Goal: Book appointment/travel/reservation

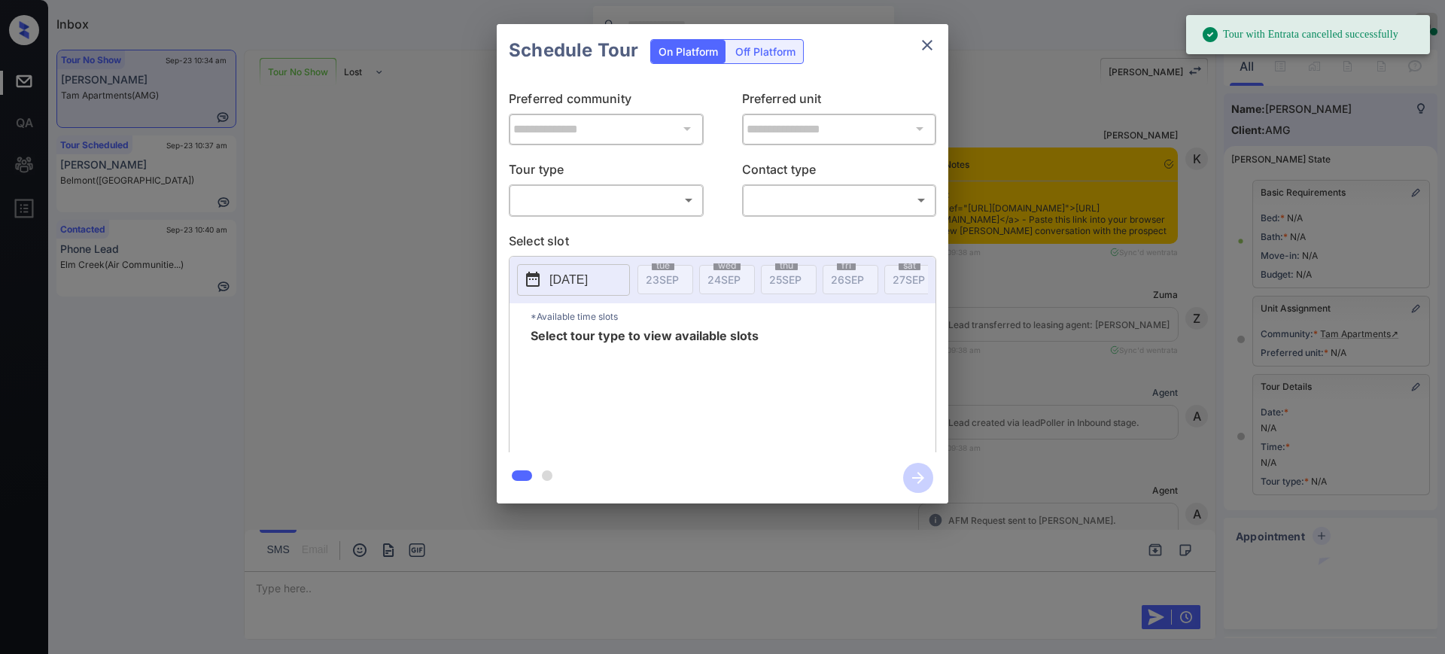
click at [630, 199] on body "Tour with Entrata cancelled successfully Inbox Ajay Kumar Online Set yourself o…" at bounding box center [722, 327] width 1445 height 654
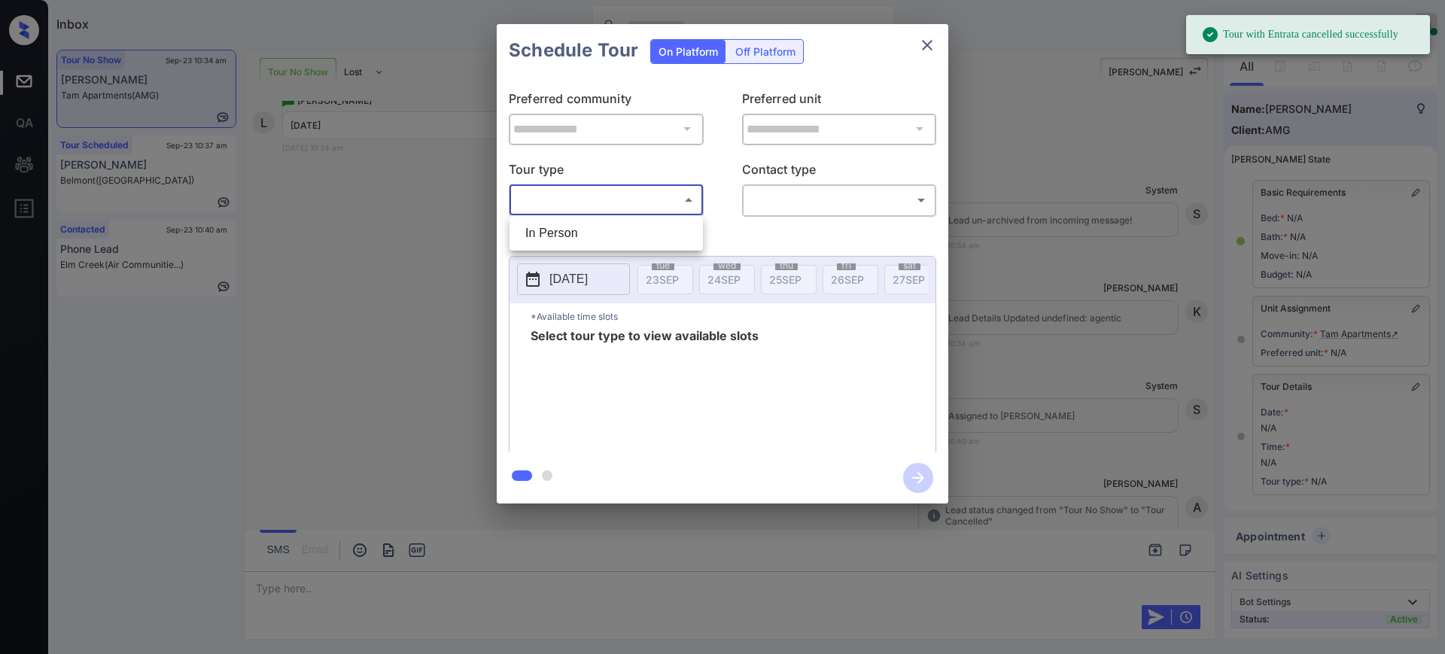
click at [613, 226] on li "In Person" at bounding box center [606, 233] width 186 height 27
type input "********"
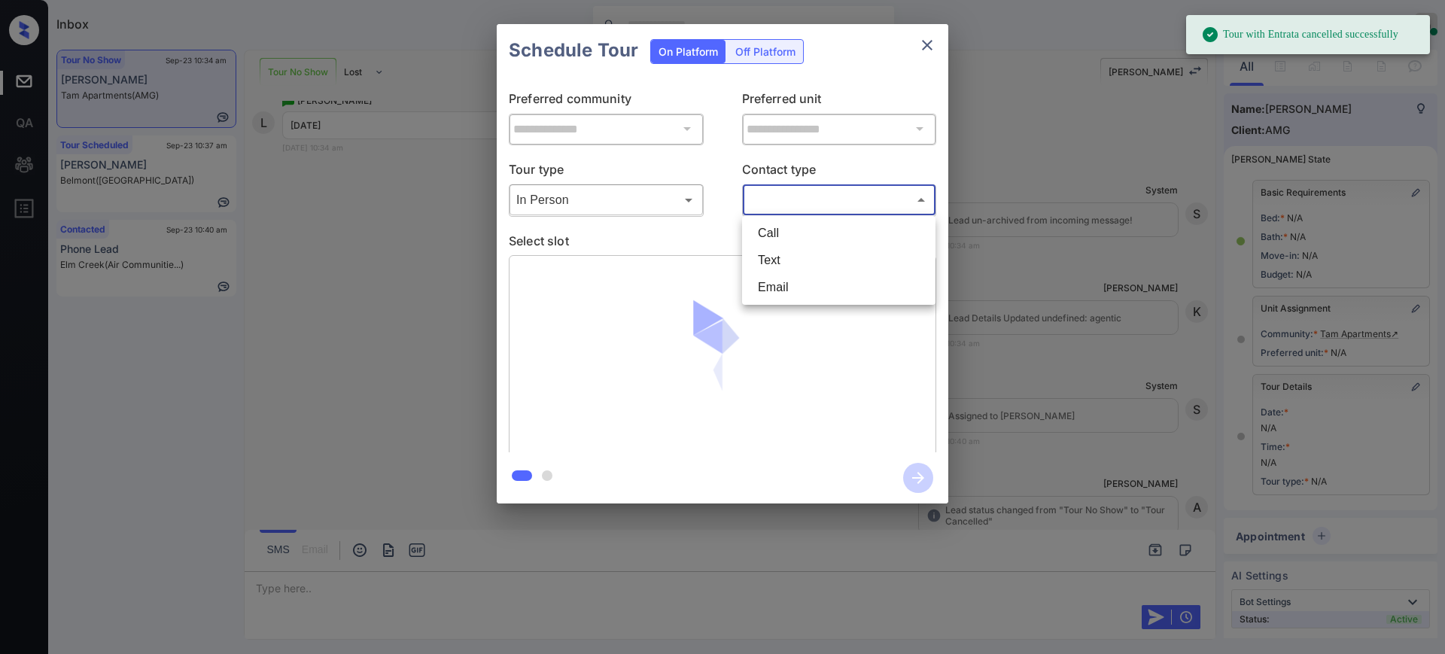
click at [766, 203] on body "Tour with Entrata cancelled successfully Inbox Ajay Kumar Online Set yourself o…" at bounding box center [722, 327] width 1445 height 654
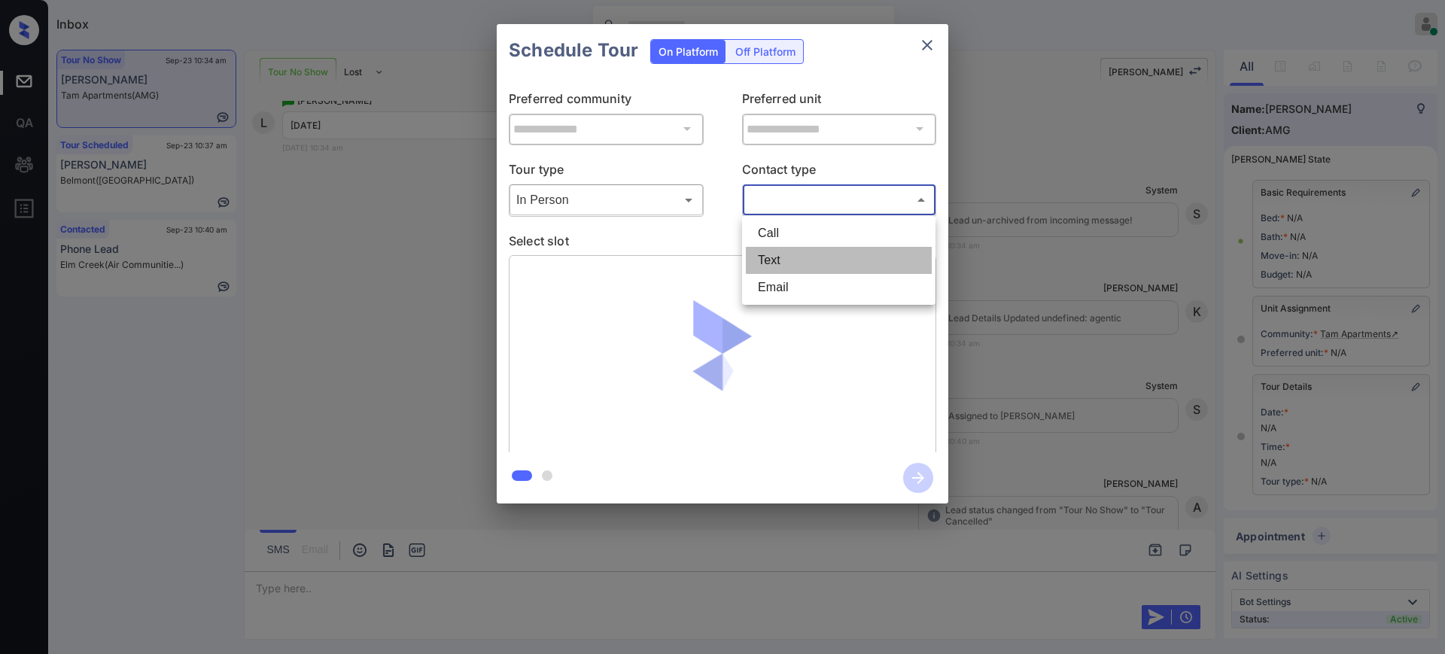
click at [792, 262] on li "Text" at bounding box center [839, 260] width 186 height 27
type input "****"
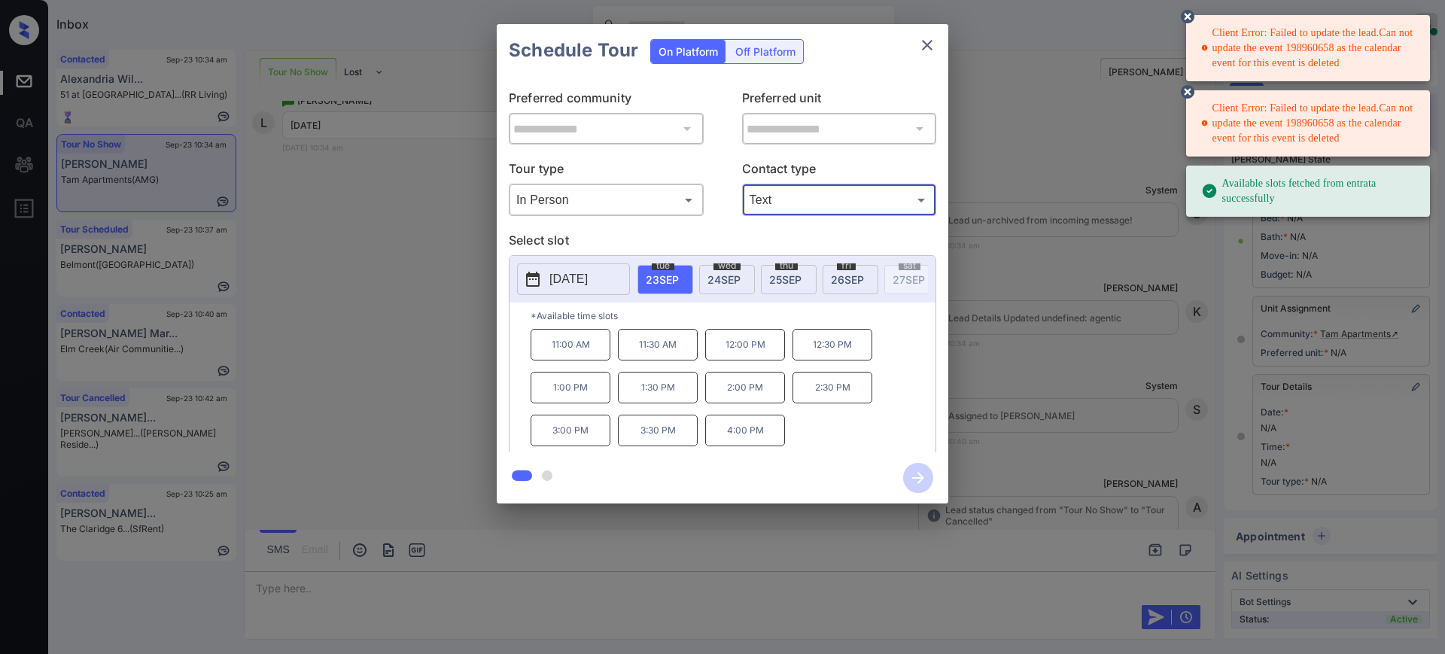
click at [583, 275] on p "[DATE]" at bounding box center [568, 279] width 38 height 18
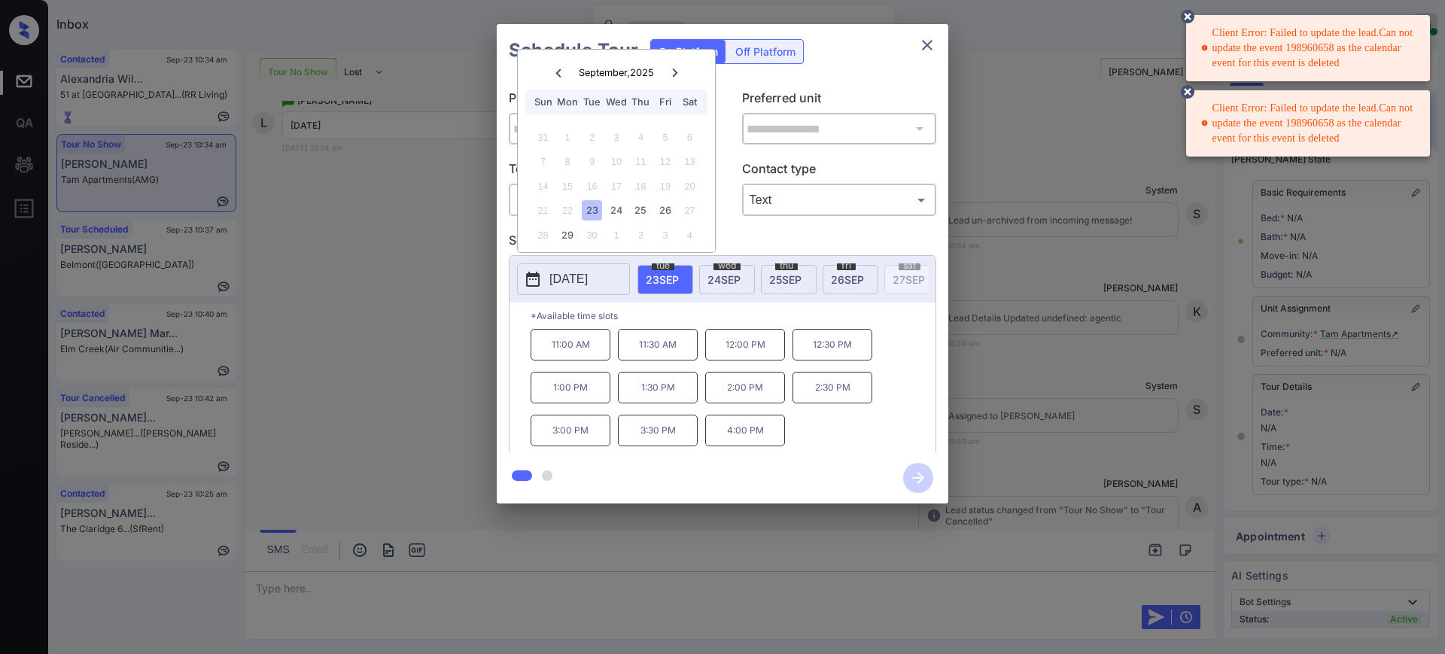
click at [674, 69] on icon at bounding box center [674, 72] width 5 height 8
click at [922, 45] on icon "close" at bounding box center [927, 45] width 18 height 18
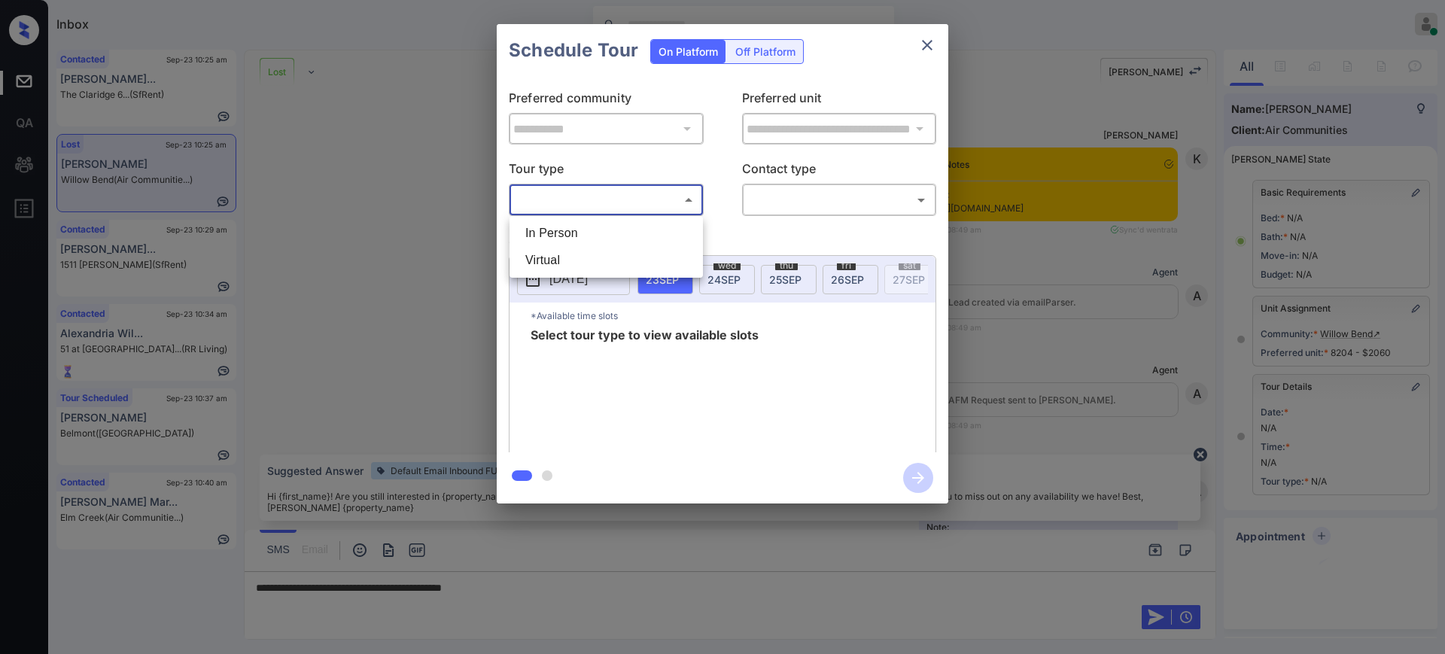
scroll to position [16980, 0]
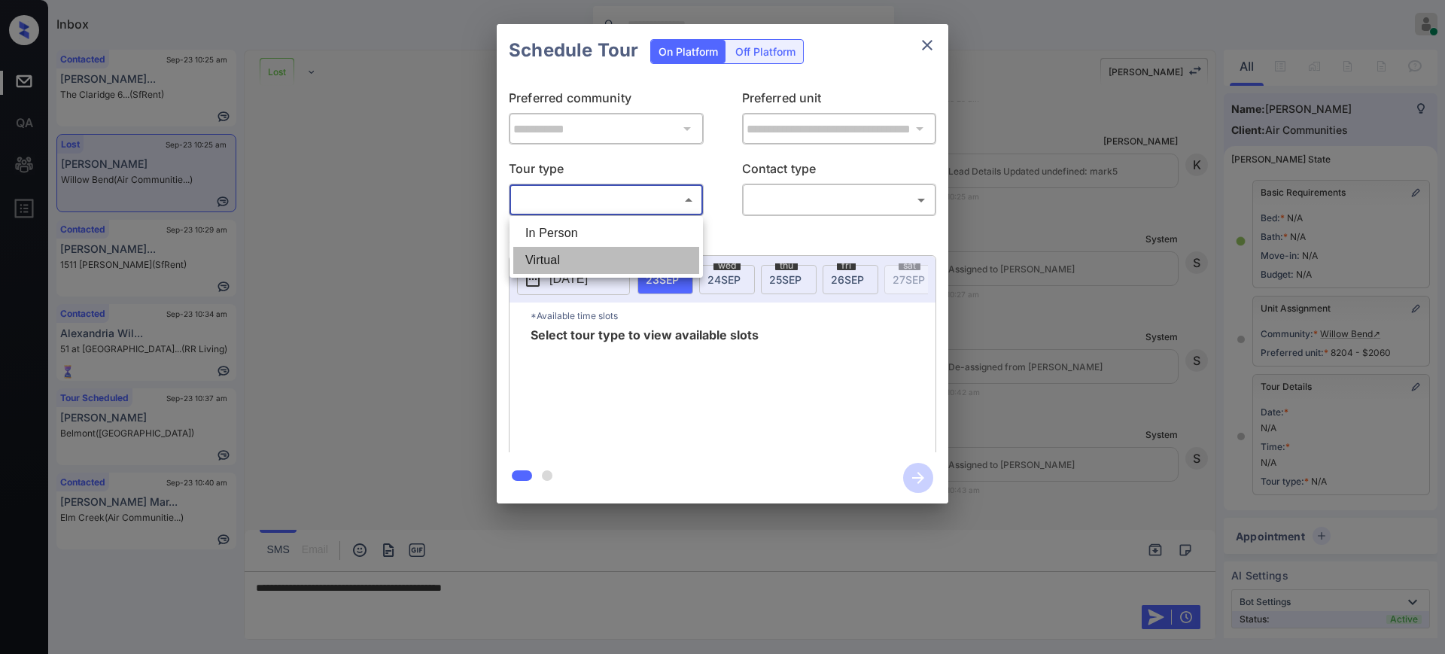
drag, startPoint x: 571, startPoint y: 254, endPoint x: 800, endPoint y: 216, distance: 232.0
click at [571, 255] on li "Virtual" at bounding box center [606, 260] width 186 height 27
type input "*******"
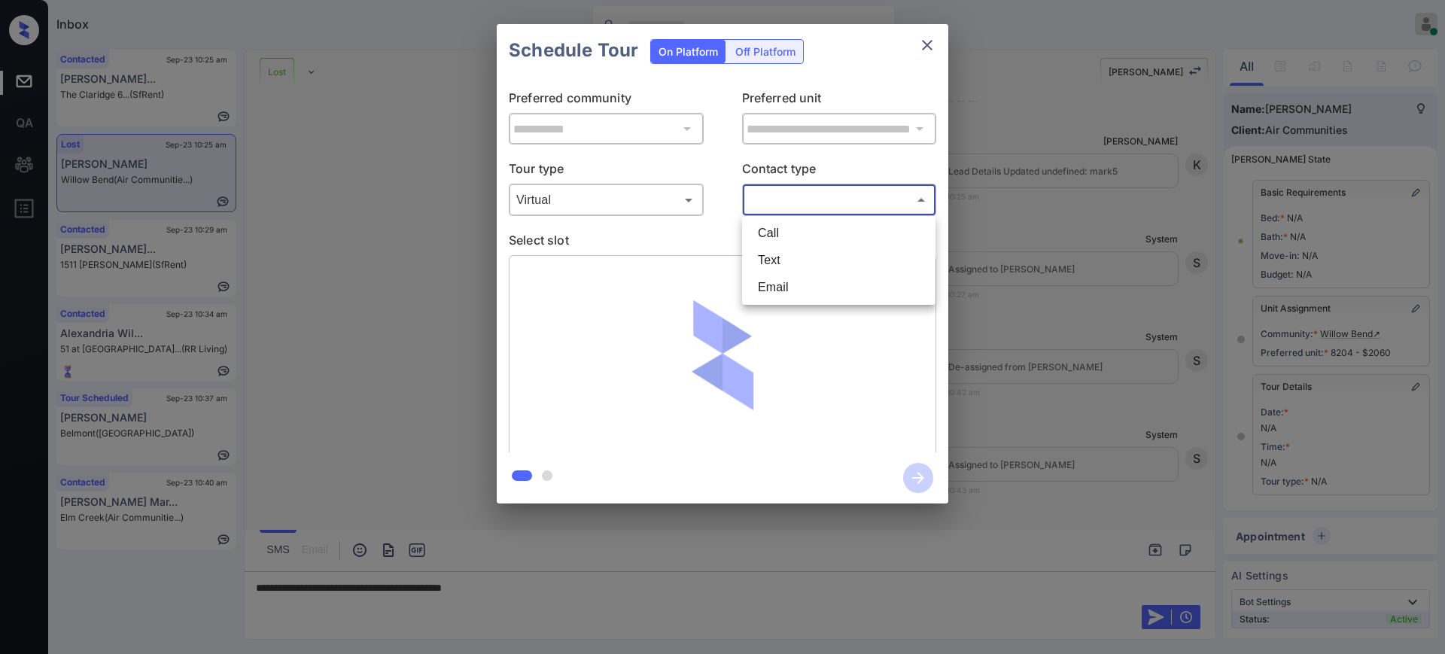
click at [805, 204] on body "Inbox Ajay Kumar Online Set yourself offline Set yourself on break Profile Swit…" at bounding box center [722, 327] width 1445 height 654
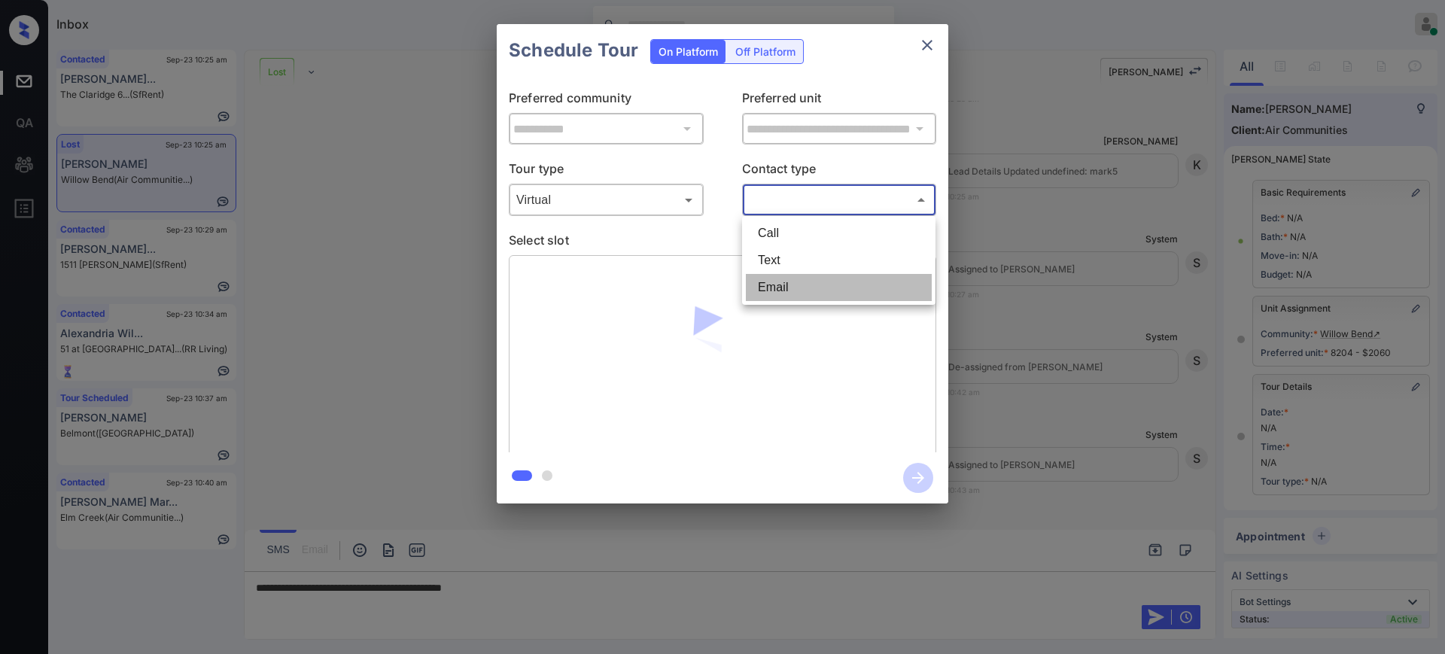
click at [765, 274] on li "Email" at bounding box center [839, 287] width 186 height 27
type input "*****"
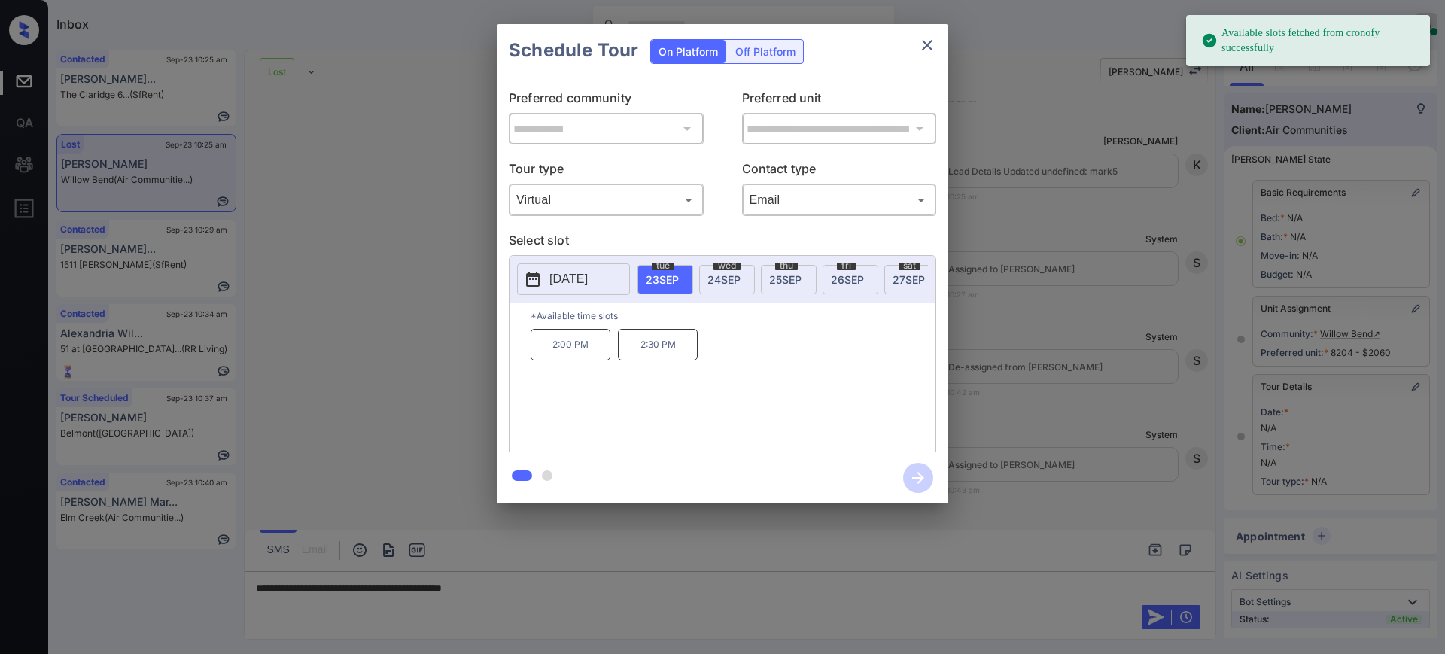
click at [722, 273] on span "24 SEP" at bounding box center [723, 279] width 33 height 13
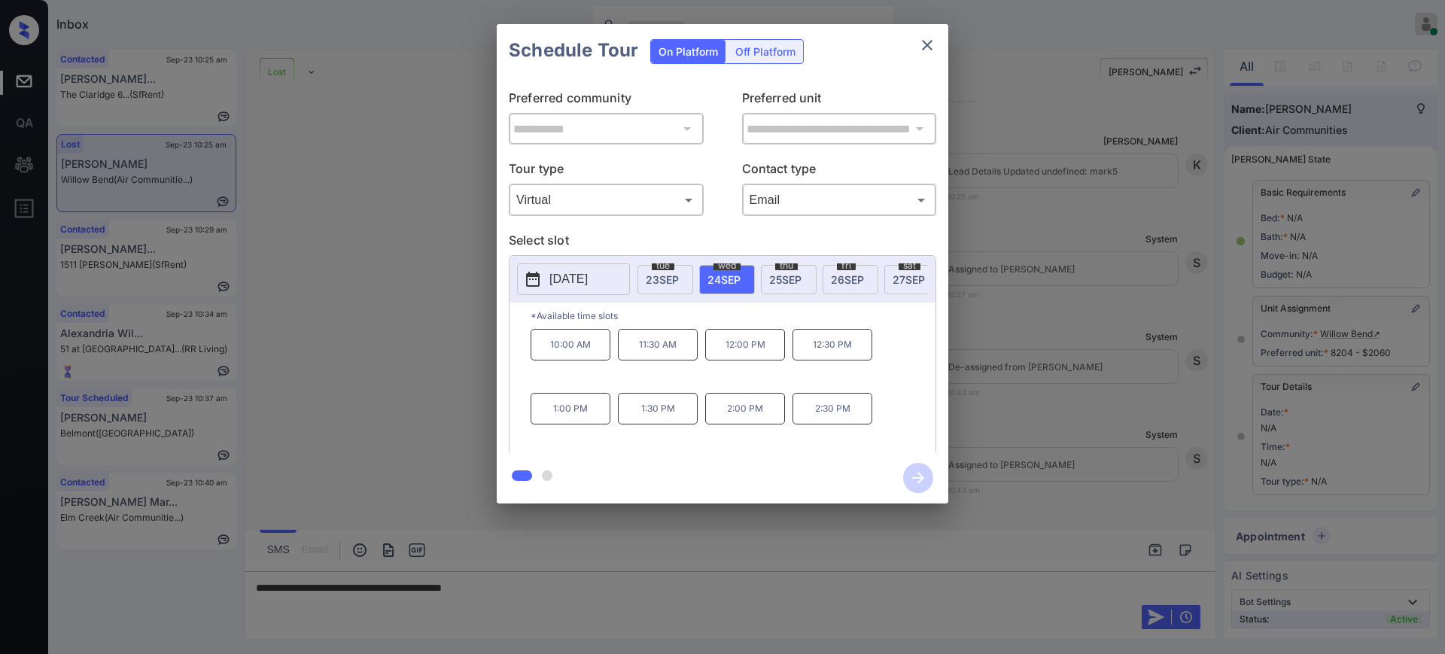
click at [782, 276] on span "25 SEP" at bounding box center [785, 279] width 32 height 13
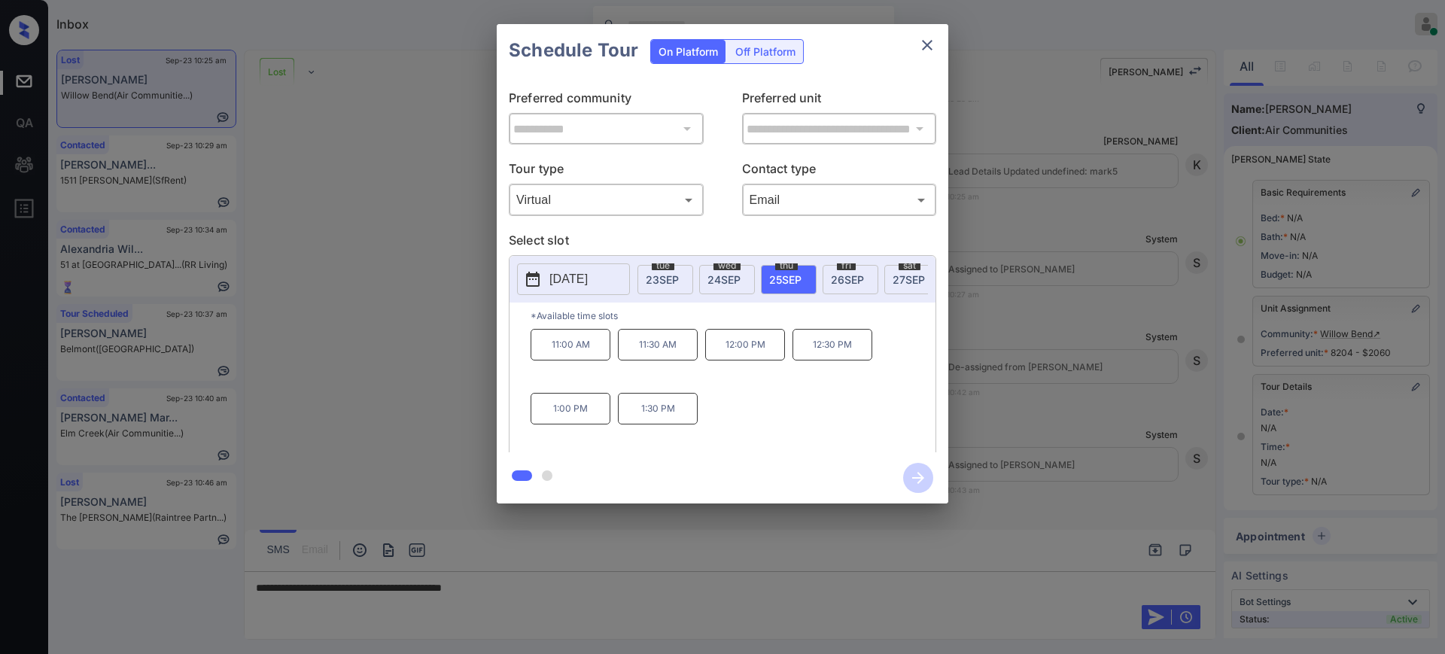
click at [1044, 411] on div "**********" at bounding box center [722, 264] width 1445 height 528
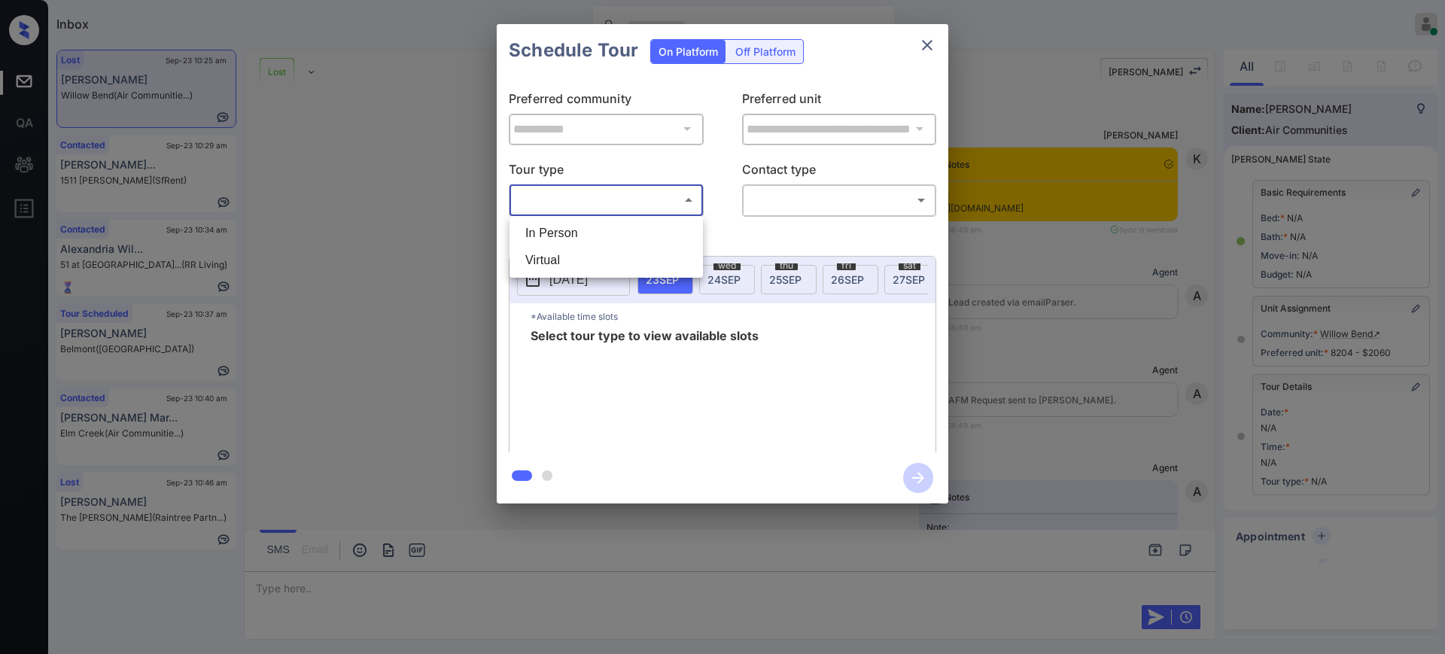
scroll to position [16604, 0]
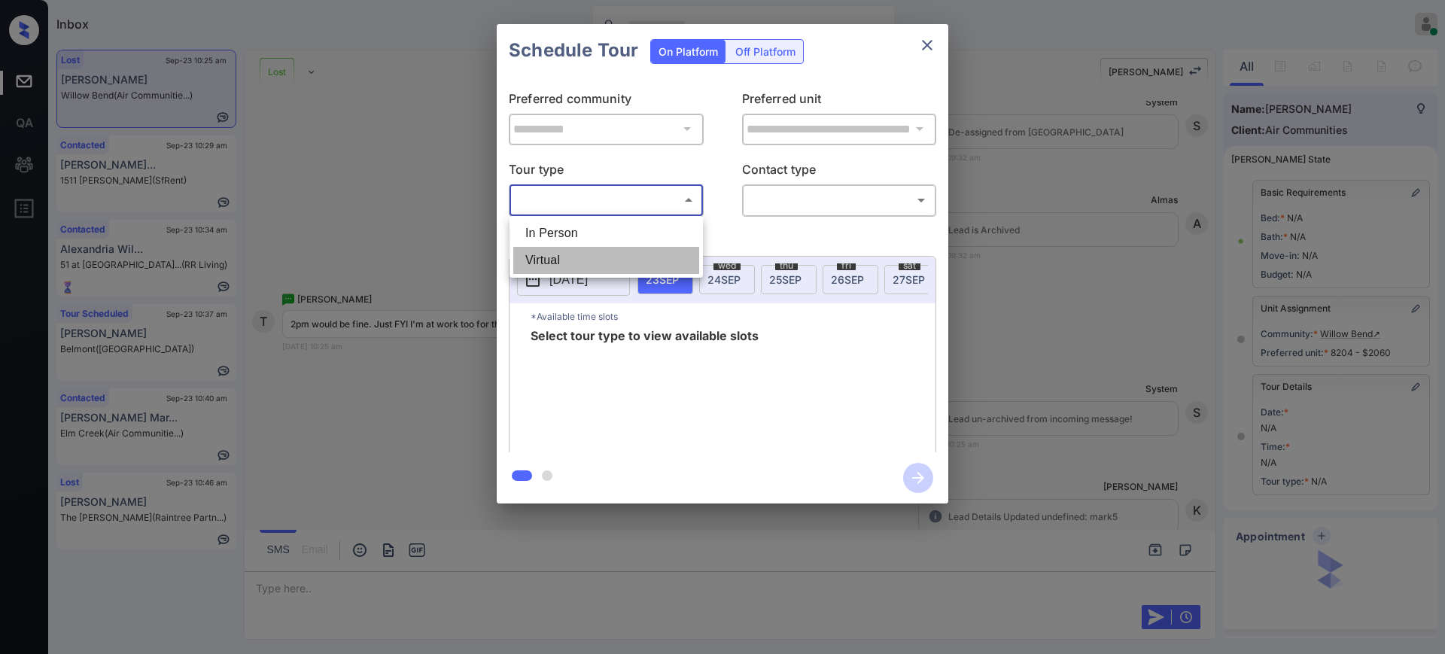
click at [583, 260] on li "Virtual" at bounding box center [606, 260] width 186 height 27
type input "*******"
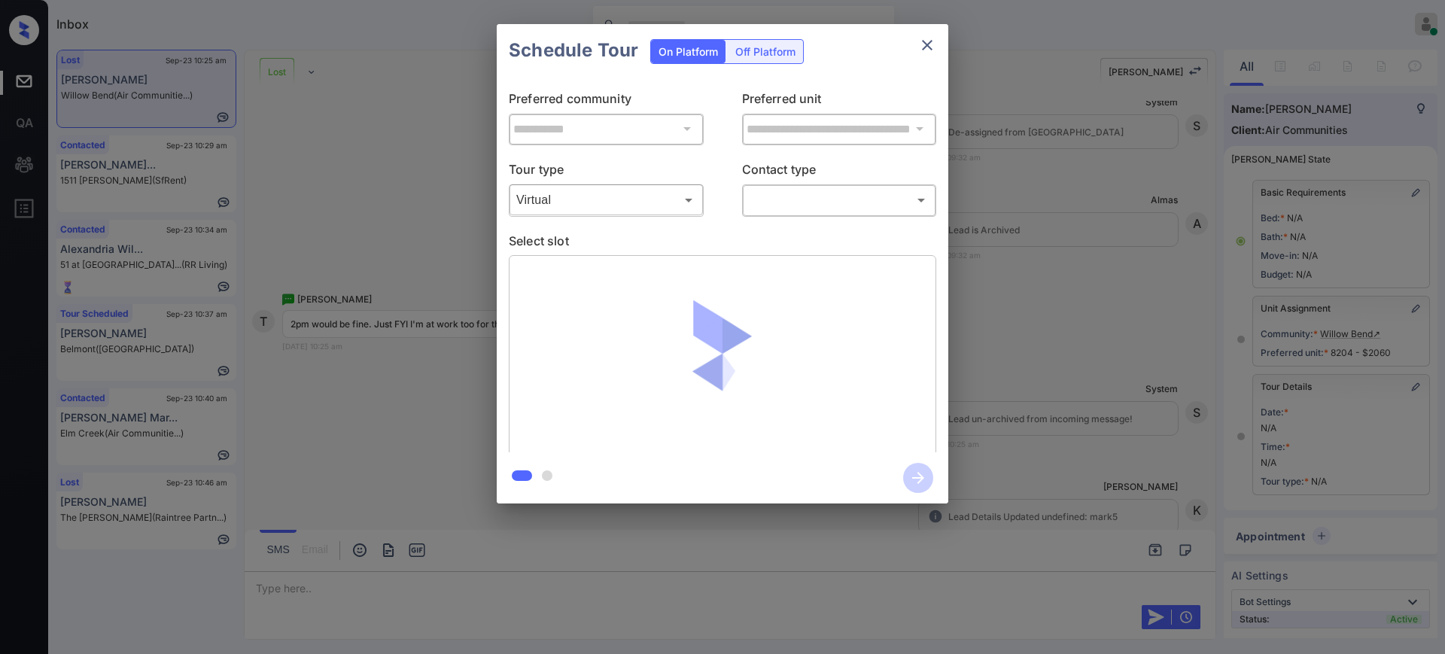
click at [786, 205] on body "Inbox Ajay Kumar Online Set yourself offline Set yourself on break Profile Swit…" at bounding box center [722, 327] width 1445 height 654
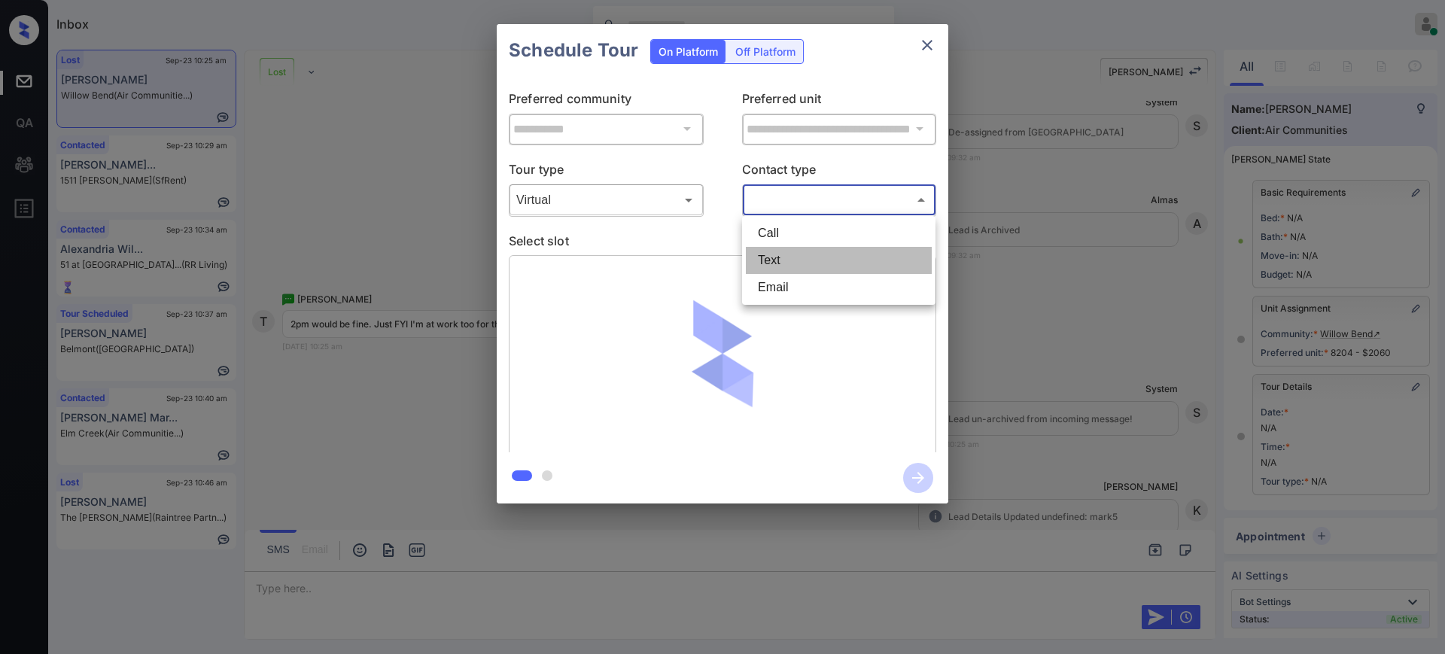
click at [777, 257] on li "Text" at bounding box center [839, 260] width 186 height 27
type input "****"
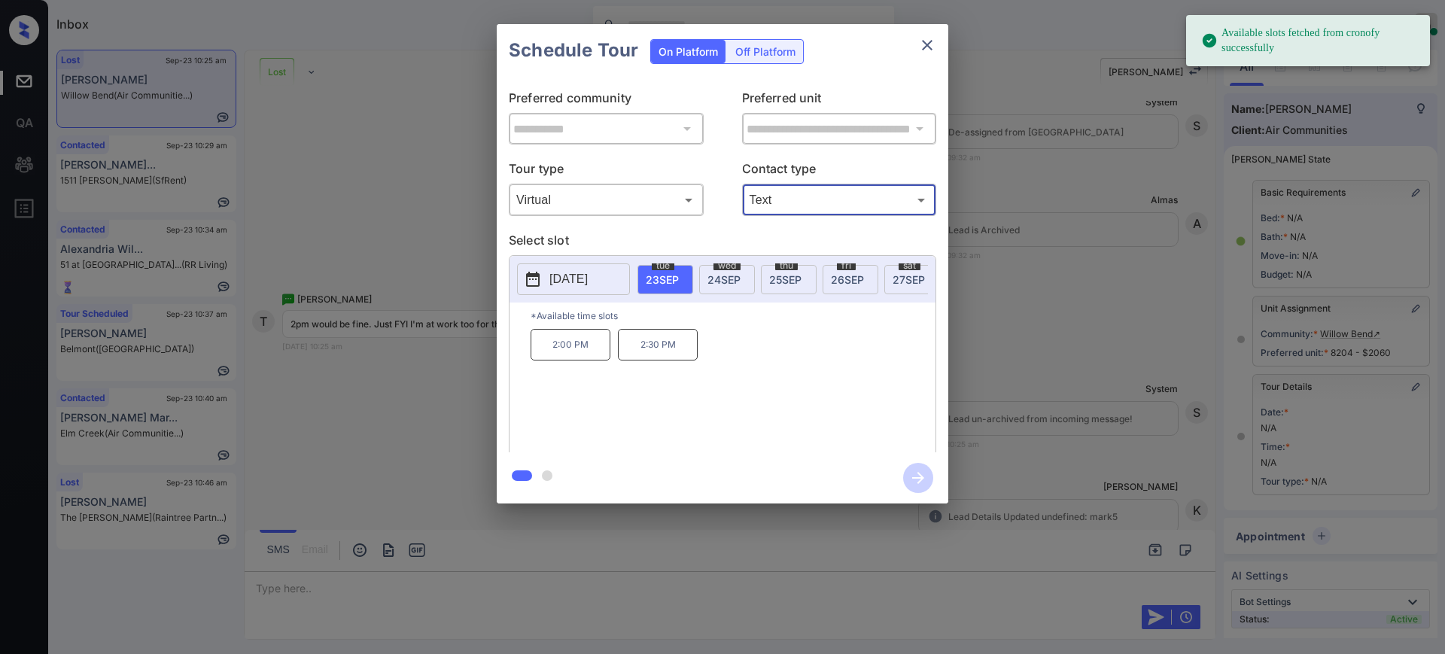
click at [658, 284] on span "23 SEP" at bounding box center [662, 279] width 33 height 13
click at [553, 360] on p "2:00 PM" at bounding box center [571, 345] width 80 height 32
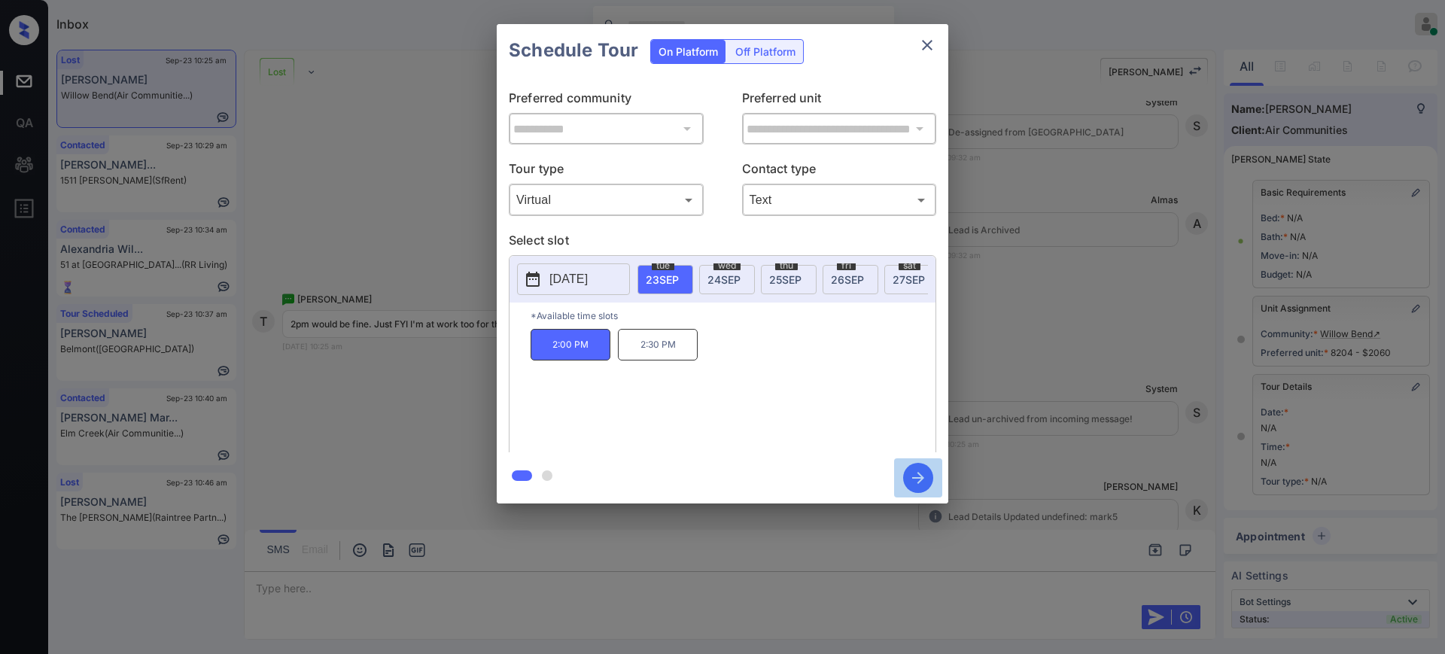
click at [922, 469] on icon "button" at bounding box center [918, 478] width 30 height 30
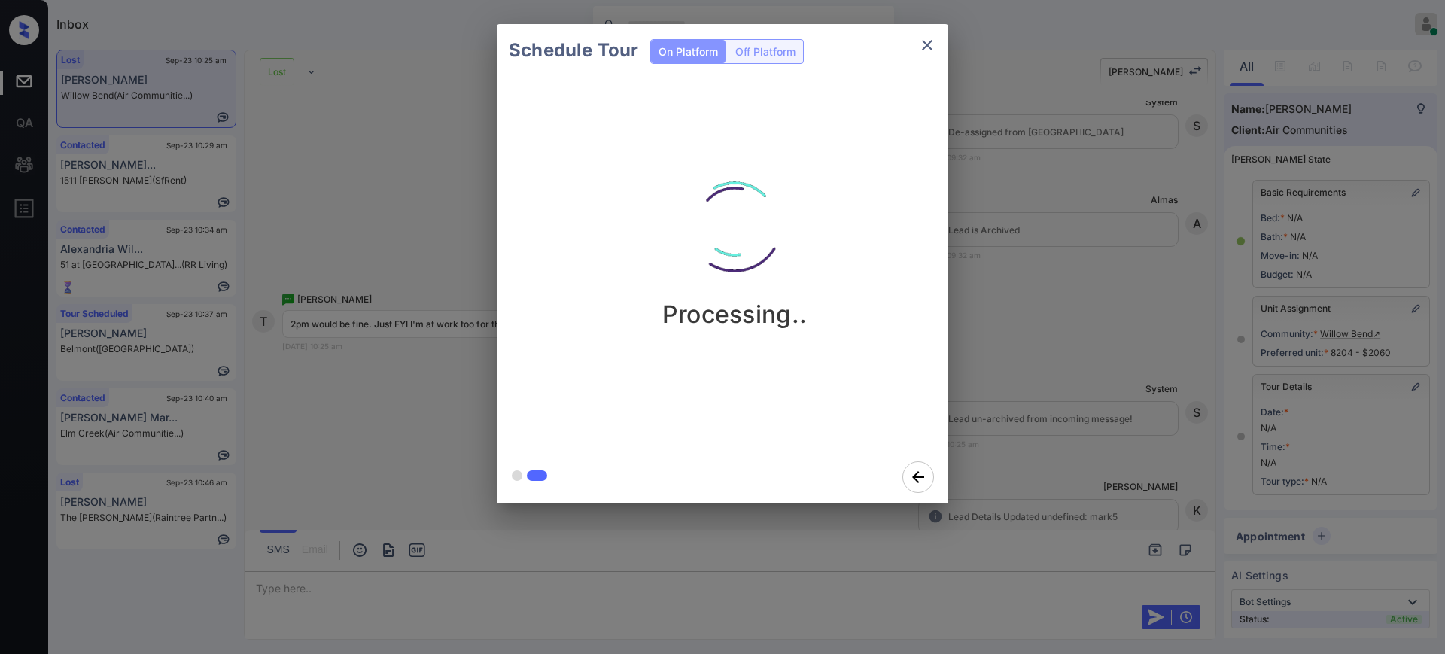
click at [1047, 339] on div "Schedule Tour On Platform Off Platform Processing.." at bounding box center [722, 264] width 1445 height 528
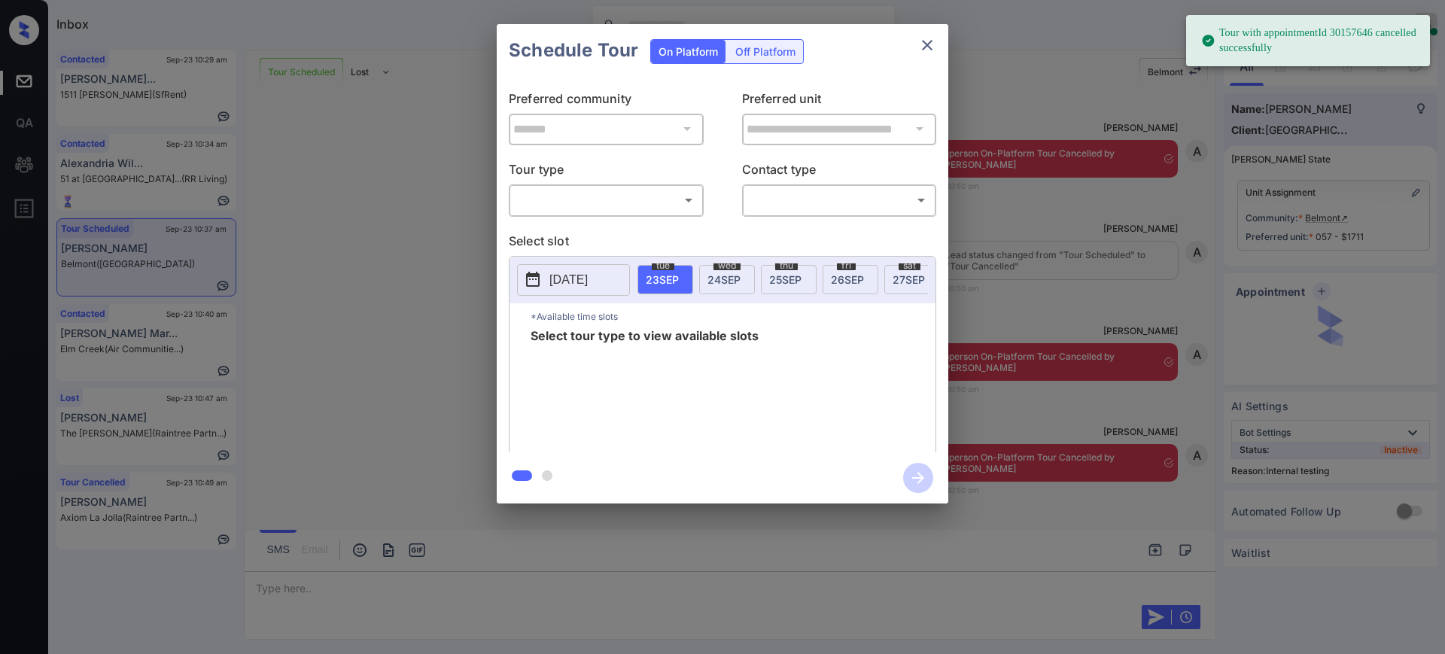
click at [616, 184] on div "​ ​" at bounding box center [606, 200] width 195 height 32
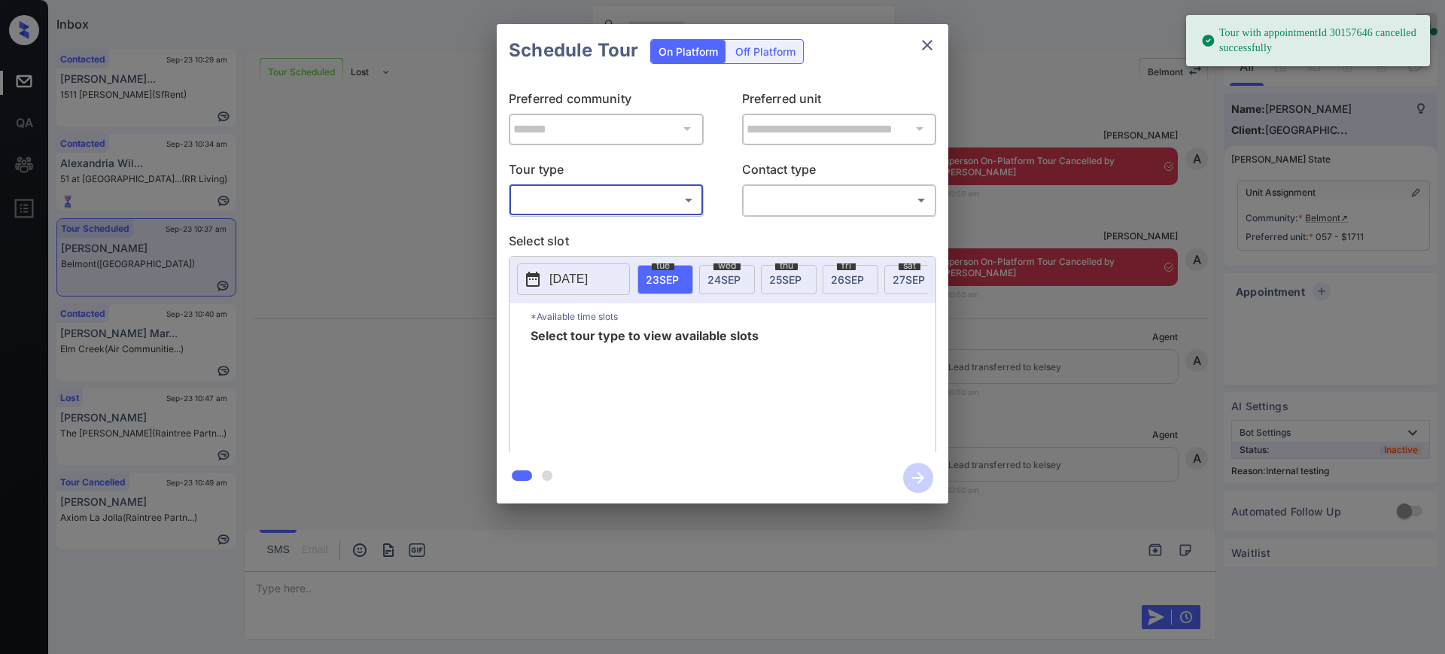
click at [592, 202] on body "Tour with appointmentId 30157646 cancelled successfully Inbox Ajay Kumar Online…" at bounding box center [722, 327] width 1445 height 654
click at [572, 239] on li "In Person" at bounding box center [606, 233] width 186 height 27
type input "********"
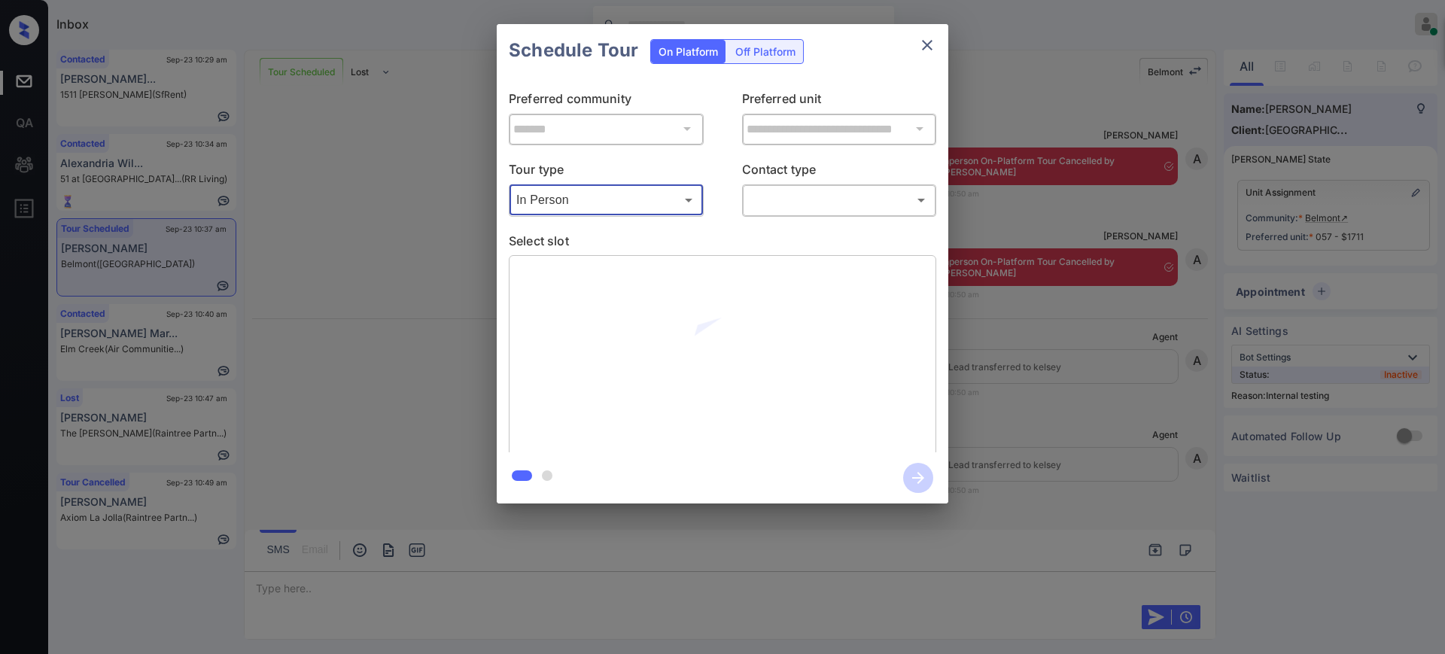
click at [813, 196] on body "Tour with appointmentId 30157646 cancelled successfully Inbox Ajay Kumar Online…" at bounding box center [722, 327] width 1445 height 654
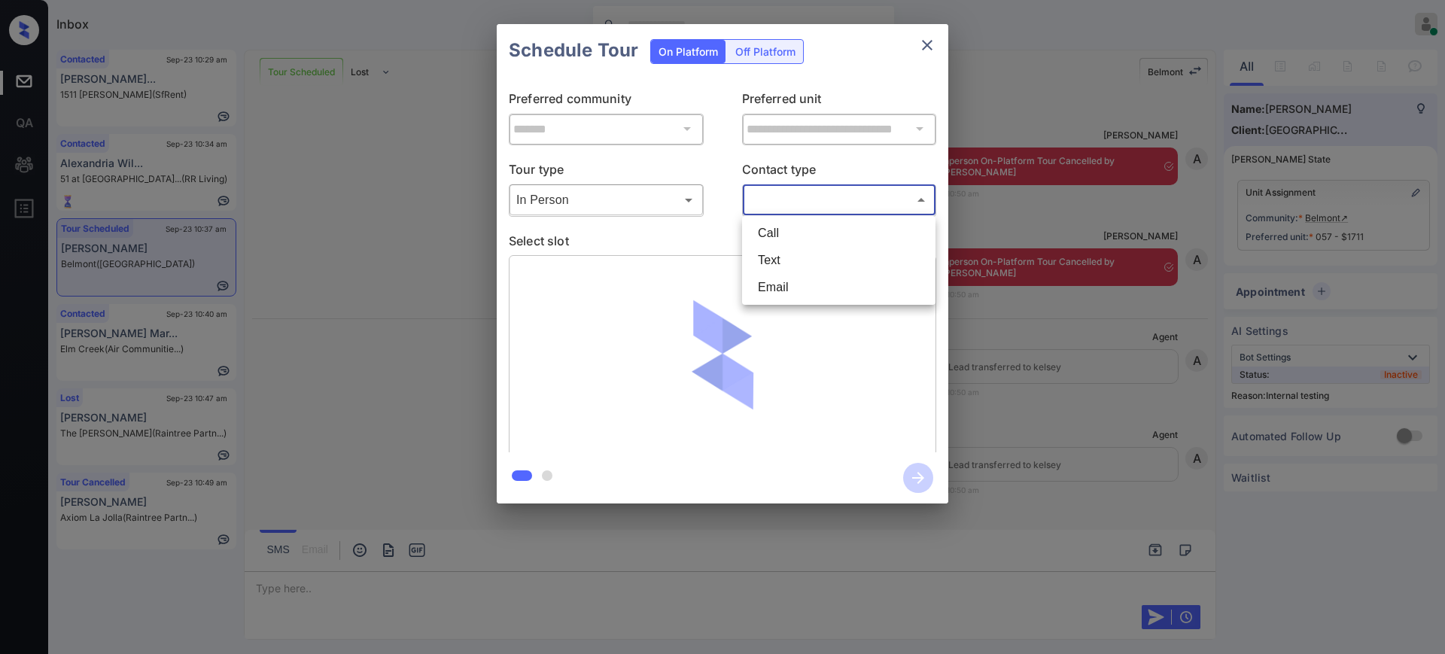
click at [765, 251] on li "Text" at bounding box center [839, 260] width 186 height 27
type input "****"
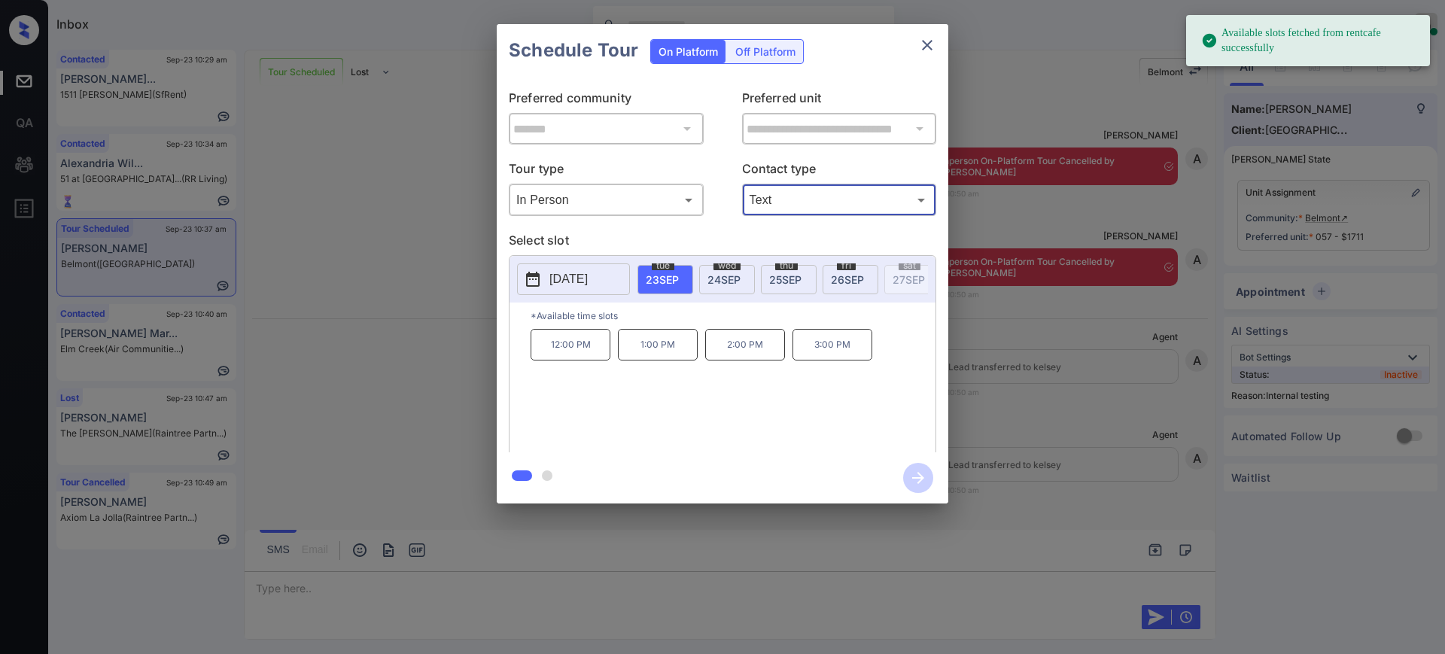
click at [728, 276] on span "[DATE]" at bounding box center [723, 279] width 33 height 13
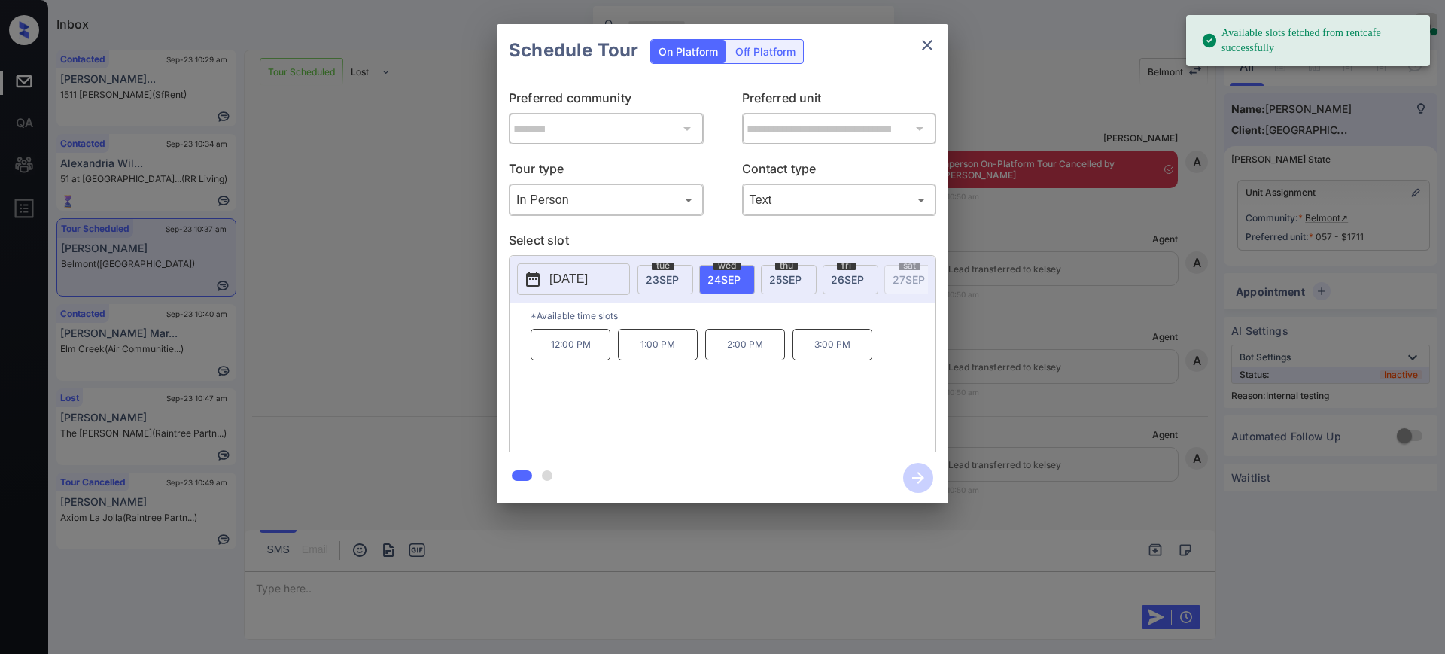
scroll to position [4556, 0]
click at [722, 391] on div "12:00 PM 1:00 PM 2:00 PM 3:00 PM" at bounding box center [733, 389] width 405 height 120
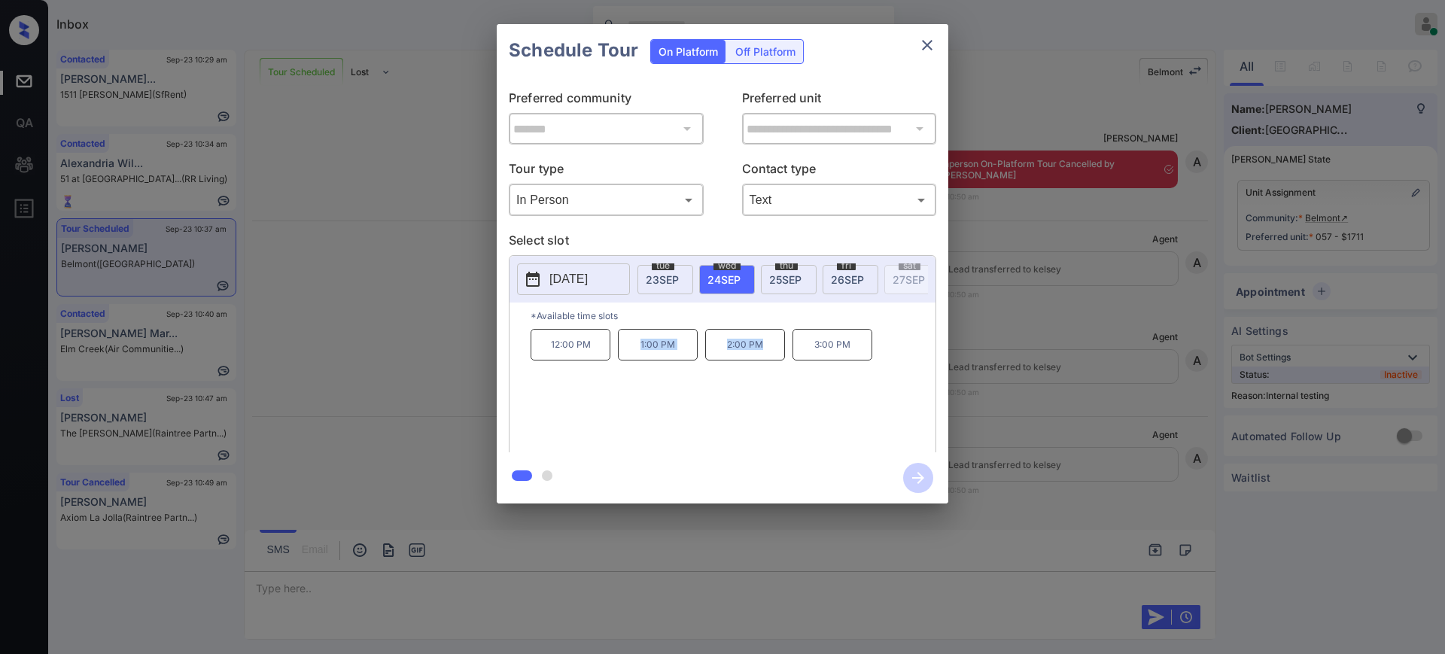
drag, startPoint x: 640, startPoint y: 354, endPoint x: 784, endPoint y: 352, distance: 143.7
click at [784, 352] on div "12:00 PM 1:00 PM 2:00 PM 3:00 PM" at bounding box center [733, 389] width 405 height 120
copy div "1:00 PM 2:00 PM"
click at [932, 42] on icon "close" at bounding box center [927, 45] width 18 height 18
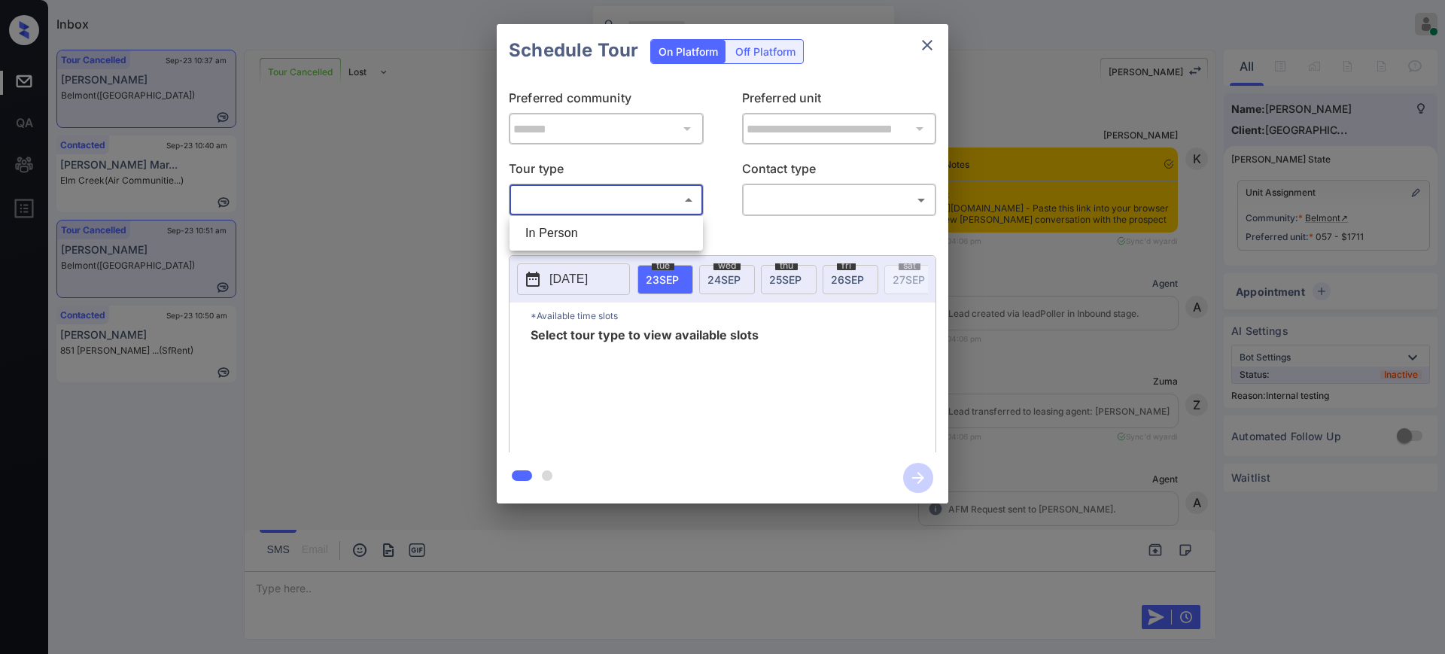
click at [567, 220] on li "In Person" at bounding box center [606, 233] width 186 height 27
type input "********"
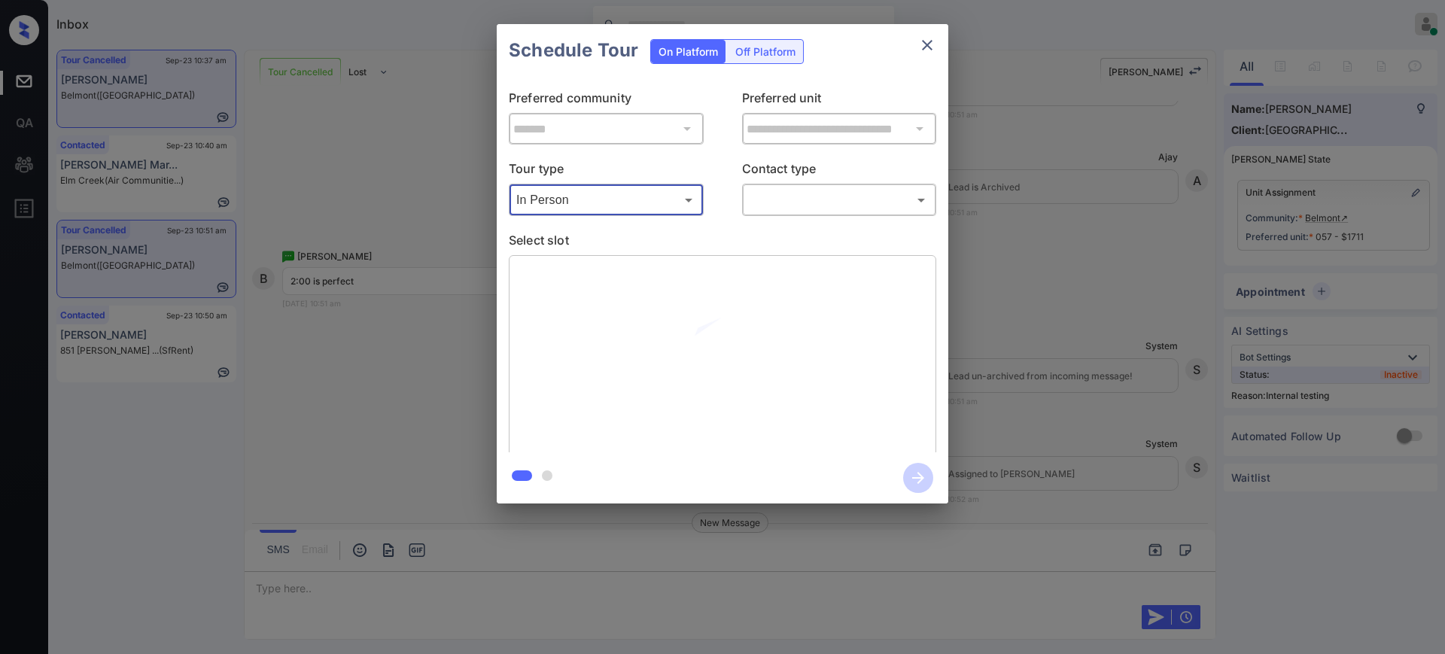
click at [819, 204] on body "Inbox Ajay Kumar Online Set yourself offline Set yourself on break Profile Swit…" at bounding box center [722, 327] width 1445 height 654
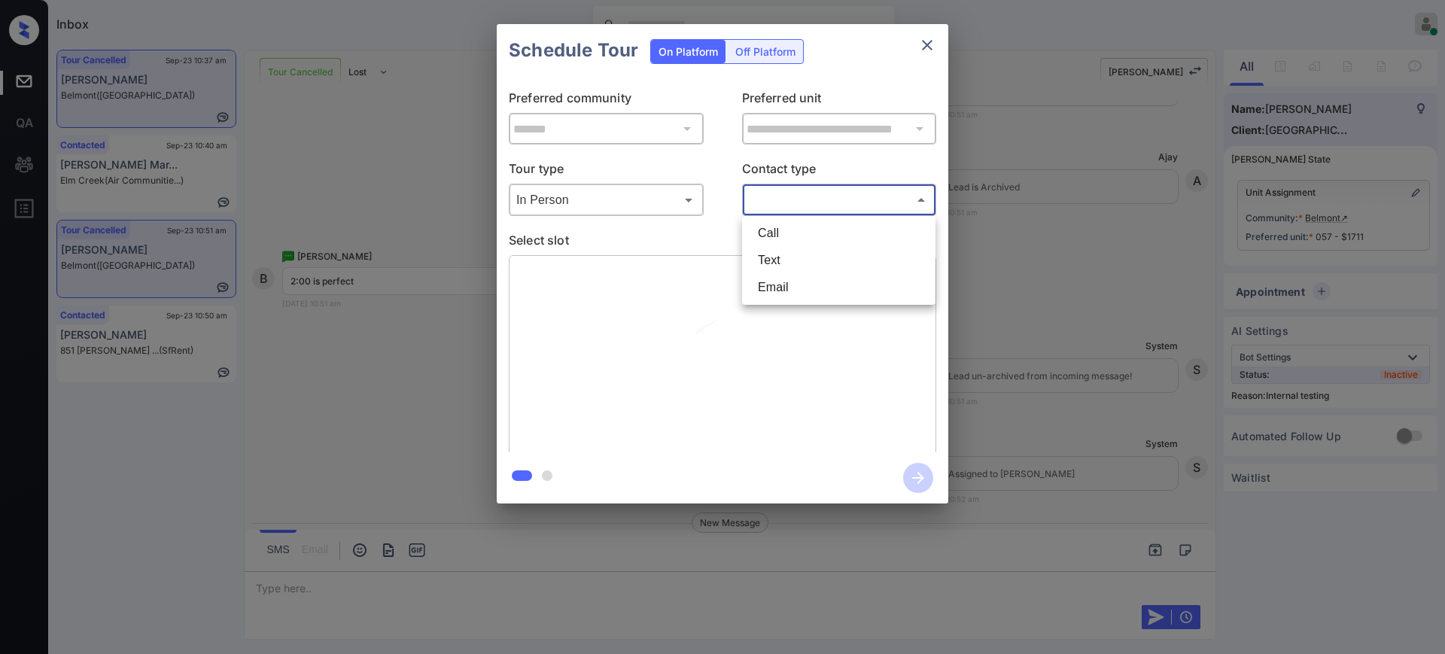
click at [768, 254] on li "Text" at bounding box center [839, 260] width 186 height 27
type input "****"
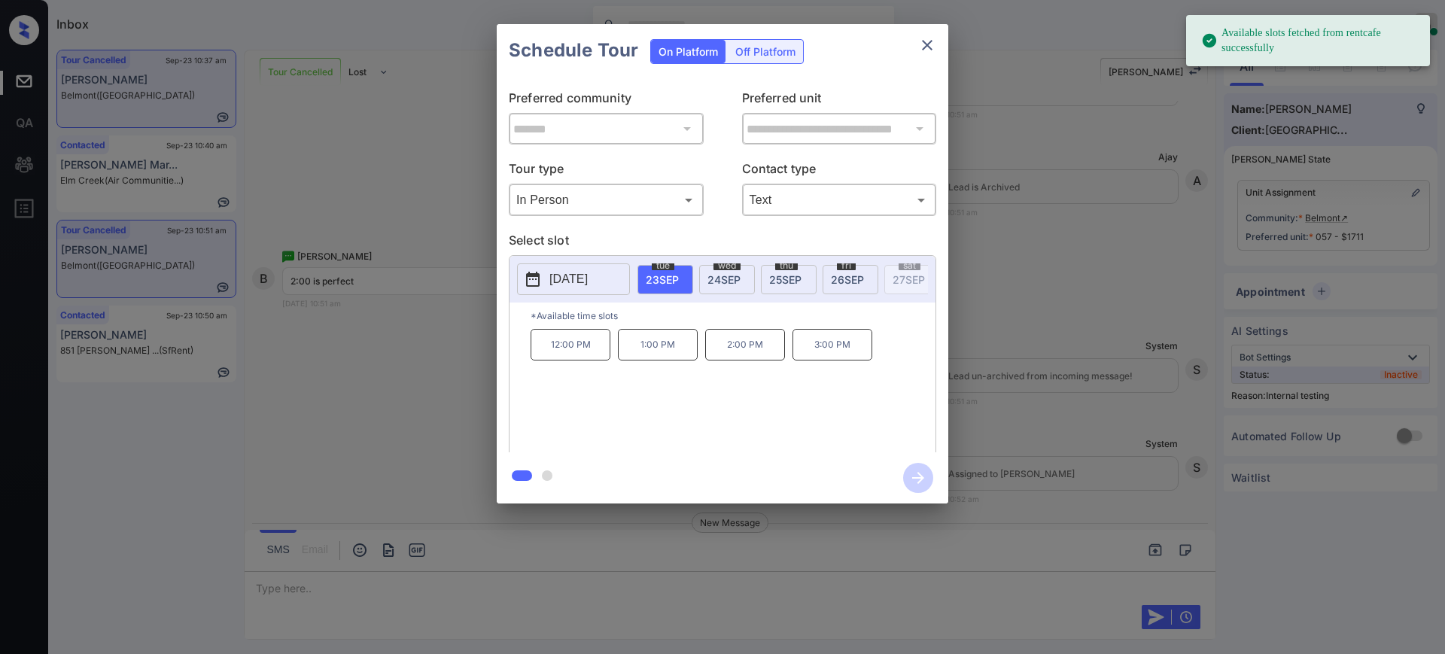
click at [716, 275] on span "24 SEP" at bounding box center [723, 279] width 33 height 13
click at [734, 360] on p "2:00 PM" at bounding box center [745, 345] width 80 height 32
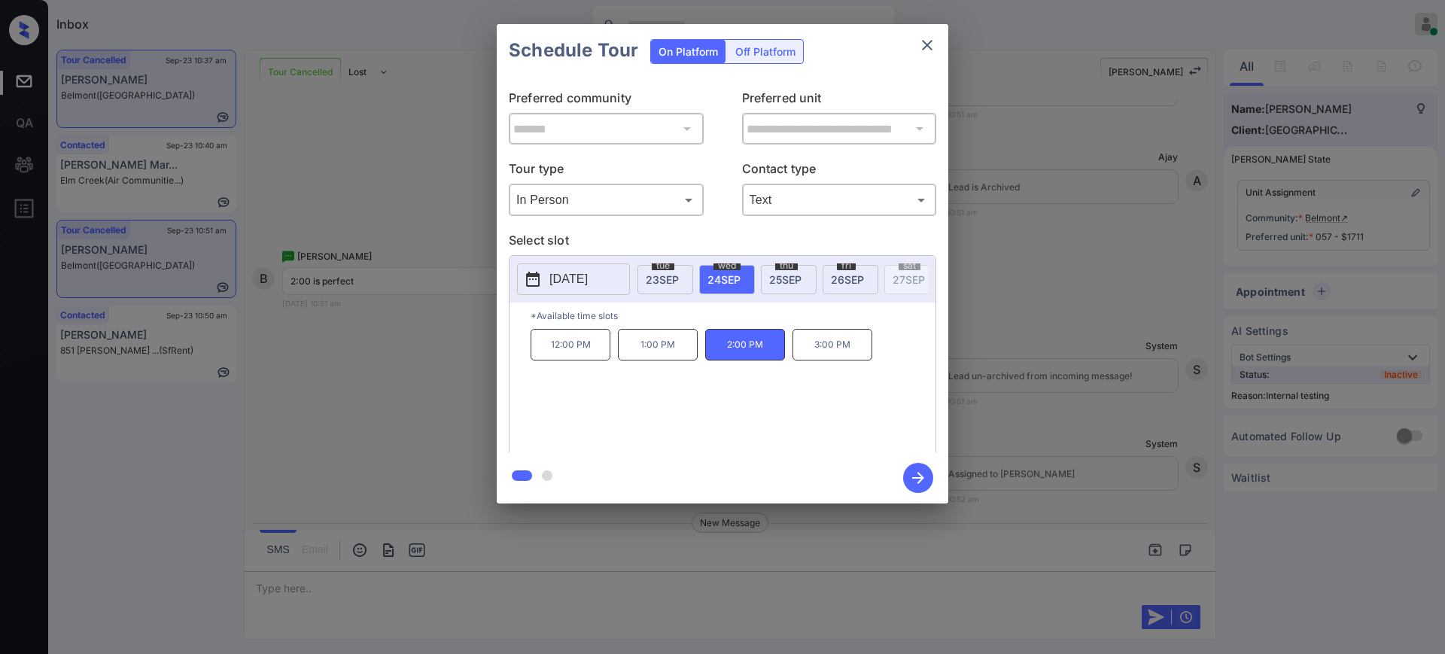
click at [920, 481] on icon "button" at bounding box center [918, 478] width 12 height 12
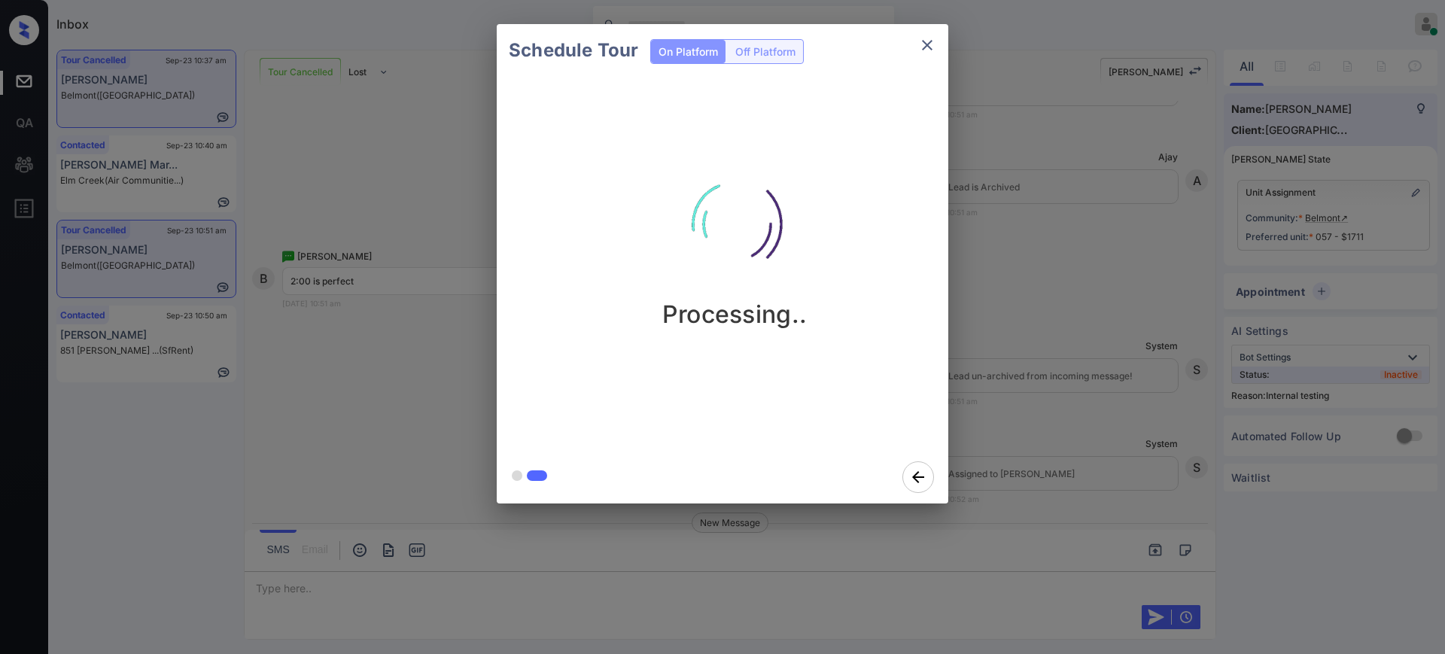
click at [1020, 442] on div "Schedule Tour On Platform Off Platform Processing.." at bounding box center [722, 264] width 1445 height 528
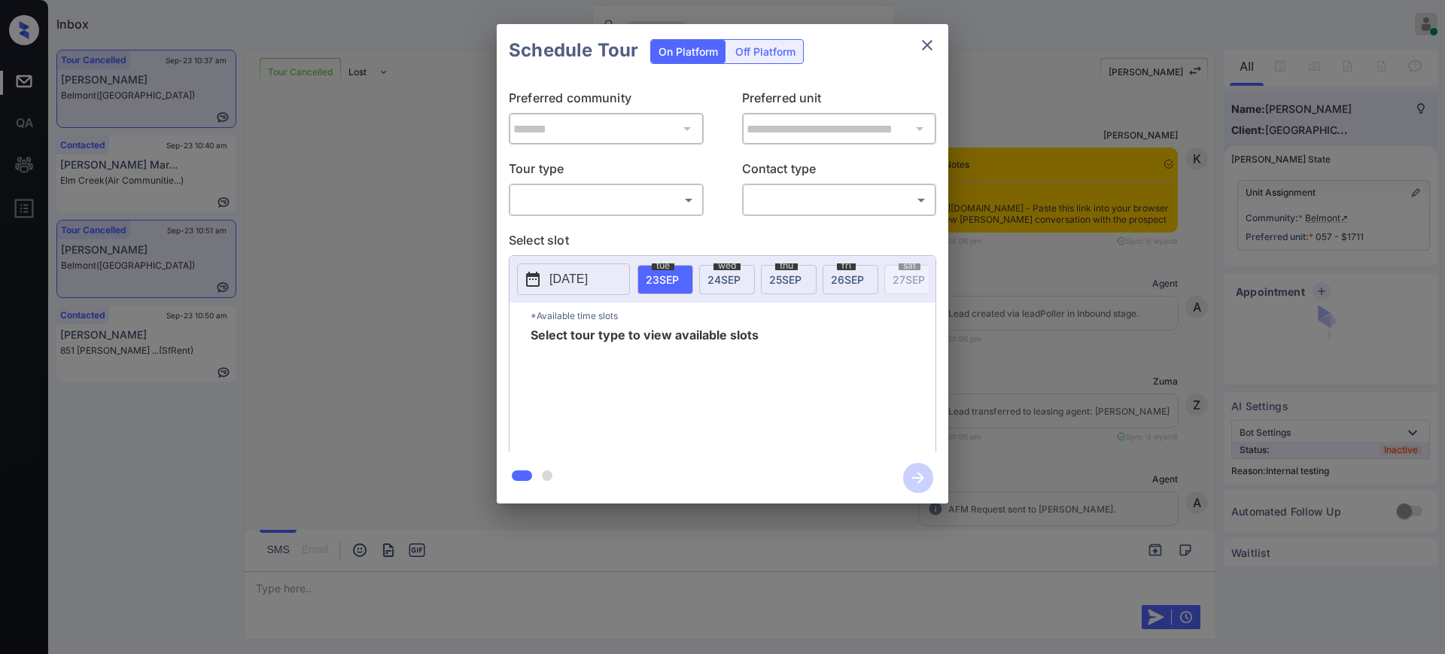
scroll to position [4684, 0]
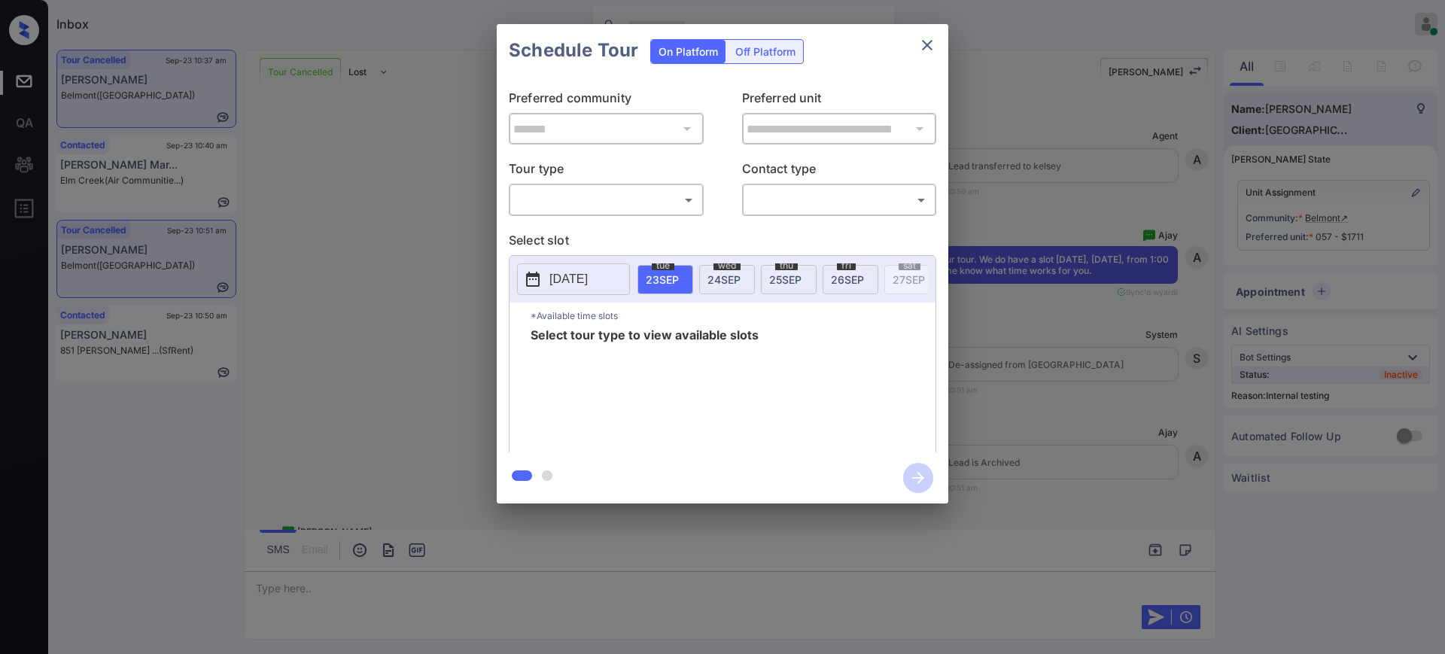
click at [959, 184] on div "**********" at bounding box center [722, 264] width 1445 height 528
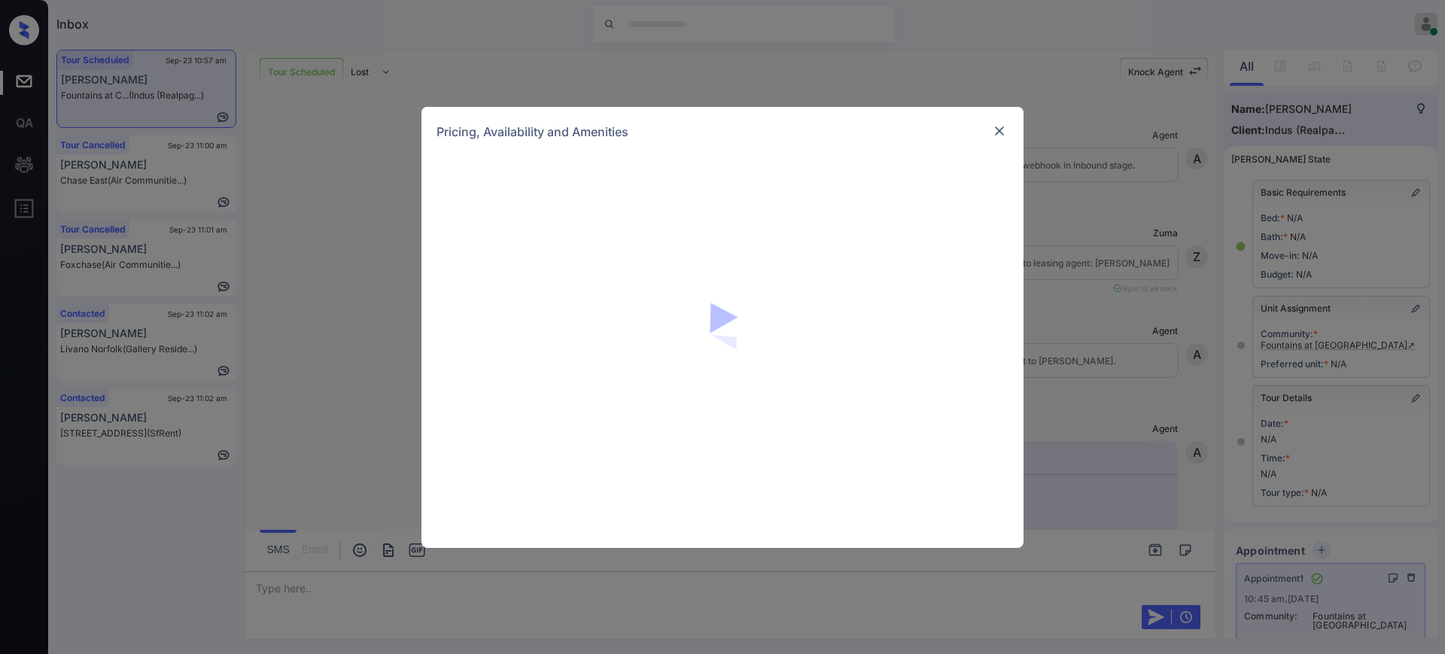
scroll to position [4477, 0]
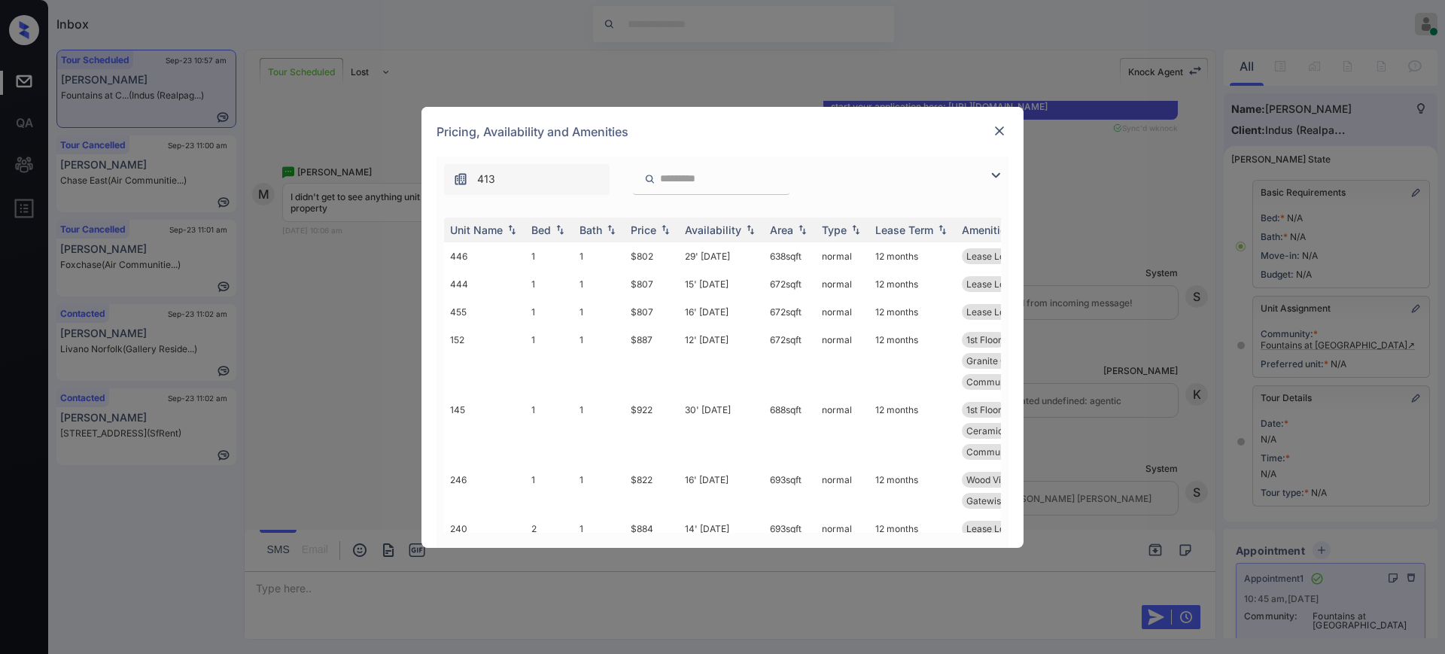
click at [999, 129] on img at bounding box center [999, 130] width 15 height 15
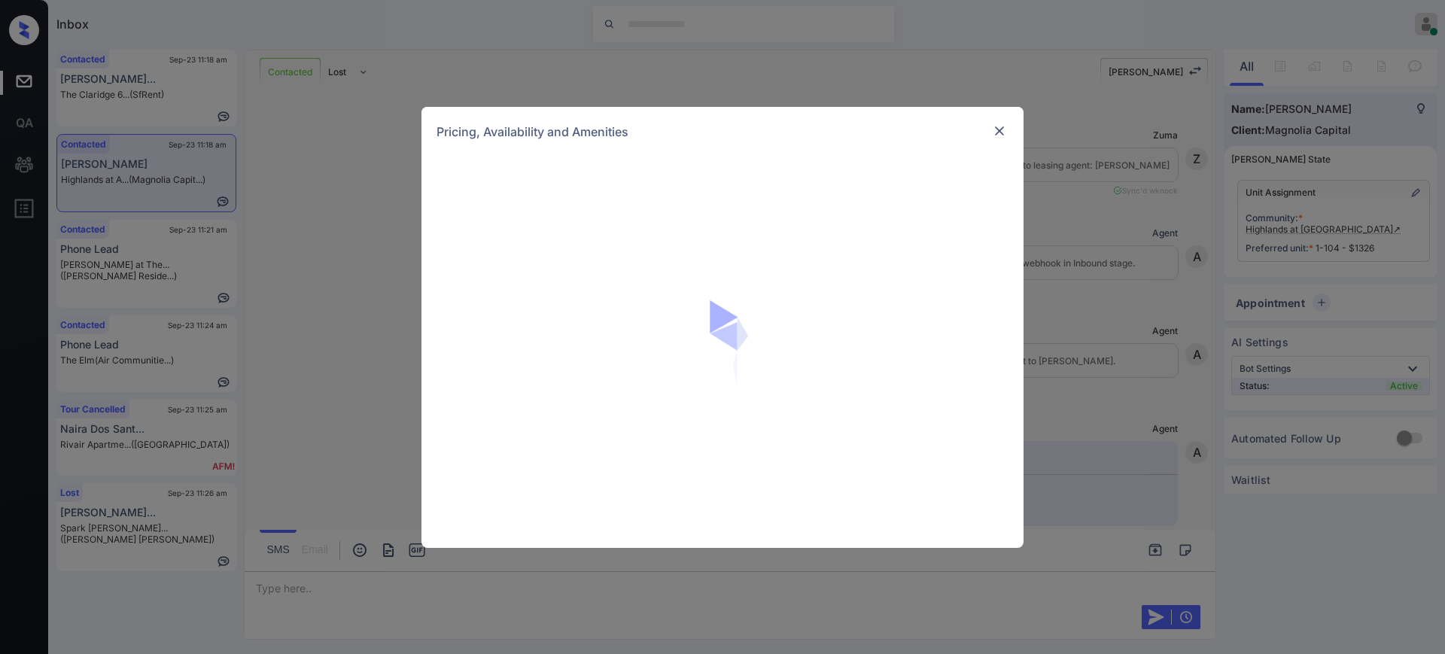
scroll to position [1411, 0]
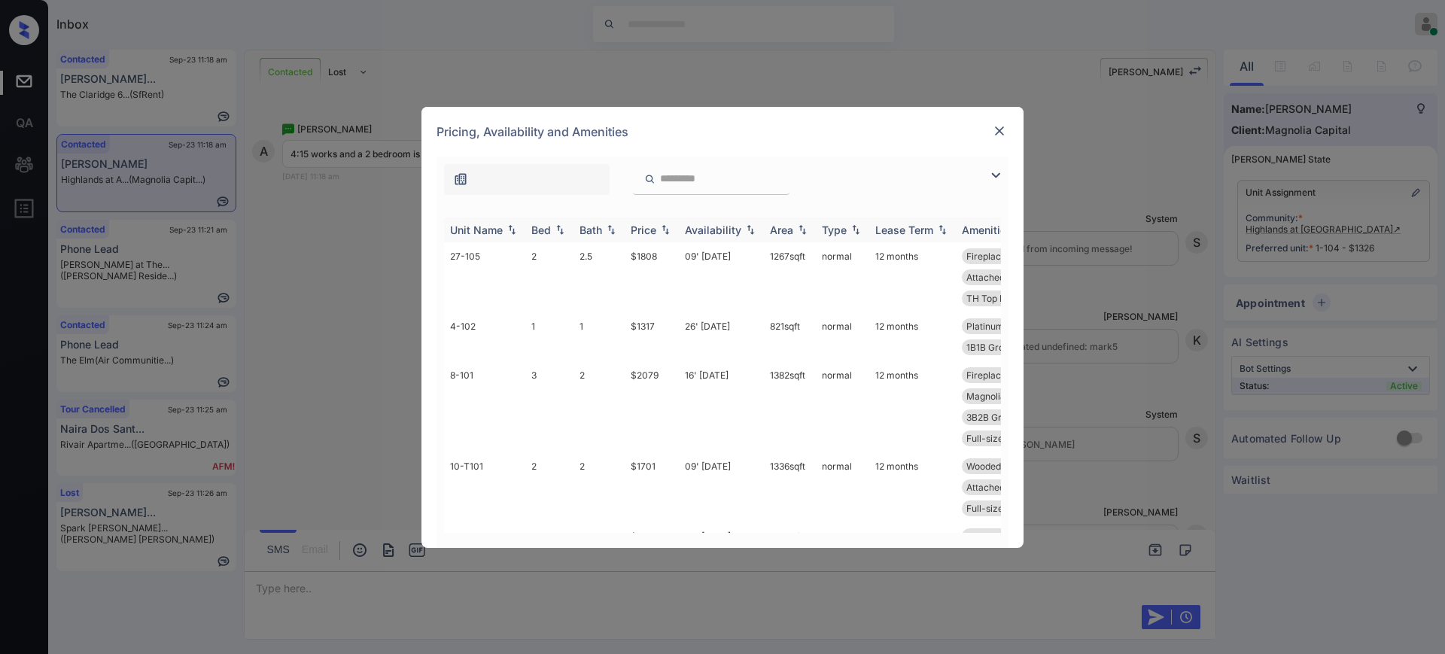
click at [537, 228] on div "Bed" at bounding box center [541, 229] width 20 height 13
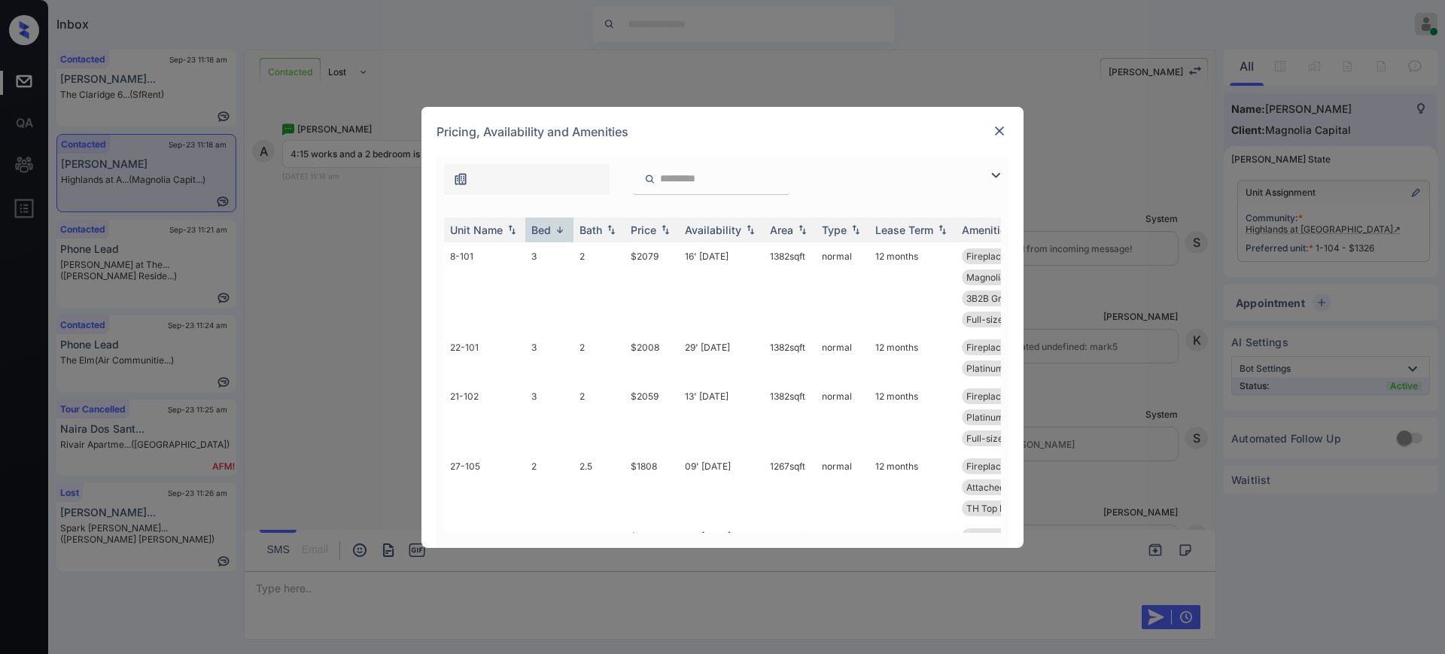
click at [994, 132] on img at bounding box center [999, 130] width 15 height 15
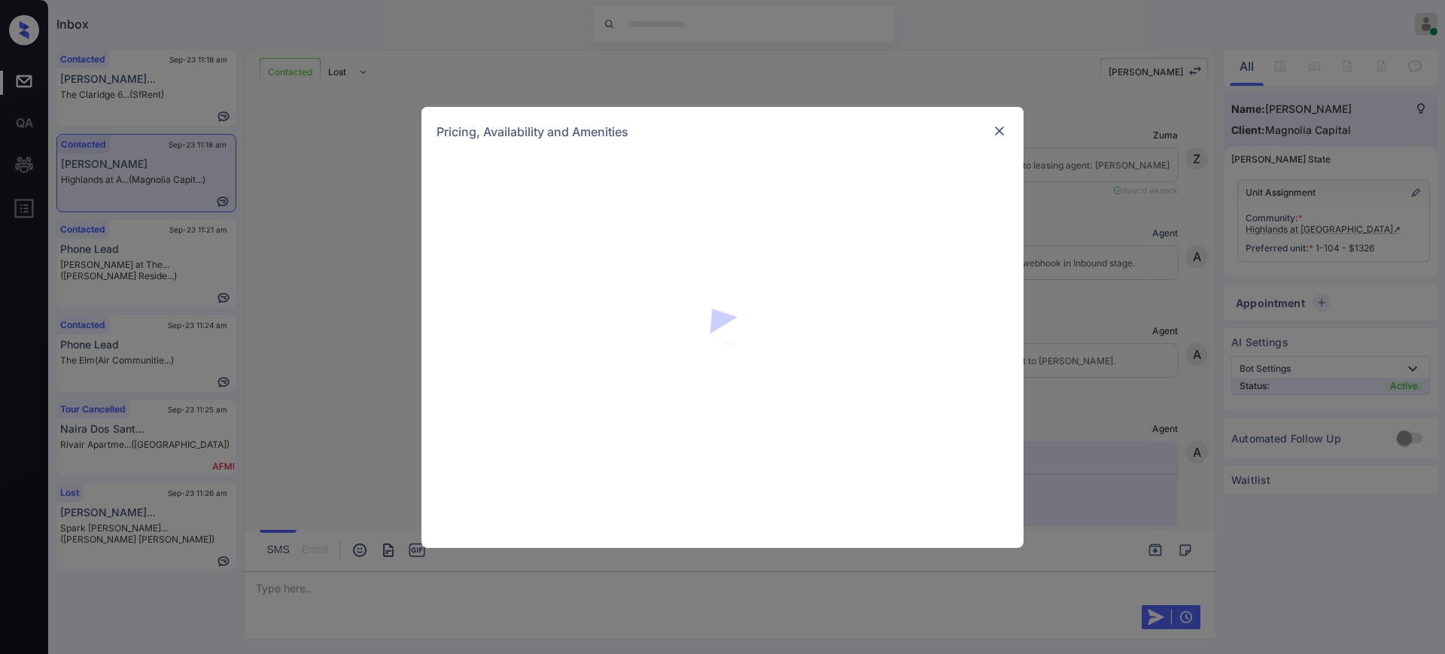
scroll to position [1411, 0]
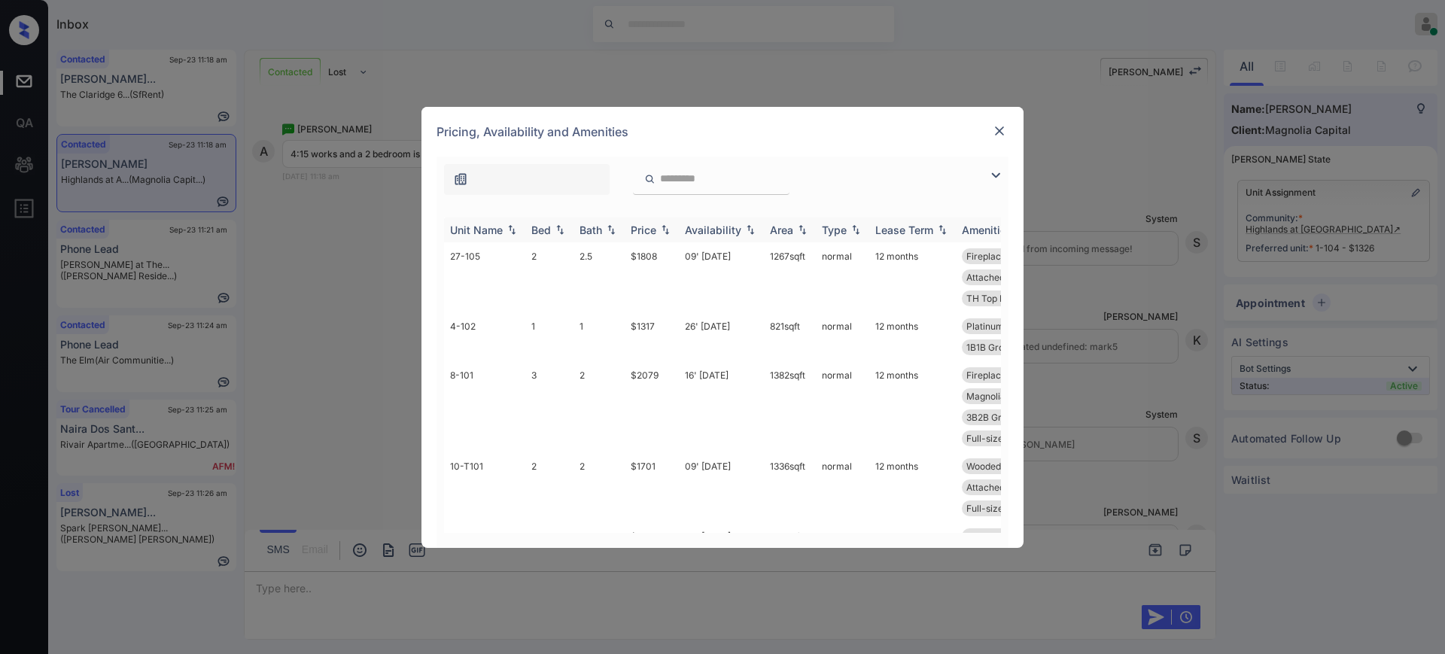
click at [543, 234] on div "Bed" at bounding box center [541, 229] width 20 height 13
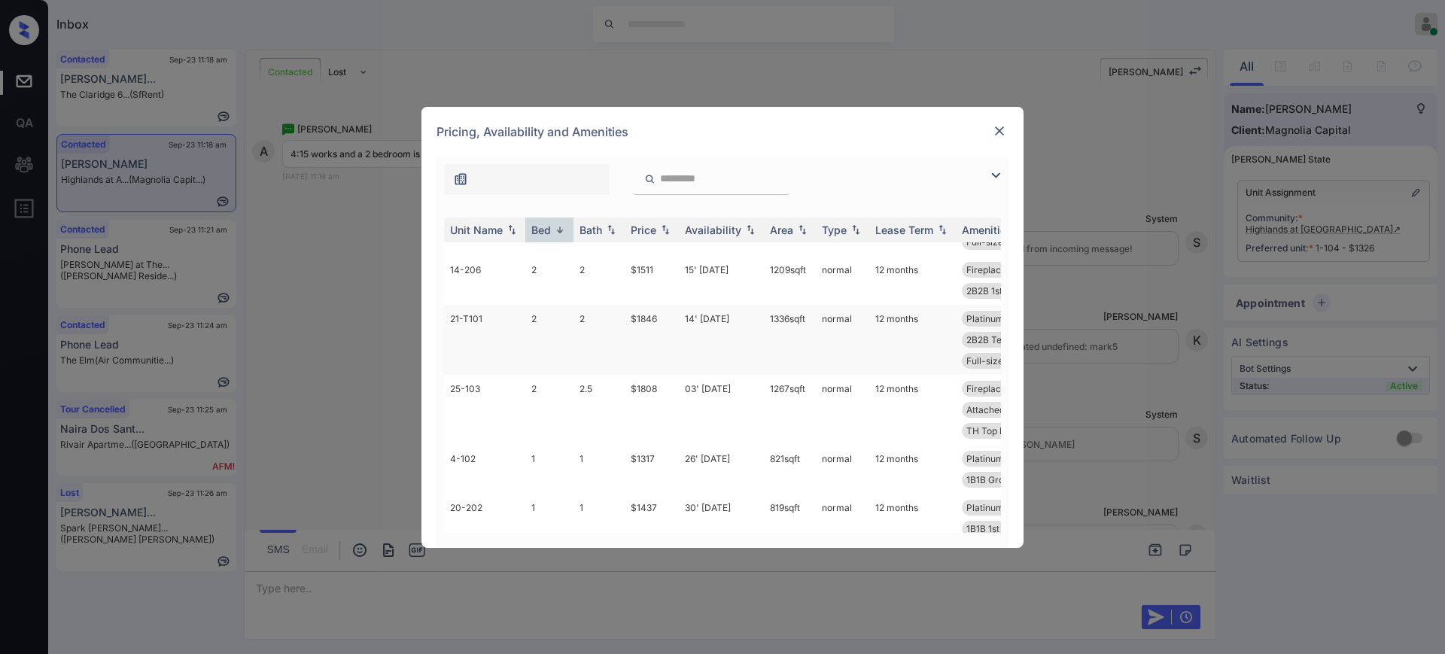
scroll to position [941, 0]
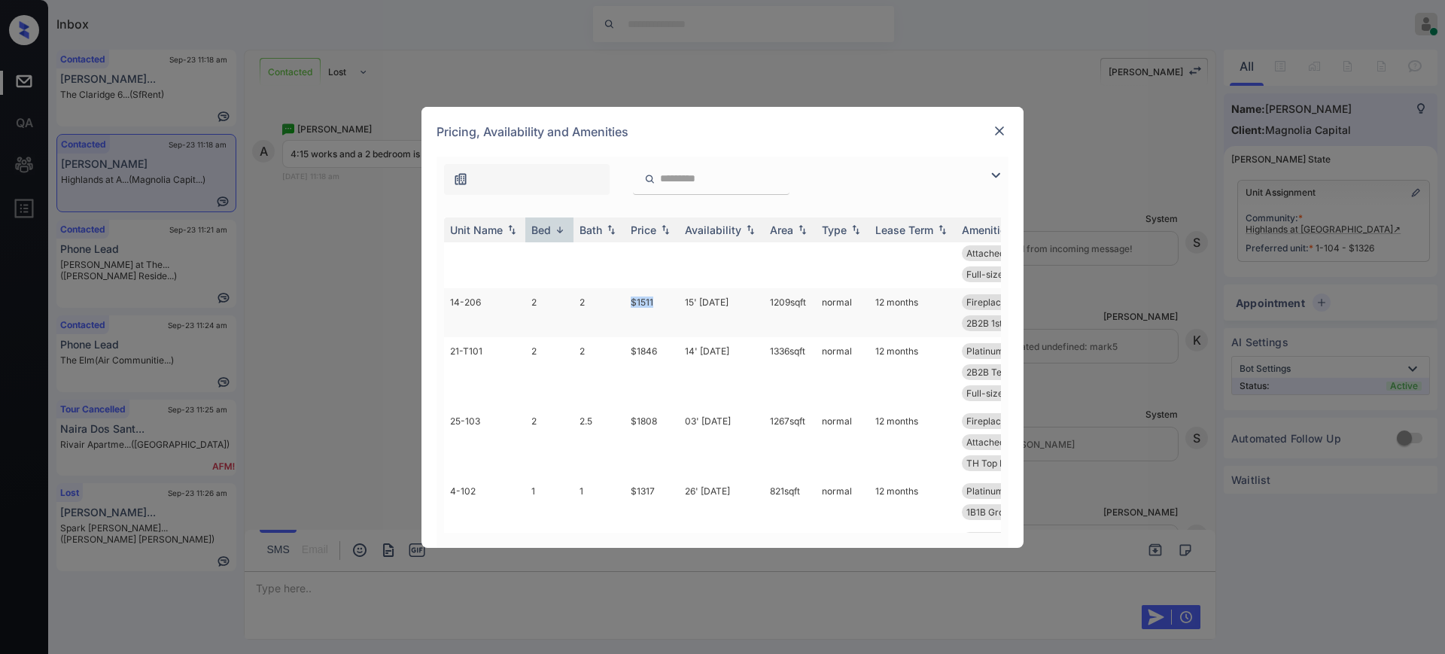
drag, startPoint x: 626, startPoint y: 343, endPoint x: 670, endPoint y: 352, distance: 45.3
click at [670, 337] on td "$1511" at bounding box center [652, 312] width 54 height 49
copy td "$1511"
click at [1003, 129] on img at bounding box center [999, 130] width 15 height 15
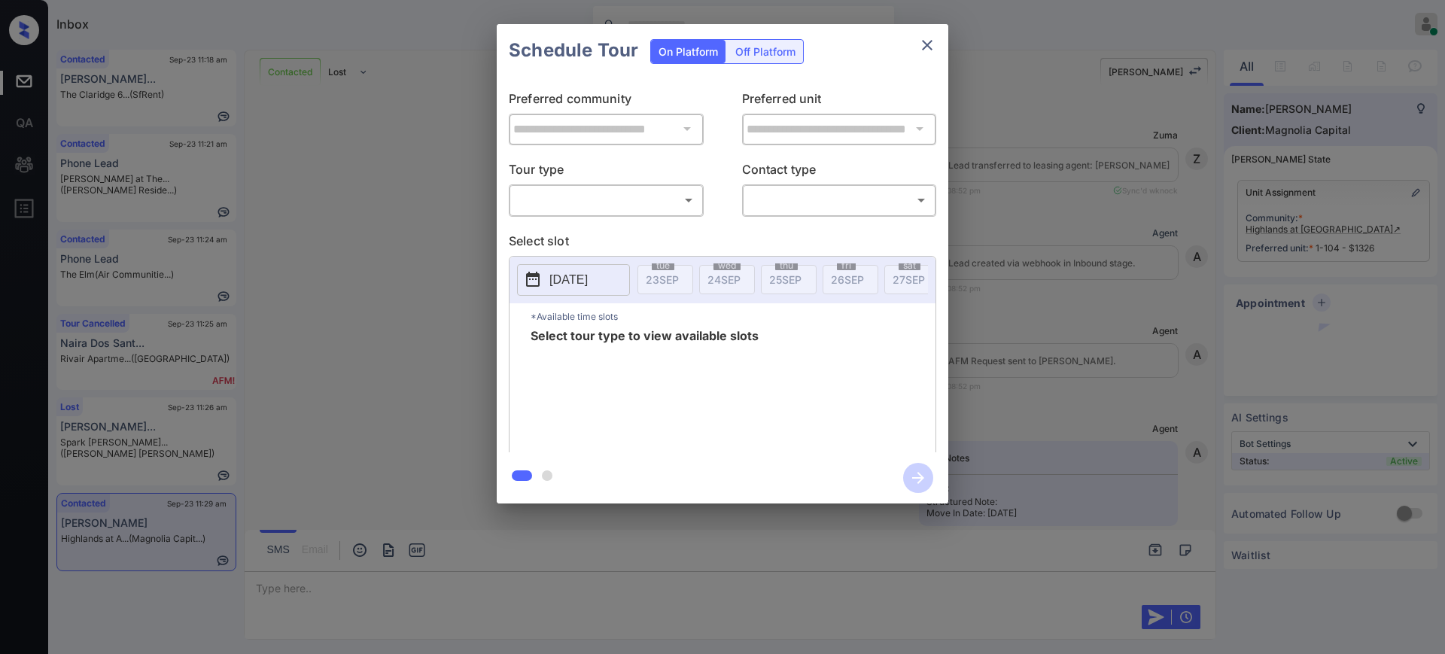
scroll to position [1099, 0]
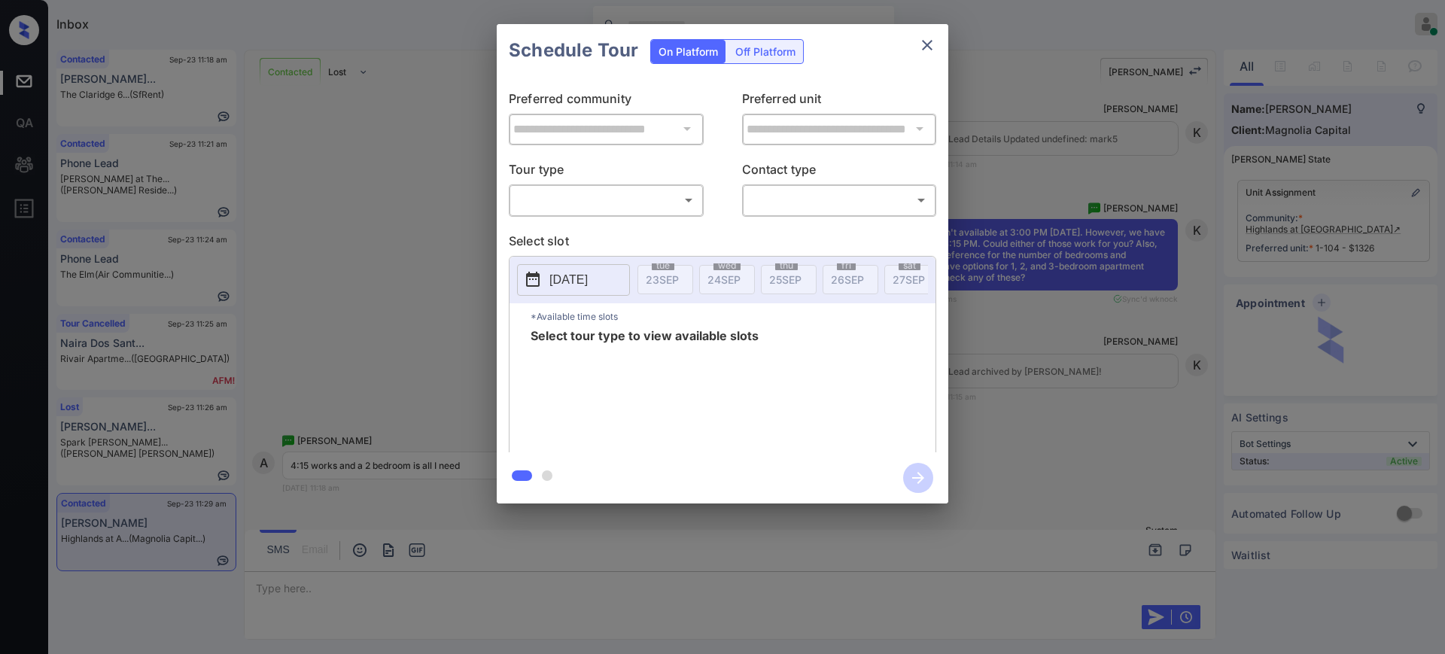
click at [559, 187] on body "Inbox [PERSON_NAME] Online Set yourself offline Set yourself on break Profile S…" at bounding box center [722, 327] width 1445 height 654
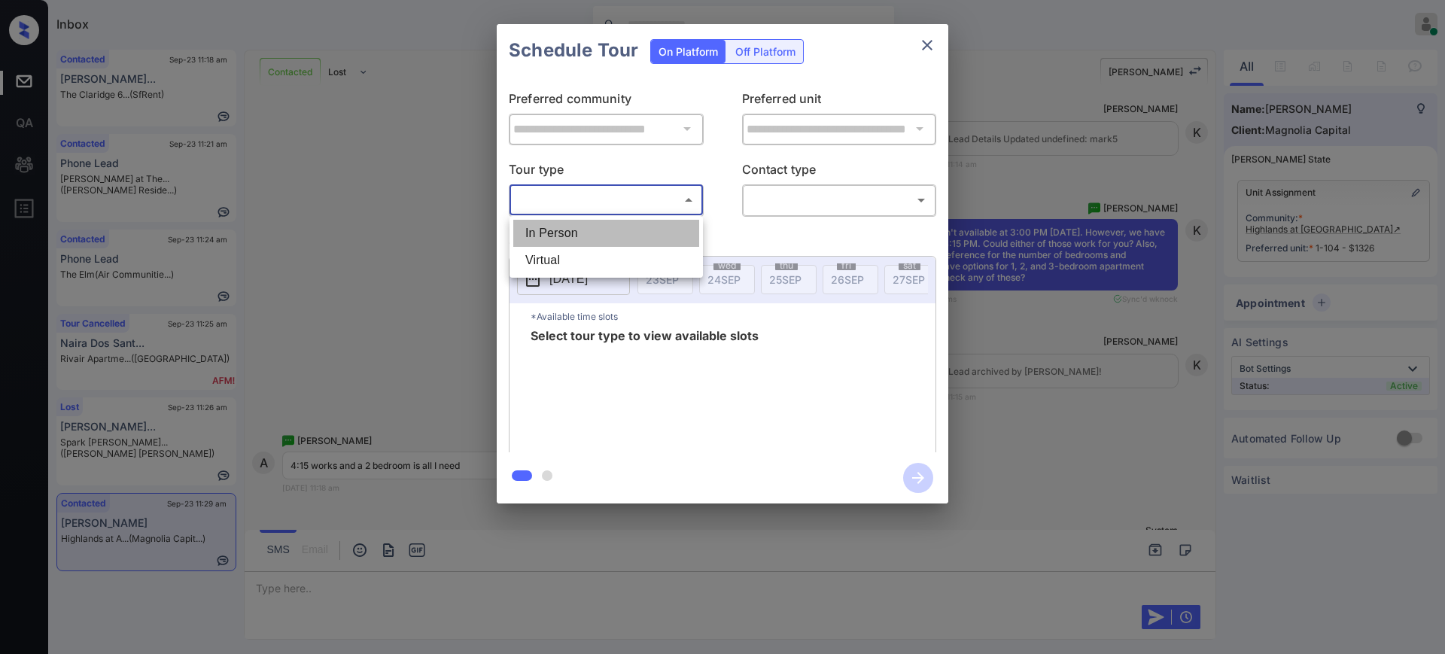
click at [562, 223] on li "In Person" at bounding box center [606, 233] width 186 height 27
type input "********"
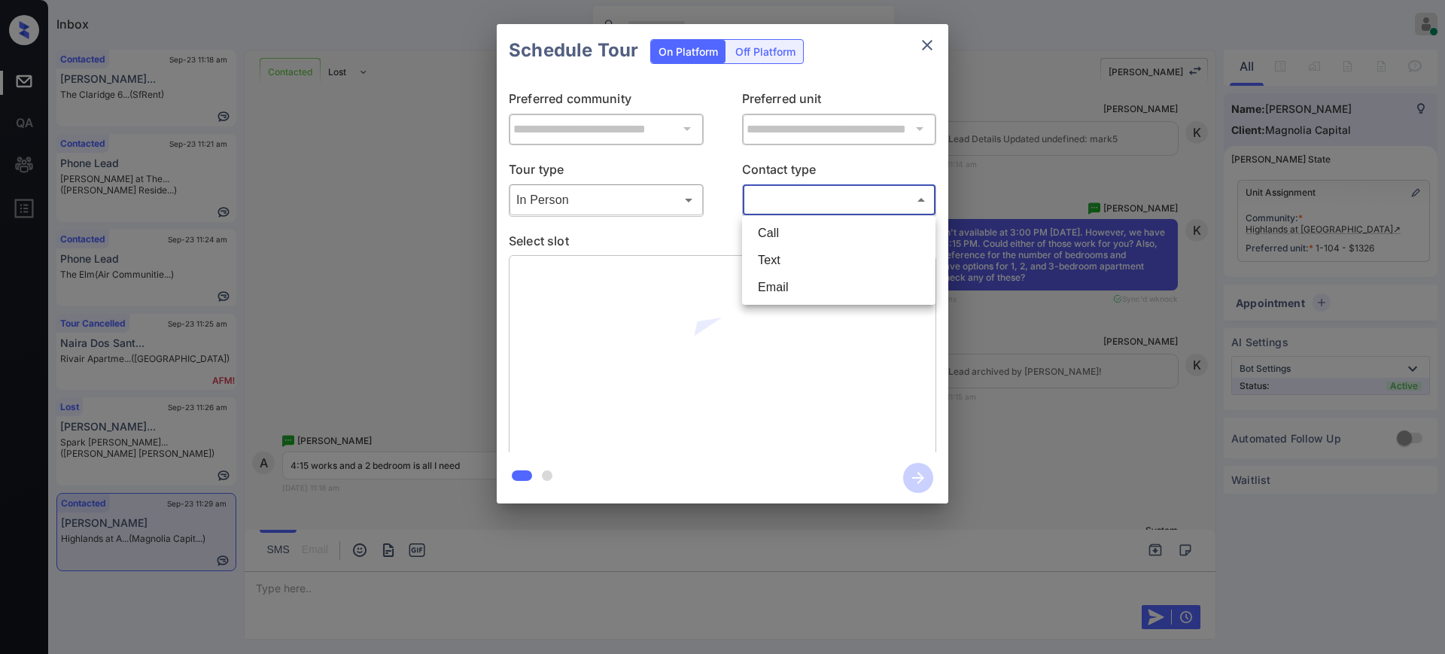
click at [798, 202] on body "Inbox [PERSON_NAME] Online Set yourself offline Set yourself on break Profile S…" at bounding box center [722, 327] width 1445 height 654
click at [776, 259] on li "Text" at bounding box center [839, 260] width 186 height 27
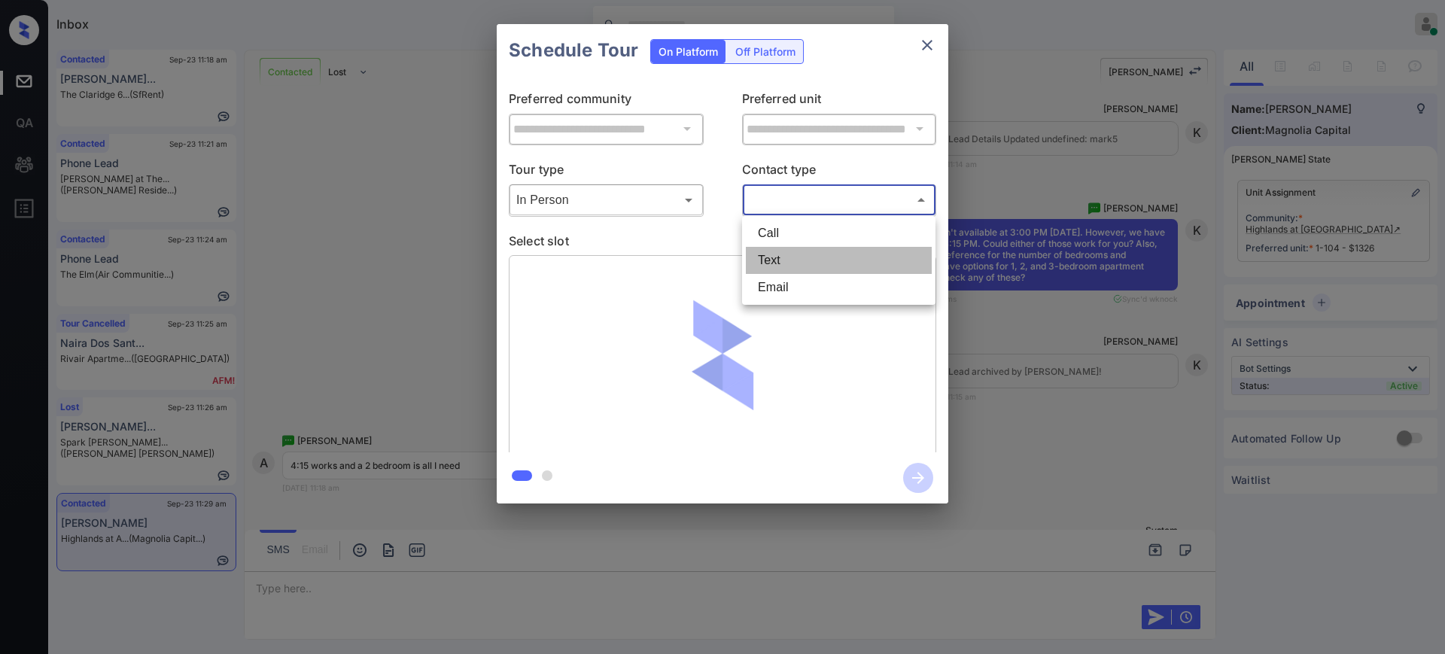
type input "****"
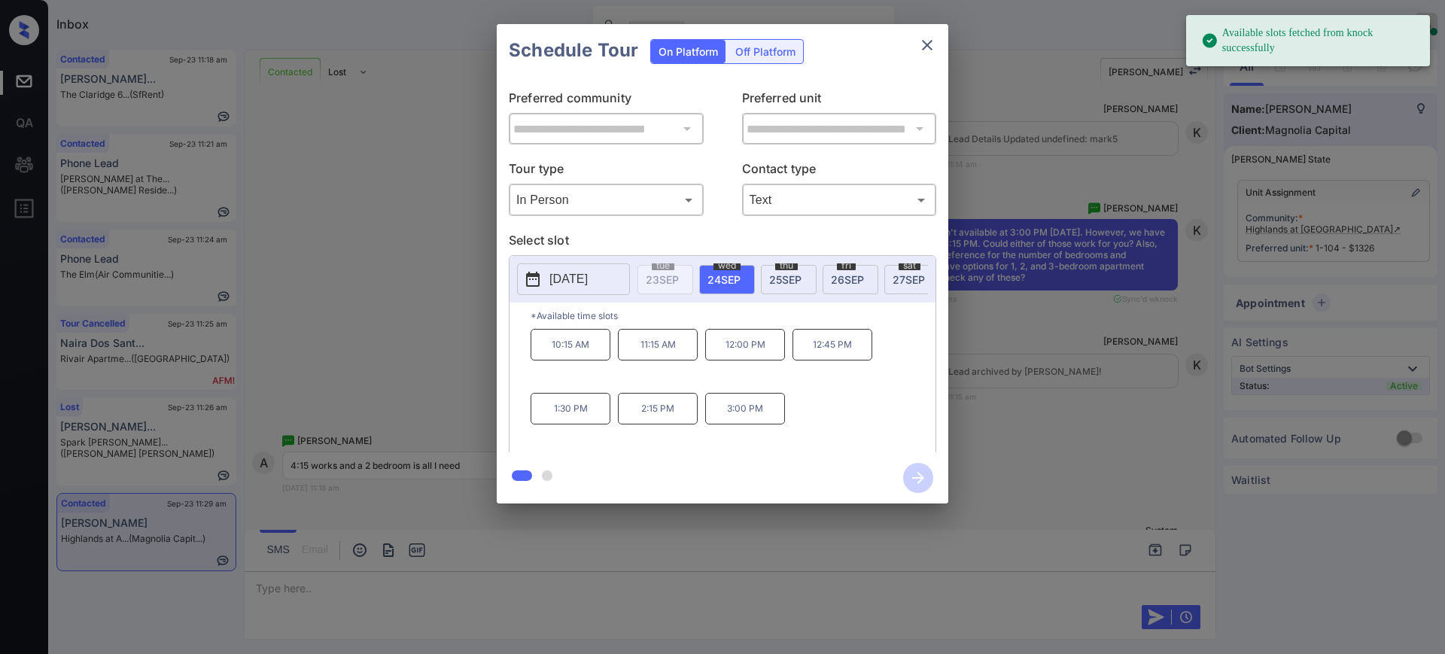
click at [779, 280] on span "25 SEP" at bounding box center [785, 279] width 32 height 13
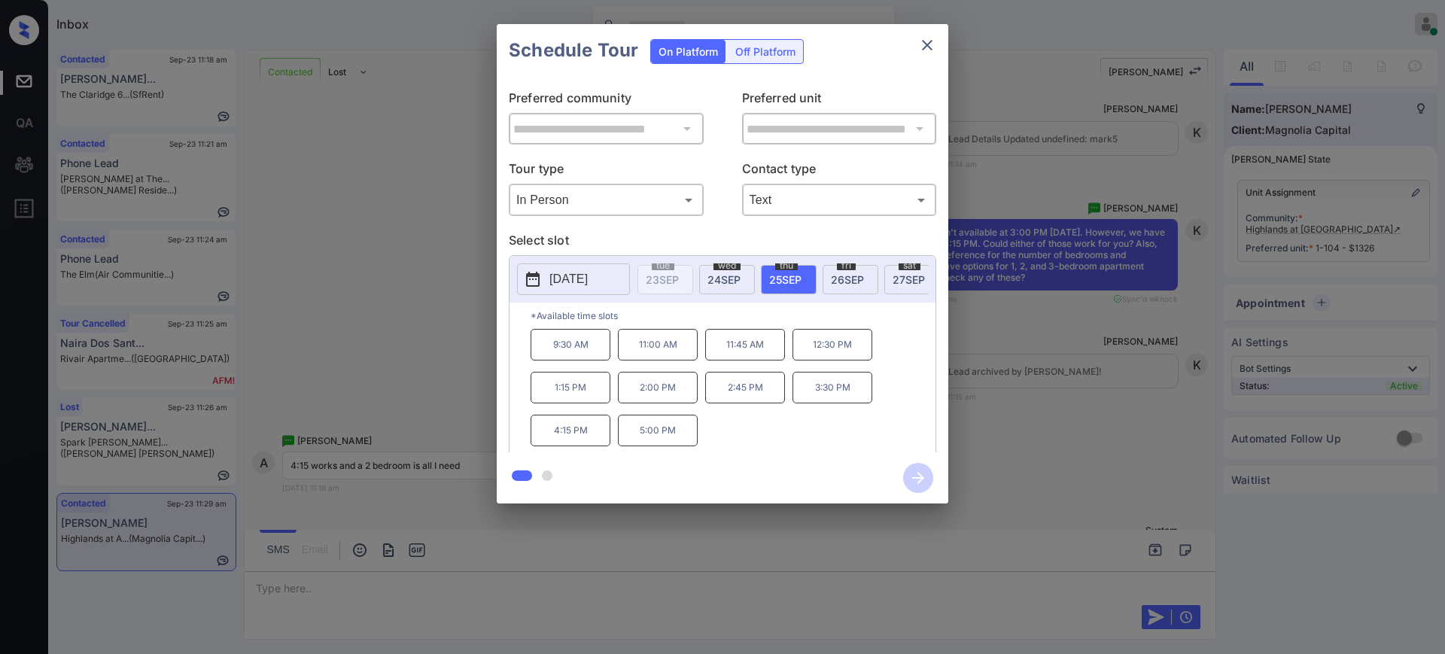
click at [574, 445] on p "4:15 PM" at bounding box center [571, 431] width 80 height 32
click at [919, 475] on icon "button" at bounding box center [918, 478] width 30 height 30
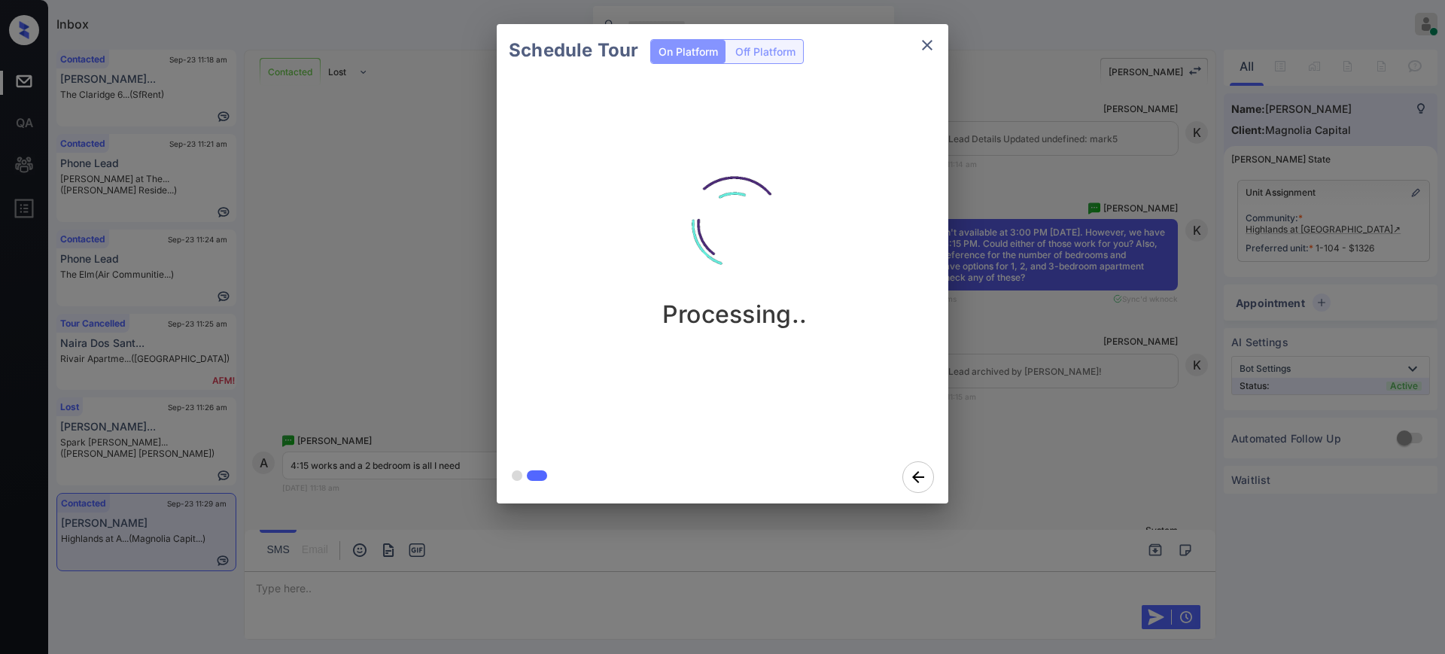
click at [1077, 398] on div "Schedule Tour On Platform Off Platform Processing.." at bounding box center [722, 264] width 1445 height 528
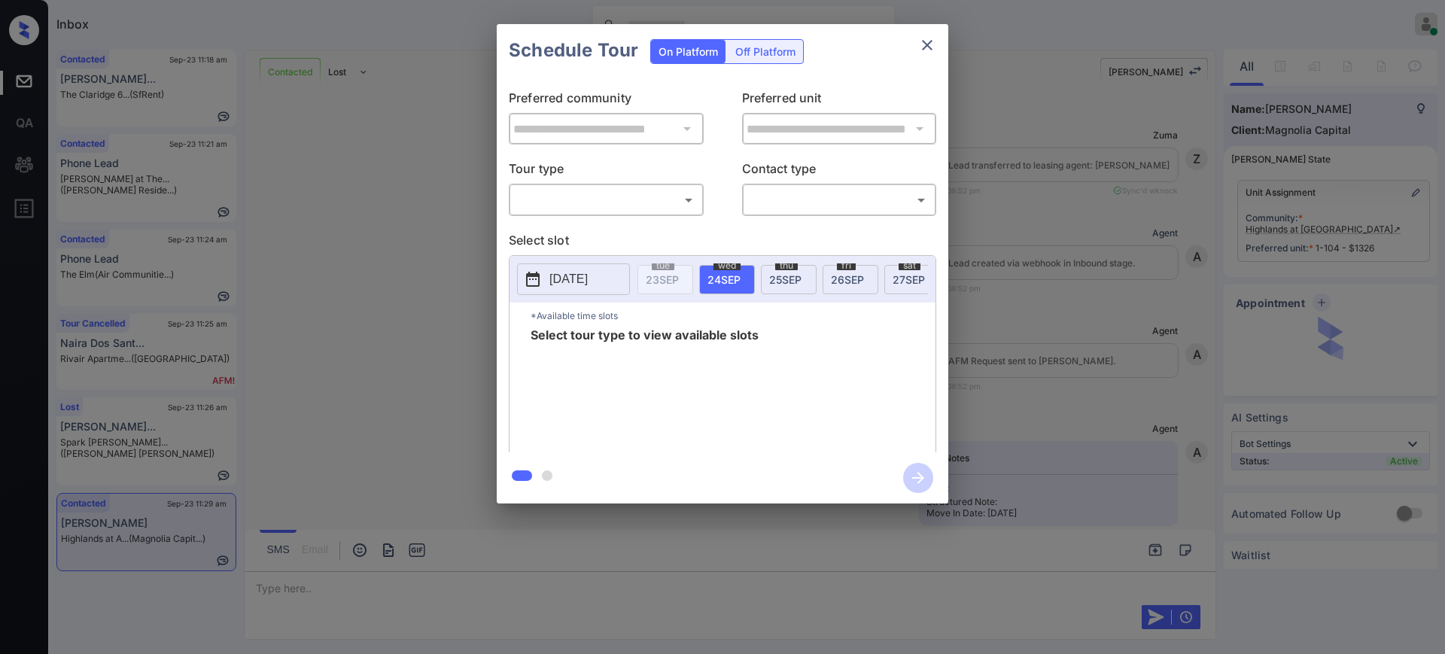
scroll to position [1106, 0]
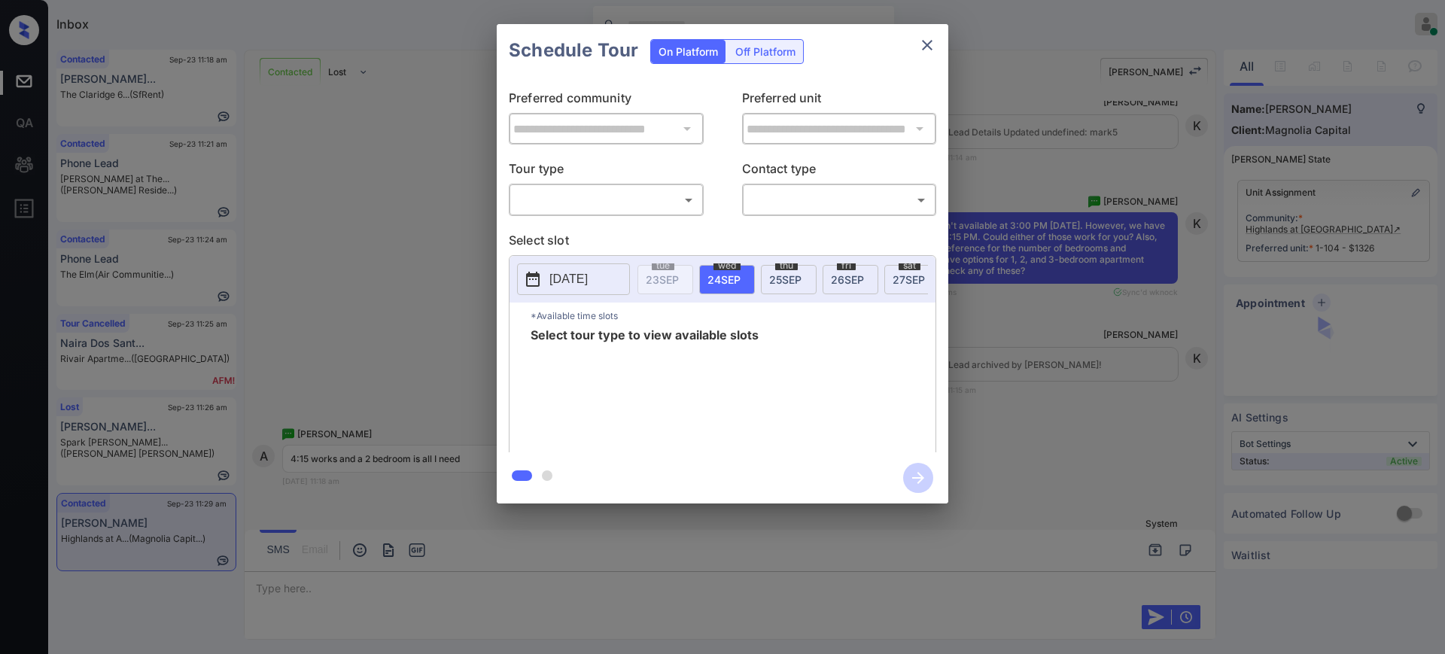
click at [761, 50] on div "Off Platform" at bounding box center [765, 51] width 75 height 23
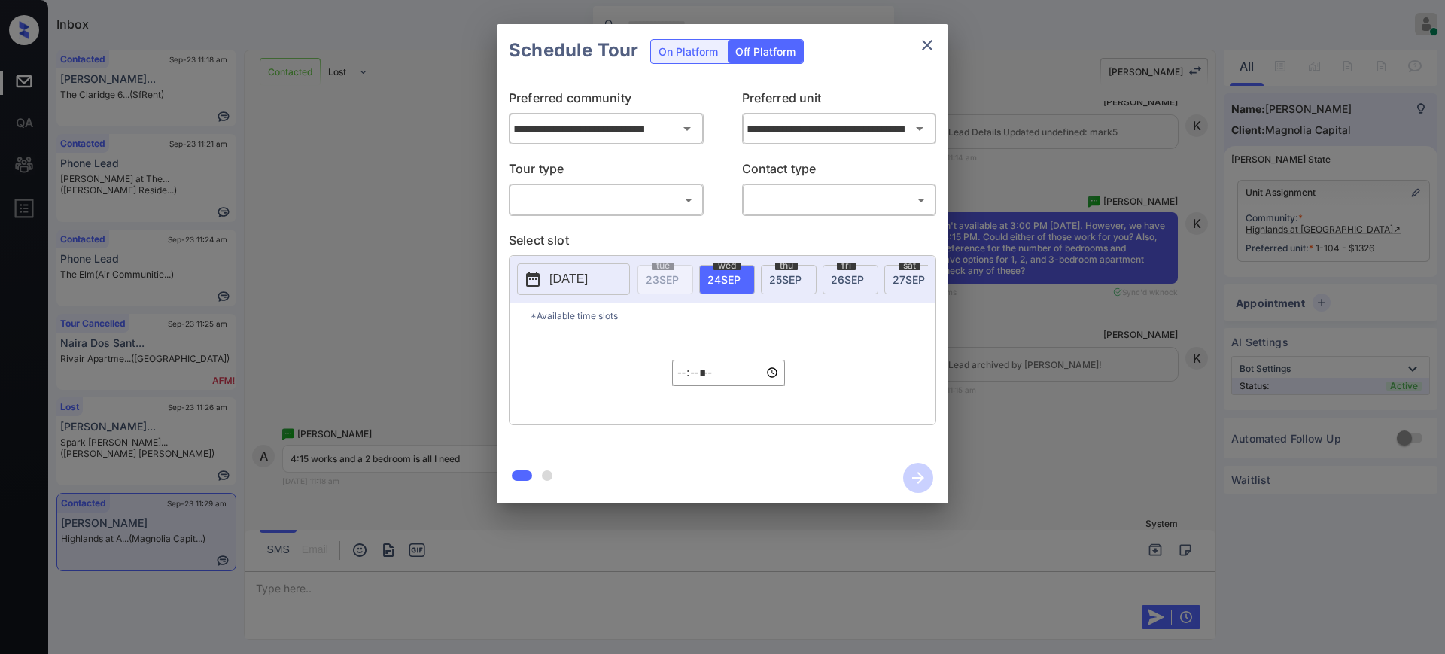
click at [542, 218] on div "**********" at bounding box center [723, 264] width 452 height 375
click at [561, 199] on body "Inbox [PERSON_NAME] Online Set yourself offline Set yourself on break Profile S…" at bounding box center [722, 327] width 1445 height 654
click at [565, 236] on li "In Person" at bounding box center [606, 233] width 186 height 27
type input "********"
click at [810, 199] on body "Inbox [PERSON_NAME] Online Set yourself offline Set yourself on break Profile S…" at bounding box center [722, 327] width 1445 height 654
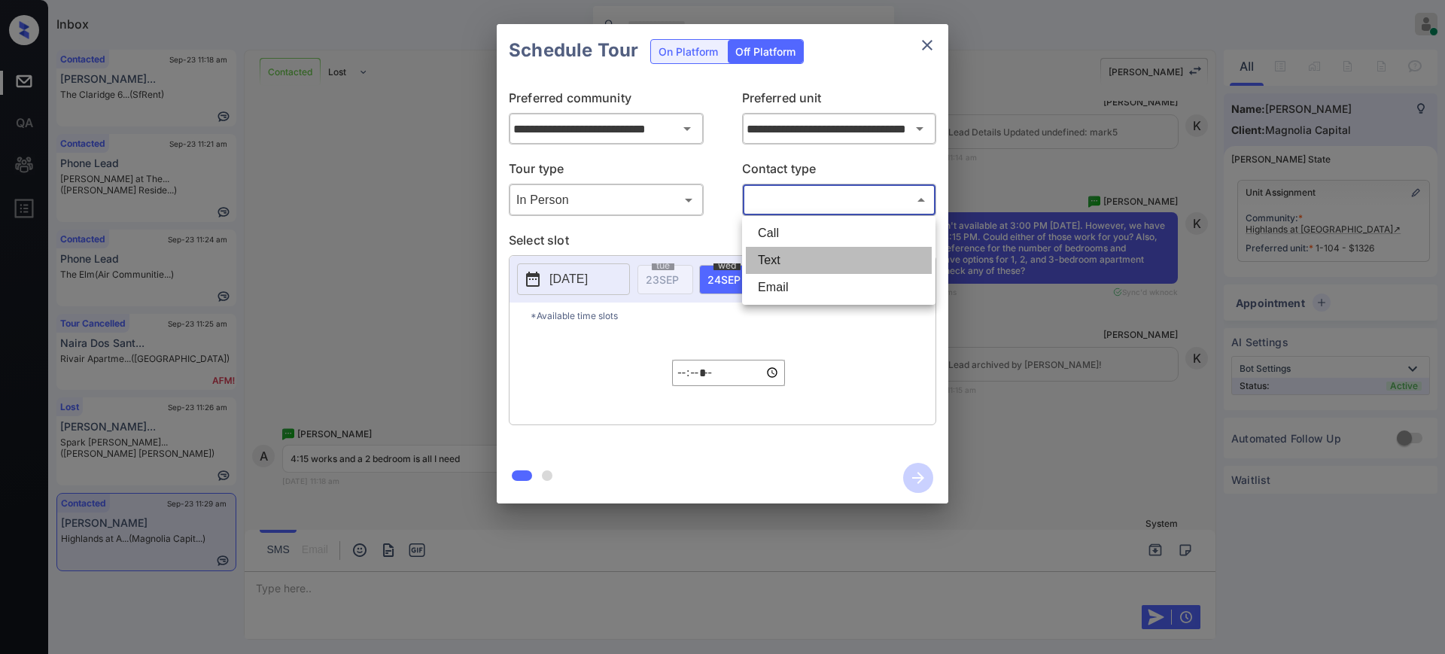
click at [782, 260] on li "Text" at bounding box center [839, 260] width 186 height 27
type input "****"
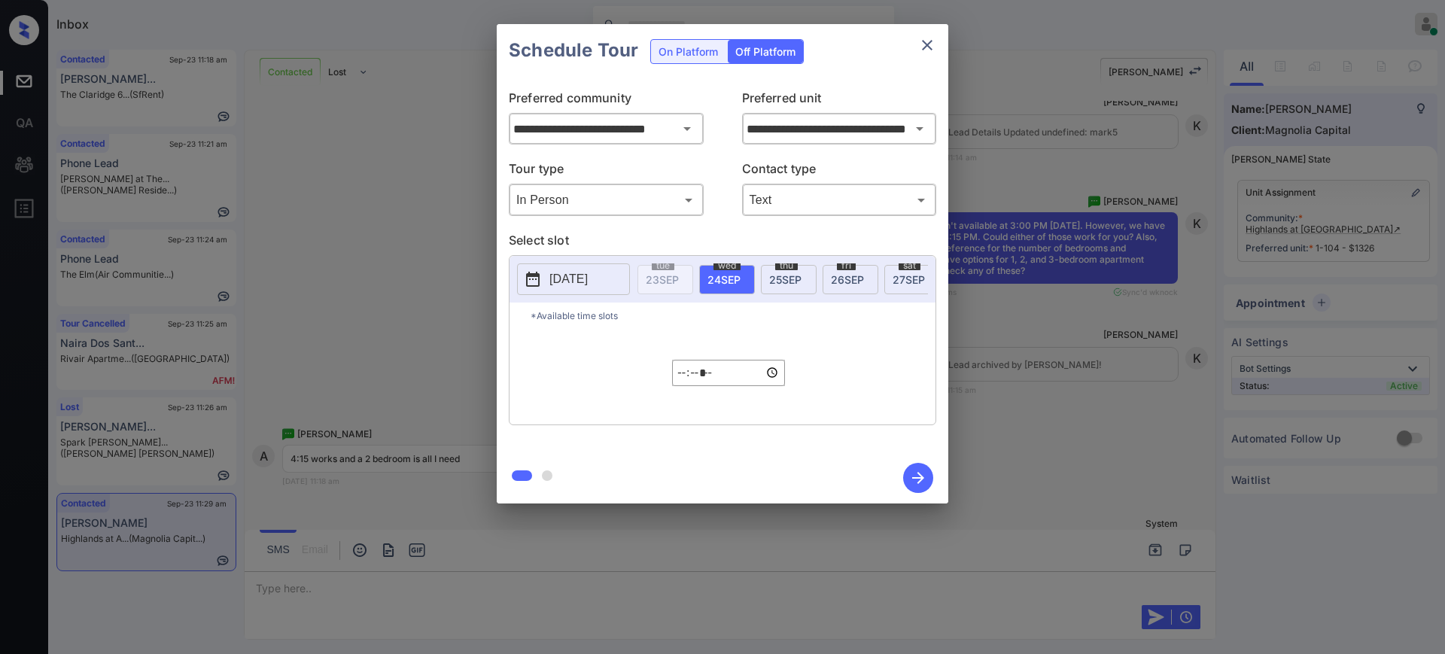
click at [588, 275] on p "[DATE]" at bounding box center [568, 279] width 38 height 18
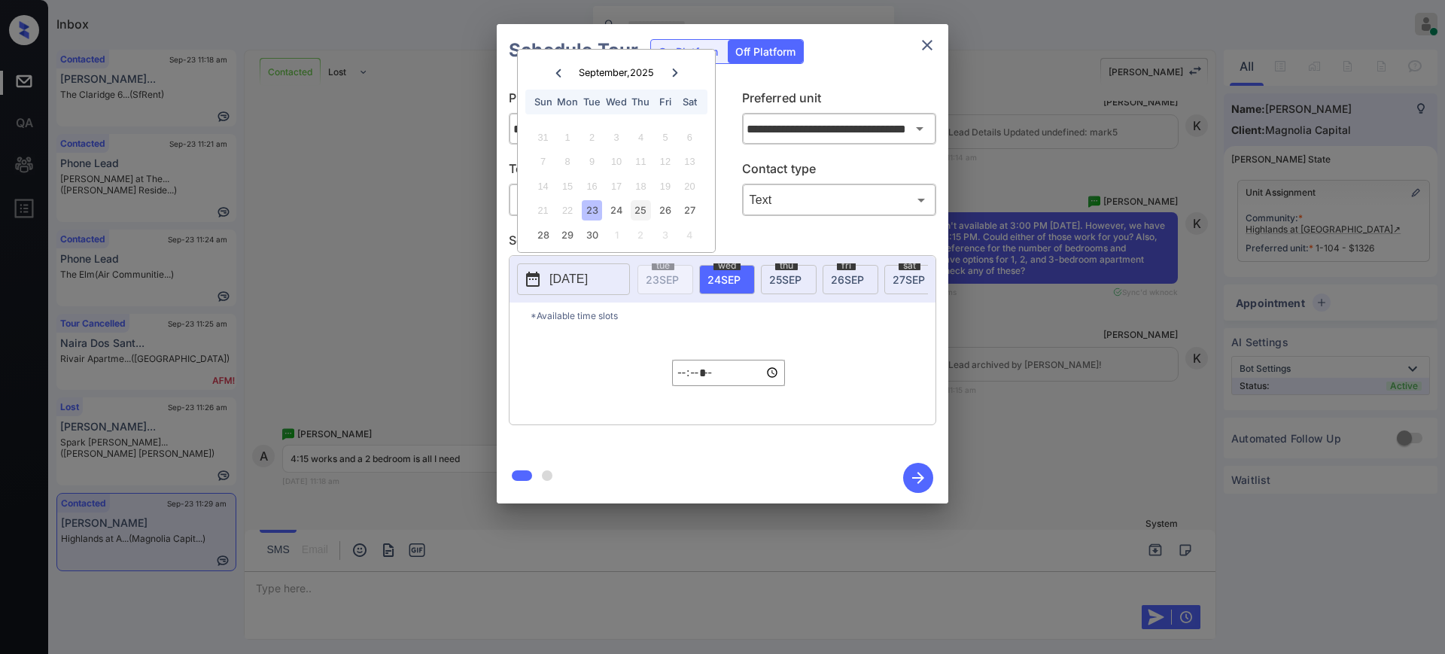
click at [639, 210] on div "25" at bounding box center [641, 210] width 20 height 20
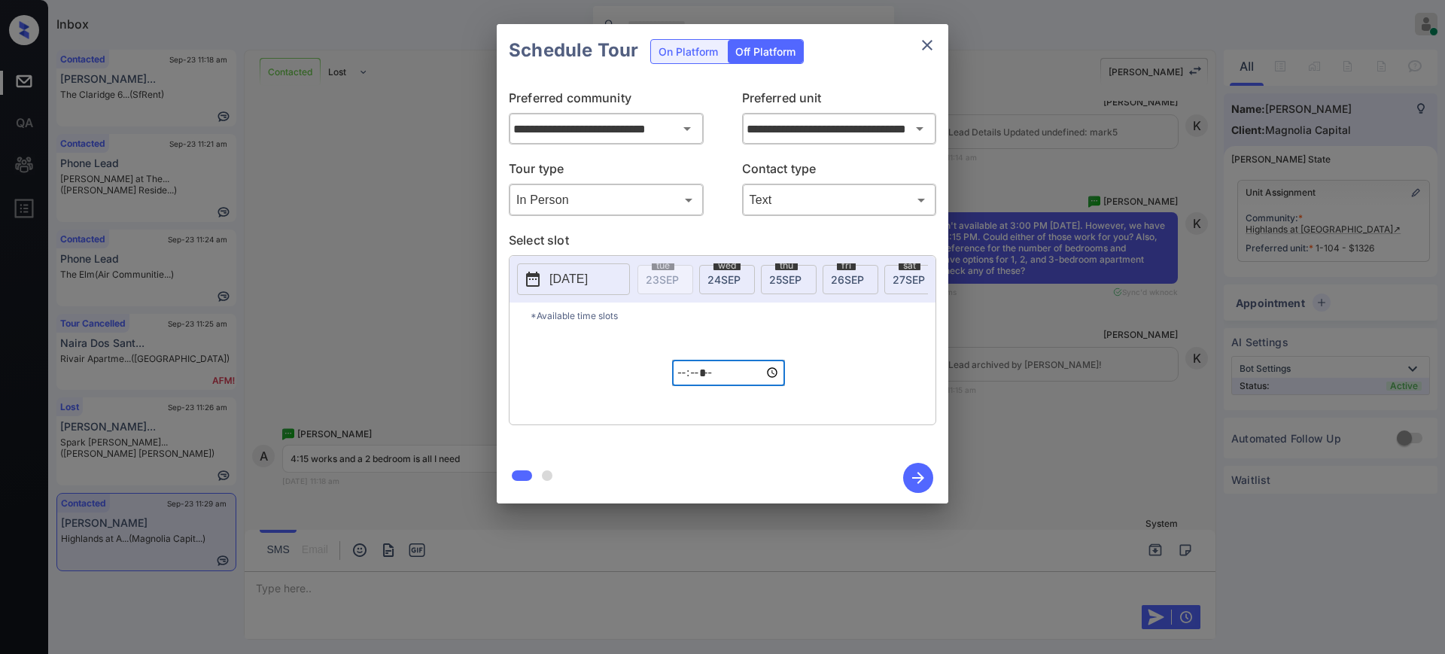
click at [685, 385] on input "*****" at bounding box center [728, 373] width 113 height 26
type input "*****"
click at [920, 476] on icon "button" at bounding box center [918, 478] width 30 height 30
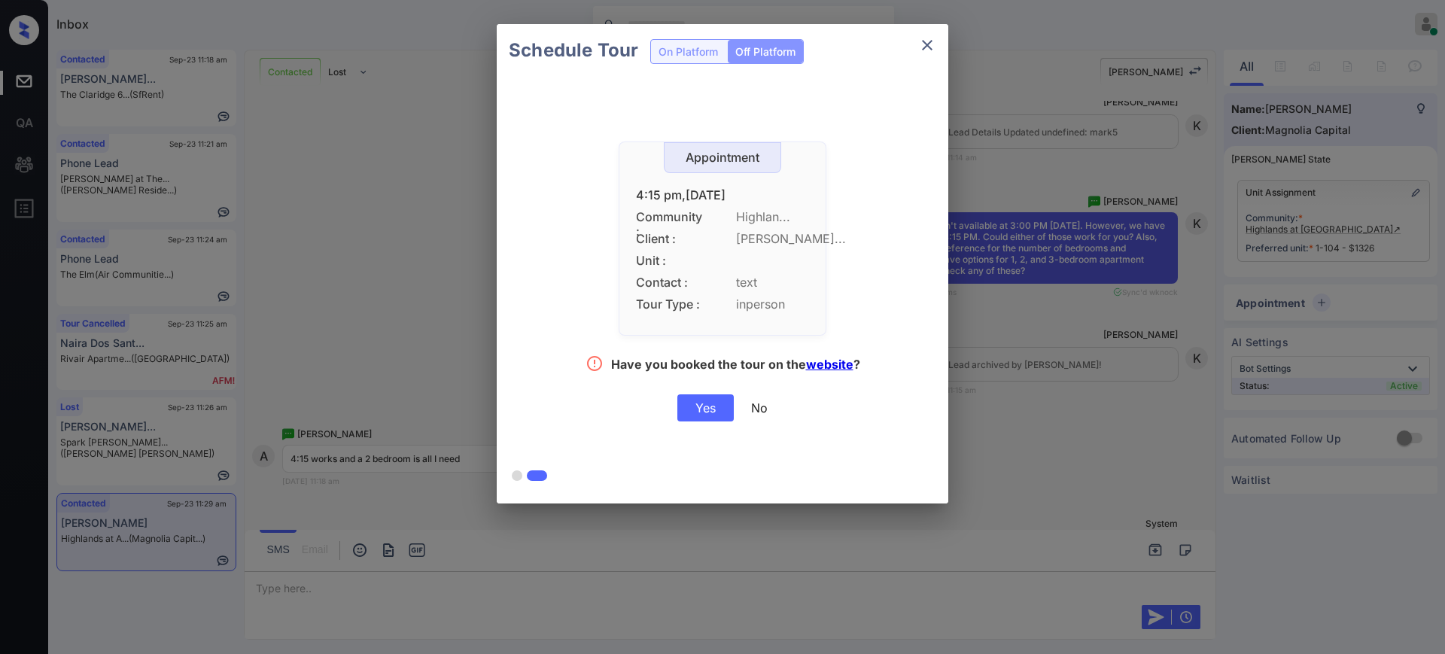
click at [695, 415] on div "Yes" at bounding box center [705, 407] width 56 height 27
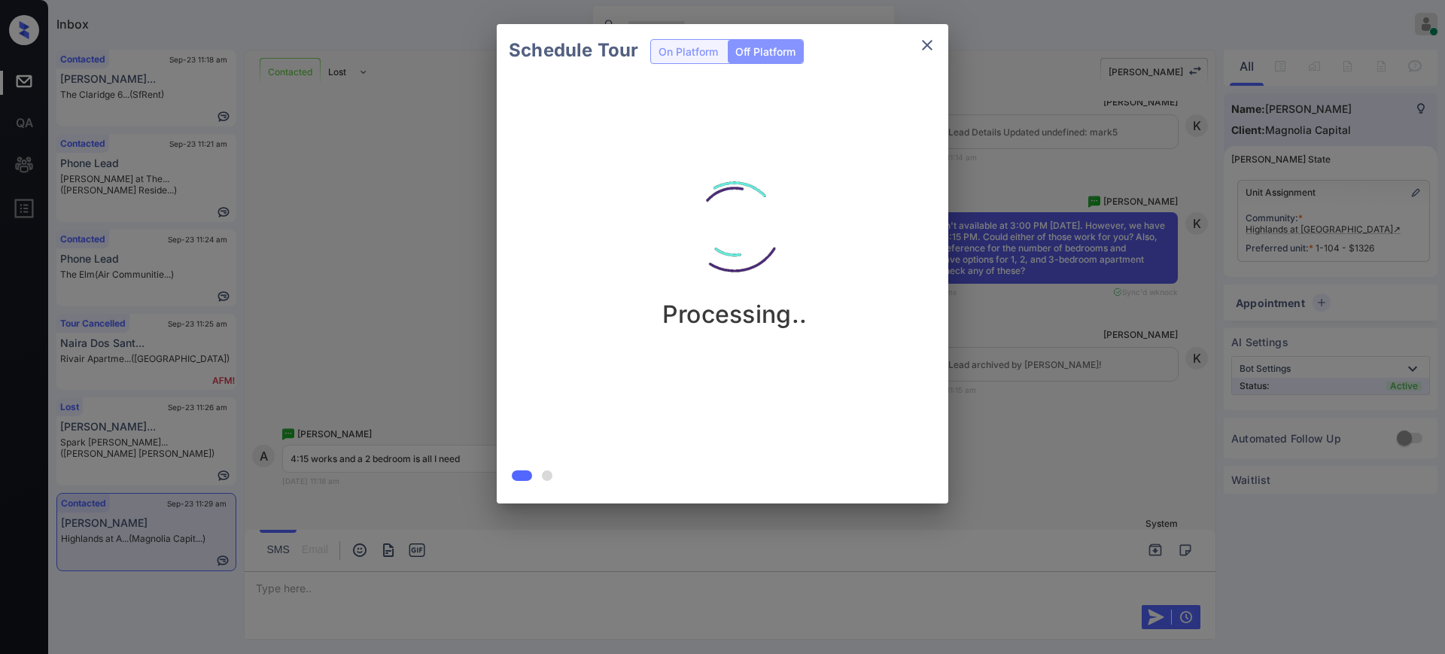
click at [1002, 424] on div "Schedule Tour On Platform Off Platform Processing.." at bounding box center [722, 264] width 1445 height 528
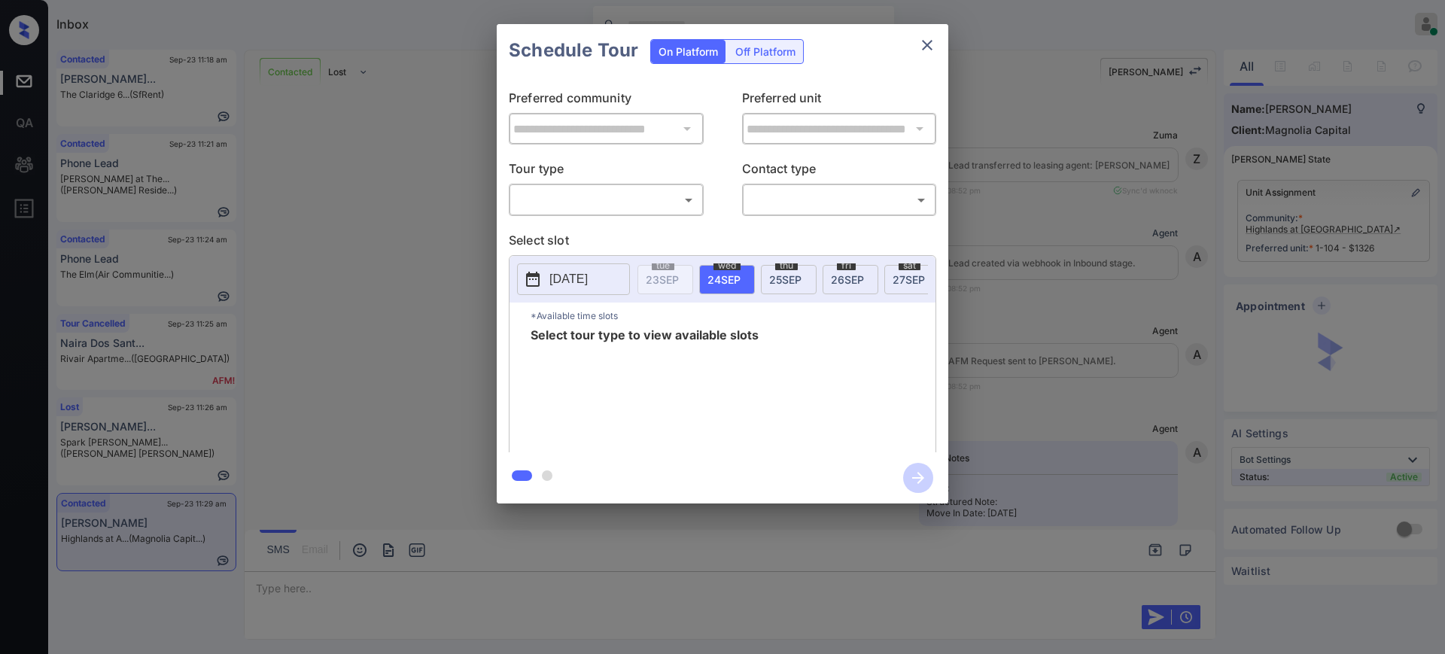
scroll to position [1106, 0]
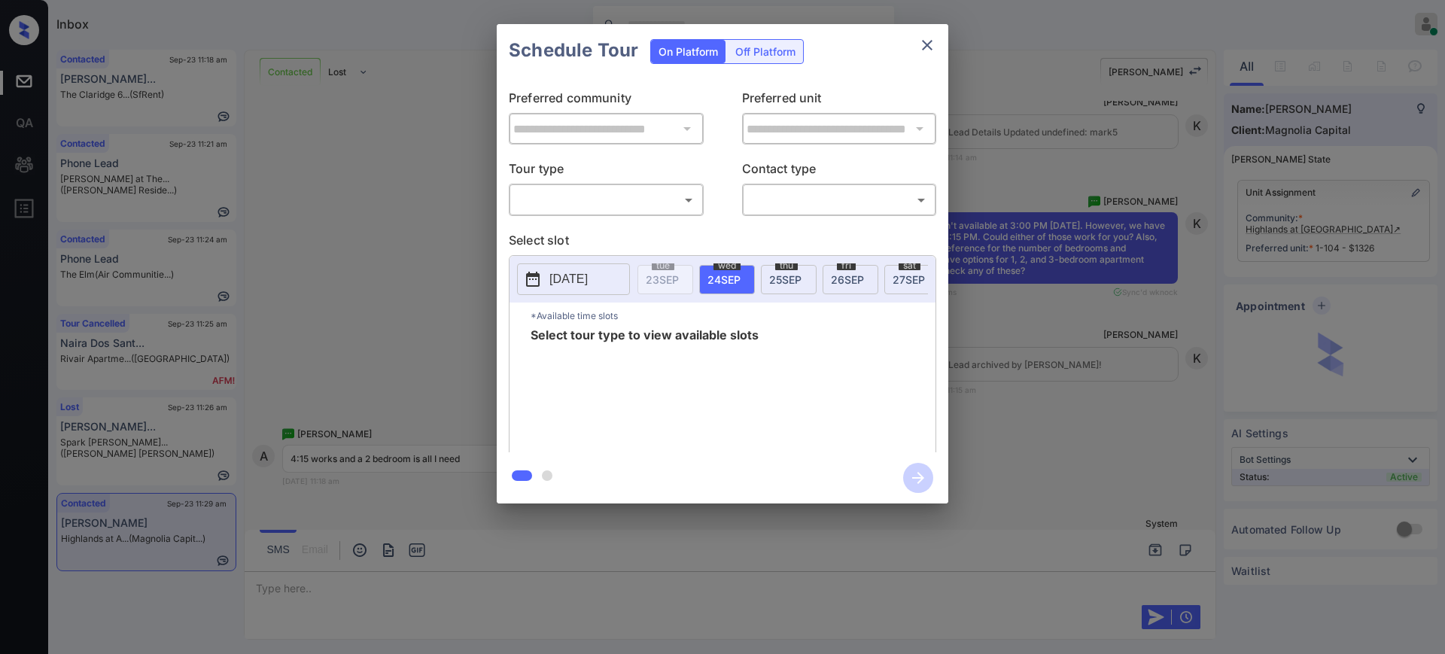
click at [630, 190] on body "Inbox Ajay Kumar Online Set yourself offline Set yourself on break Profile Swit…" at bounding box center [722, 327] width 1445 height 654
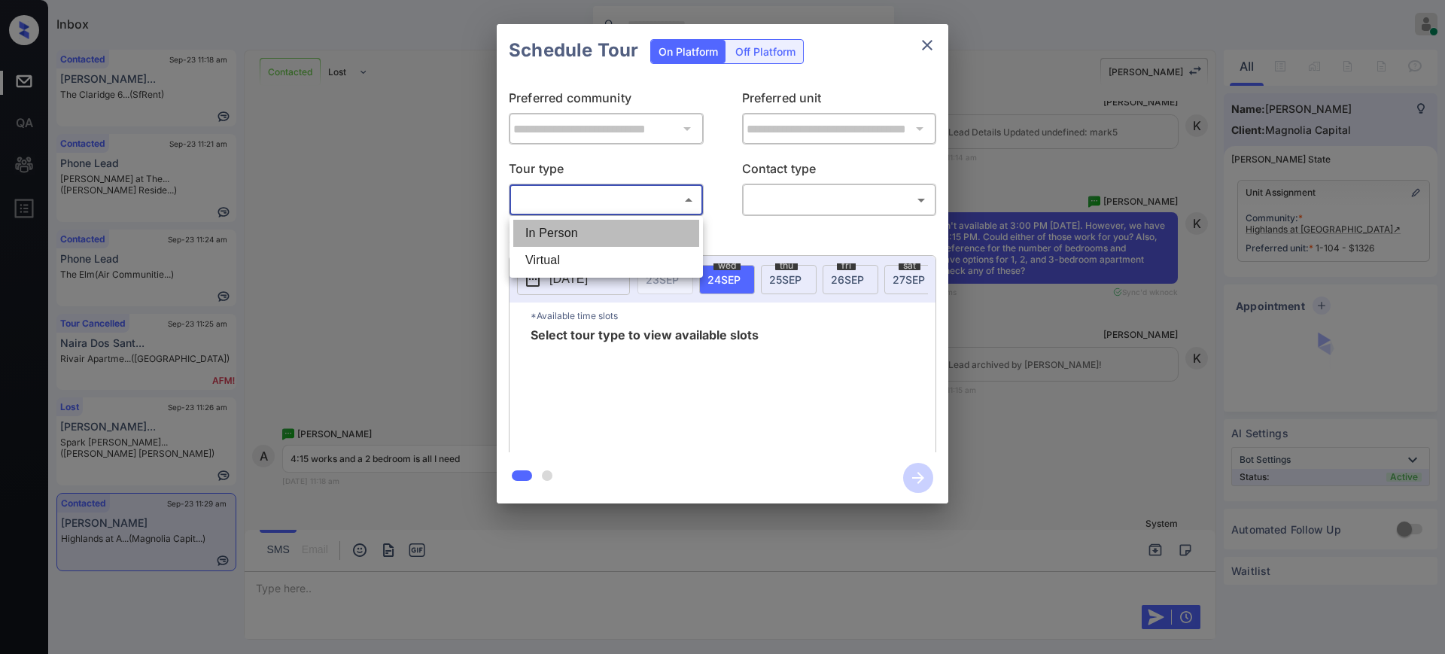
click at [582, 243] on li "In Person" at bounding box center [606, 233] width 186 height 27
type input "********"
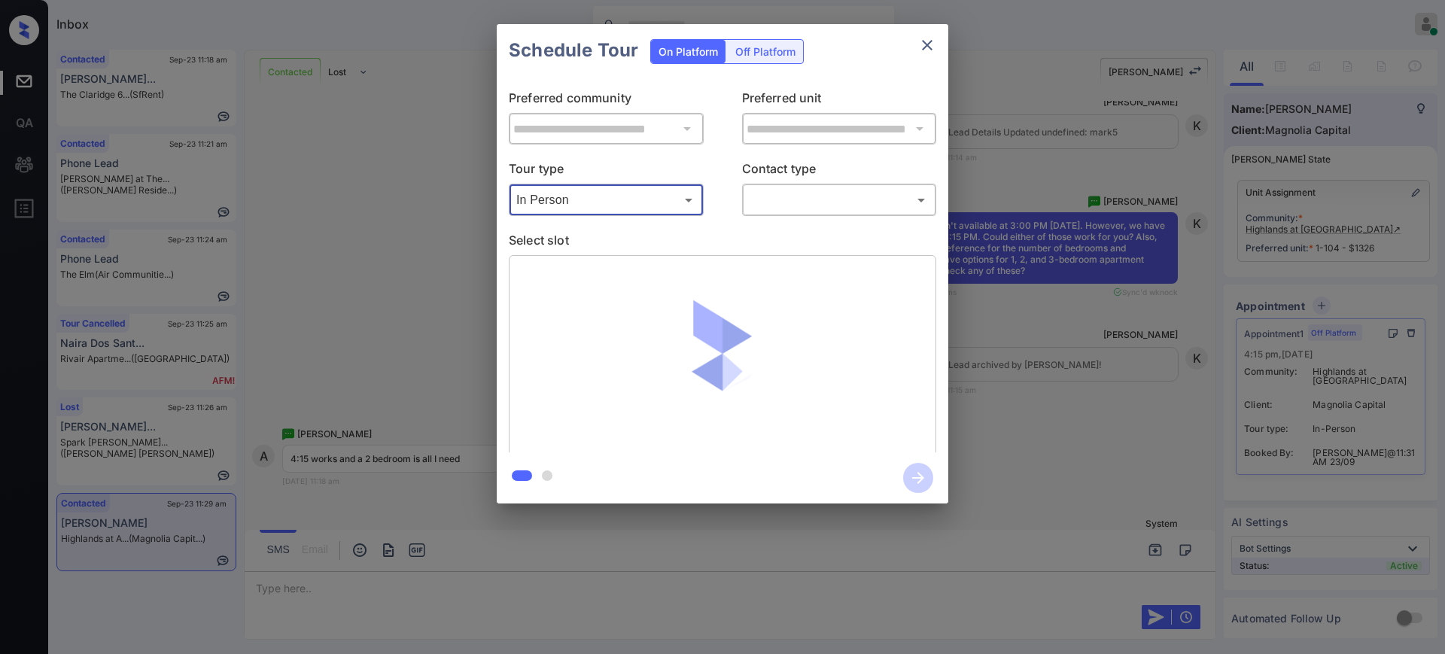
click at [813, 220] on div "**********" at bounding box center [723, 264] width 452 height 375
click at [810, 200] on body "Inbox Ajay Kumar Online Set yourself offline Set yourself on break Profile Swit…" at bounding box center [722, 327] width 1445 height 654
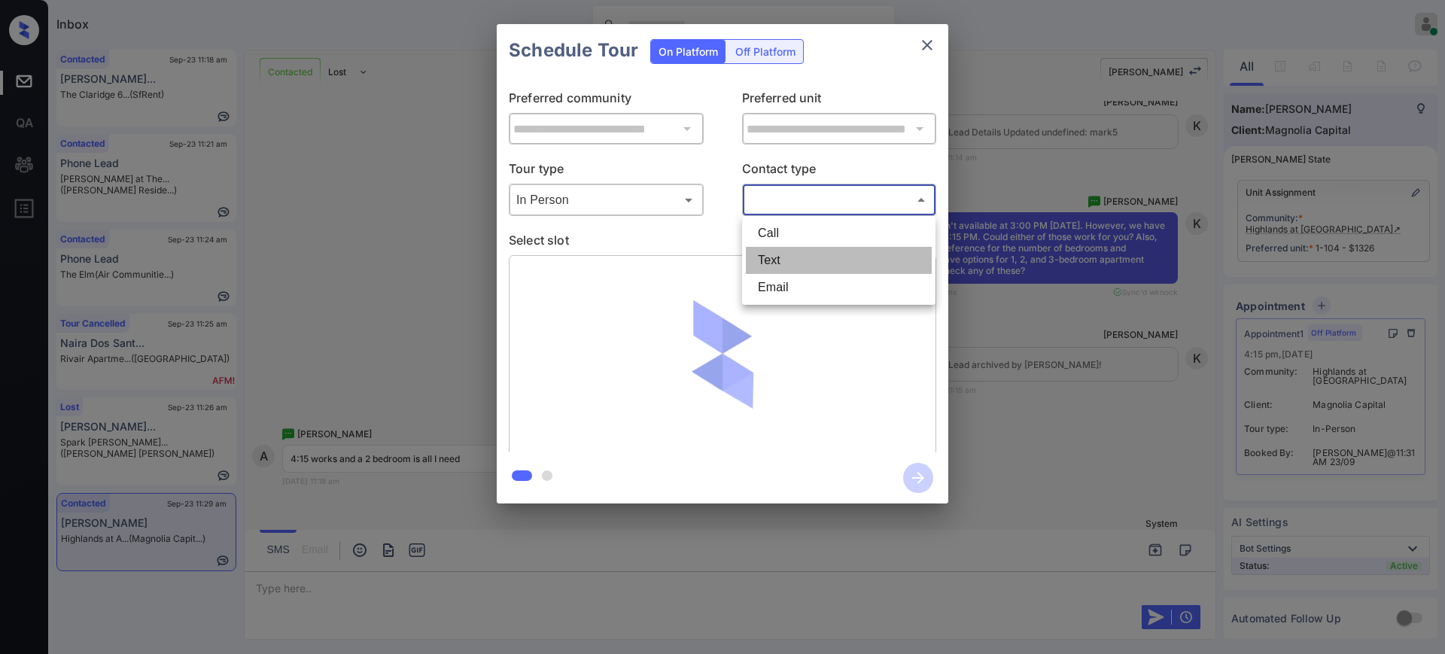
click at [792, 257] on li "Text" at bounding box center [839, 260] width 186 height 27
type input "****"
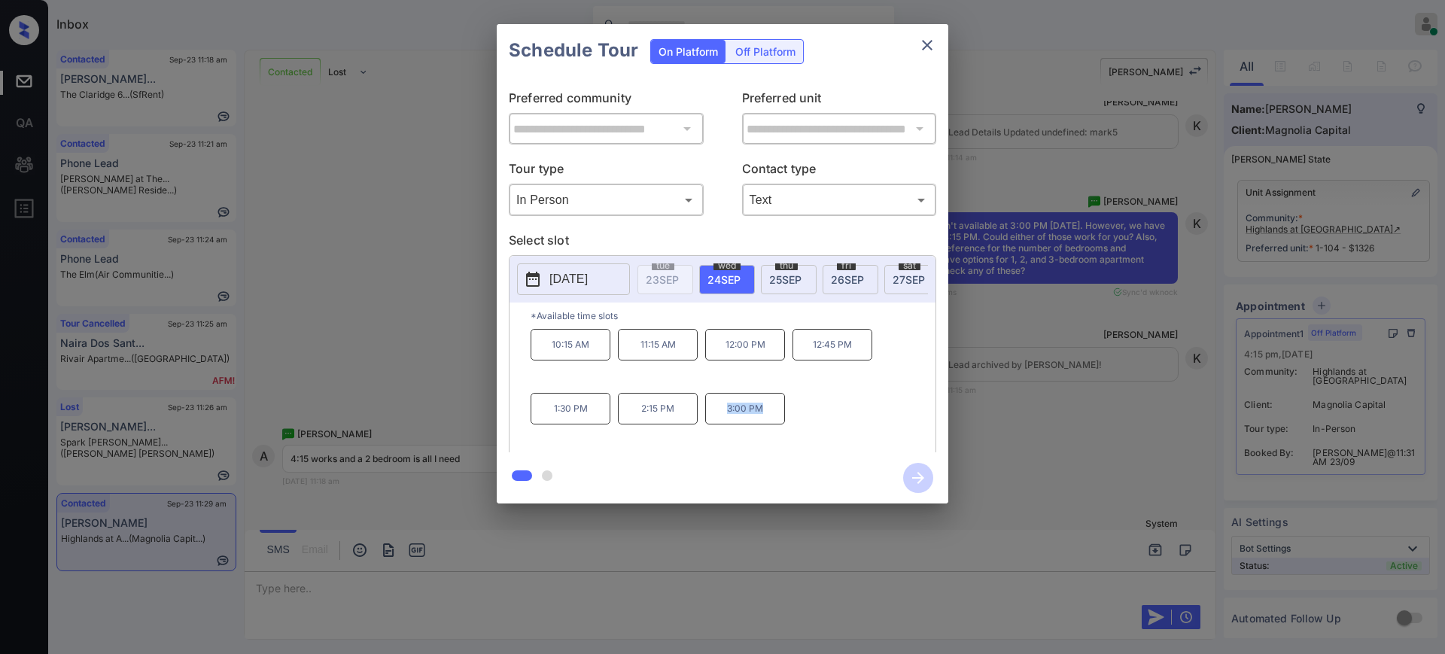
drag, startPoint x: 712, startPoint y: 413, endPoint x: 762, endPoint y: 424, distance: 51.7
click at [762, 424] on p "3:00 PM" at bounding box center [745, 409] width 80 height 32
click at [784, 274] on span "25 SEP" at bounding box center [785, 279] width 32 height 13
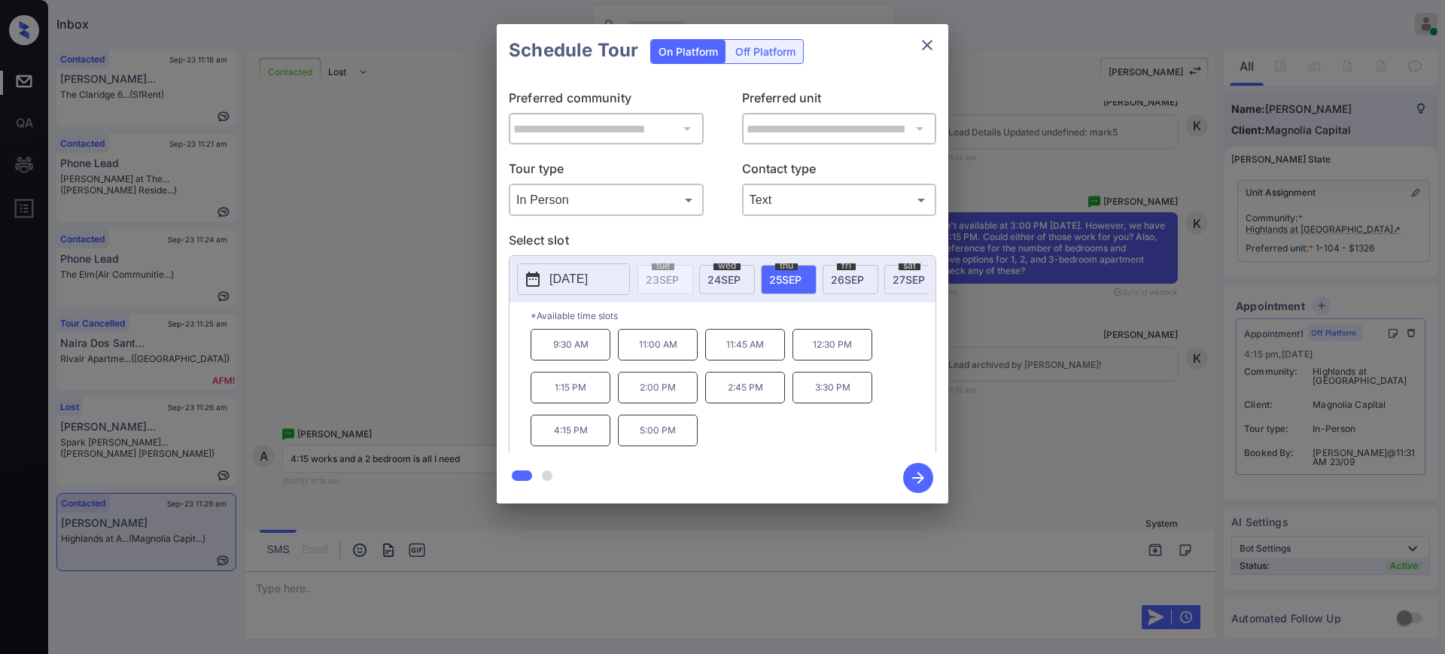
click at [753, 432] on div "9:30 AM 11:00 AM 11:45 AM 12:30 PM 1:15 PM 2:00 PM 2:45 PM 3:30 PM 4:15 PM 5:00…" at bounding box center [733, 389] width 405 height 120
click at [786, 423] on div "9:30 AM 11:00 AM 11:45 AM 12:30 PM 1:15 PM 2:00 PM 2:45 PM 3:30 PM 4:15 PM 5:00…" at bounding box center [733, 389] width 405 height 120
click at [935, 44] on icon "close" at bounding box center [927, 45] width 18 height 18
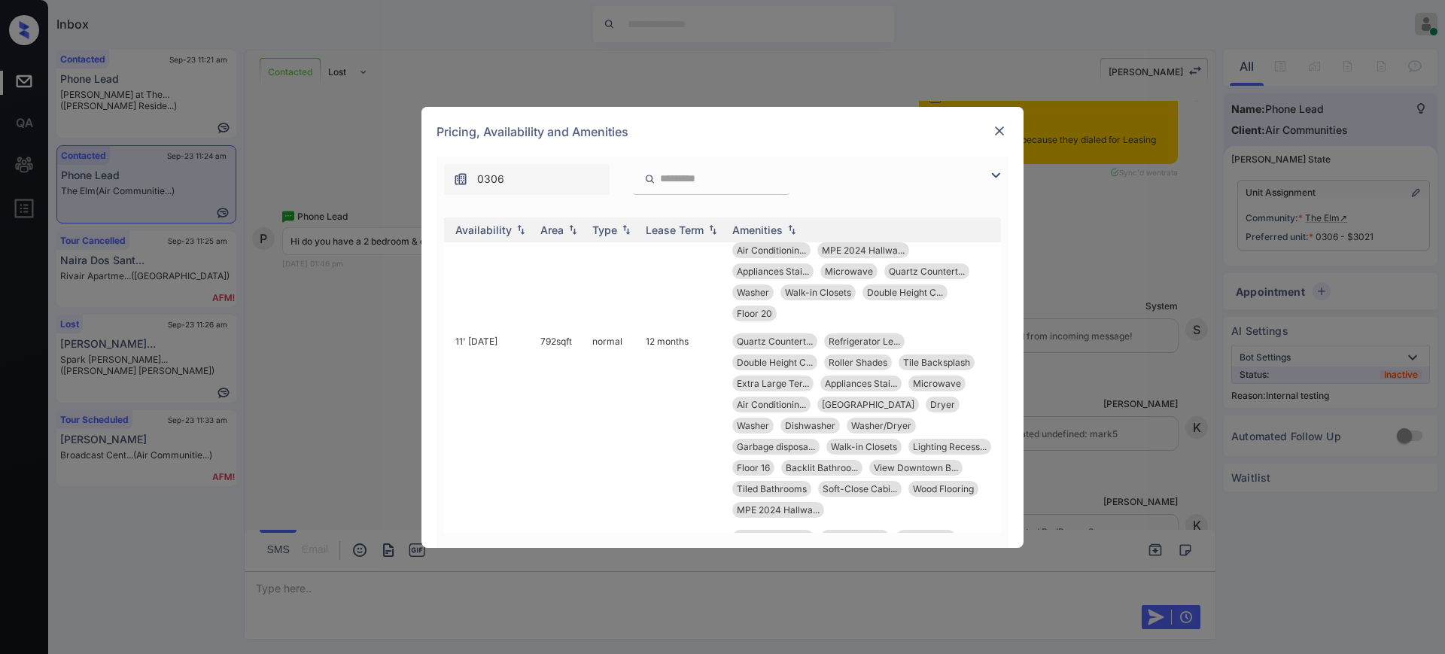
scroll to position [1553, 0]
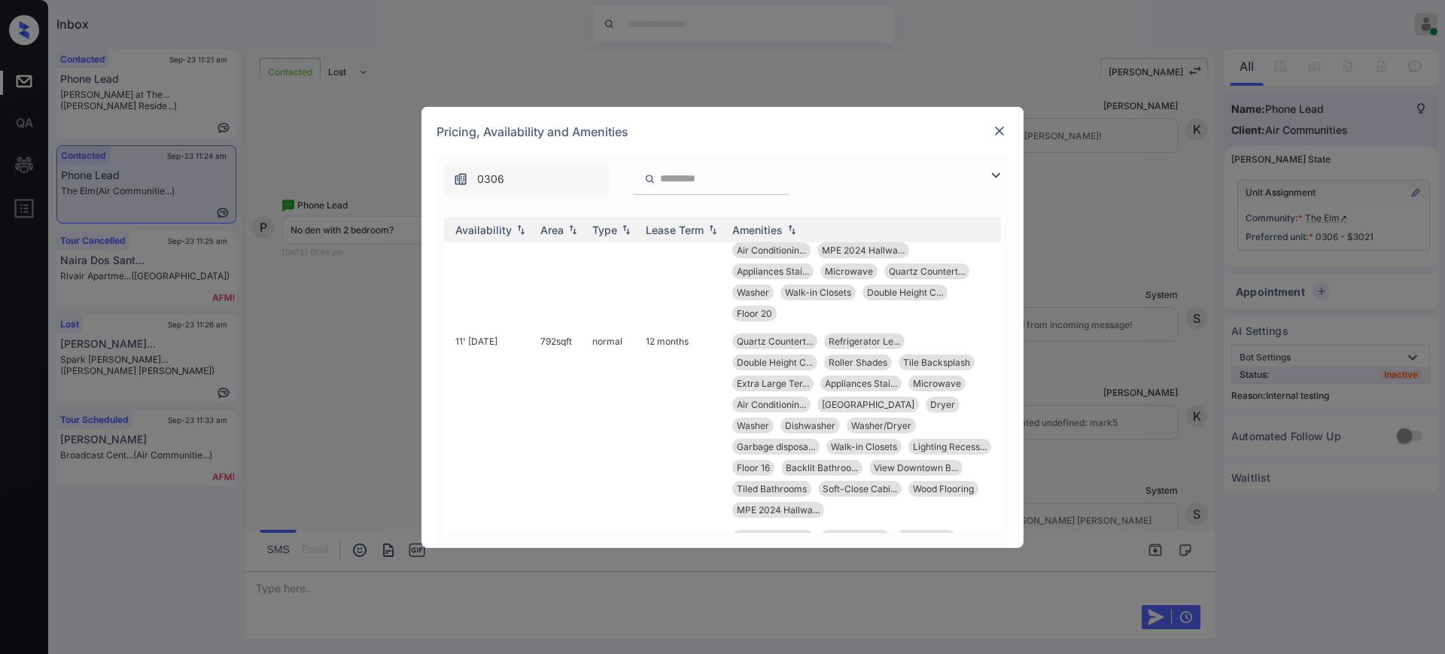
click at [995, 136] on div at bounding box center [999, 131] width 18 height 18
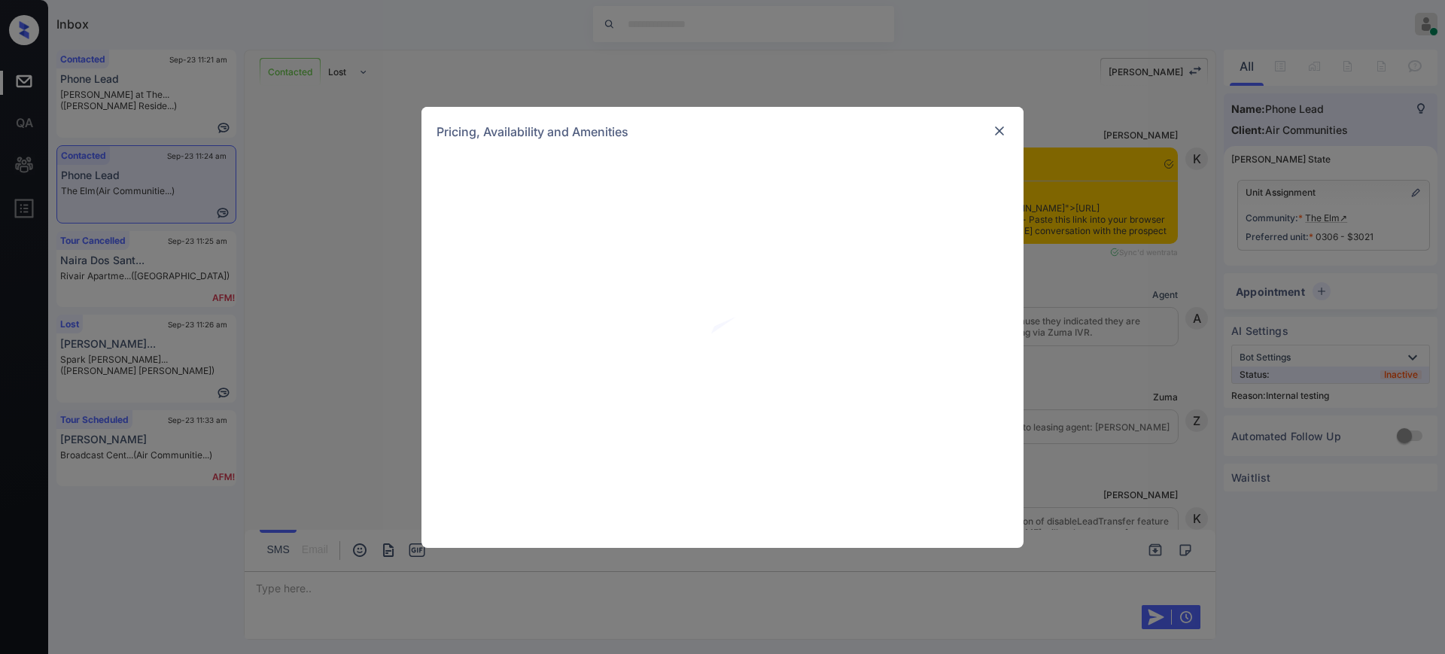
scroll to position [4382, 0]
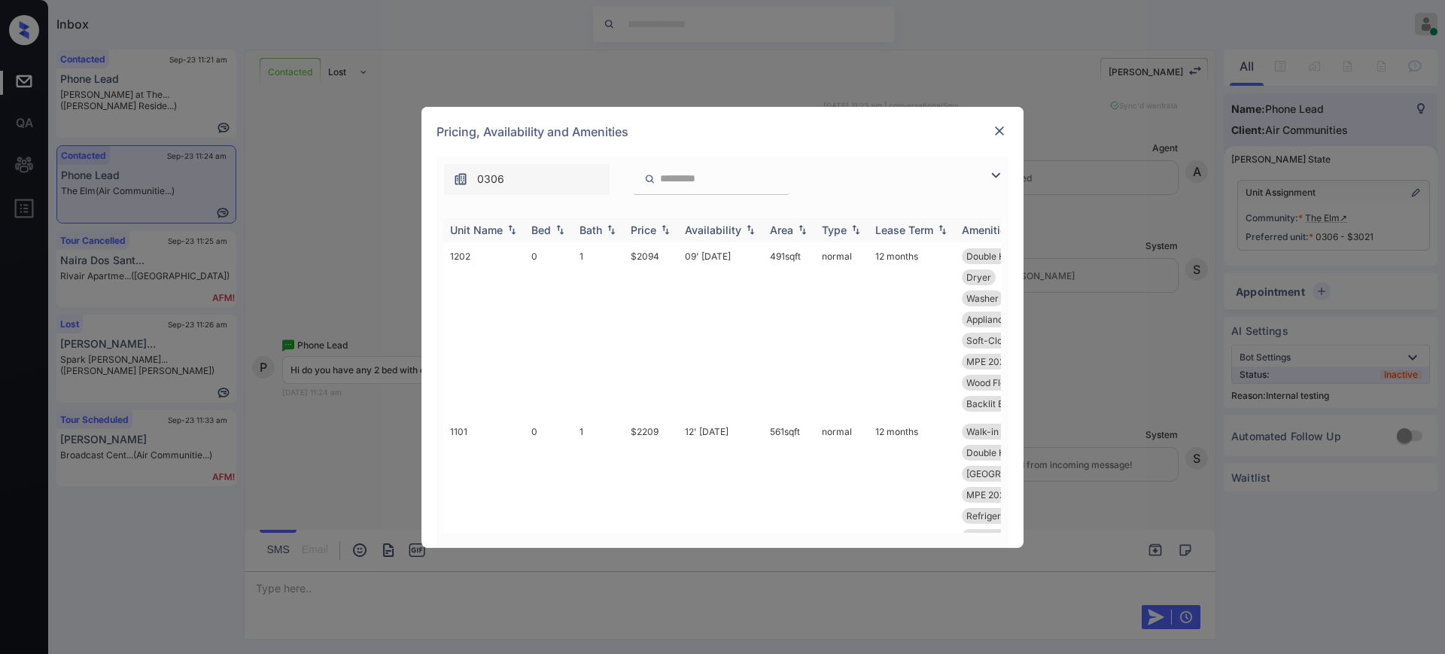
click at [548, 227] on div "Bed" at bounding box center [541, 229] width 20 height 13
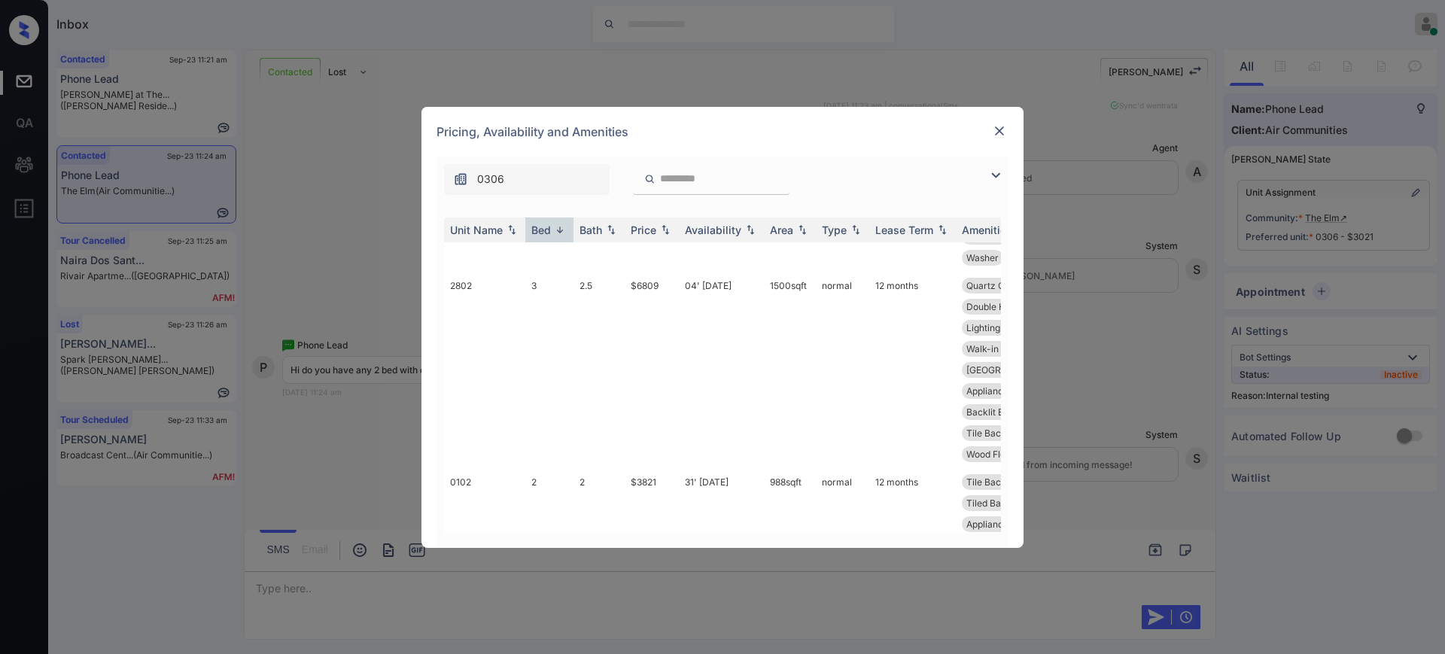
drag, startPoint x: 625, startPoint y: 542, endPoint x: 635, endPoint y: 531, distance: 14.9
click at [635, 532] on div "Unit Name Bed Bath Price Availability Area Type Lease Term Amenities 2704 3 2.5…" at bounding box center [722, 374] width 572 height 345
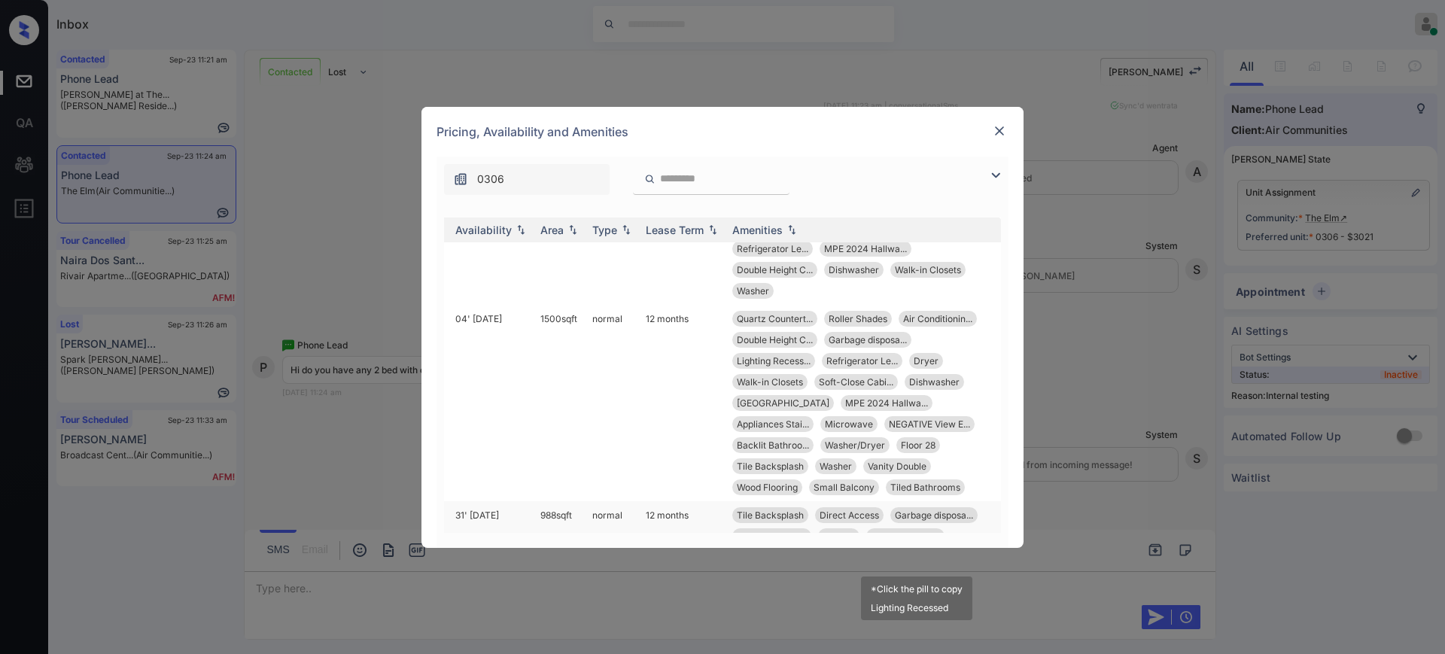
scroll to position [123, 244]
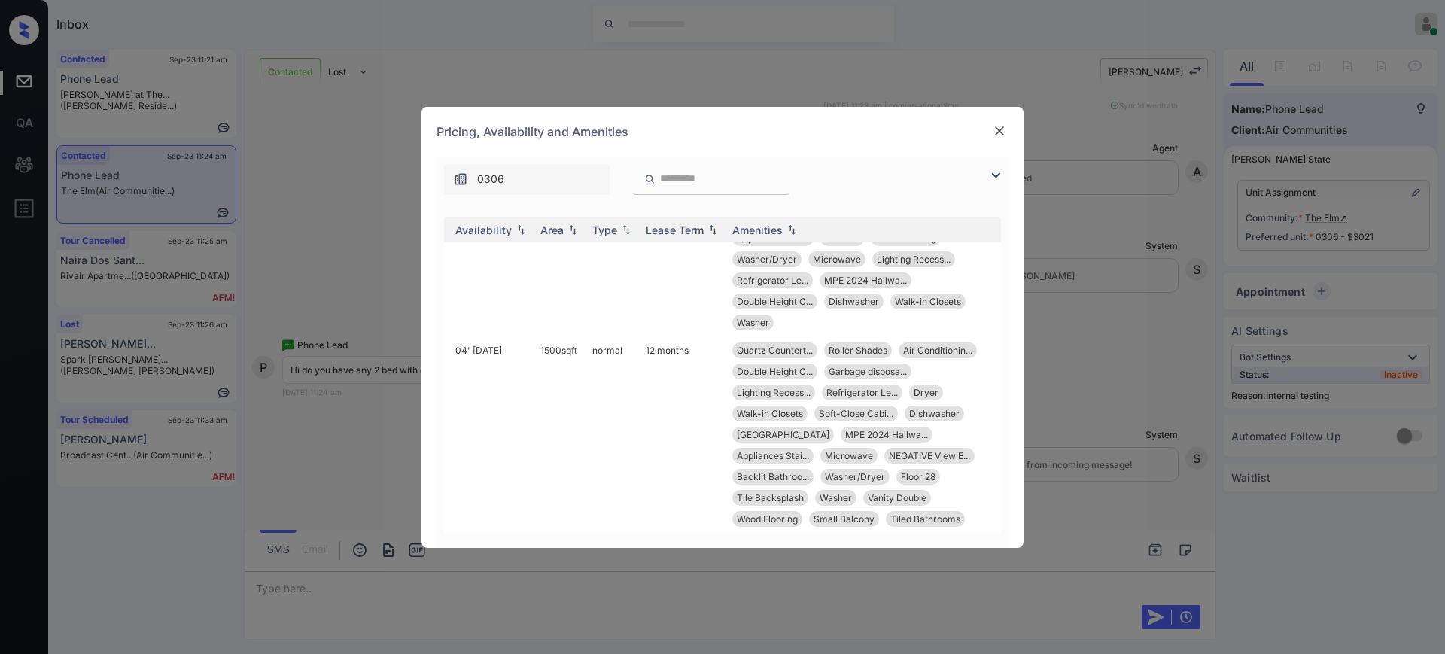
click at [996, 125] on img at bounding box center [999, 130] width 15 height 15
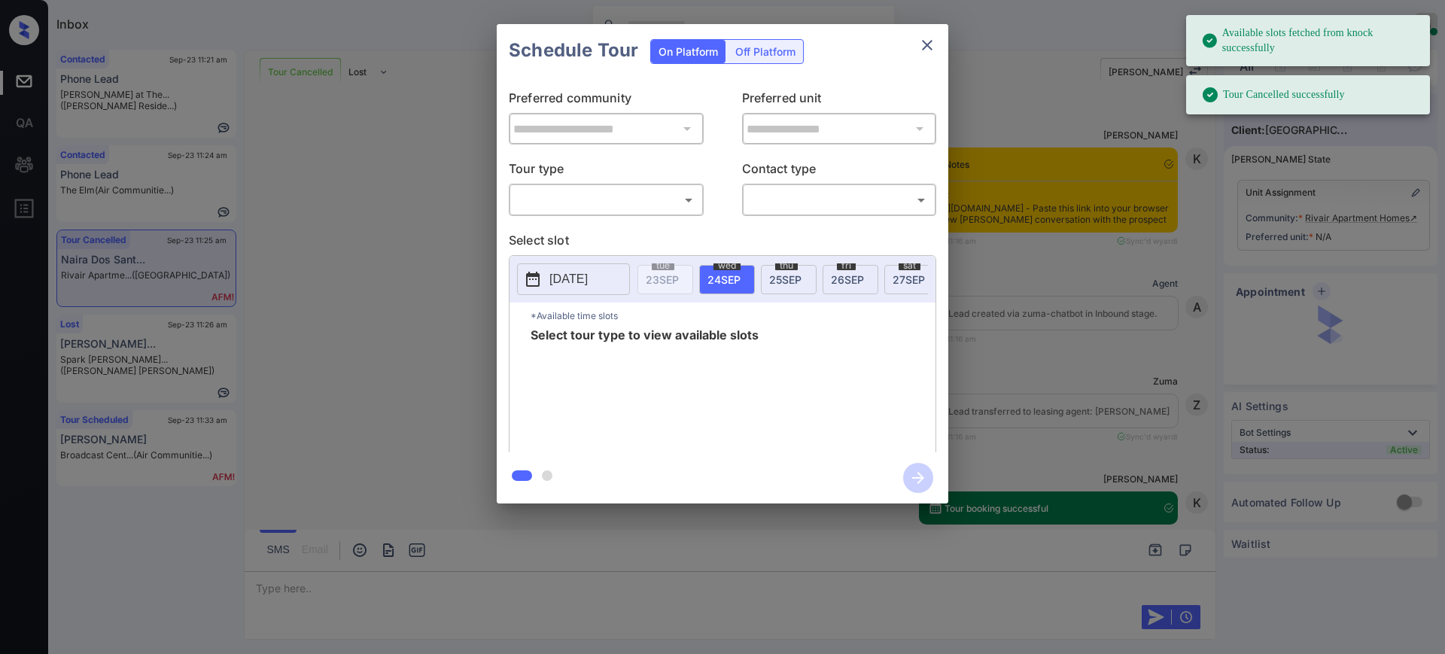
scroll to position [1035, 0]
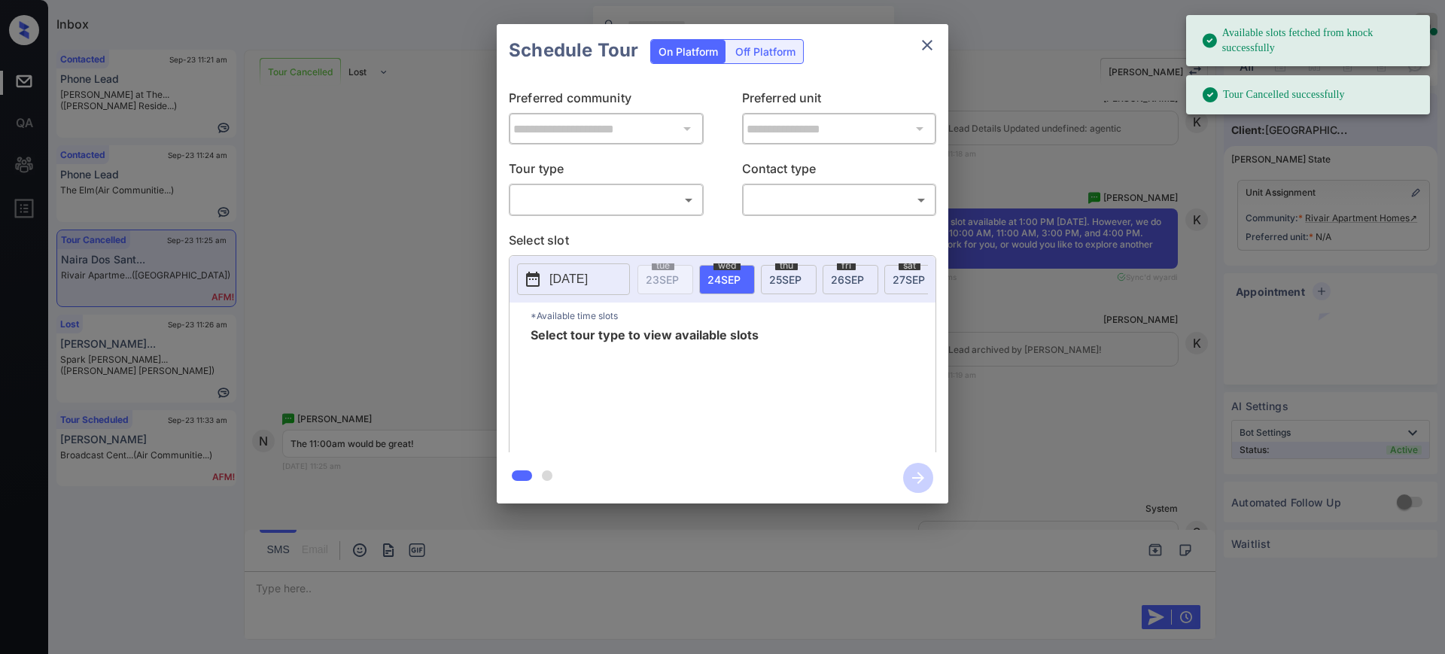
click at [610, 192] on body "Available slots fetched from knock successfully Tour Cancelled successfully Inb…" at bounding box center [722, 327] width 1445 height 654
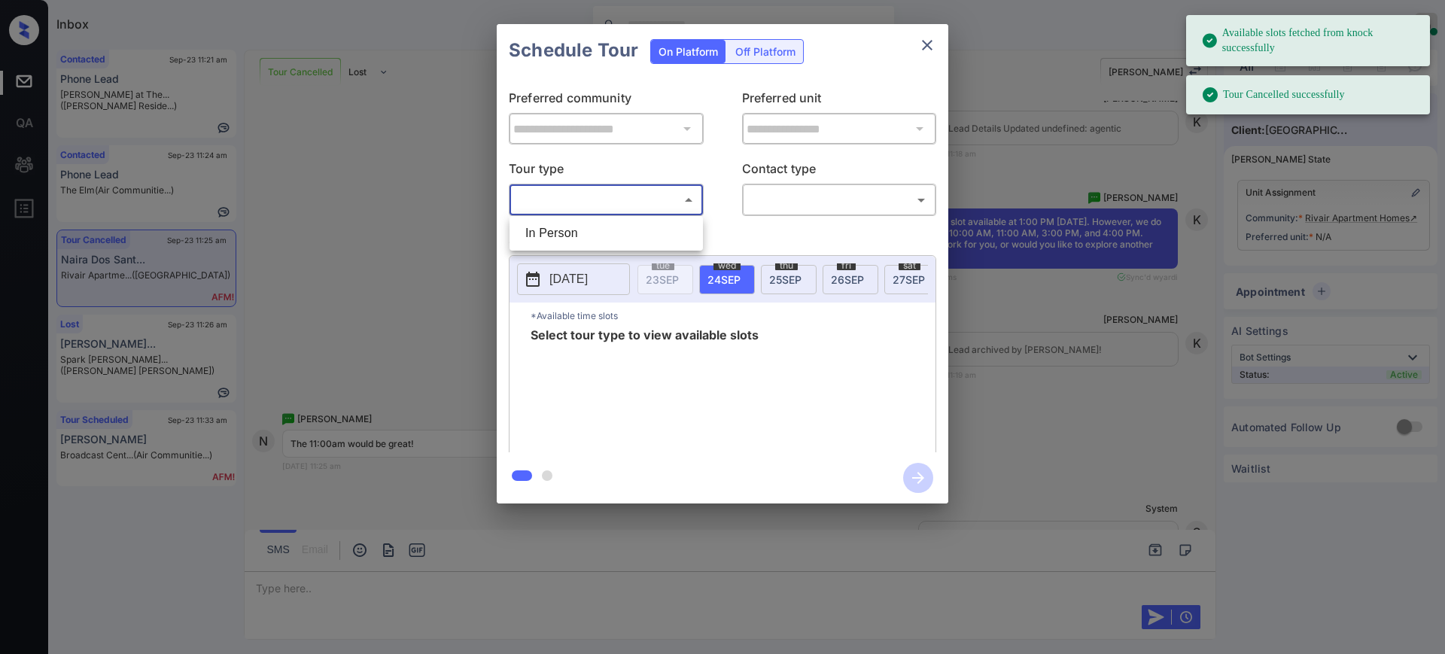
click at [594, 232] on li "In Person" at bounding box center [606, 233] width 186 height 27
type input "********"
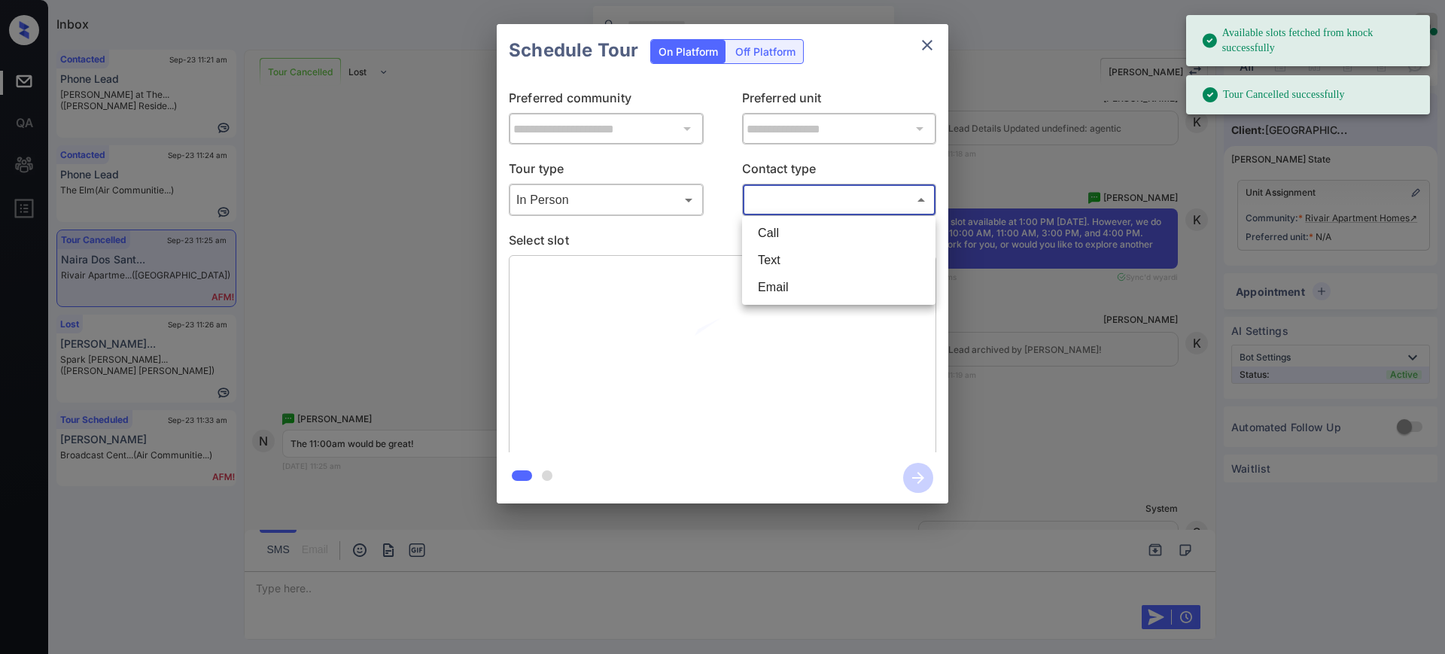
click at [788, 202] on body "Available slots fetched from knock successfully Tour Cancelled successfully Inb…" at bounding box center [722, 327] width 1445 height 654
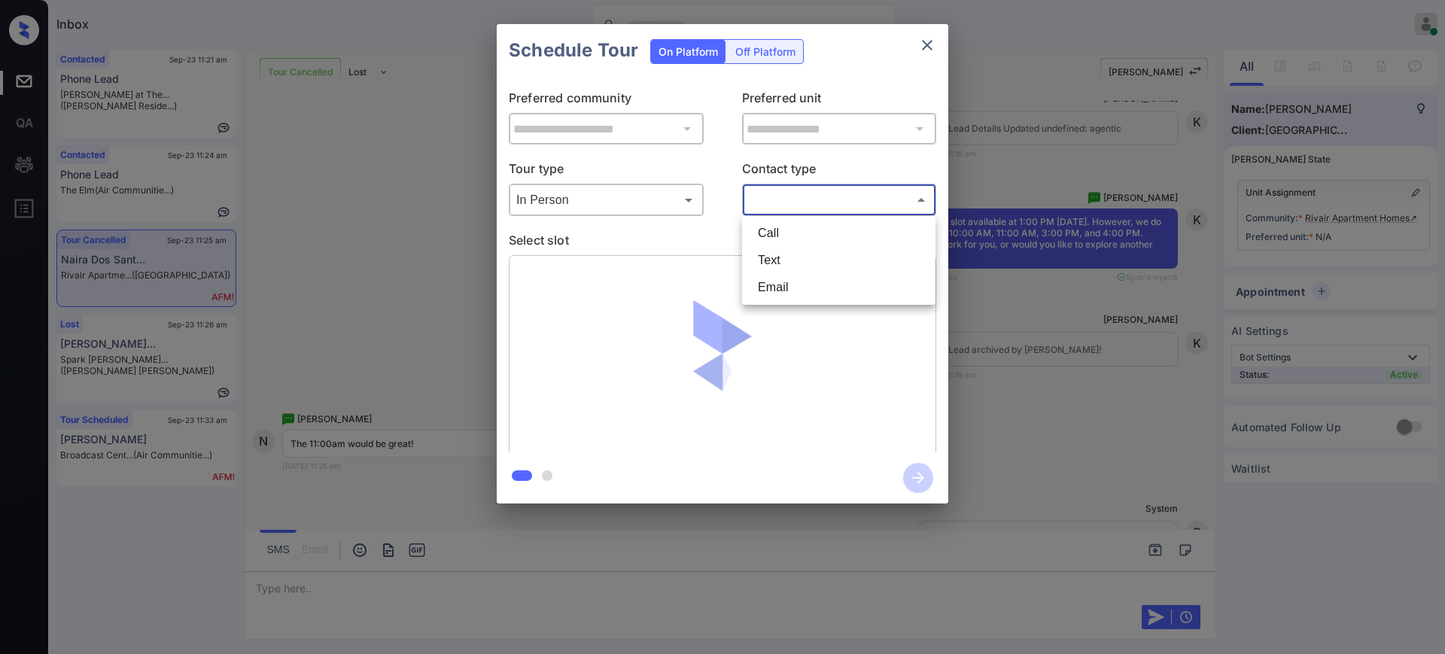
click at [771, 257] on li "Text" at bounding box center [839, 260] width 186 height 27
type input "****"
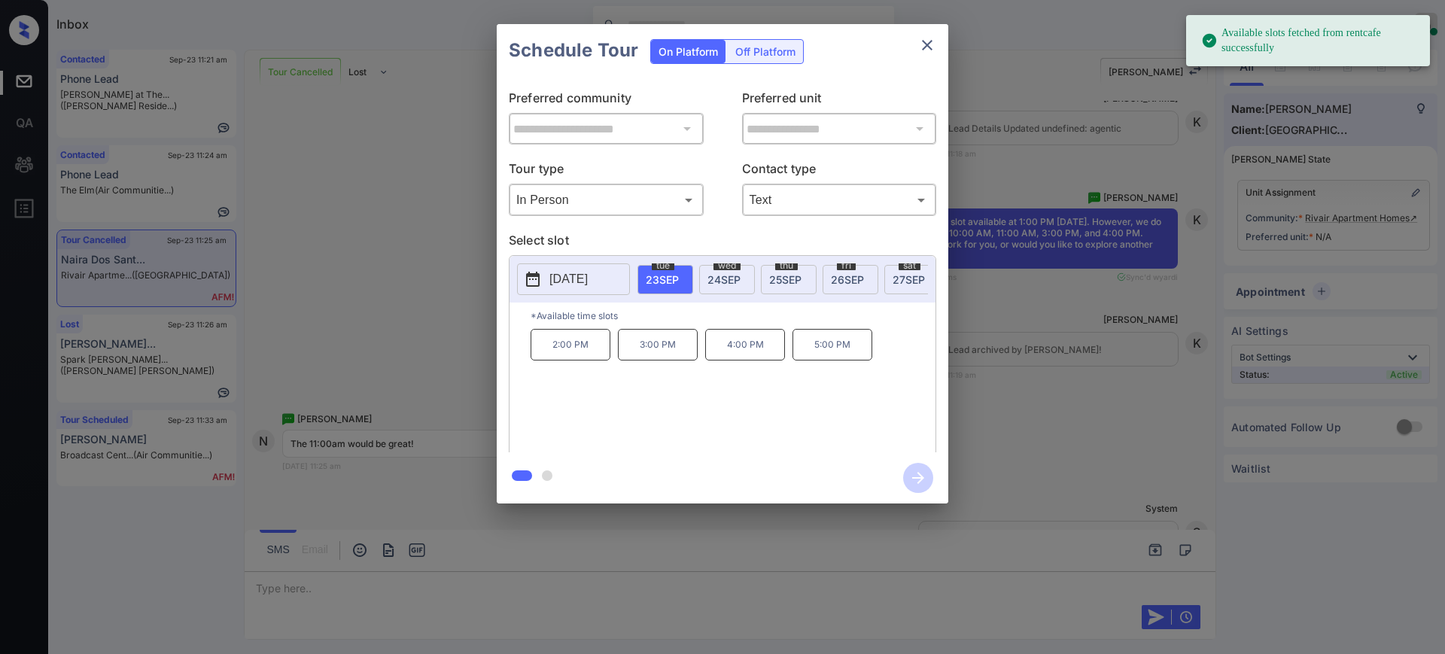
click at [743, 273] on div "wed 24 SEP" at bounding box center [727, 279] width 56 height 29
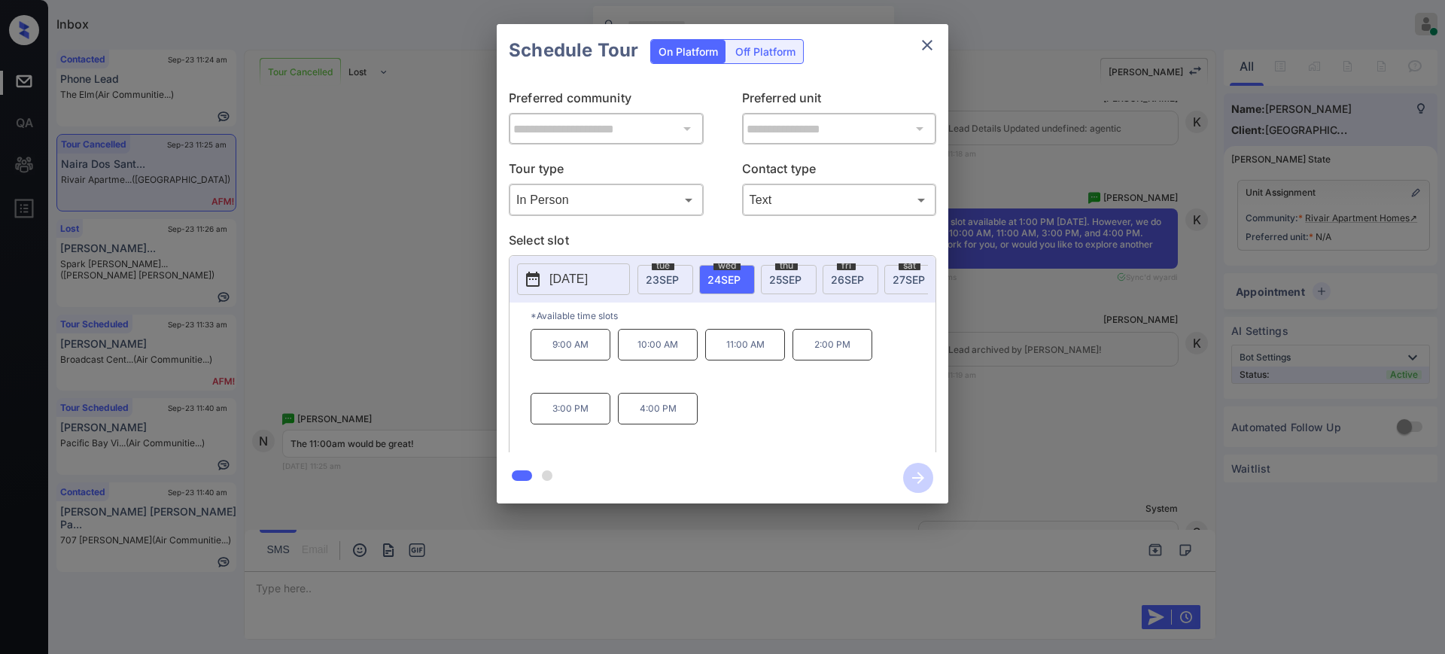
click at [1029, 376] on div "**********" at bounding box center [722, 264] width 1445 height 528
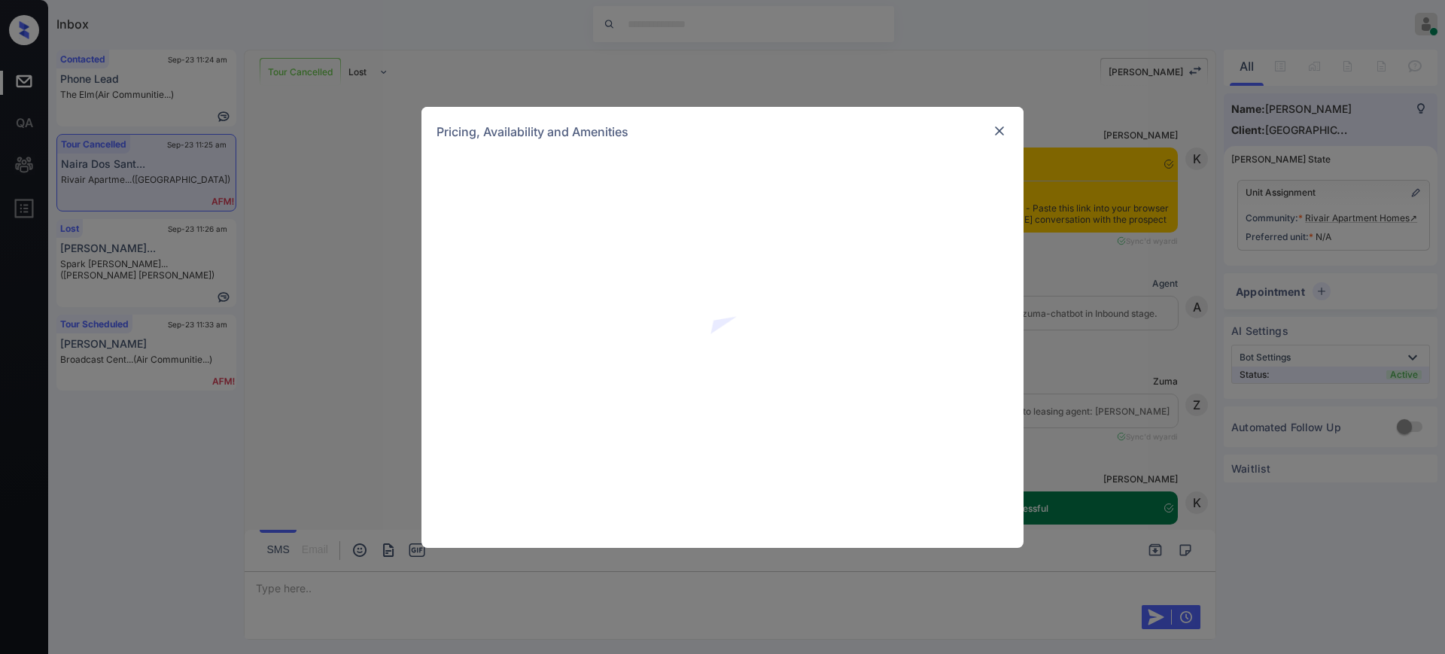
scroll to position [1868, 0]
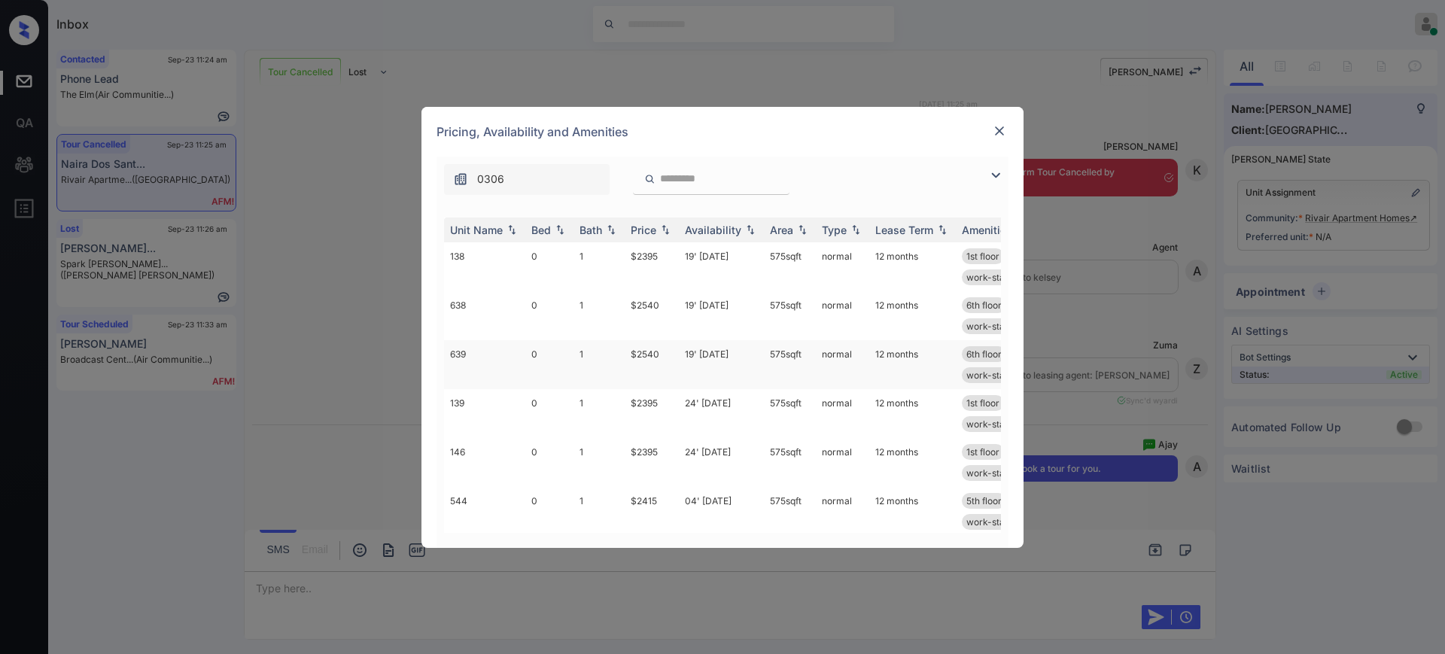
click at [659, 353] on td "$2540" at bounding box center [652, 364] width 54 height 49
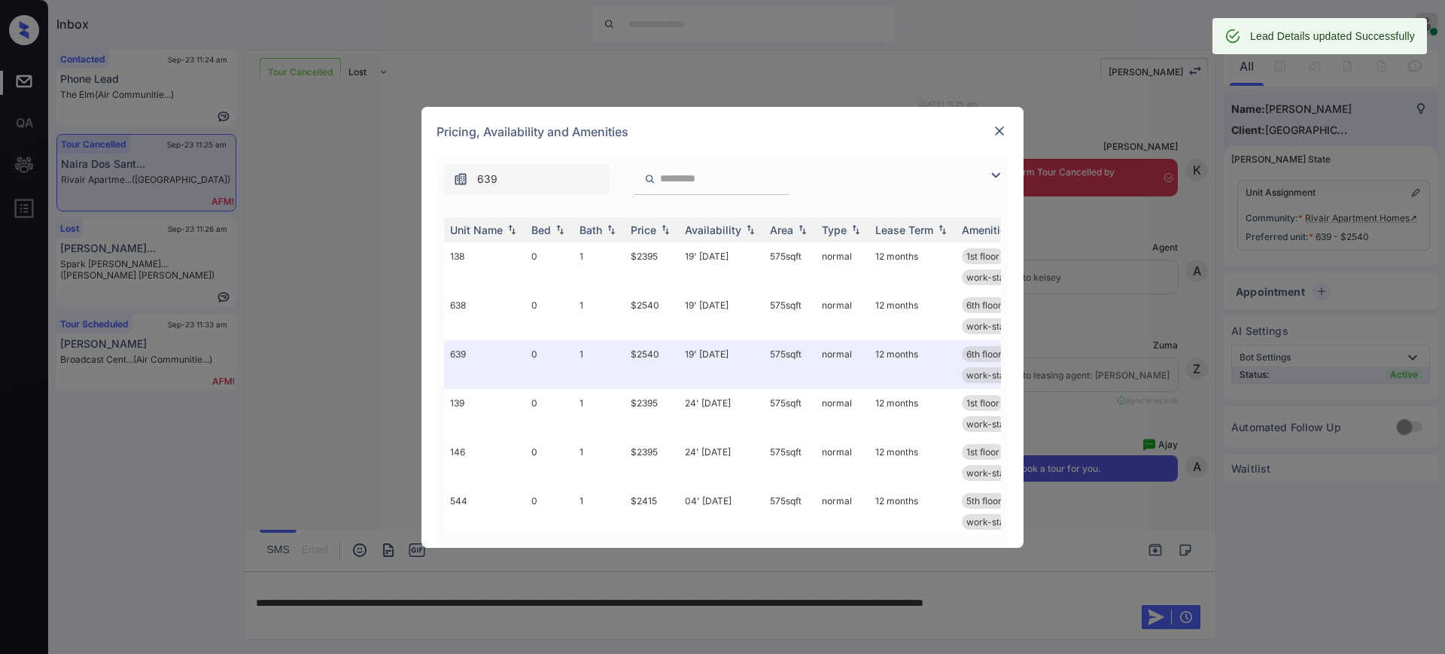
click at [995, 132] on img at bounding box center [999, 130] width 15 height 15
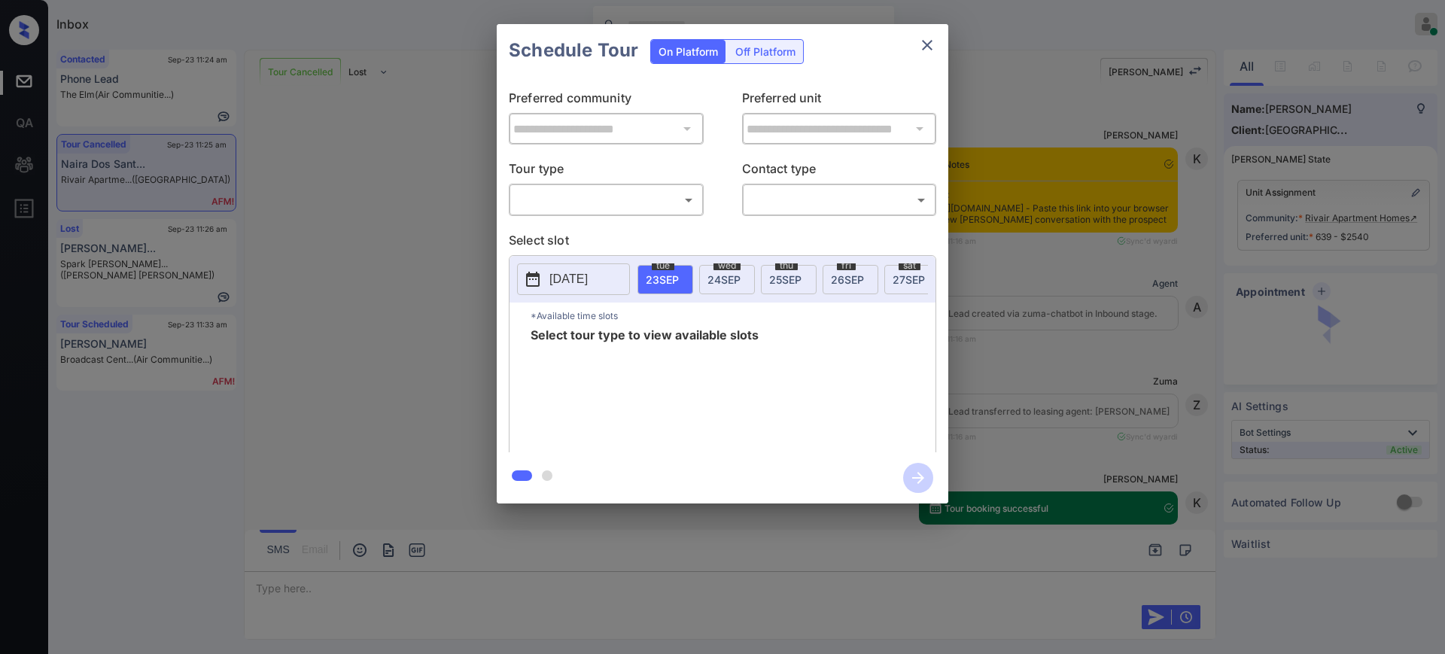
scroll to position [1309, 0]
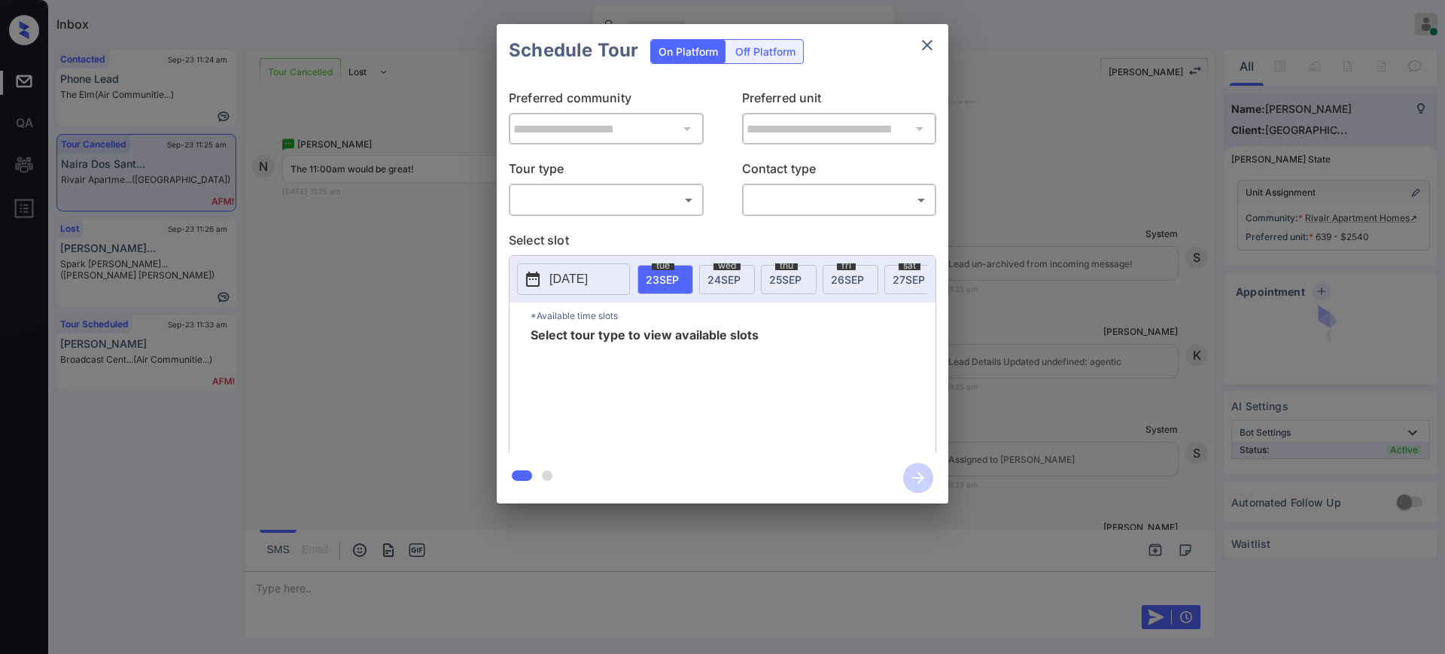
click at [601, 195] on body "Inbox [PERSON_NAME] Online Set yourself offline Set yourself on break Profile S…" at bounding box center [722, 327] width 1445 height 654
click at [582, 226] on li "In Person" at bounding box center [606, 233] width 186 height 27
type input "********"
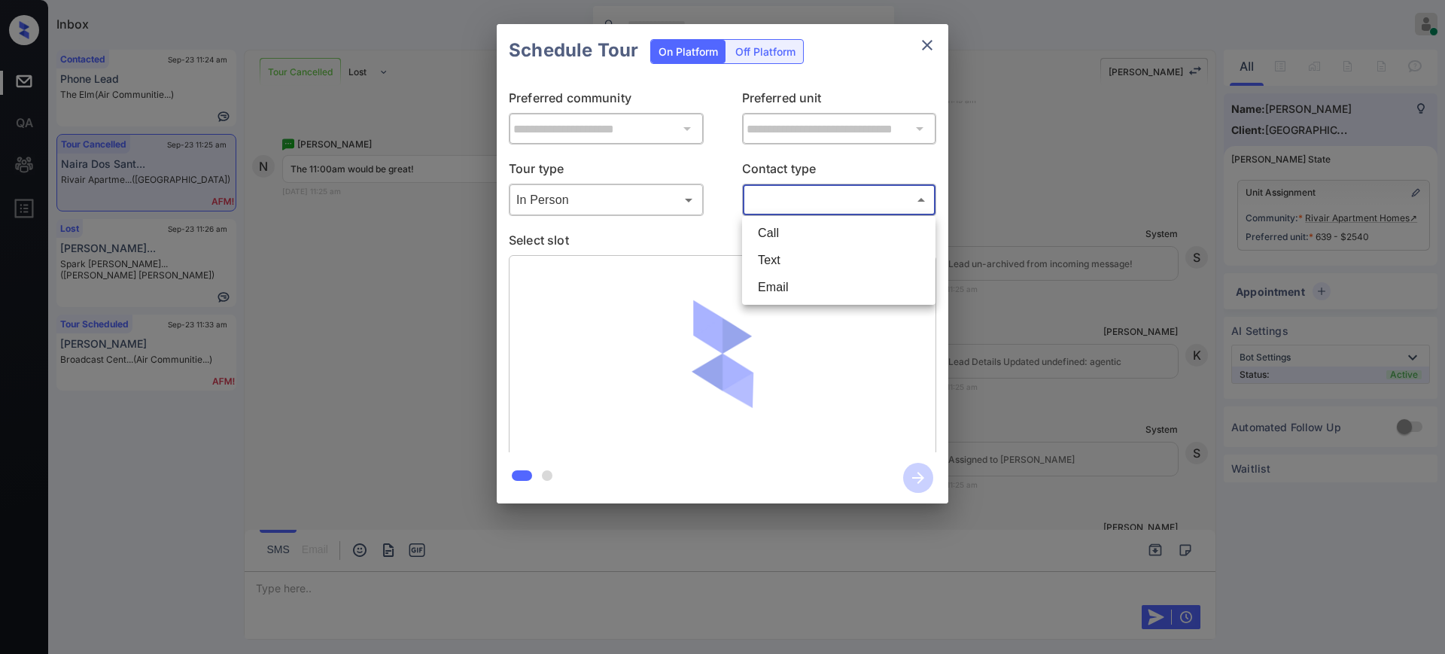
click at [777, 196] on body "Inbox [PERSON_NAME] Online Set yourself offline Set yourself on break Profile S…" at bounding box center [722, 327] width 1445 height 654
click at [777, 258] on li "Text" at bounding box center [839, 260] width 186 height 27
type input "****"
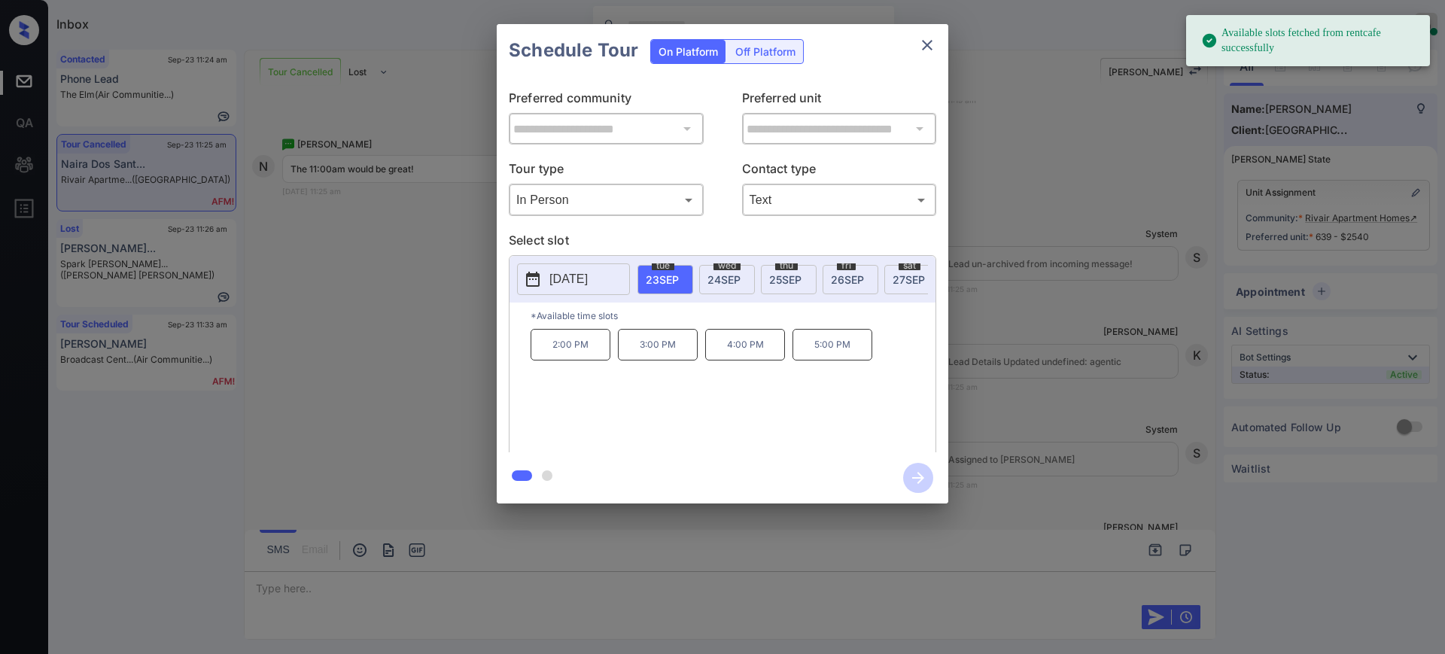
click at [736, 273] on span "[DATE]" at bounding box center [723, 279] width 33 height 13
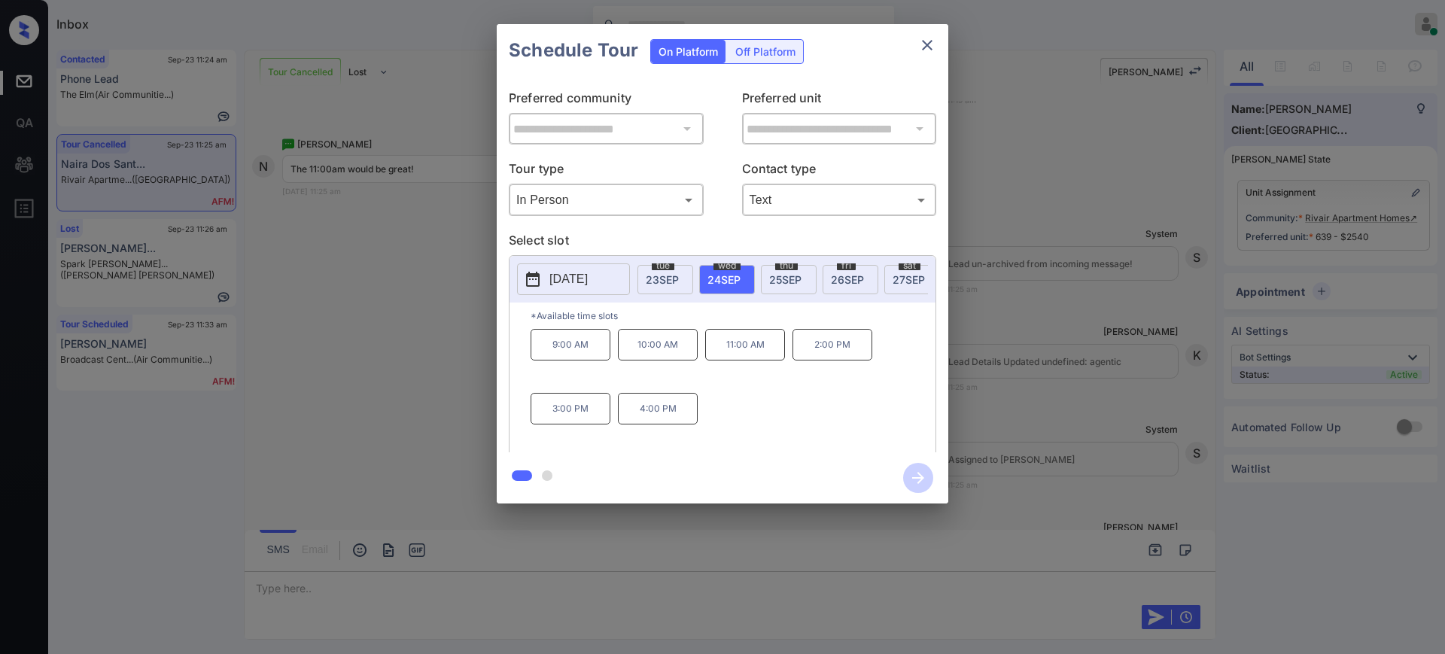
click at [740, 359] on p "11:00 AM" at bounding box center [745, 345] width 80 height 32
click at [917, 478] on icon "button" at bounding box center [918, 478] width 12 height 12
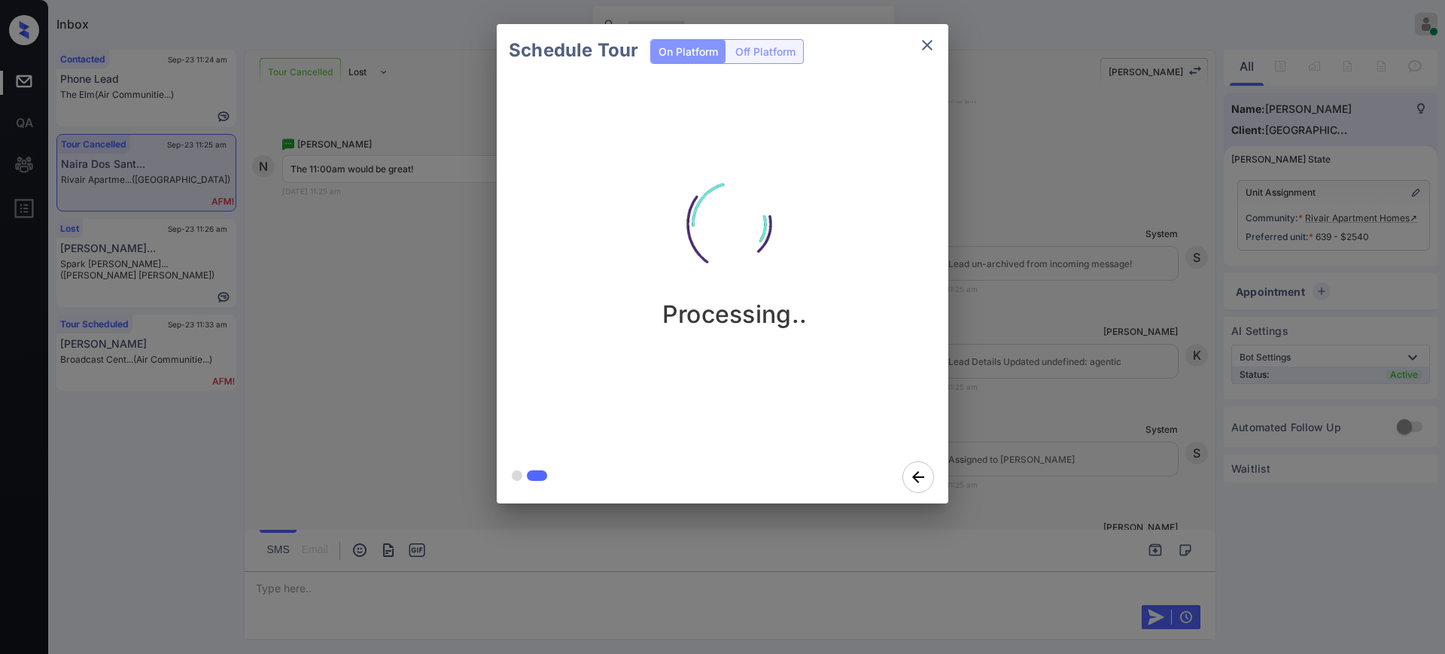
click at [1054, 376] on div "Schedule Tour On Platform Off Platform Processing.." at bounding box center [722, 264] width 1445 height 528
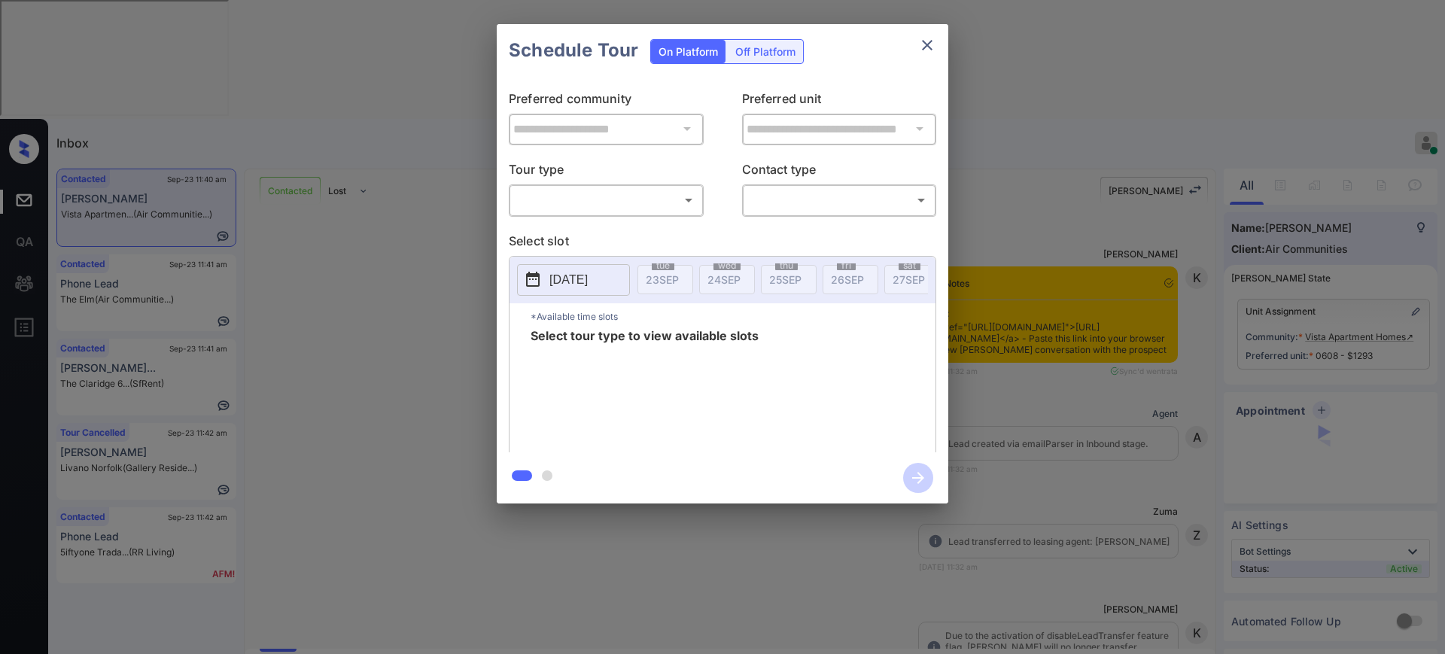
click at [607, 203] on body "Inbox [PERSON_NAME] Online Set yourself offline Set yourself on break Profile S…" at bounding box center [722, 327] width 1445 height 654
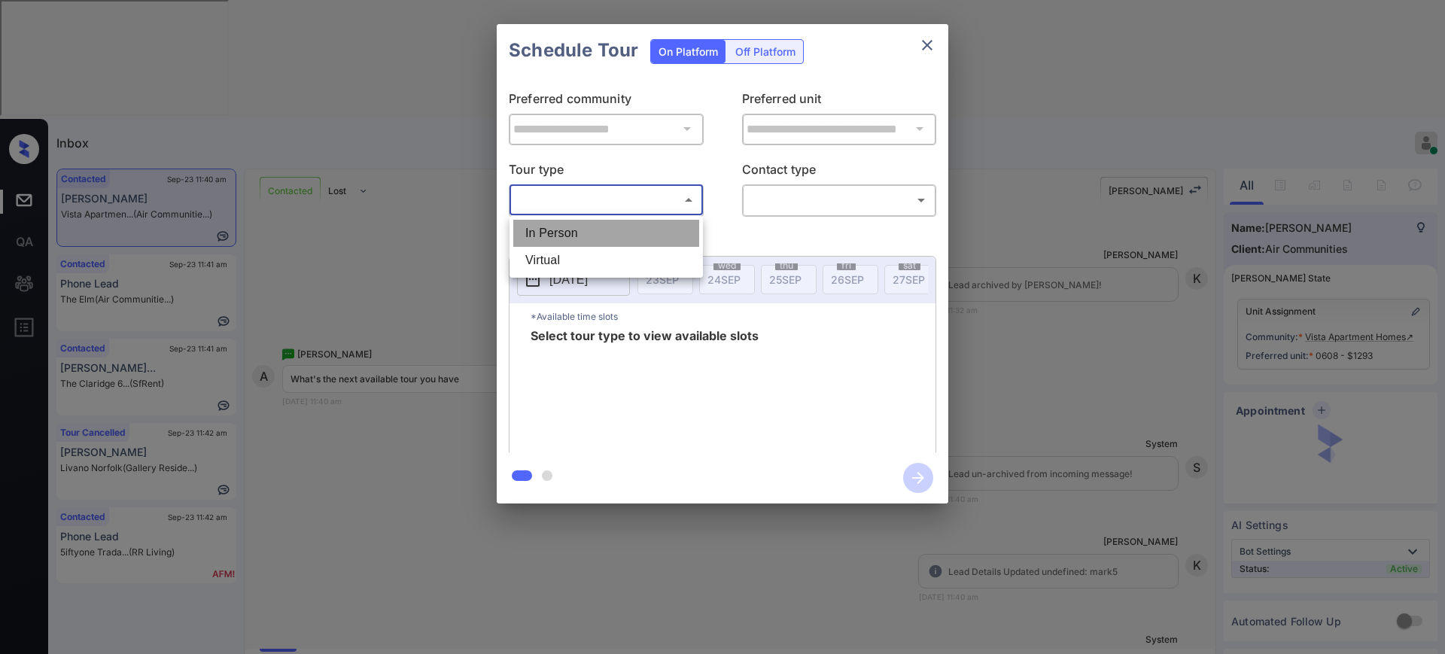
click at [591, 237] on li "In Person" at bounding box center [606, 233] width 186 height 27
type input "********"
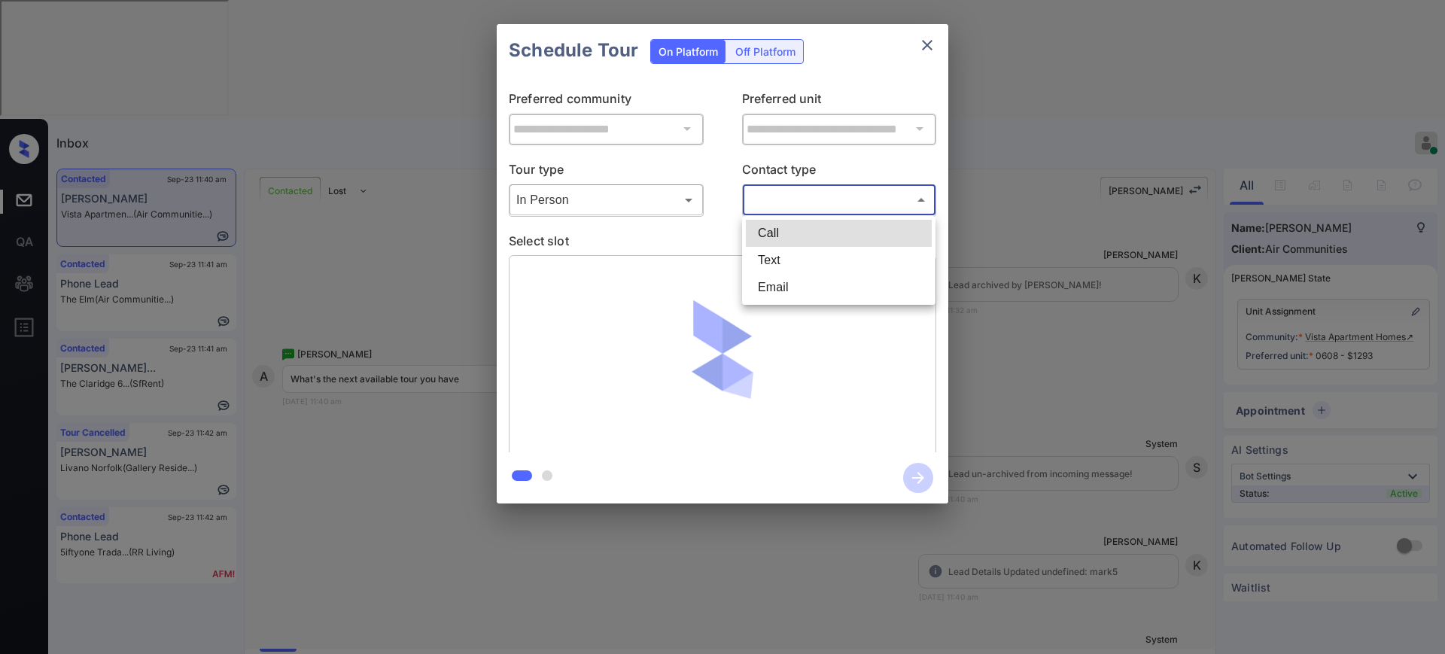
click at [761, 193] on body "Inbox [PERSON_NAME] Online Set yourself offline Set yourself on break Profile S…" at bounding box center [722, 327] width 1445 height 654
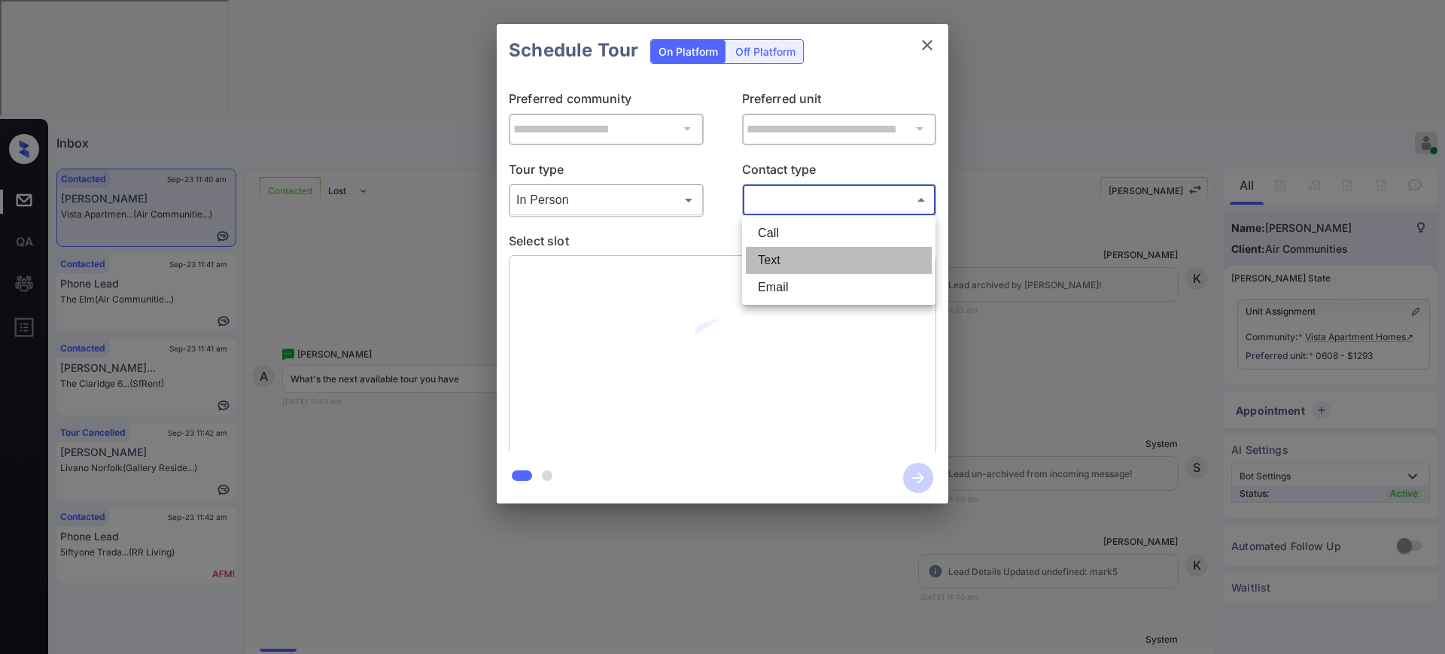
click at [766, 259] on li "Text" at bounding box center [839, 260] width 186 height 27
type input "****"
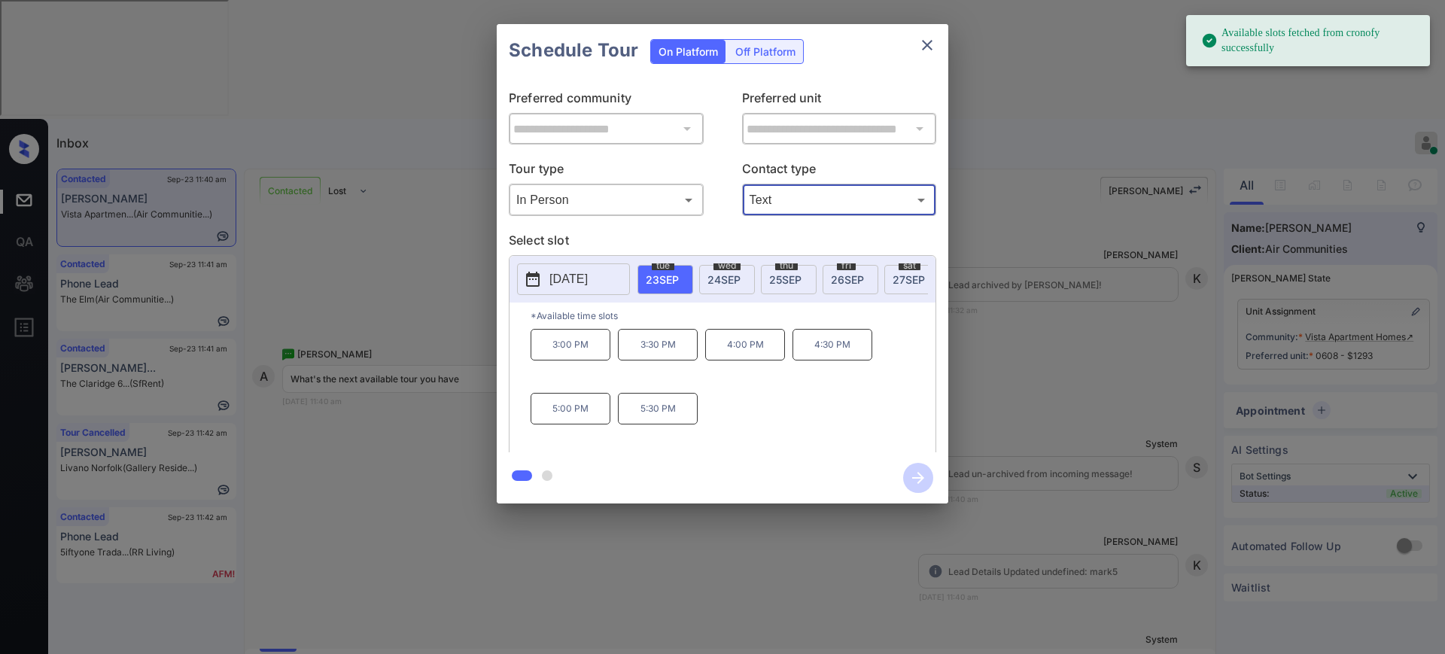
click at [661, 264] on span "tue" at bounding box center [663, 265] width 23 height 9
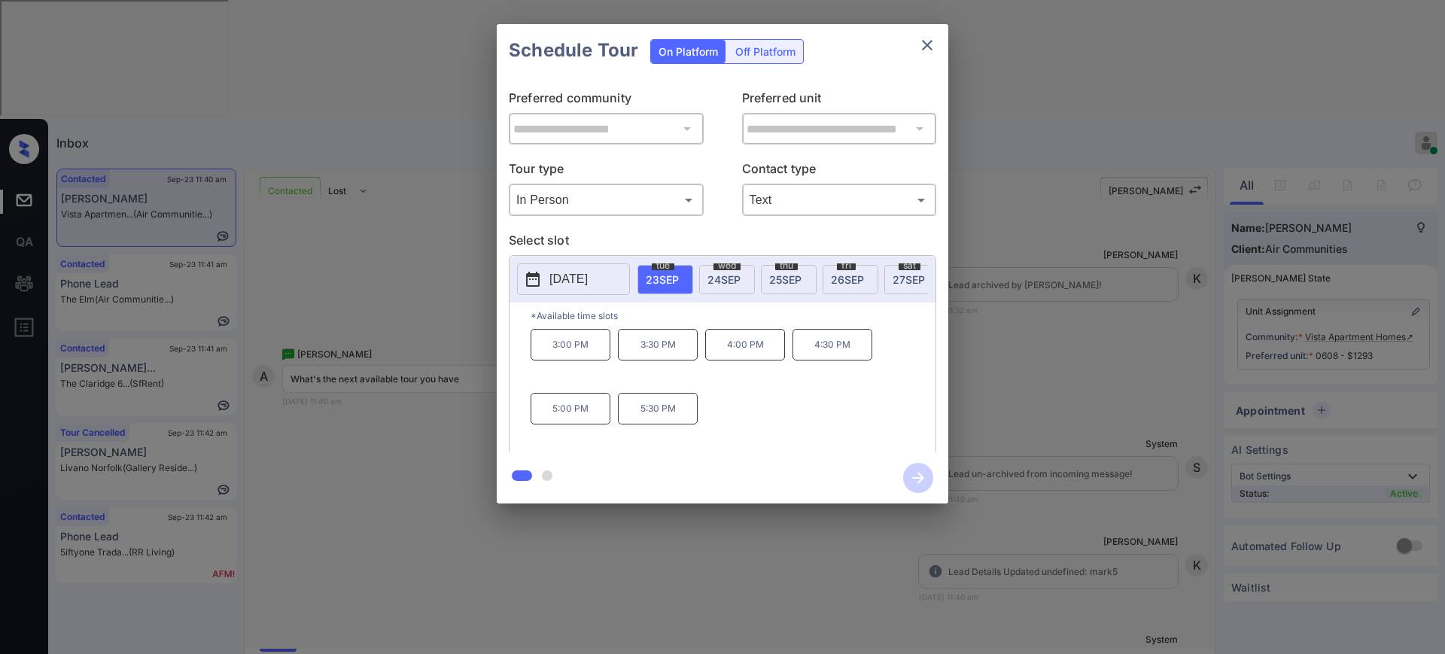
click at [548, 424] on p "5:00 PM" at bounding box center [571, 409] width 80 height 32
click at [844, 382] on div "3:00 PM 3:30 PM 4:00 PM 4:30 PM 5:00 PM 5:30 PM" at bounding box center [733, 389] width 405 height 120
drag, startPoint x: 805, startPoint y: 346, endPoint x: 891, endPoint y: 458, distance: 140.6
type textarea "******* ******* *******"
click at [891, 458] on div "**********" at bounding box center [723, 263] width 452 height 479
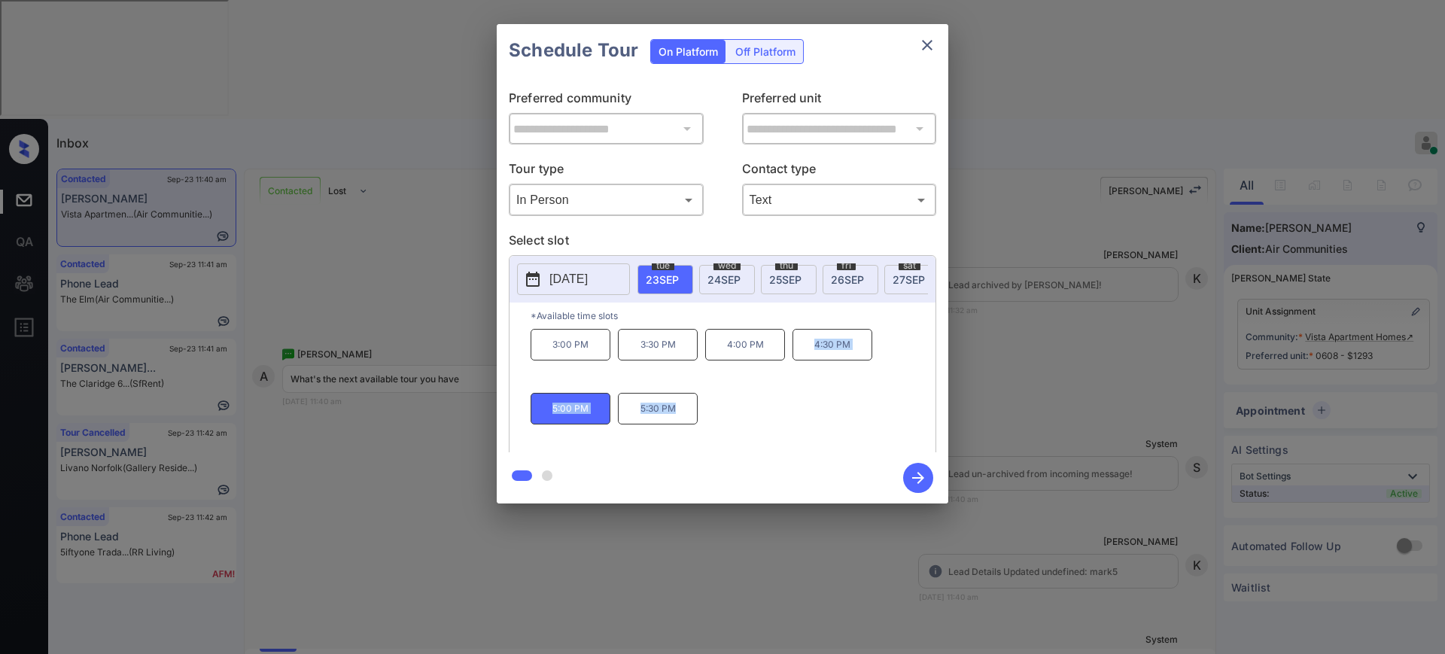
copy div "4:30 PM 5:00 PM 5:30 PM"
click at [932, 29] on div "Schedule Tour On Platform Off Platform" at bounding box center [723, 50] width 452 height 53
click at [926, 38] on icon "close" at bounding box center [927, 45] width 18 height 18
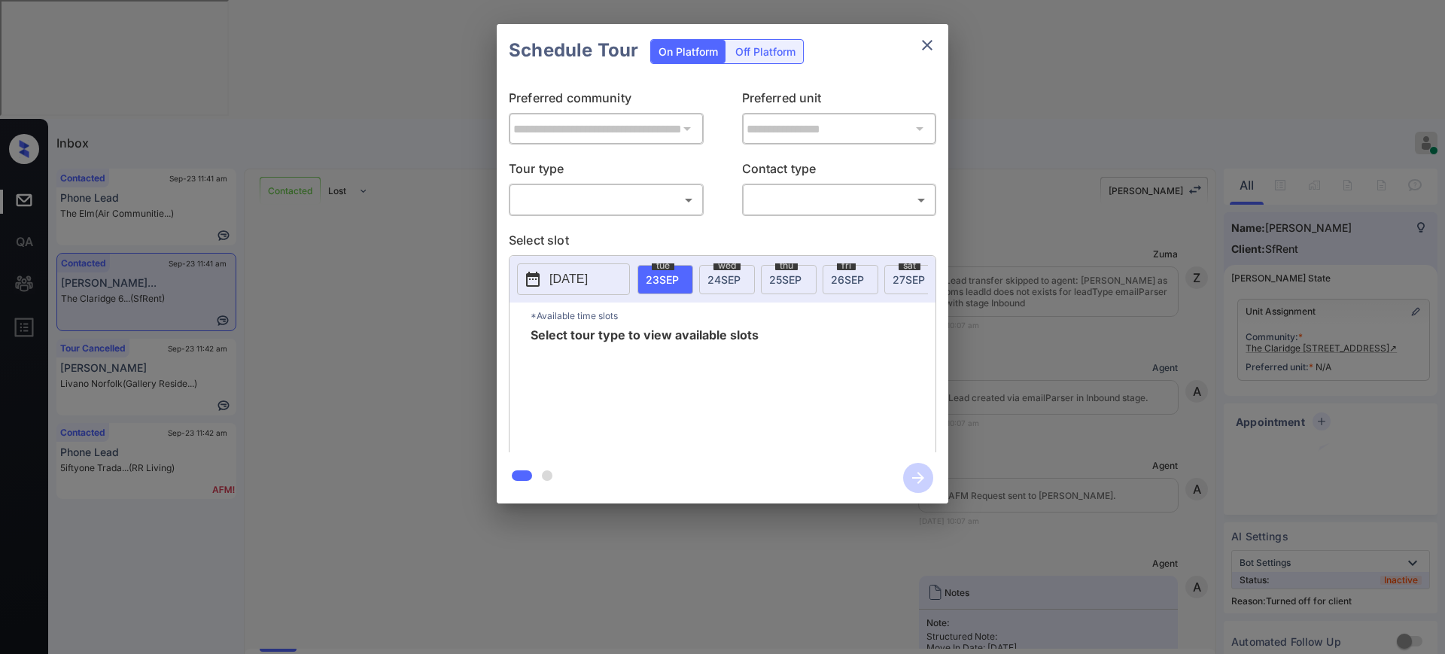
scroll to position [3403, 0]
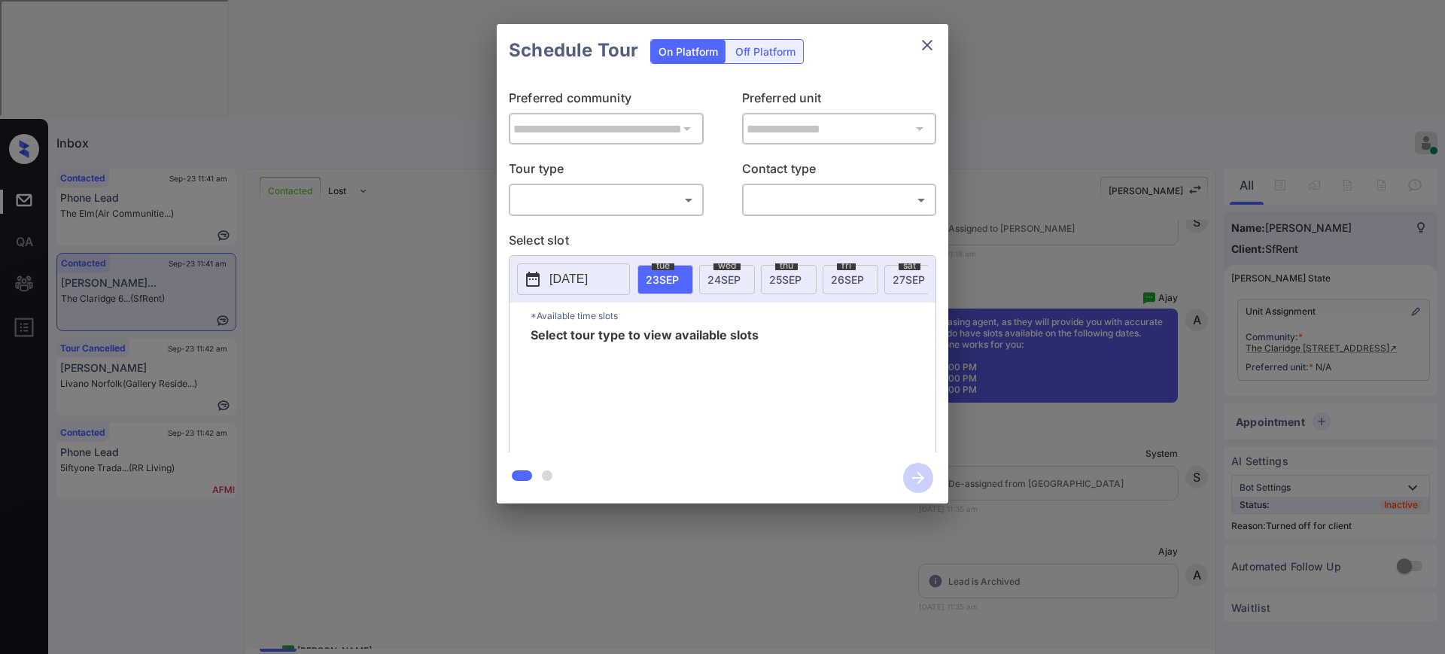
click at [768, 44] on div "Off Platform" at bounding box center [765, 51] width 75 height 23
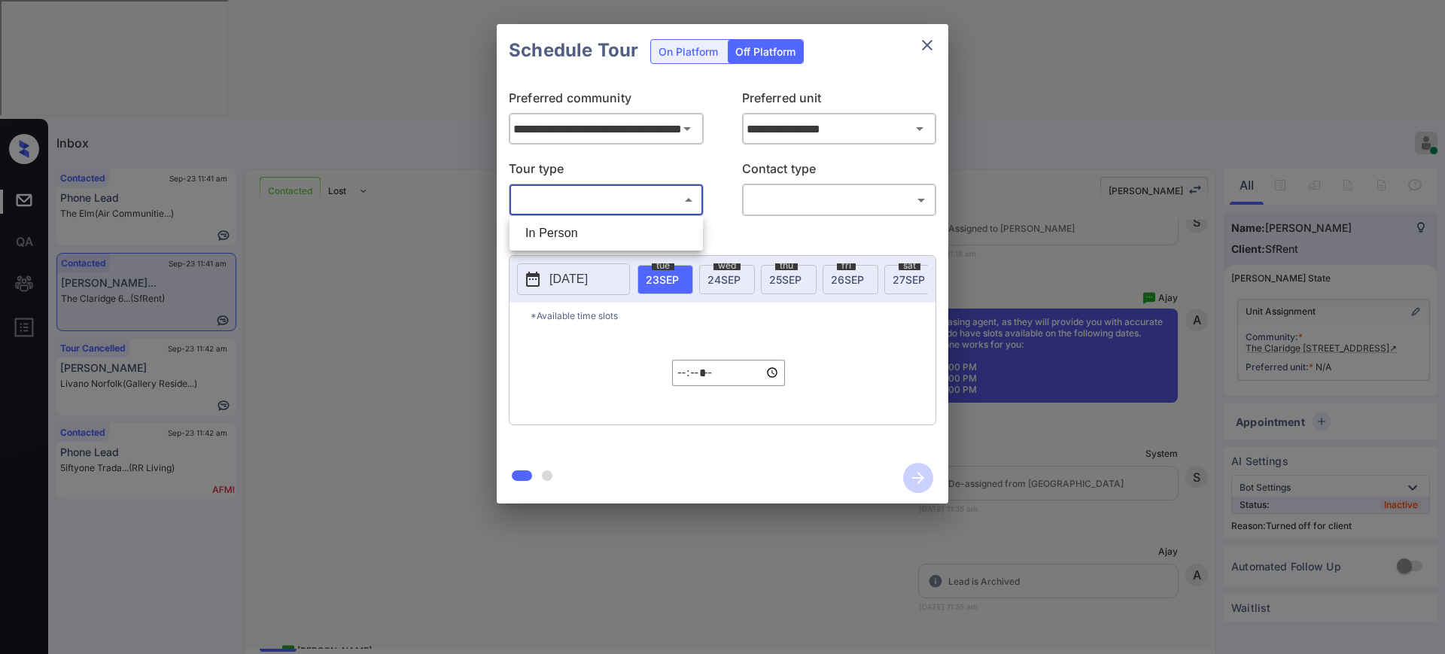
click at [589, 193] on body "Inbox Ajay Kumar Online Set yourself offline Set yourself on break Profile Swit…" at bounding box center [722, 327] width 1445 height 654
click at [587, 239] on li "In Person" at bounding box center [606, 233] width 186 height 27
type input "********"
click at [1039, 213] on div "**********" at bounding box center [722, 264] width 1445 height 528
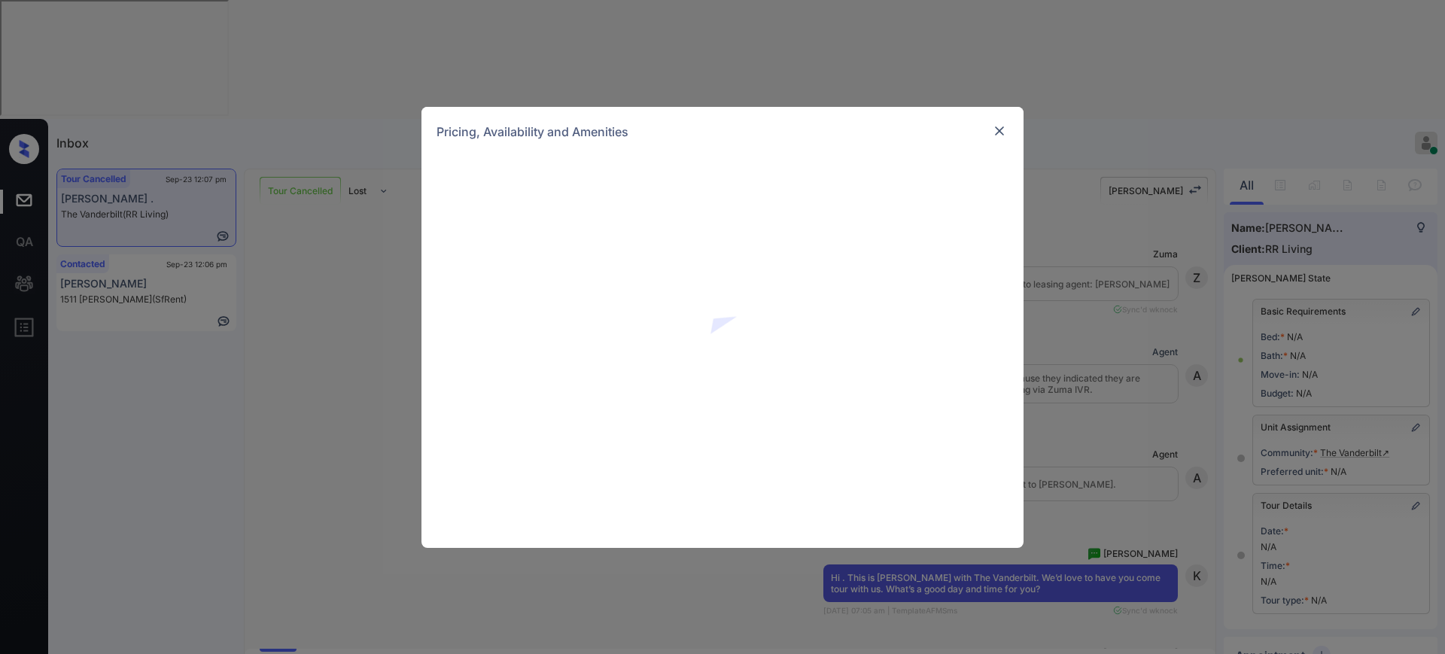
scroll to position [3559, 0]
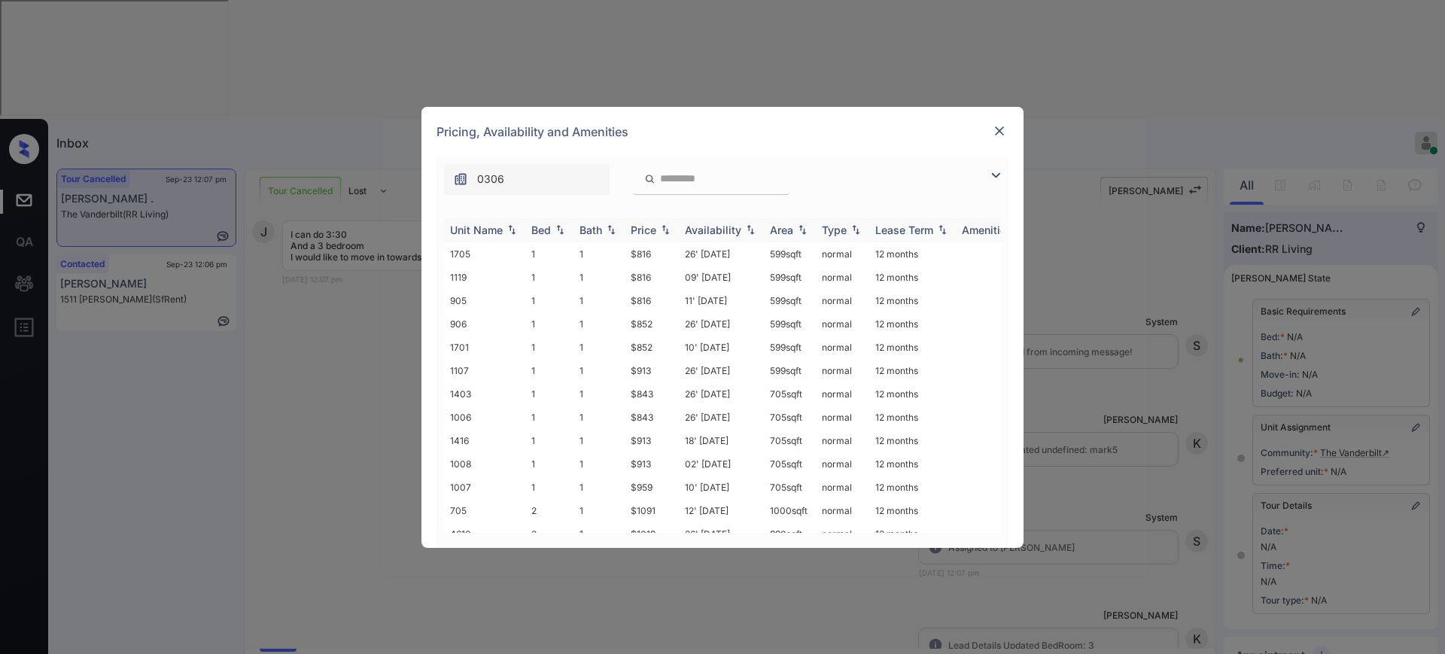
click at [556, 227] on img at bounding box center [559, 229] width 15 height 11
drag, startPoint x: 625, startPoint y: 257, endPoint x: 666, endPoint y: 259, distance: 40.7
click at [666, 259] on td "$1587" at bounding box center [652, 253] width 54 height 23
copy td "$1587"
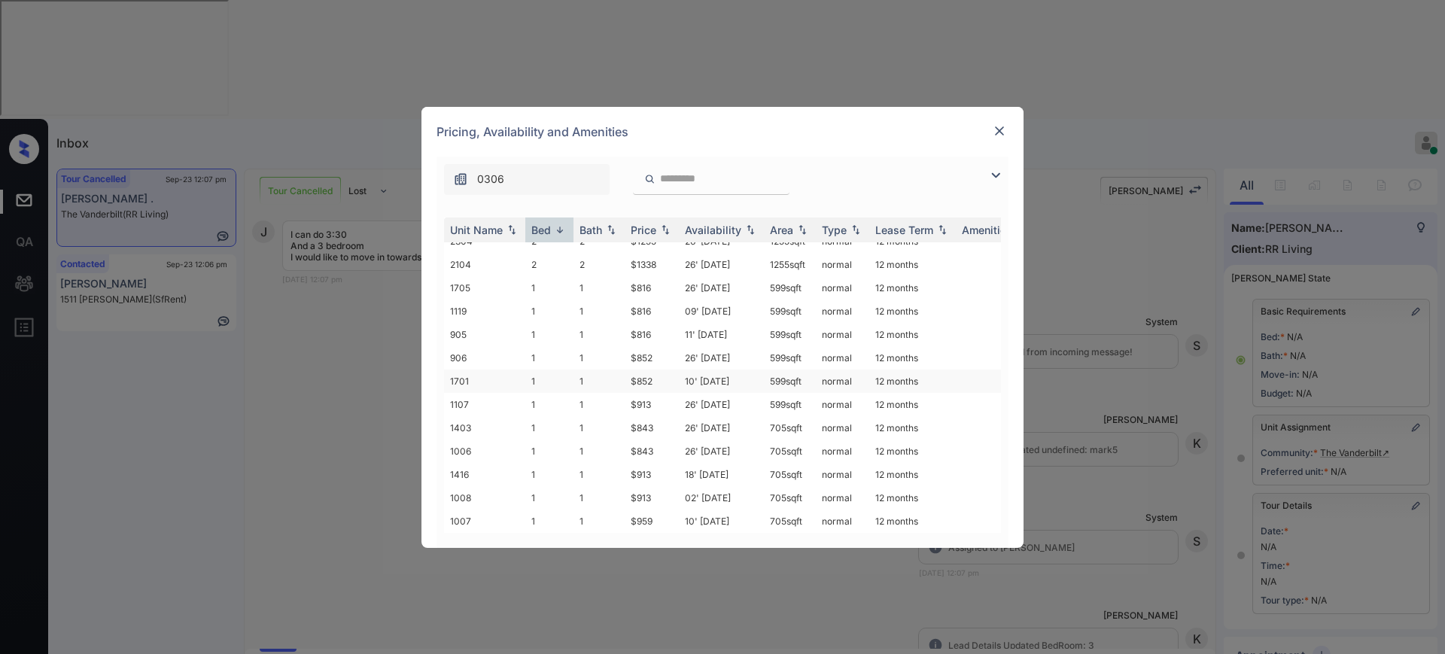
scroll to position [0, 0]
click at [1001, 126] on img at bounding box center [999, 130] width 15 height 15
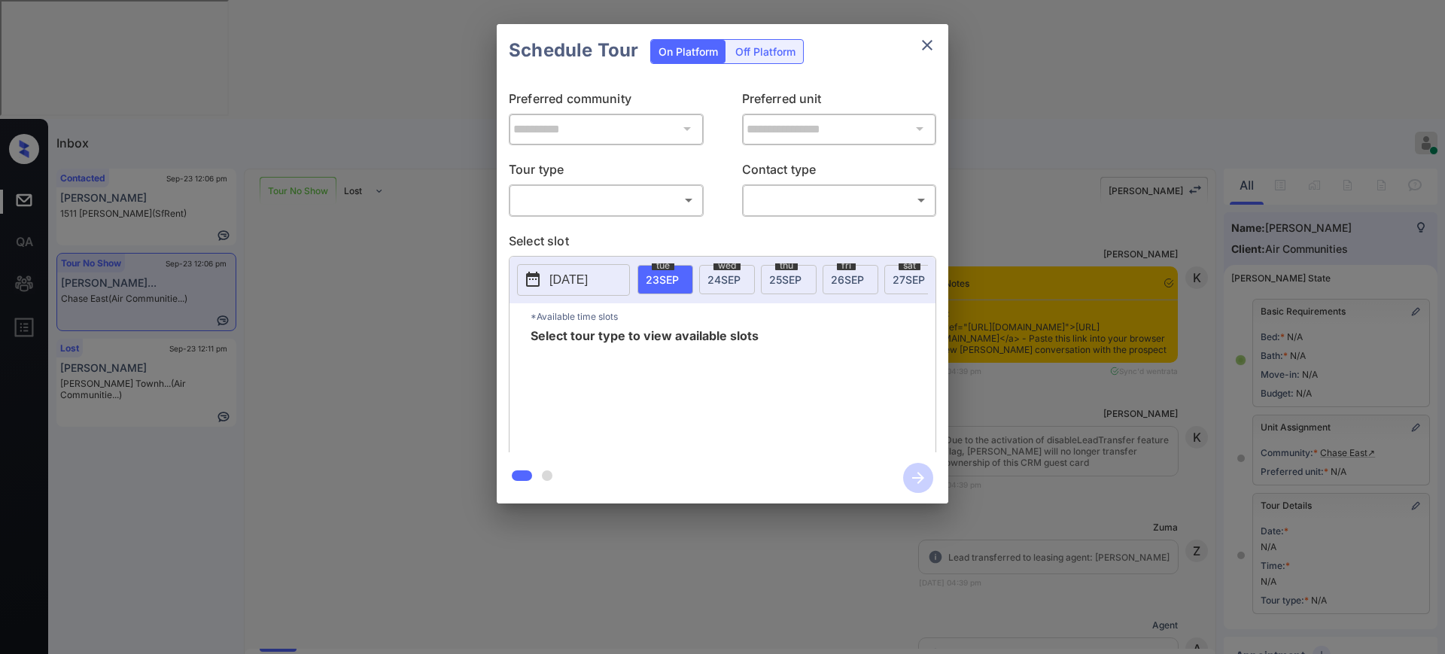
scroll to position [8564, 0]
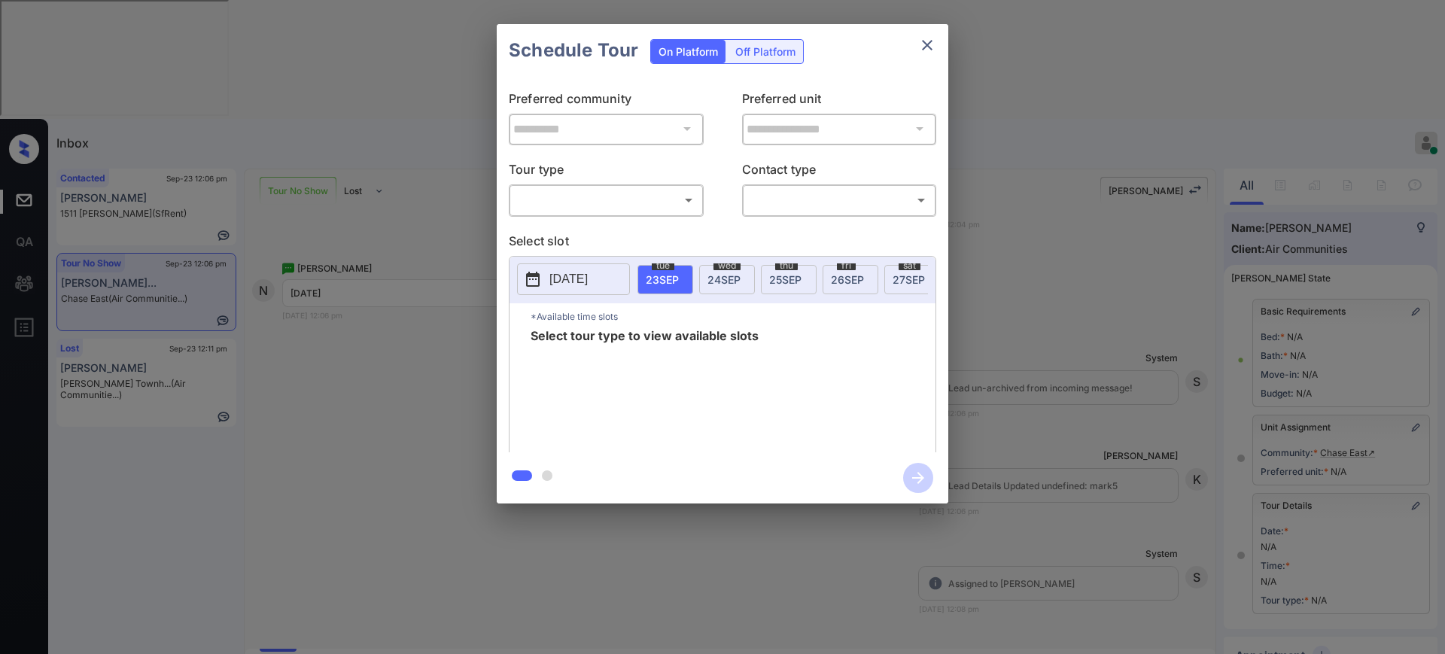
click at [599, 185] on div "​ ​" at bounding box center [606, 200] width 195 height 32
drag, startPoint x: 588, startPoint y: 199, endPoint x: 575, endPoint y: 230, distance: 33.0
click at [588, 199] on body "Inbox Ajay Kumar Online Set yourself offline Set yourself on break Profile Swit…" at bounding box center [722, 327] width 1445 height 654
click at [574, 232] on li "In Person" at bounding box center [606, 233] width 186 height 27
type input "********"
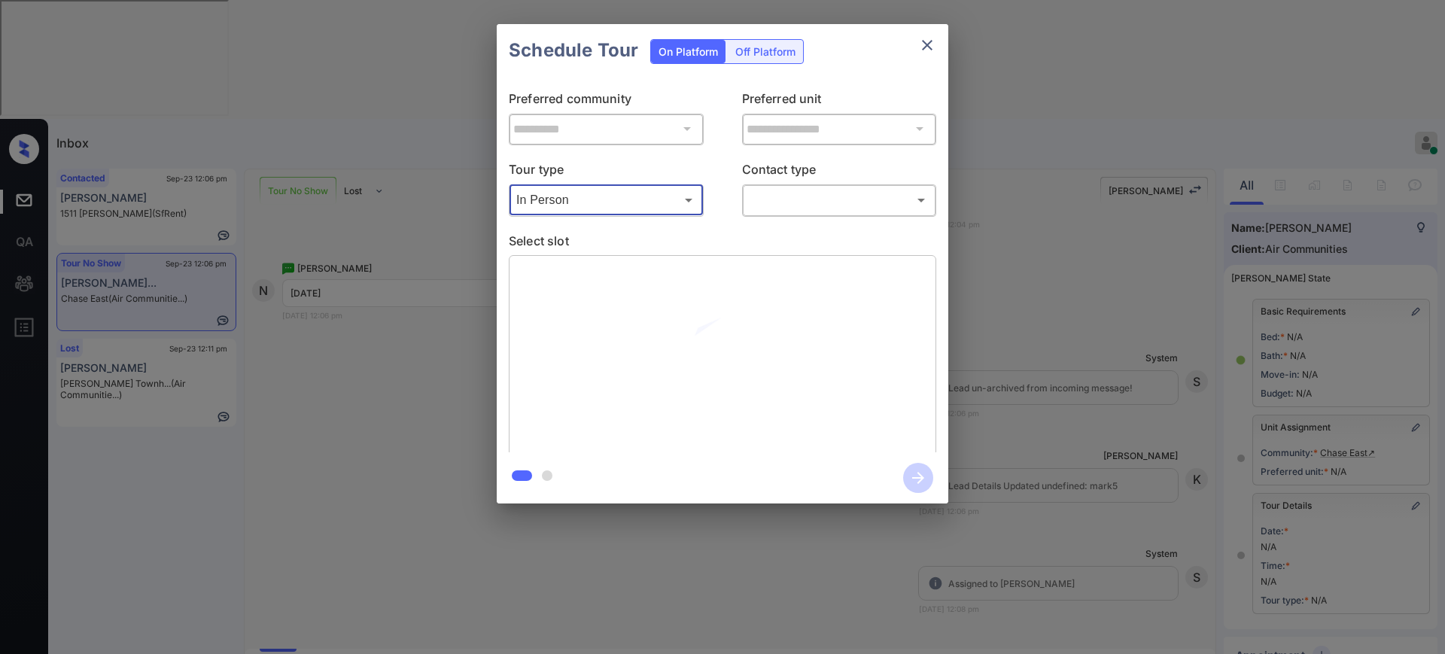
click at [749, 190] on body "Inbox Ajay Kumar Online Set yourself offline Set yourself on break Profile Swit…" at bounding box center [722, 327] width 1445 height 654
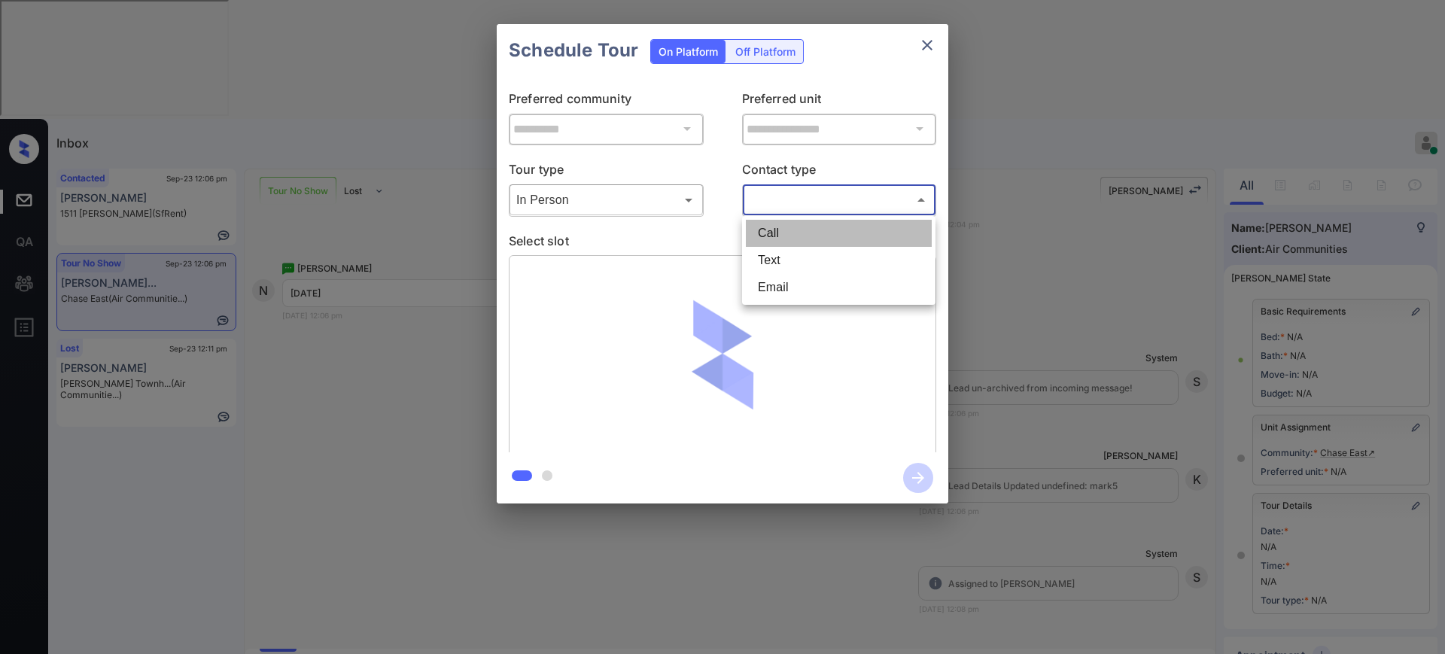
click at [771, 246] on ul "Call Text Email" at bounding box center [838, 260] width 193 height 89
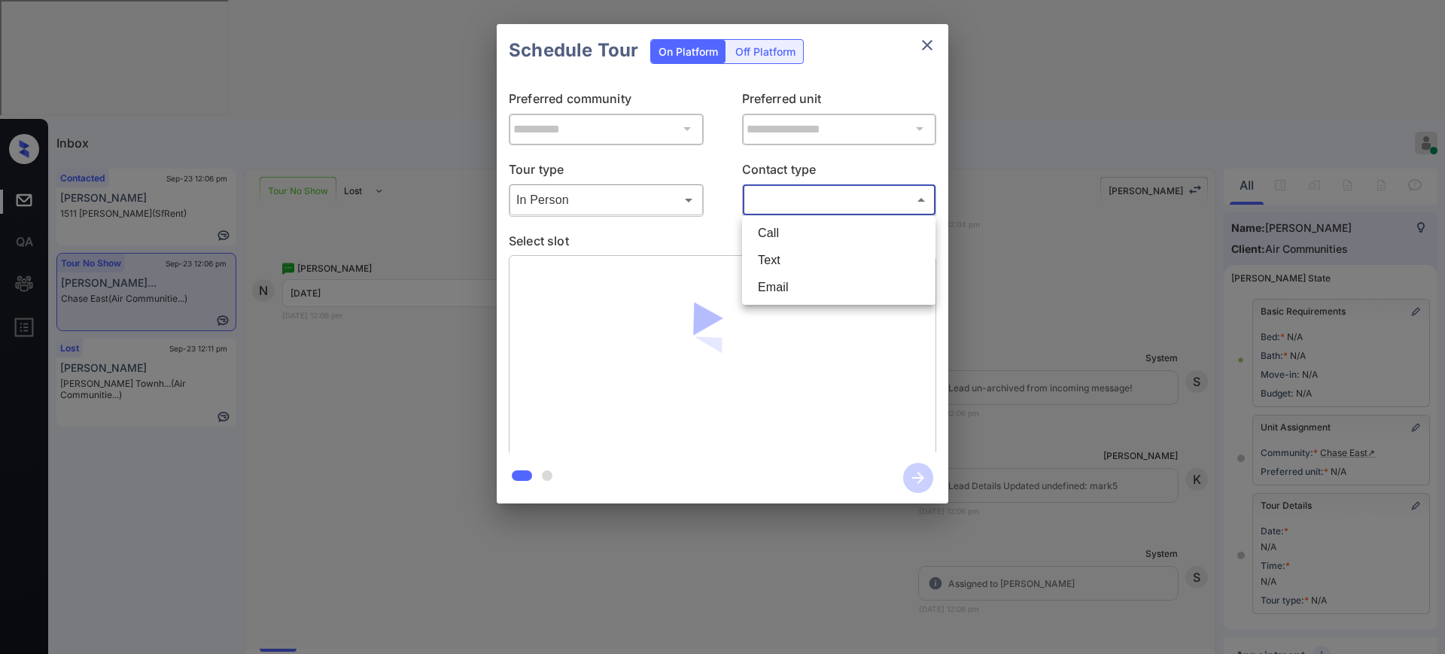
drag, startPoint x: 771, startPoint y: 244, endPoint x: 773, endPoint y: 254, distance: 10.6
click at [773, 254] on ul "Call Text Email" at bounding box center [838, 260] width 193 height 89
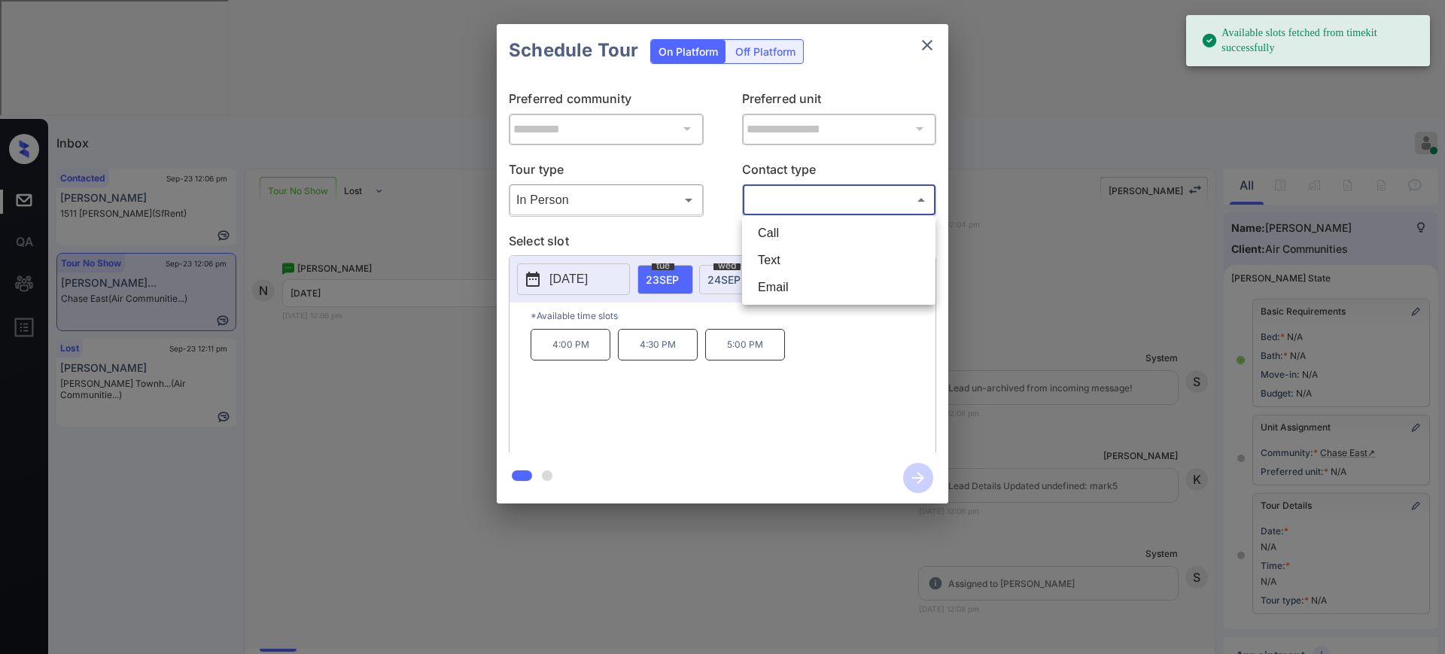
click at [773, 254] on li "Text" at bounding box center [839, 260] width 186 height 27
type input "****"
drag, startPoint x: 552, startPoint y: 281, endPoint x: 546, endPoint y: 274, distance: 8.6
click at [552, 281] on p "2025-09-23" at bounding box center [568, 279] width 38 height 18
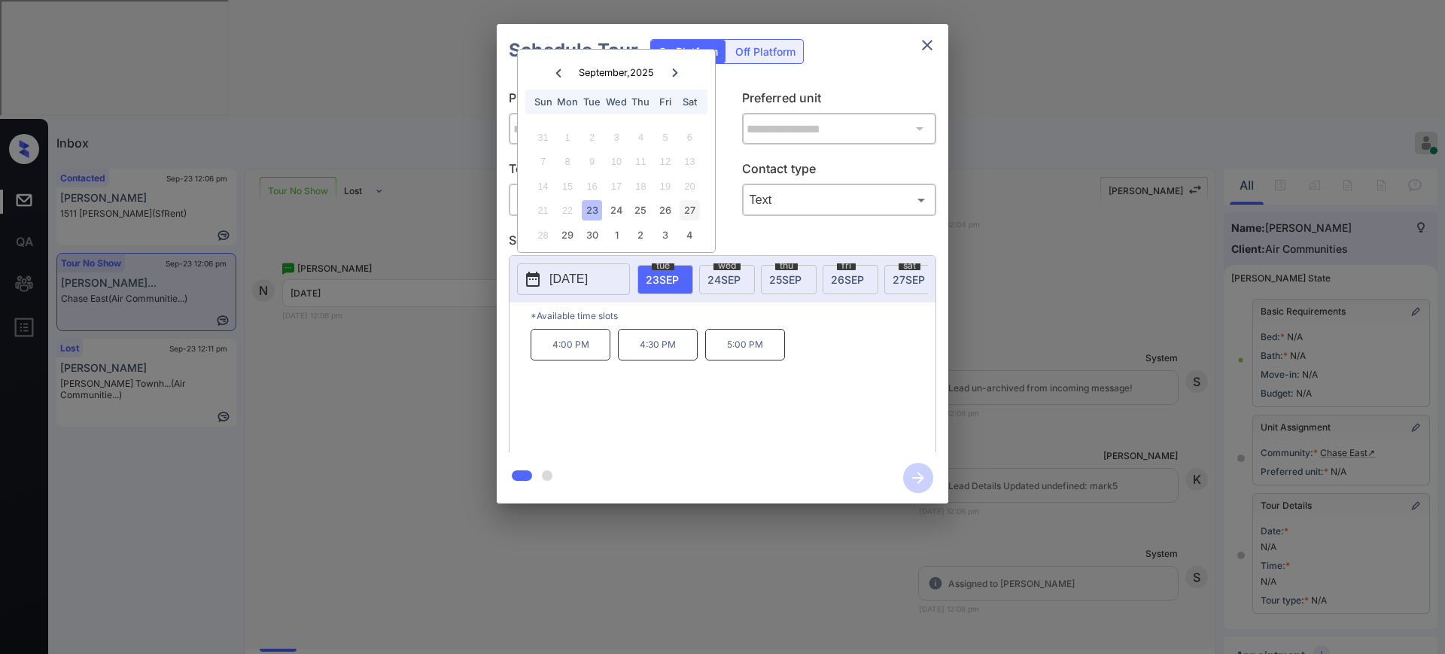
click at [690, 212] on div "27" at bounding box center [690, 210] width 20 height 20
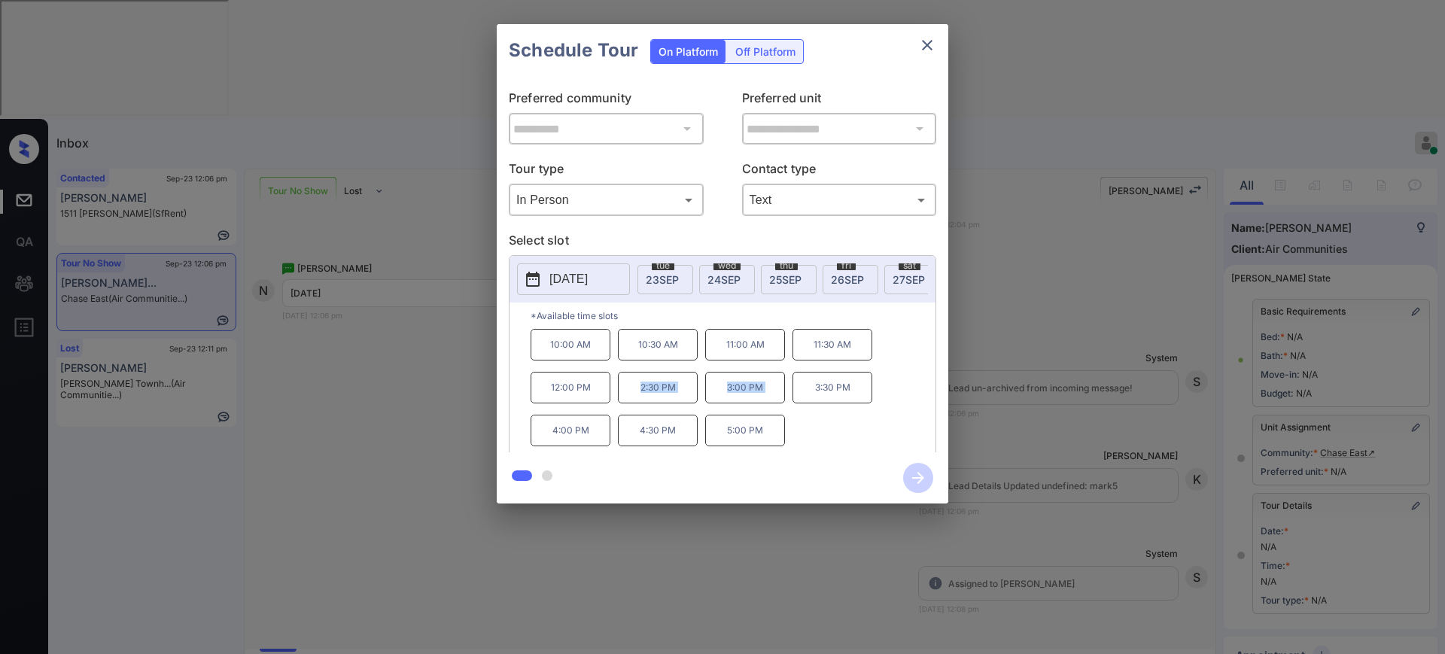
drag, startPoint x: 635, startPoint y: 402, endPoint x: 790, endPoint y: 418, distance: 155.9
click at [790, 418] on div "10:00 AM 10:30 AM 11:00 AM 11:30 AM 12:00 PM 2:30 PM 3:00 PM 3:30 PM 4:00 PM 4:…" at bounding box center [733, 389] width 405 height 120
click at [816, 424] on div "10:00 AM 10:30 AM 11:00 AM 11:30 AM 12:00 PM 2:30 PM 3:00 PM 3:30 PM 4:00 PM 4:…" at bounding box center [733, 389] width 405 height 120
click at [628, 403] on p "2:30 PM" at bounding box center [658, 388] width 80 height 32
drag, startPoint x: 628, startPoint y: 398, endPoint x: 707, endPoint y: 397, distance: 79.8
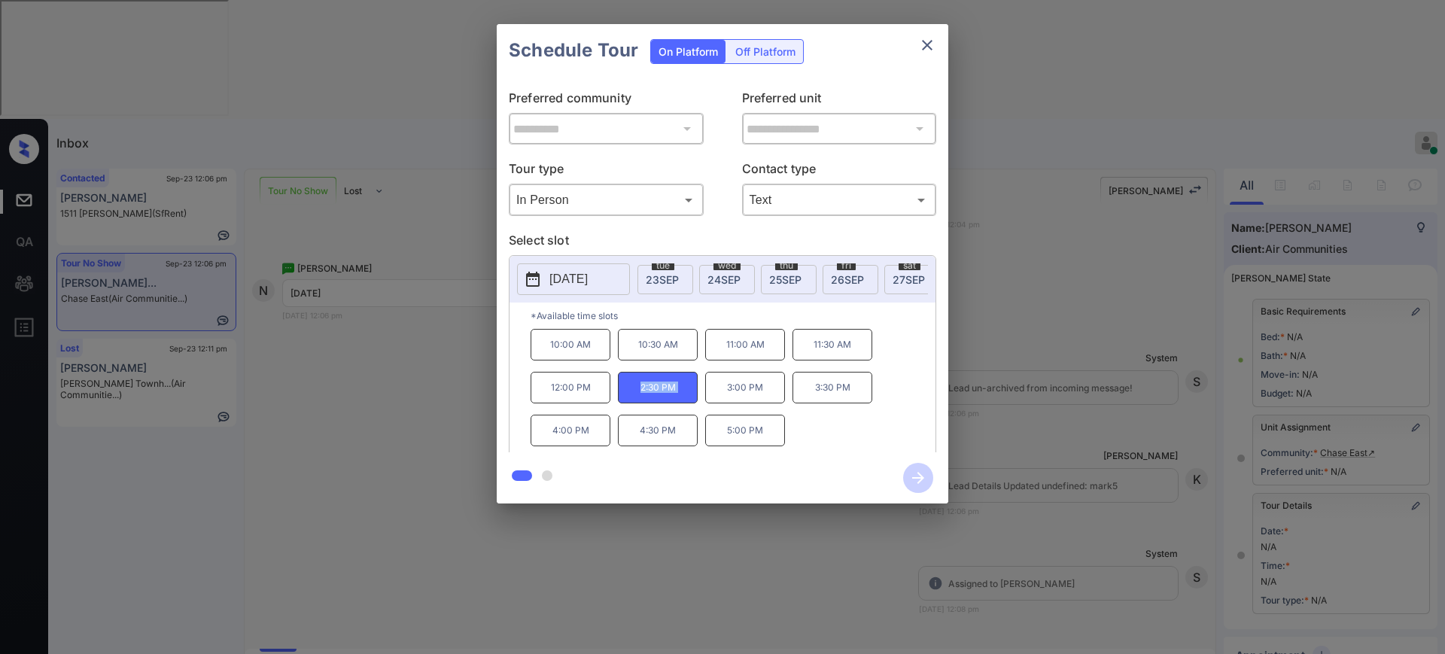
click at [707, 397] on div "10:00 AM 10:30 AM 11:00 AM 11:30 AM 12:00 PM 2:30 PM 3:00 PM 3:30 PM 4:00 PM 4:…" at bounding box center [733, 389] width 405 height 120
copy p "2:30 PM"
click at [928, 50] on icon "close" at bounding box center [927, 45] width 18 height 18
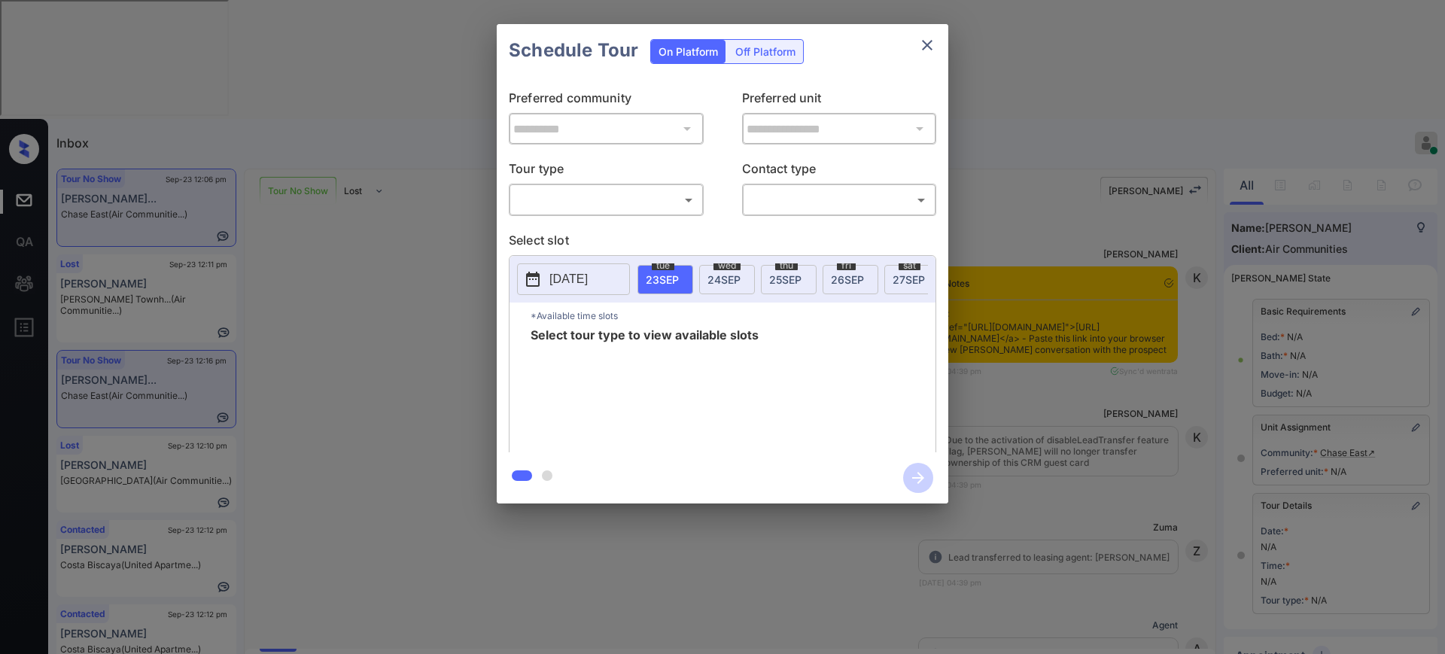
scroll to position [9151, 0]
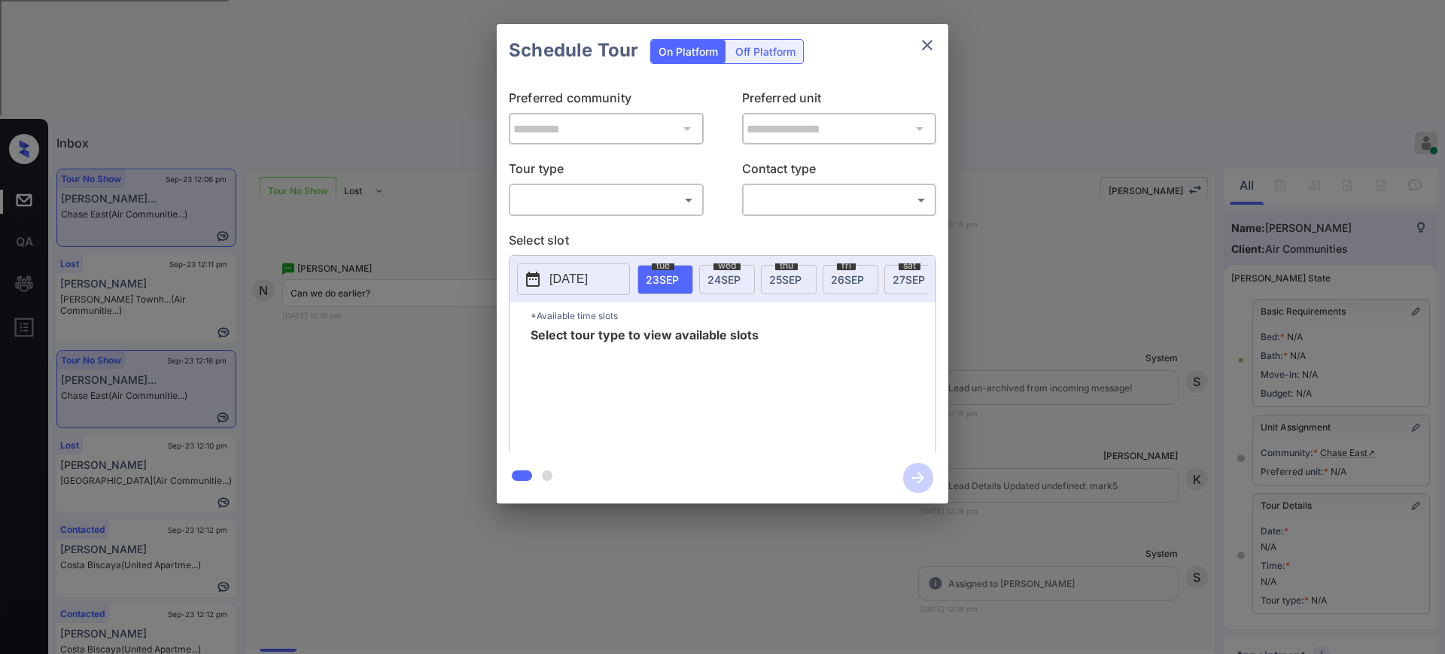
click at [619, 194] on body "Inbox Ajay Kumar Online Set yourself offline Set yourself on break Profile Swit…" at bounding box center [722, 327] width 1445 height 654
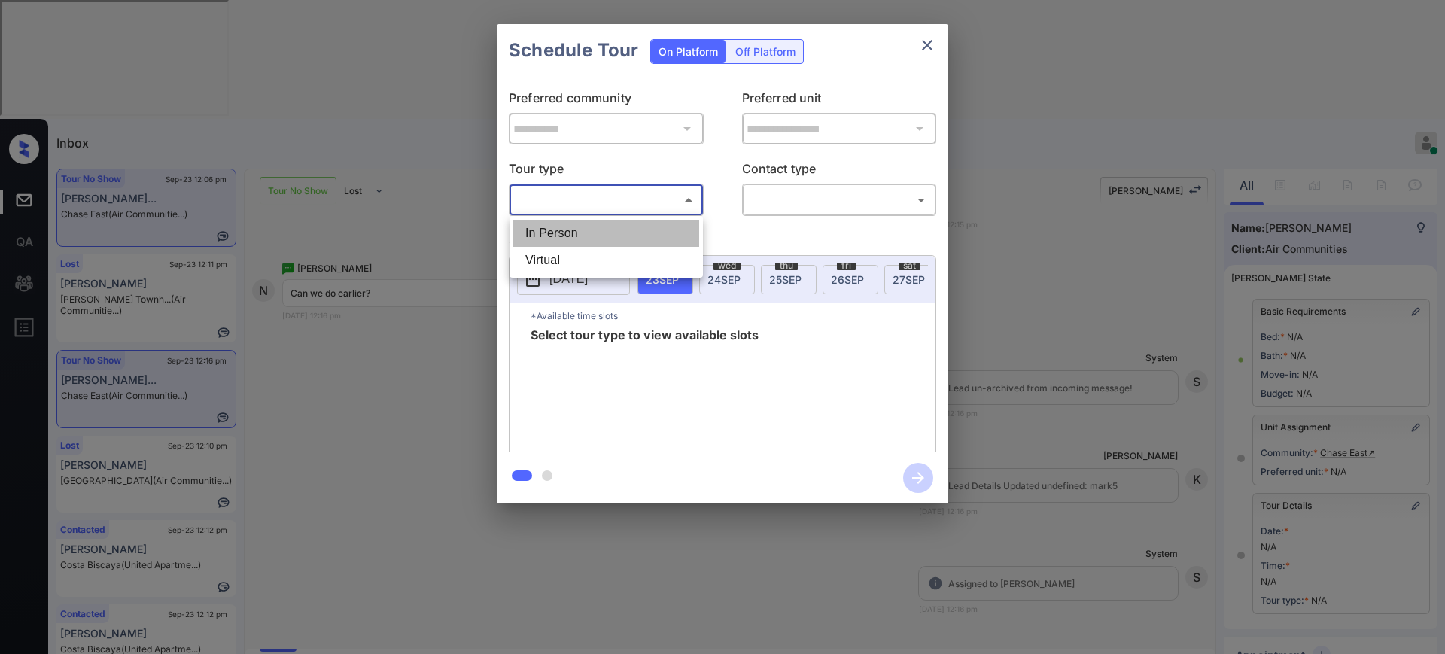
click at [572, 233] on li "In Person" at bounding box center [606, 233] width 186 height 27
type input "********"
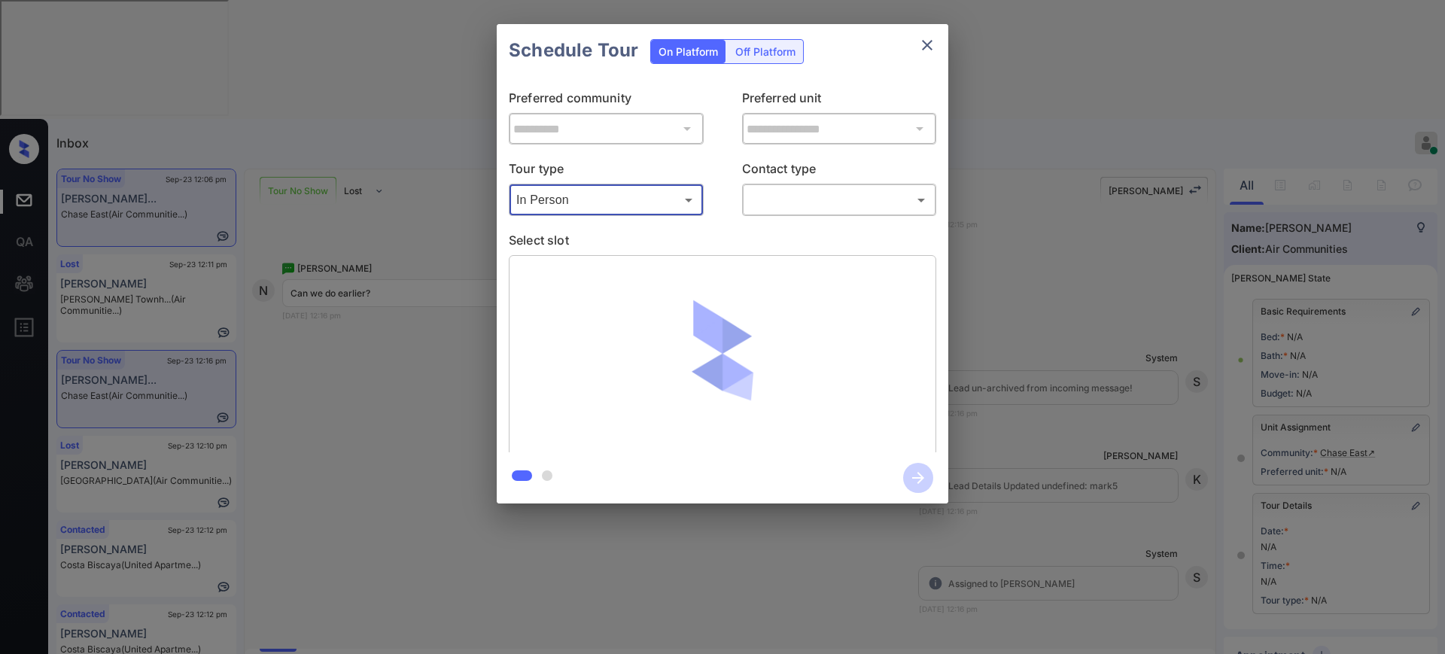
click at [810, 199] on body "Inbox Ajay Kumar Online Set yourself offline Set yourself on break Profile Swit…" at bounding box center [722, 327] width 1445 height 654
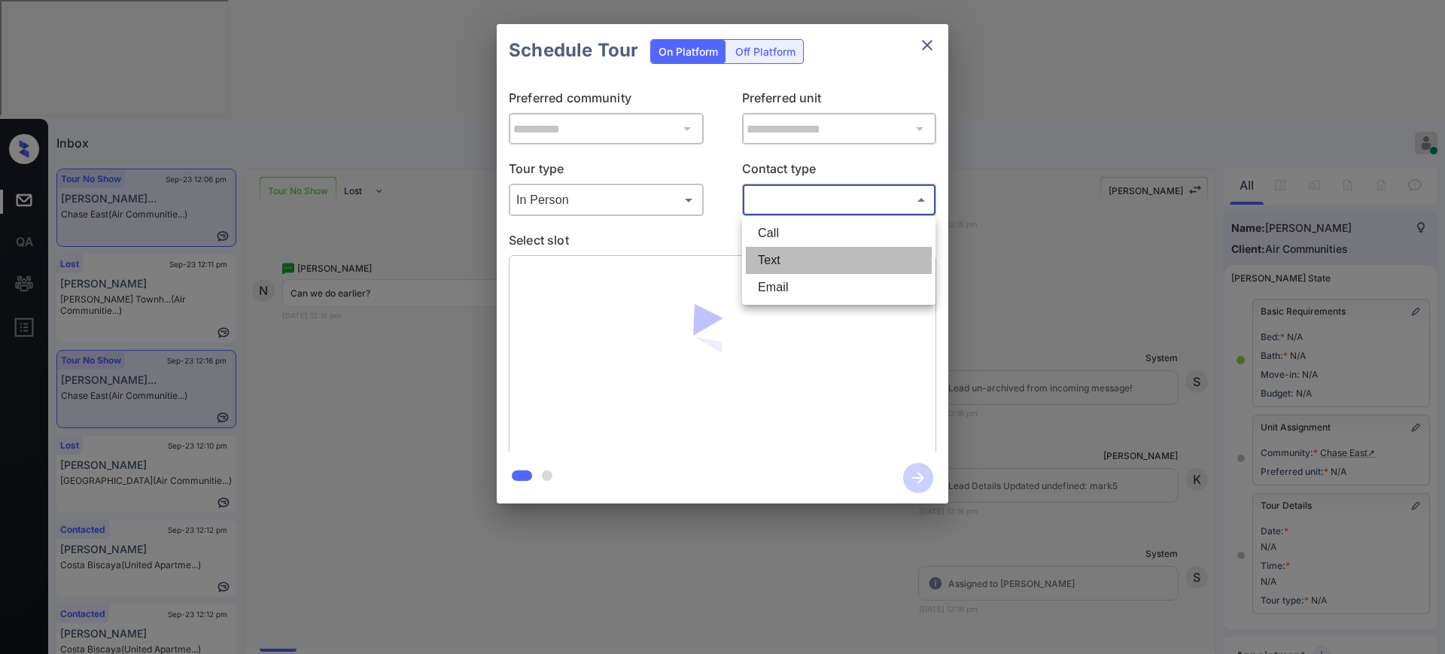
click at [788, 257] on li "Text" at bounding box center [839, 260] width 186 height 27
type input "****"
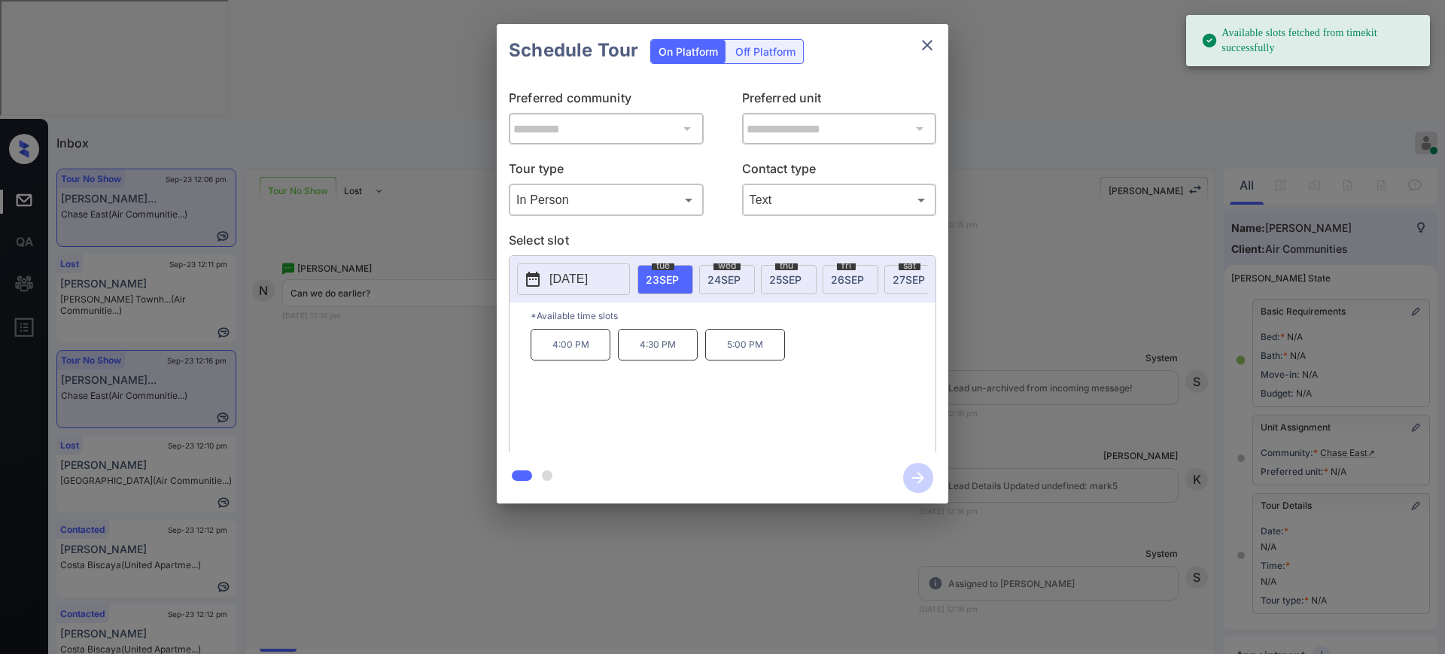
click at [899, 277] on span "27 SEP" at bounding box center [908, 279] width 32 height 13
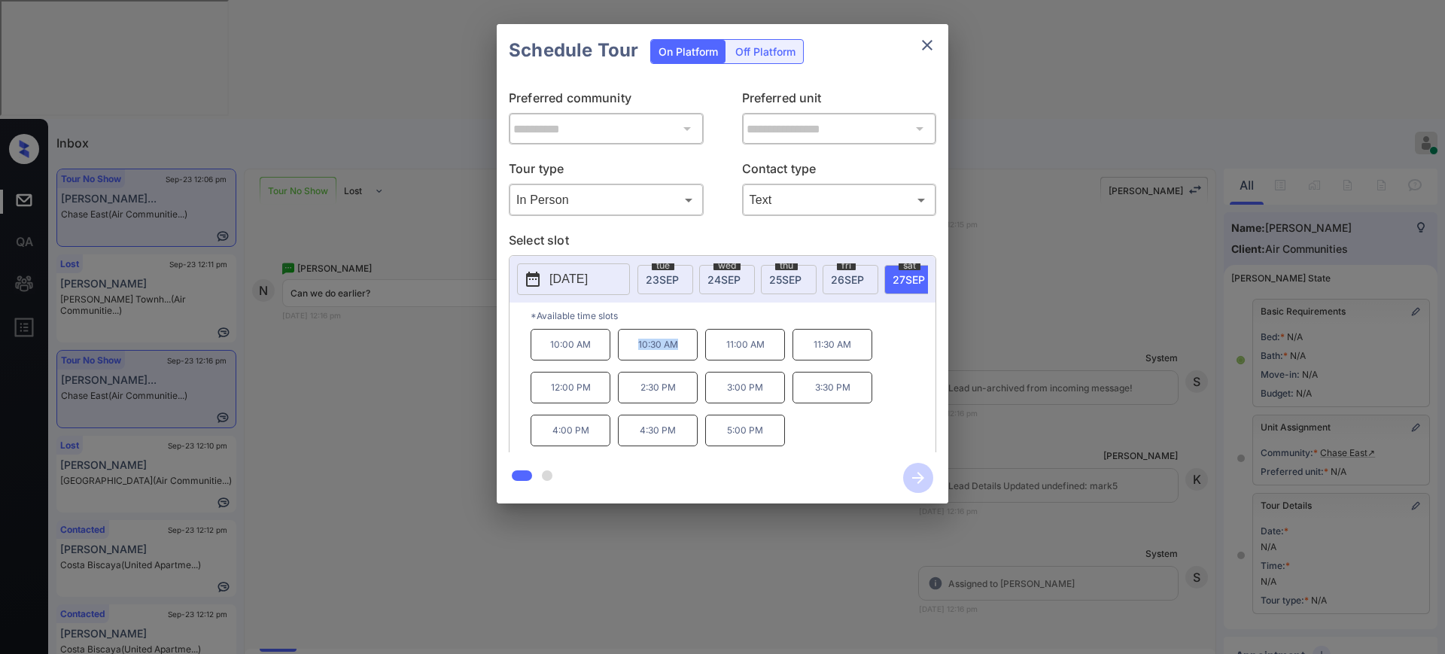
drag, startPoint x: 627, startPoint y: 349, endPoint x: 686, endPoint y: 354, distance: 59.7
click at [686, 354] on p "10:30 AM" at bounding box center [658, 345] width 80 height 32
copy p "10:30 AM"
click at [928, 48] on icon "close" at bounding box center [927, 45] width 18 height 18
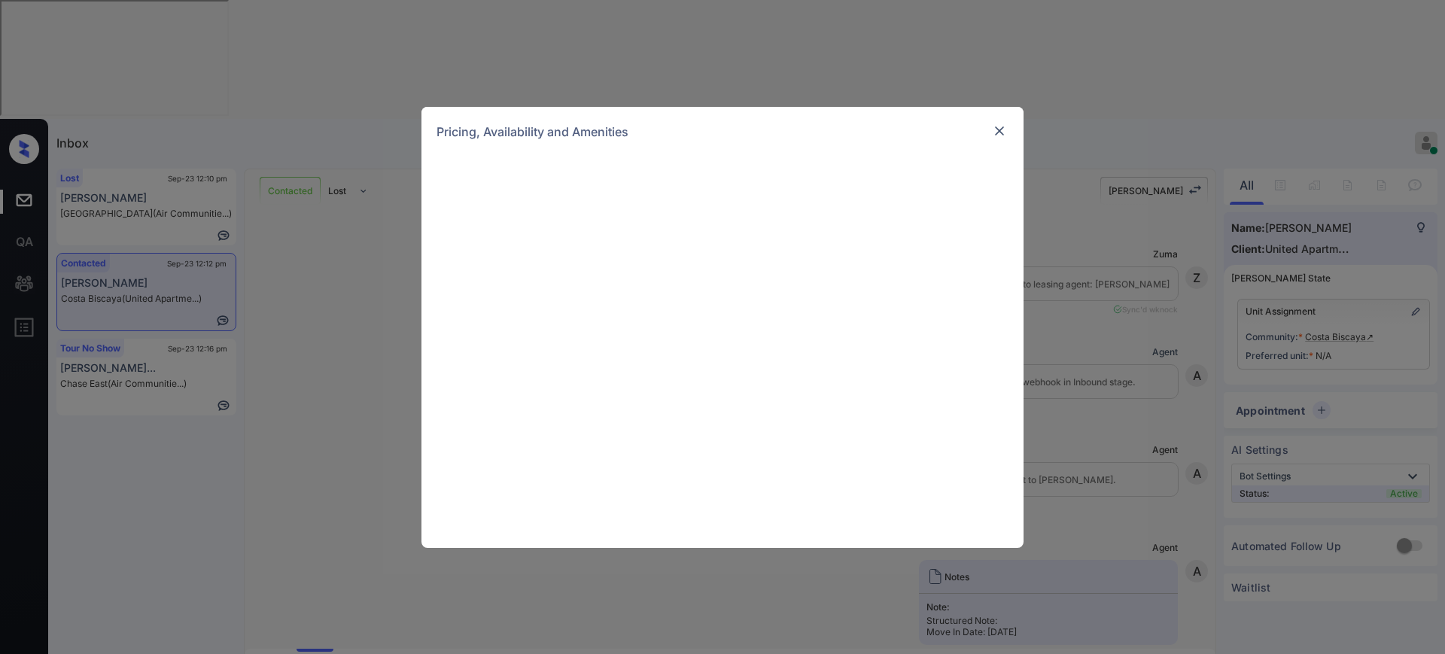
scroll to position [564, 0]
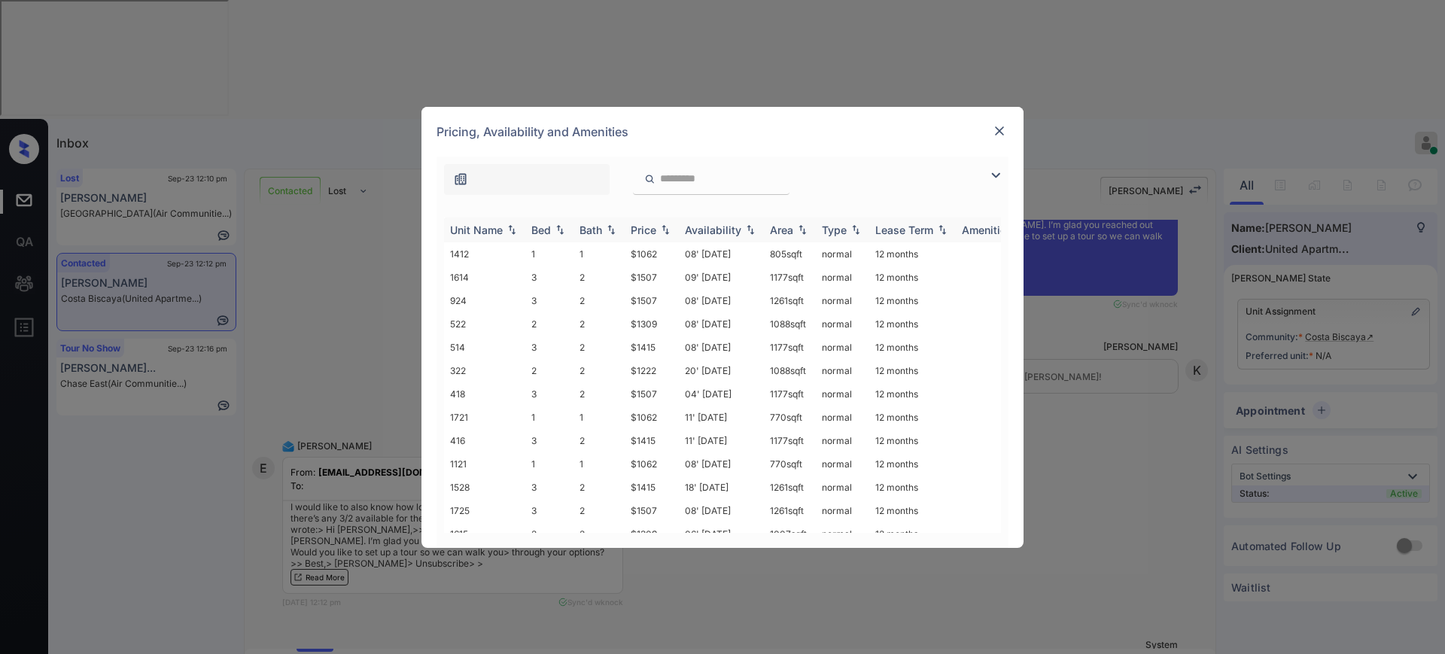
click at [552, 229] on img at bounding box center [559, 229] width 15 height 11
drag, startPoint x: 624, startPoint y: 395, endPoint x: 673, endPoint y: 394, distance: 49.7
click at [673, 394] on tr "1725 3 2 $1507 08' Oct 25 1261 sqft normal 12 months" at bounding box center [837, 393] width 786 height 23
copy tr "$1507"
click at [1005, 130] on img at bounding box center [999, 130] width 15 height 15
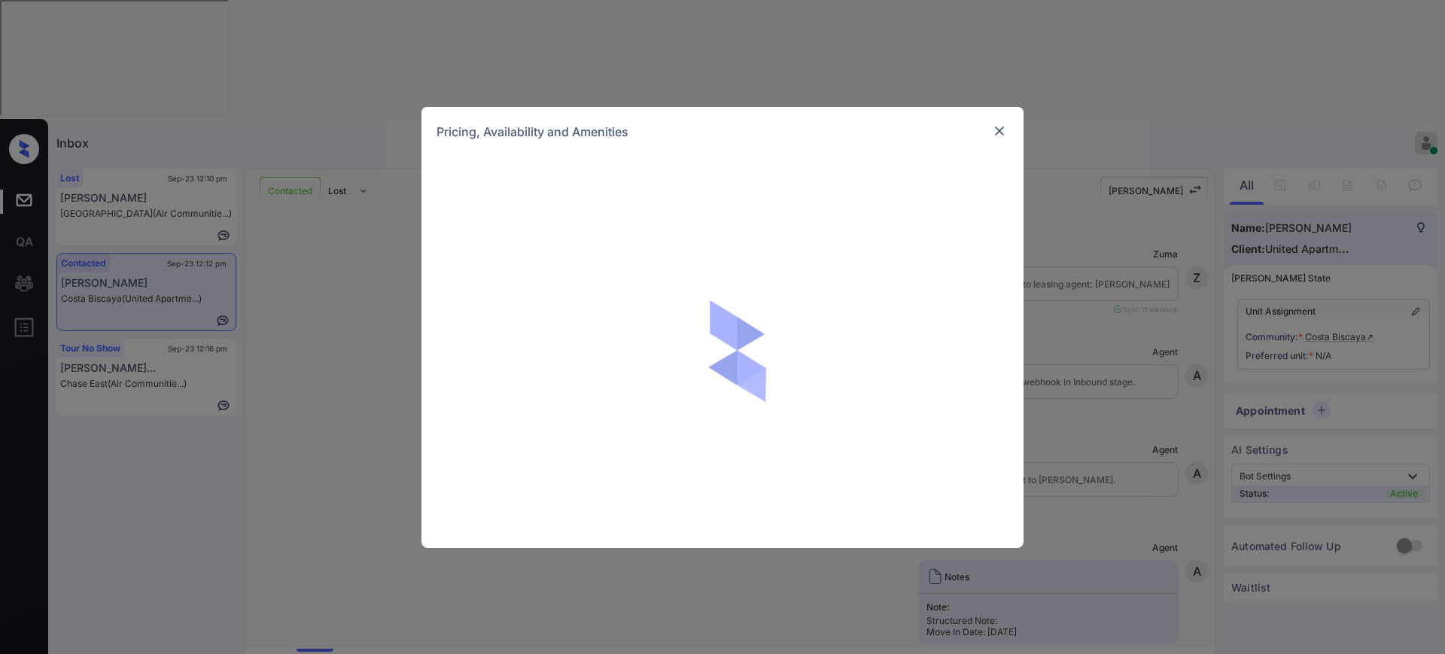
scroll to position [564, 0]
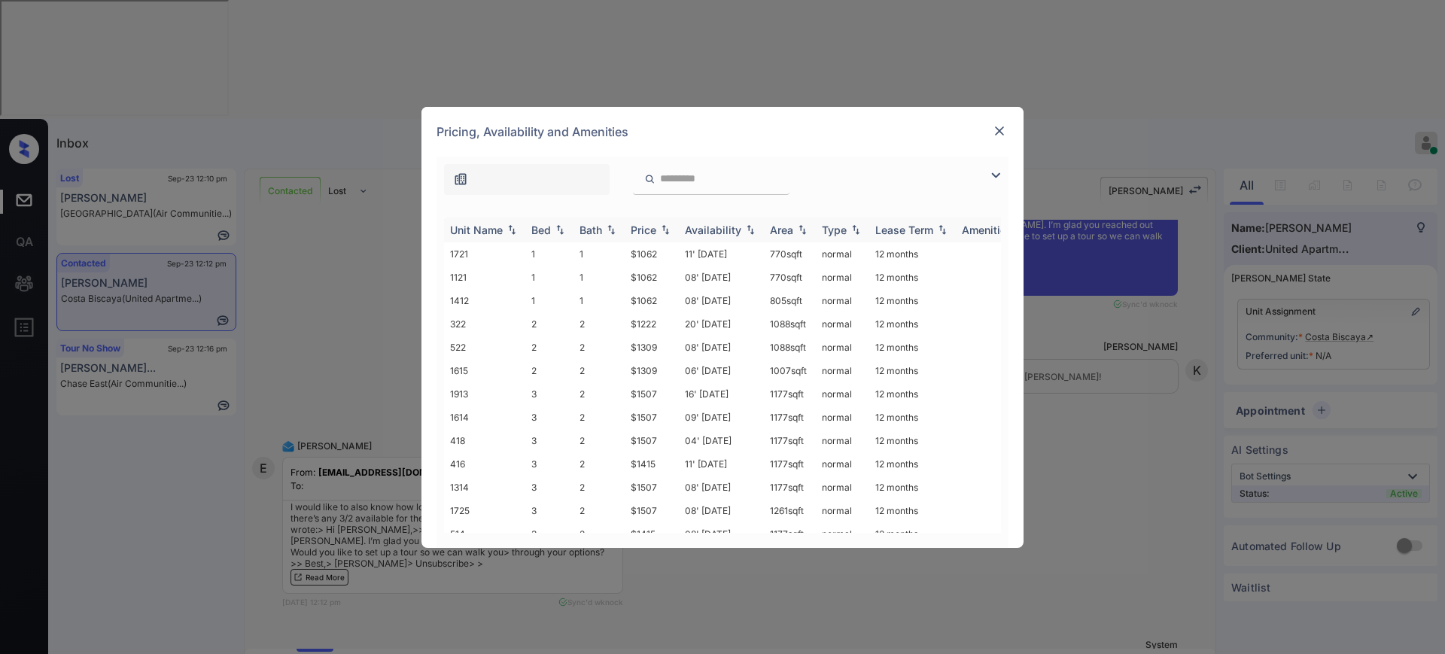
click at [531, 235] on div "Bed" at bounding box center [541, 229] width 20 height 13
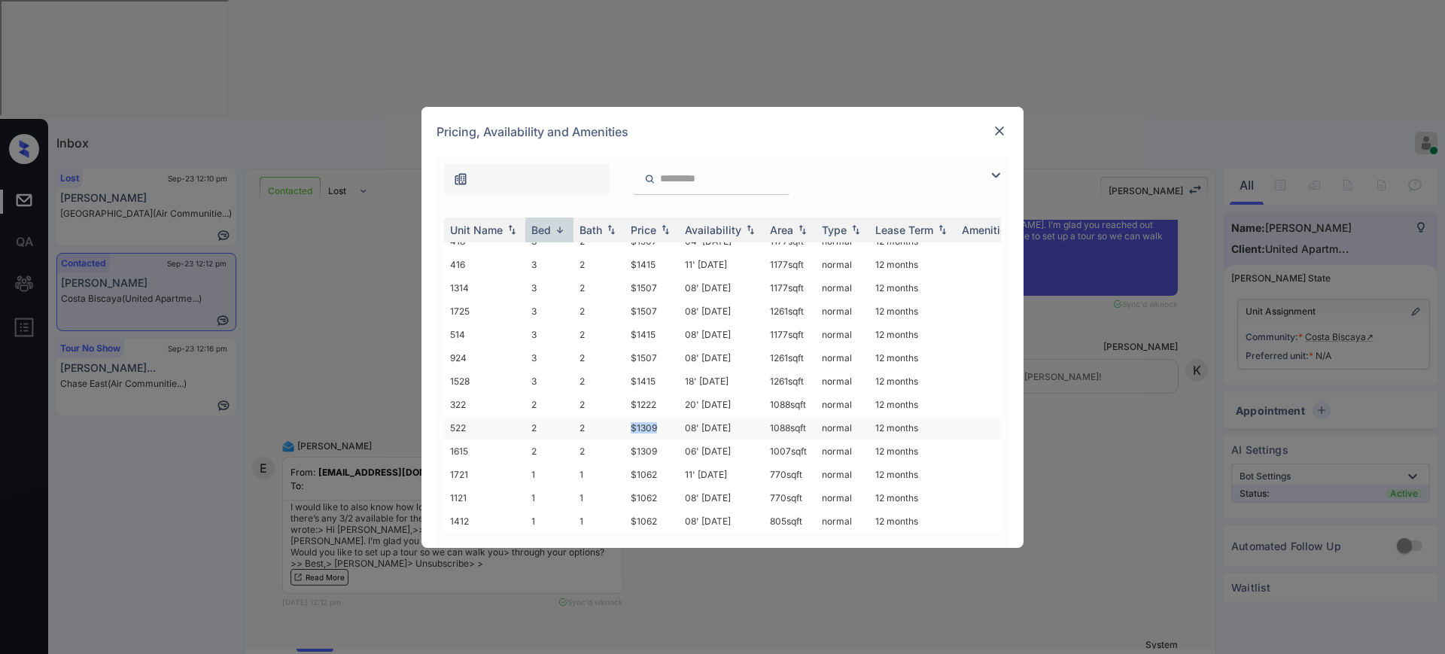
drag, startPoint x: 620, startPoint y: 415, endPoint x: 667, endPoint y: 415, distance: 47.4
click at [667, 416] on tr "522 2 2 $1309 08' [DATE] sqft normal 12 months" at bounding box center [837, 427] width 786 height 23
drag, startPoint x: 628, startPoint y: 396, endPoint x: 679, endPoint y: 392, distance: 51.3
click at [676, 393] on td "$1222" at bounding box center [652, 404] width 54 height 23
copy td "$1222"
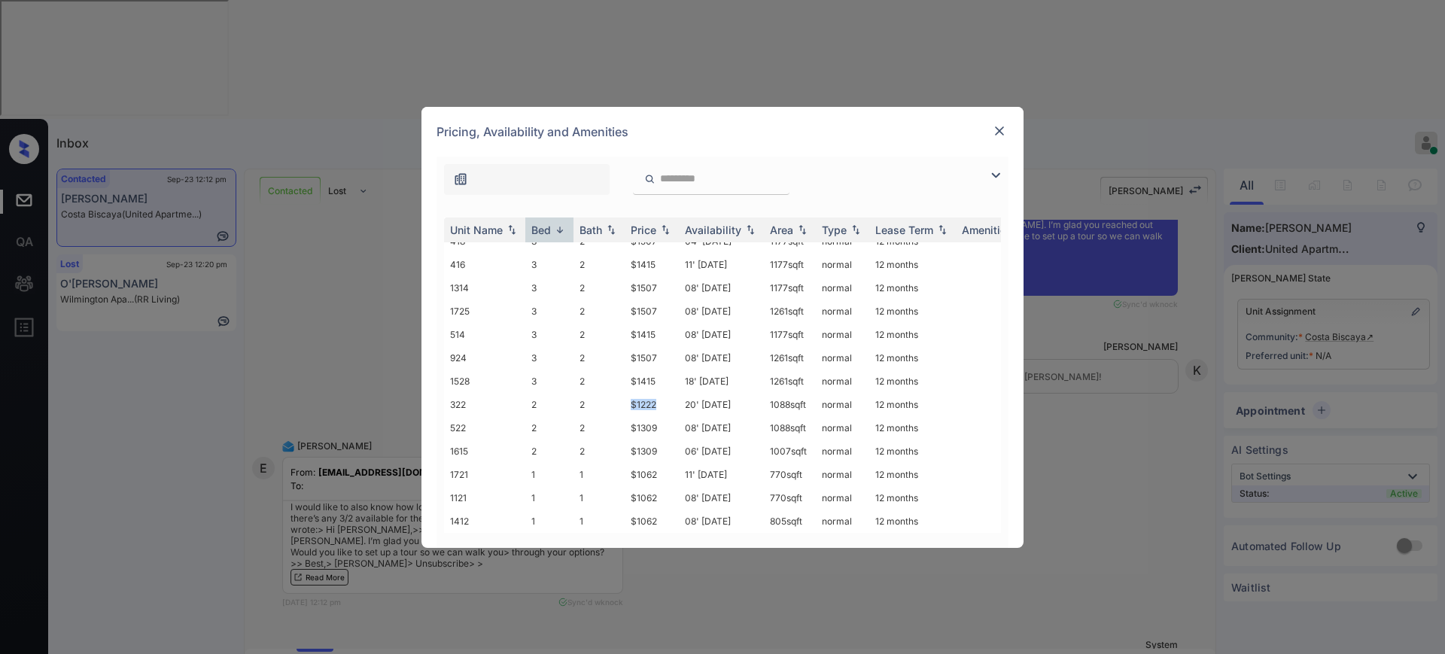
click at [997, 129] on img at bounding box center [999, 130] width 15 height 15
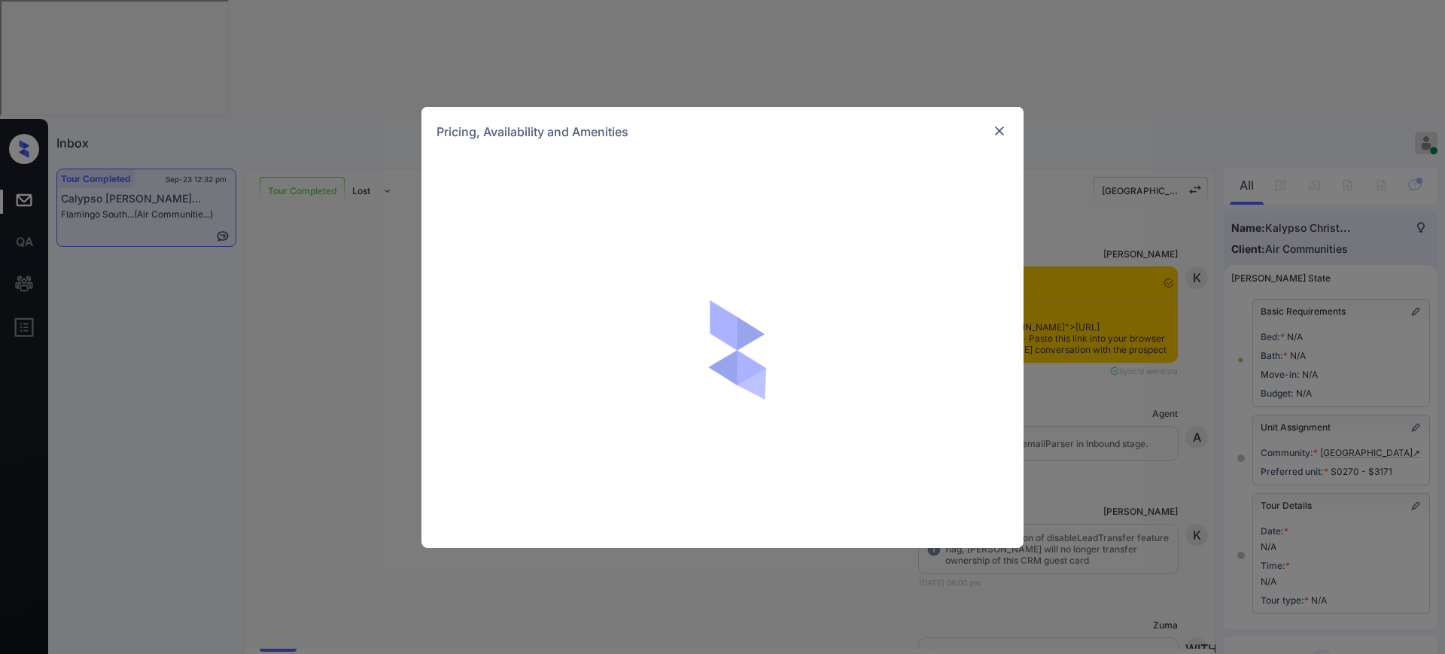
scroll to position [17273, 0]
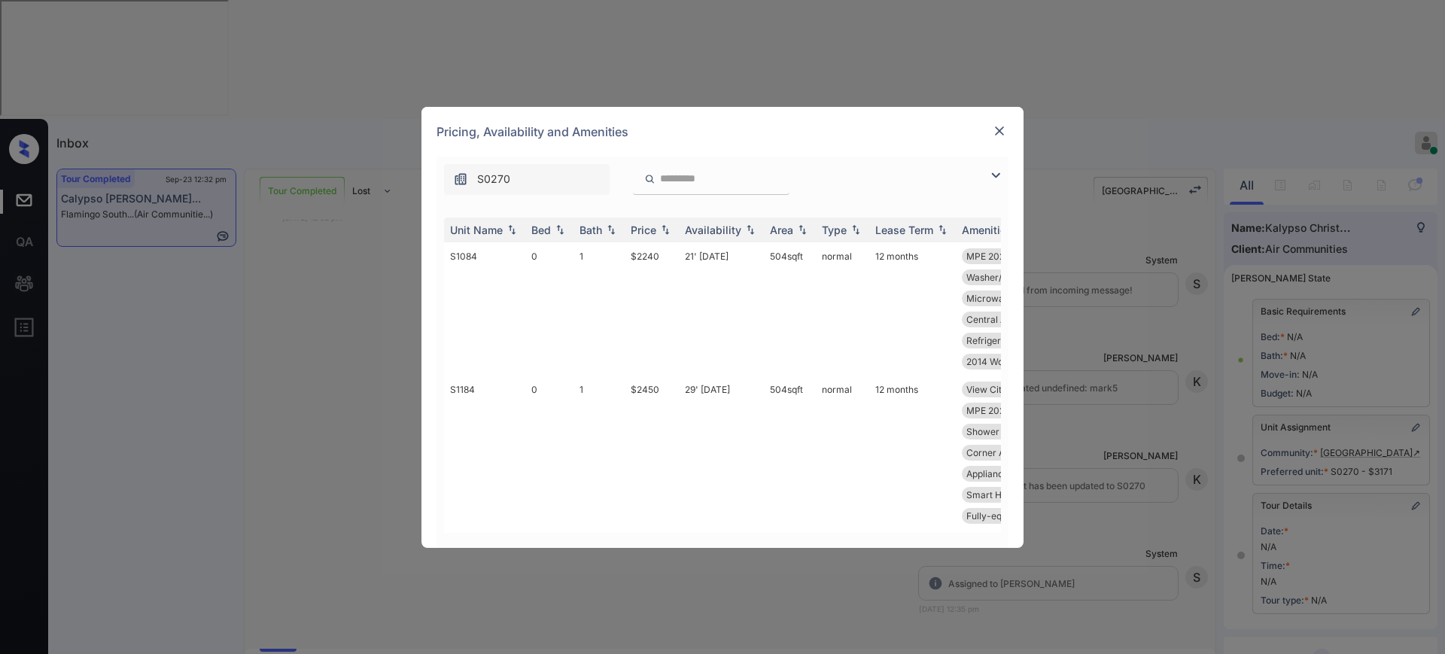
click at [669, 186] on div at bounding box center [711, 179] width 157 height 31
click at [702, 186] on div at bounding box center [711, 179] width 157 height 31
click at [700, 180] on input "search" at bounding box center [719, 178] width 123 height 13
paste input "*****"
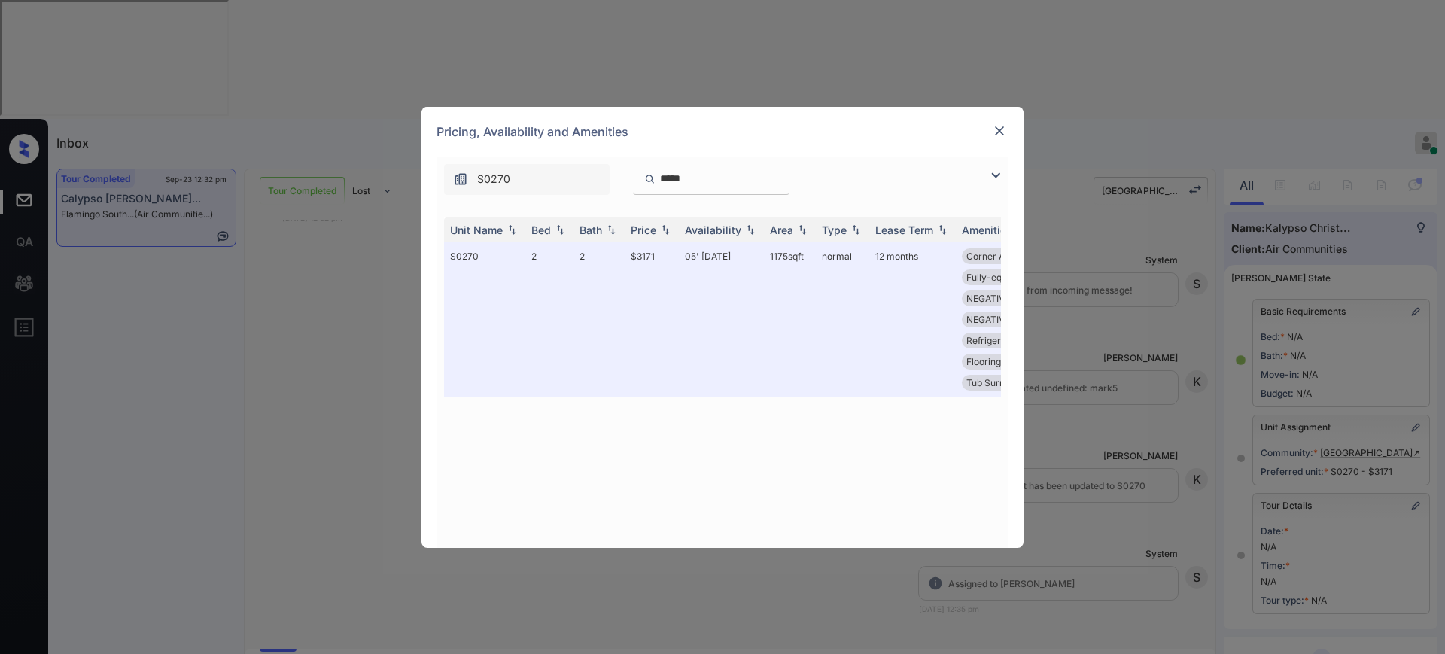
type input "*****"
click at [991, 129] on div at bounding box center [999, 131] width 18 height 18
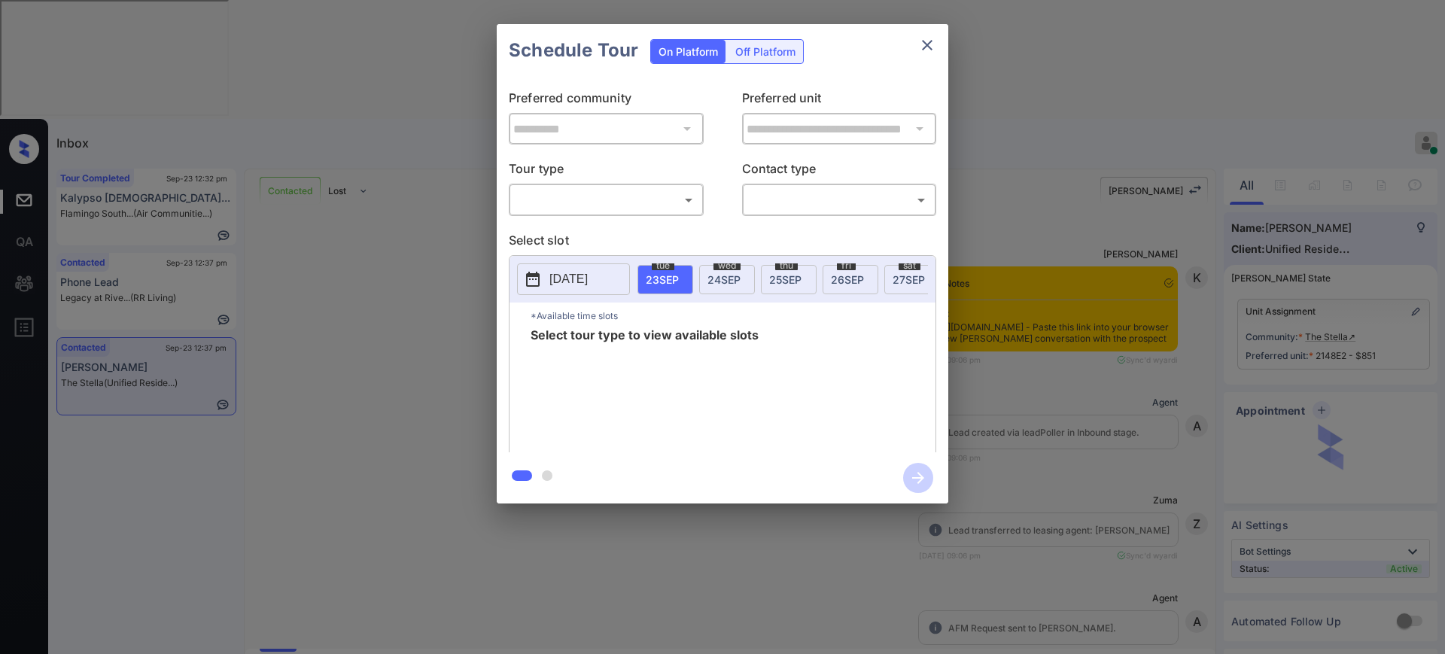
click at [630, 195] on body "Inbox Ajay Kumar Online Set yourself offline Set yourself on break Profile Swit…" at bounding box center [722, 327] width 1445 height 654
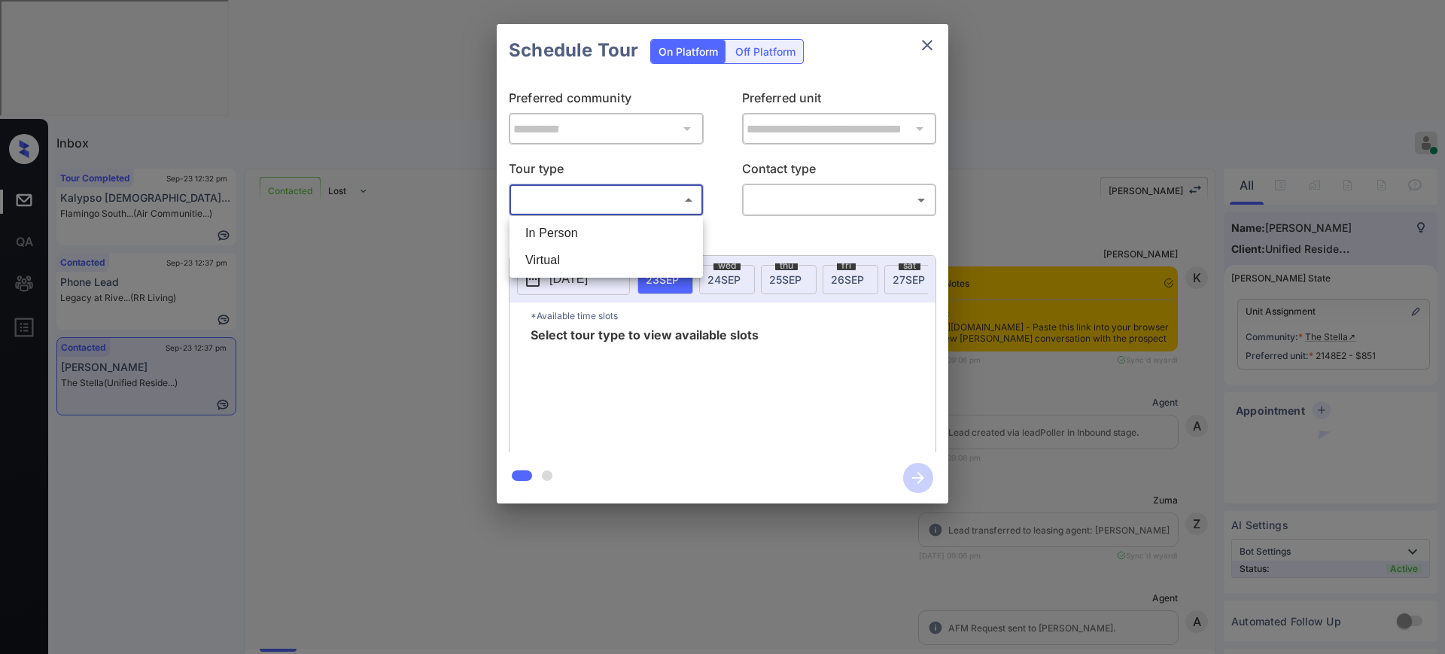
scroll to position [86, 0]
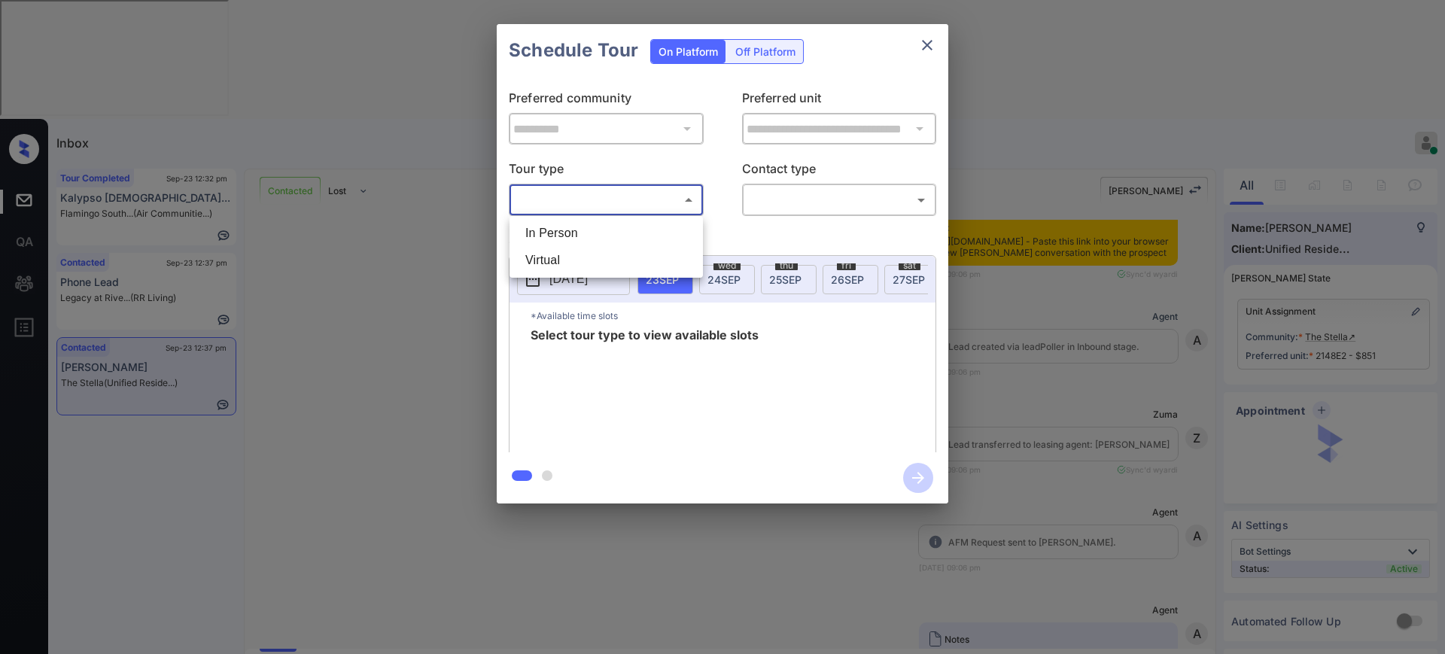
click at [572, 236] on li "In Person" at bounding box center [606, 233] width 186 height 27
type input "********"
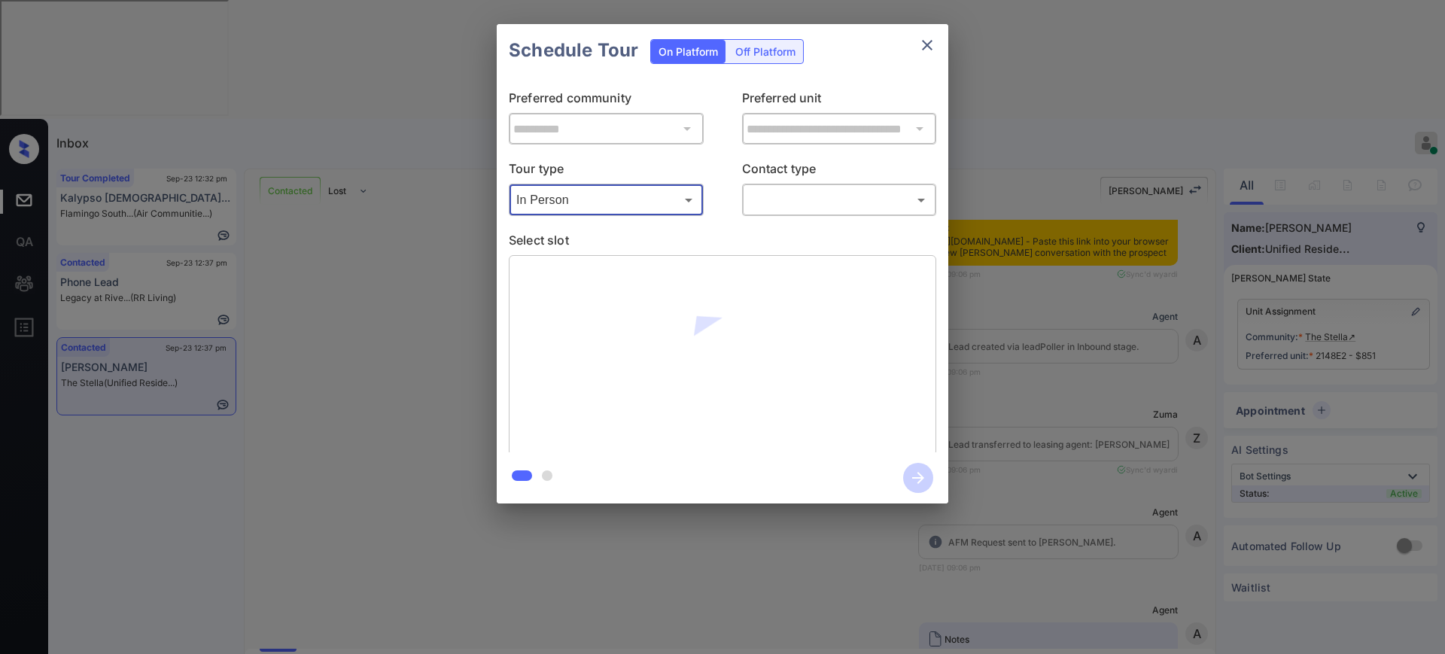
click at [800, 195] on body "Inbox Ajay Kumar Online Set yourself offline Set yourself on break Profile Swit…" at bounding box center [722, 327] width 1445 height 654
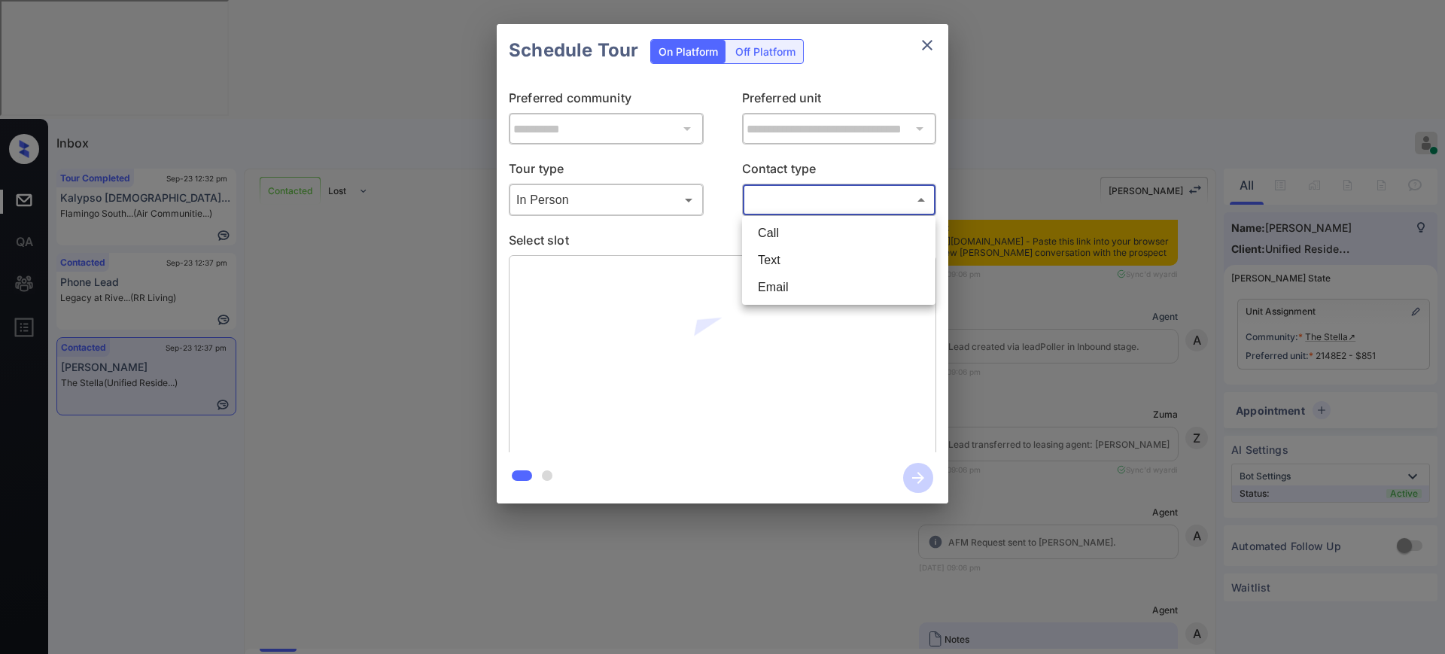
click at [776, 255] on li "Text" at bounding box center [839, 260] width 186 height 27
type input "****"
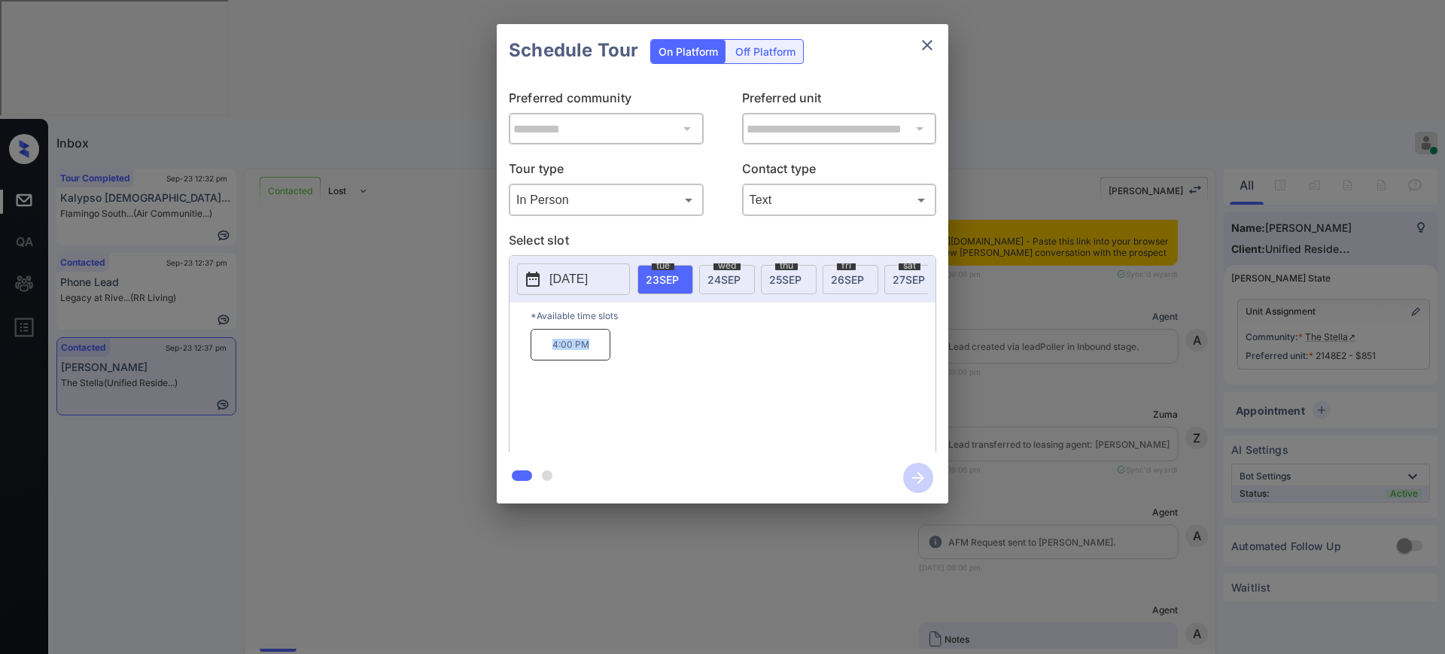
drag, startPoint x: 540, startPoint y: 349, endPoint x: 622, endPoint y: 348, distance: 82.0
click at [607, 349] on p "4:00 PM" at bounding box center [571, 345] width 80 height 32
copy p "4:00 PM"
click at [926, 36] on icon "close" at bounding box center [927, 45] width 18 height 18
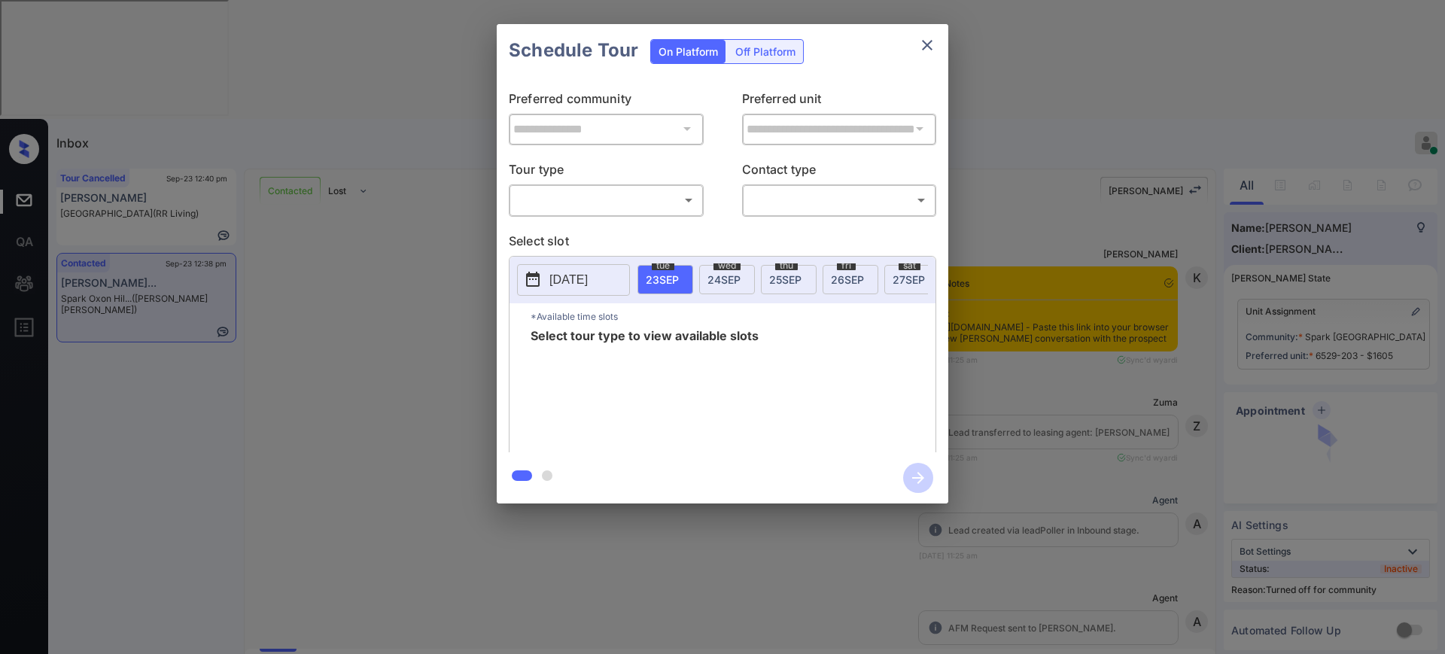
click at [616, 196] on body "Inbox [PERSON_NAME] Online Set yourself offline Set yourself on break Profile S…" at bounding box center [722, 327] width 1445 height 654
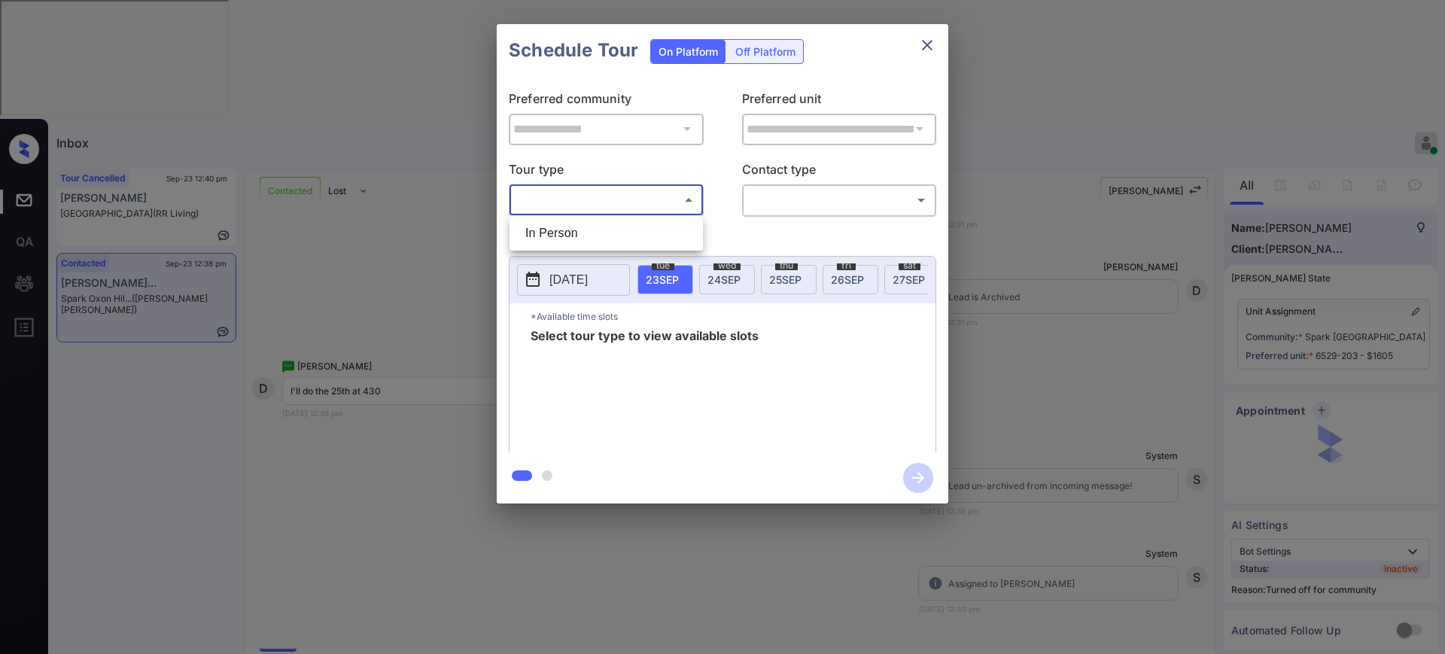
click at [598, 242] on li "In Person" at bounding box center [606, 233] width 186 height 27
type input "********"
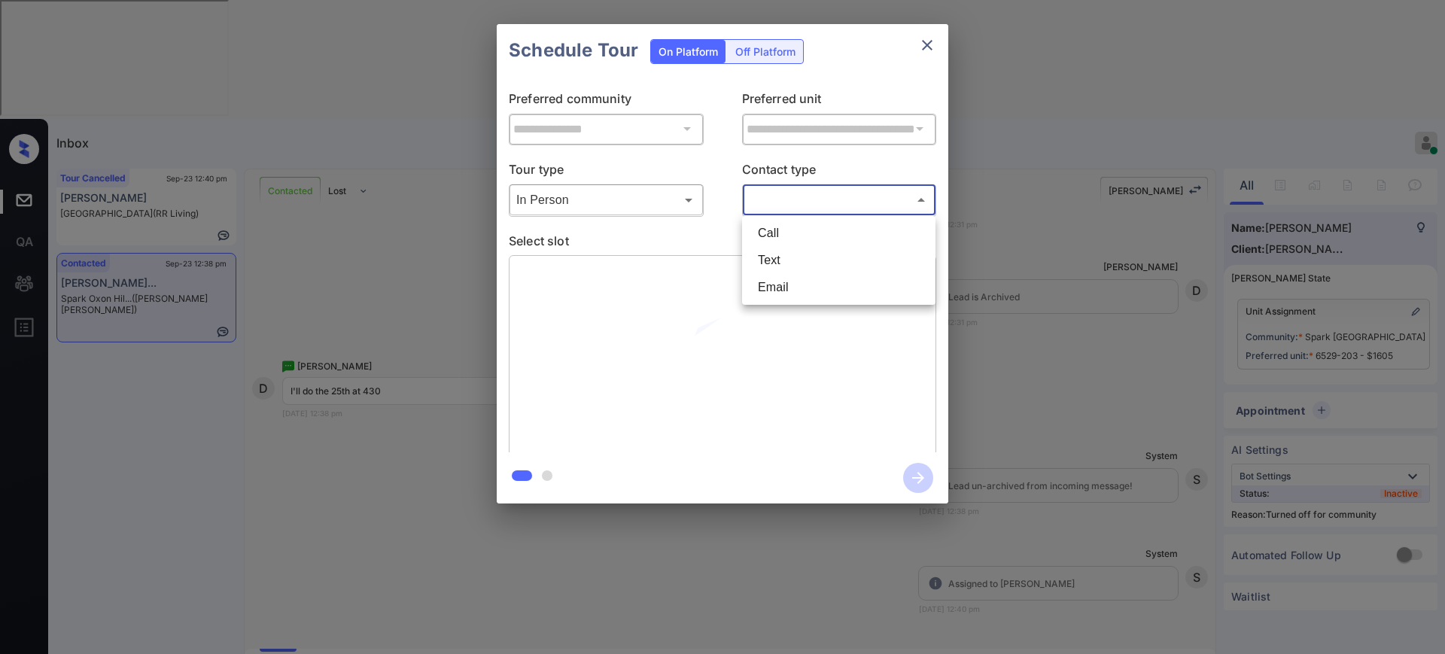
click at [841, 191] on body "Inbox Ajay Kumar Online Set yourself offline Set yourself on break Profile Swit…" at bounding box center [722, 327] width 1445 height 654
click at [798, 251] on li "Text" at bounding box center [839, 260] width 186 height 27
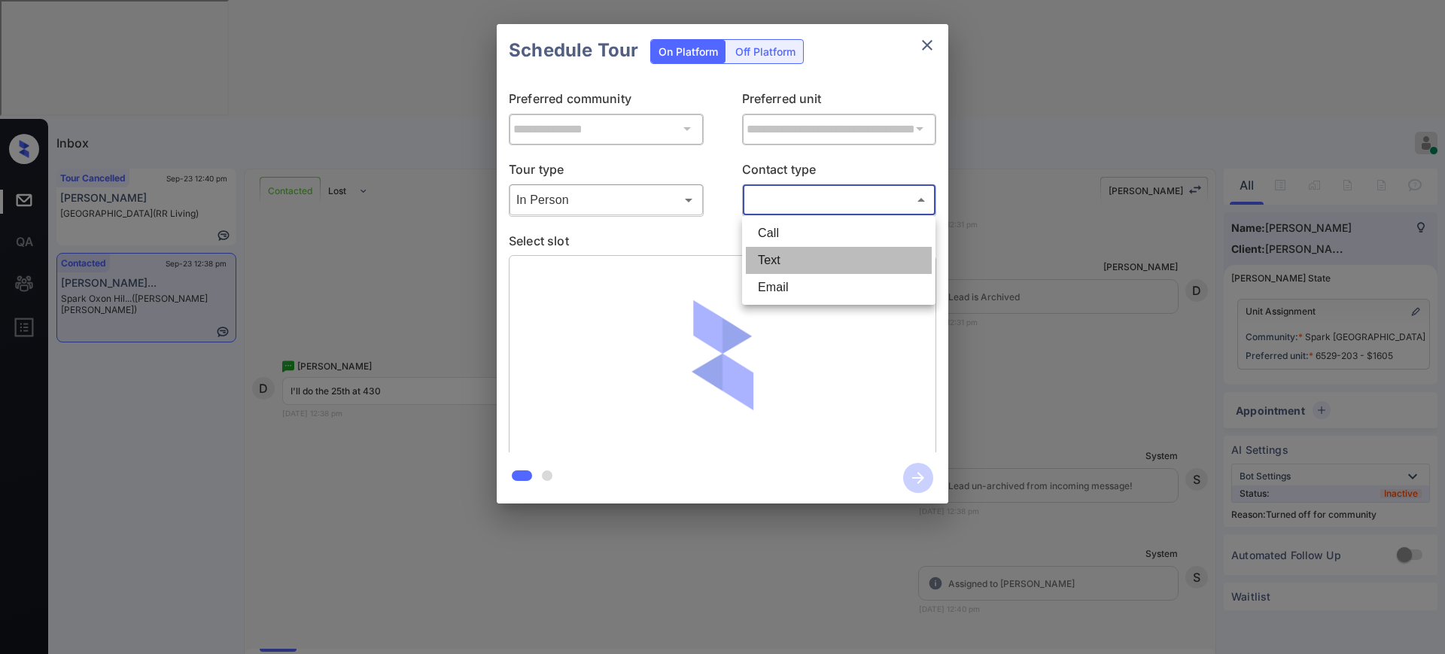
type input "****"
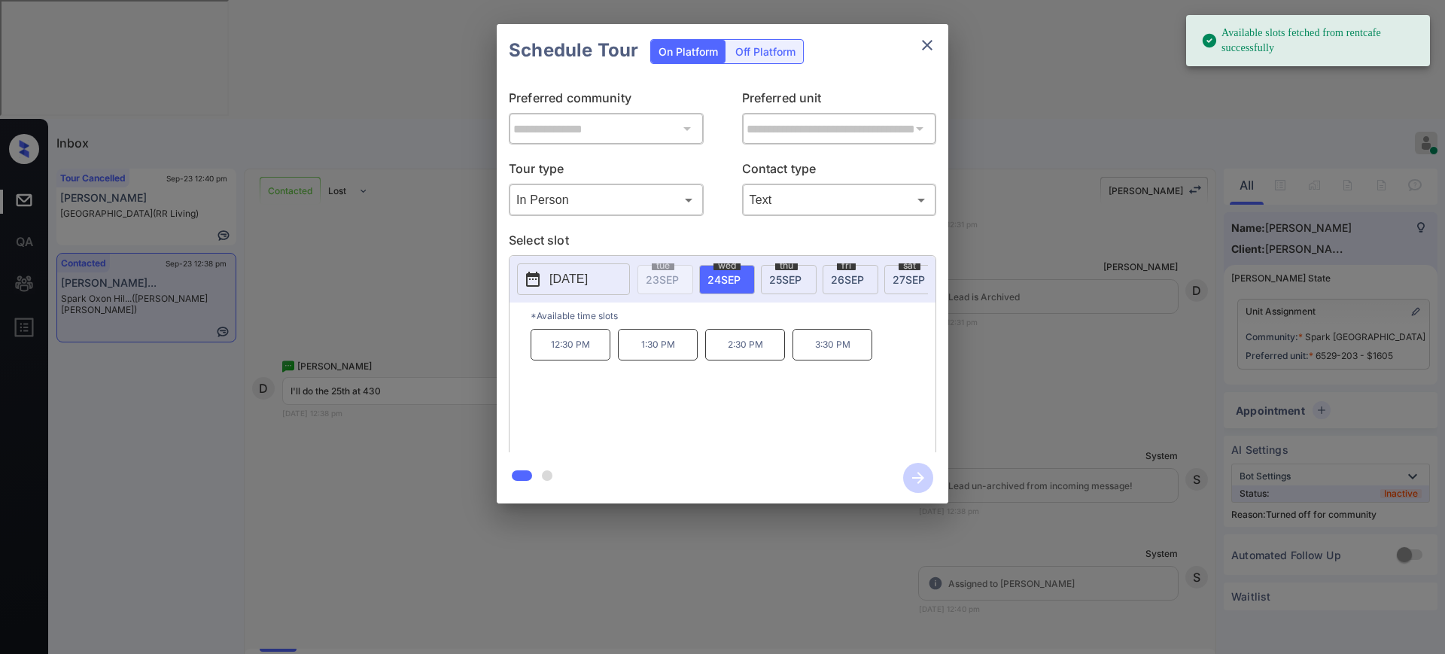
click at [790, 274] on span "25 SEP" at bounding box center [785, 279] width 32 height 13
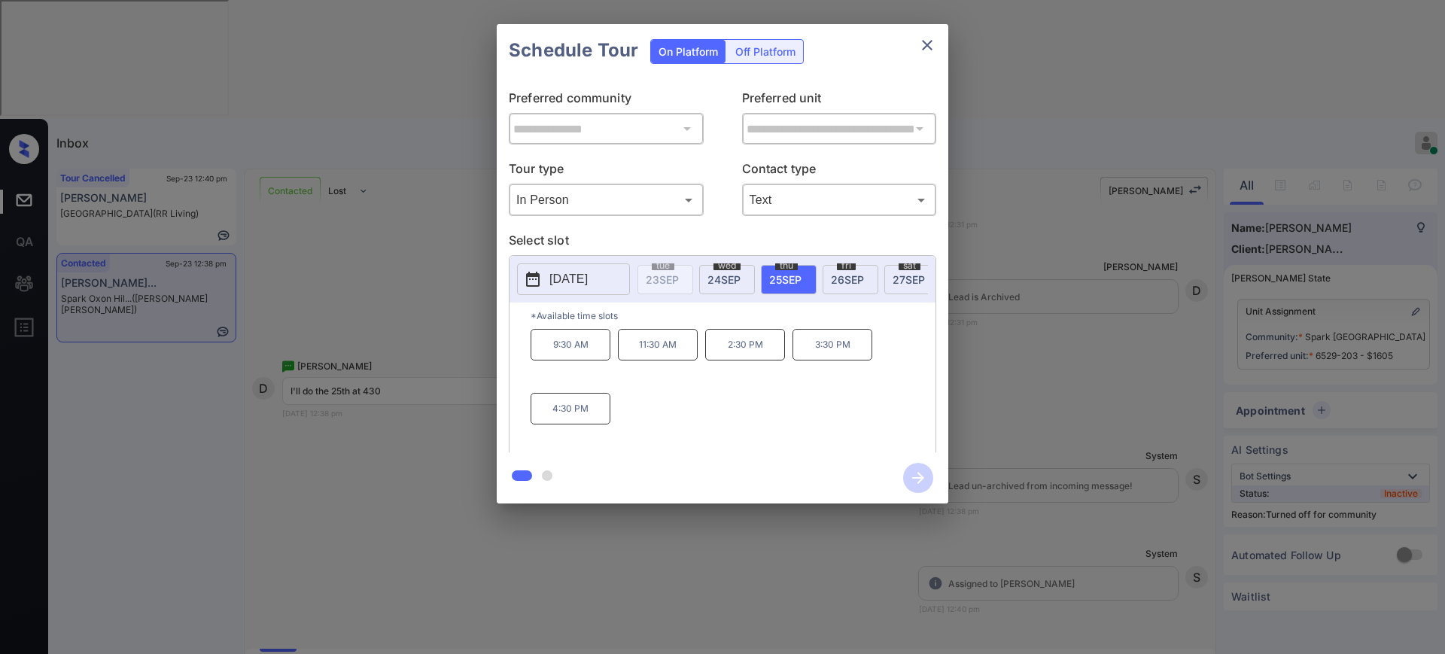
click at [1061, 364] on div "**********" at bounding box center [722, 264] width 1445 height 528
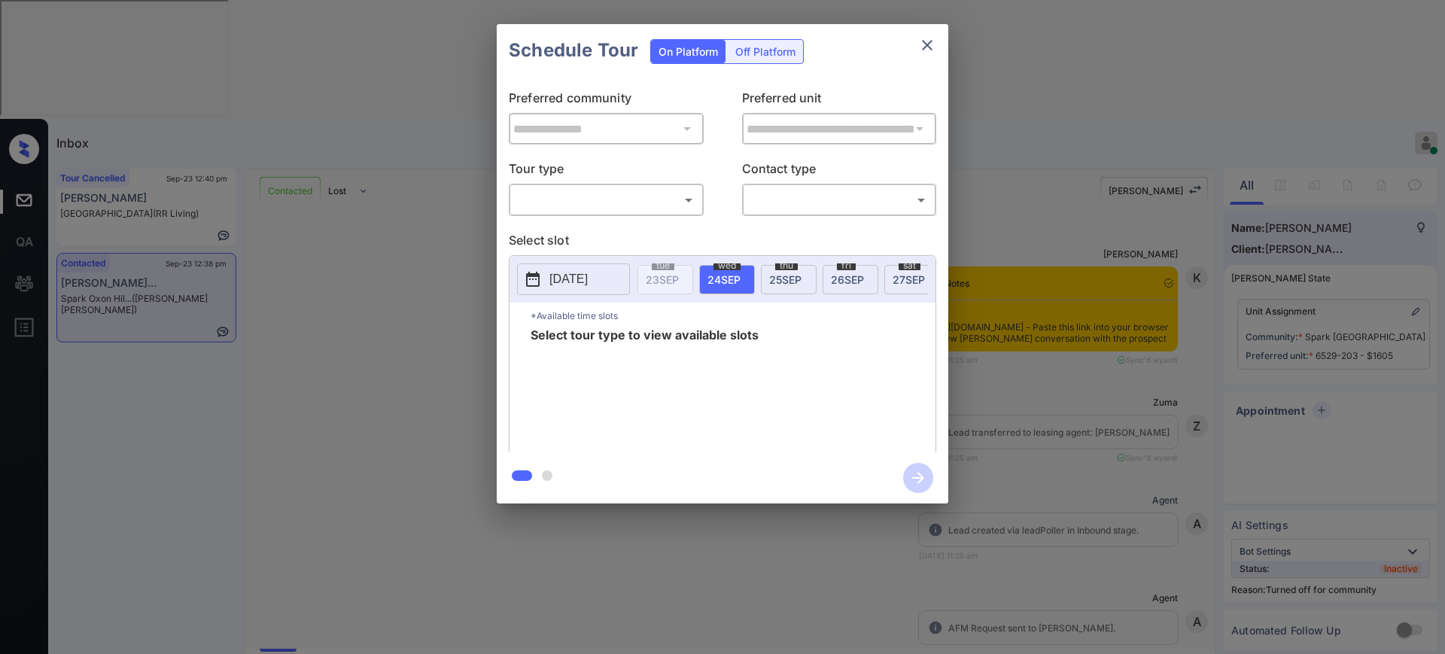
scroll to position [2498, 0]
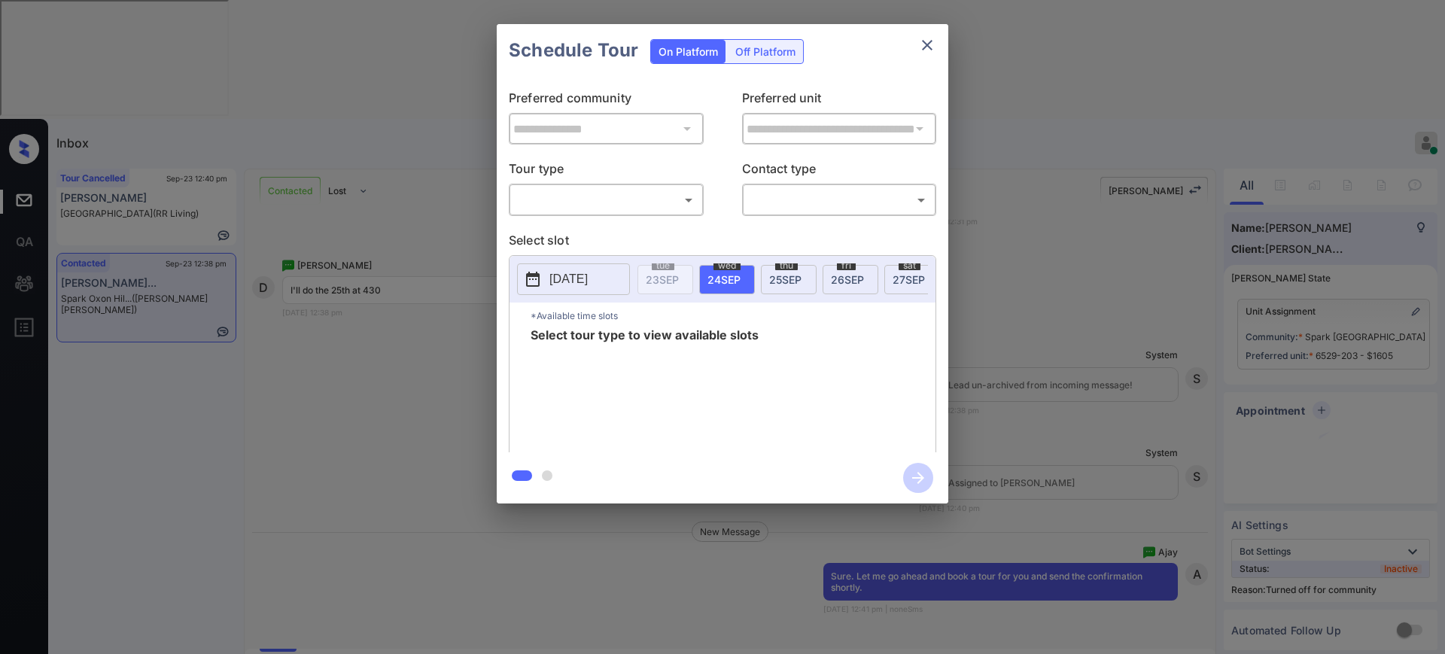
click at [655, 210] on body "Inbox [PERSON_NAME] Online Set yourself offline Set yourself on break Profile S…" at bounding box center [722, 327] width 1445 height 654
click at [624, 230] on li "In Person" at bounding box center [606, 233] width 186 height 27
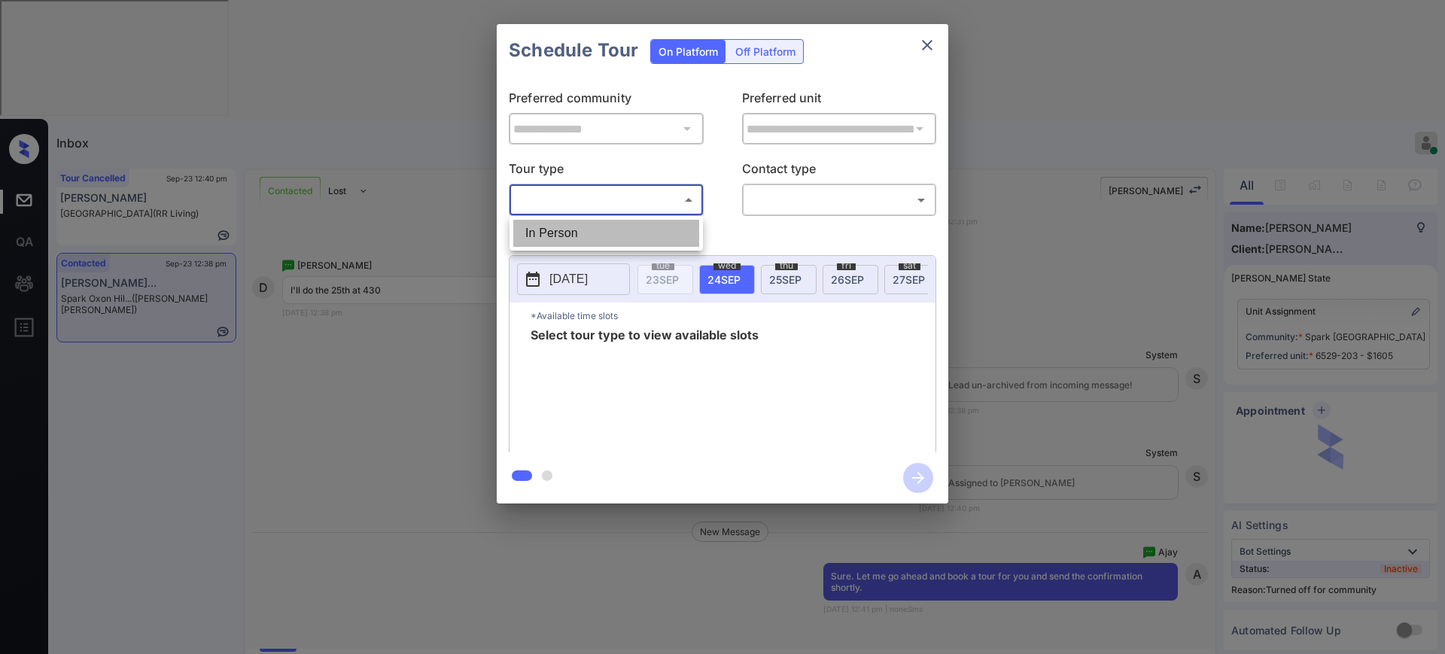
type input "********"
click at [795, 190] on div at bounding box center [722, 327] width 1445 height 654
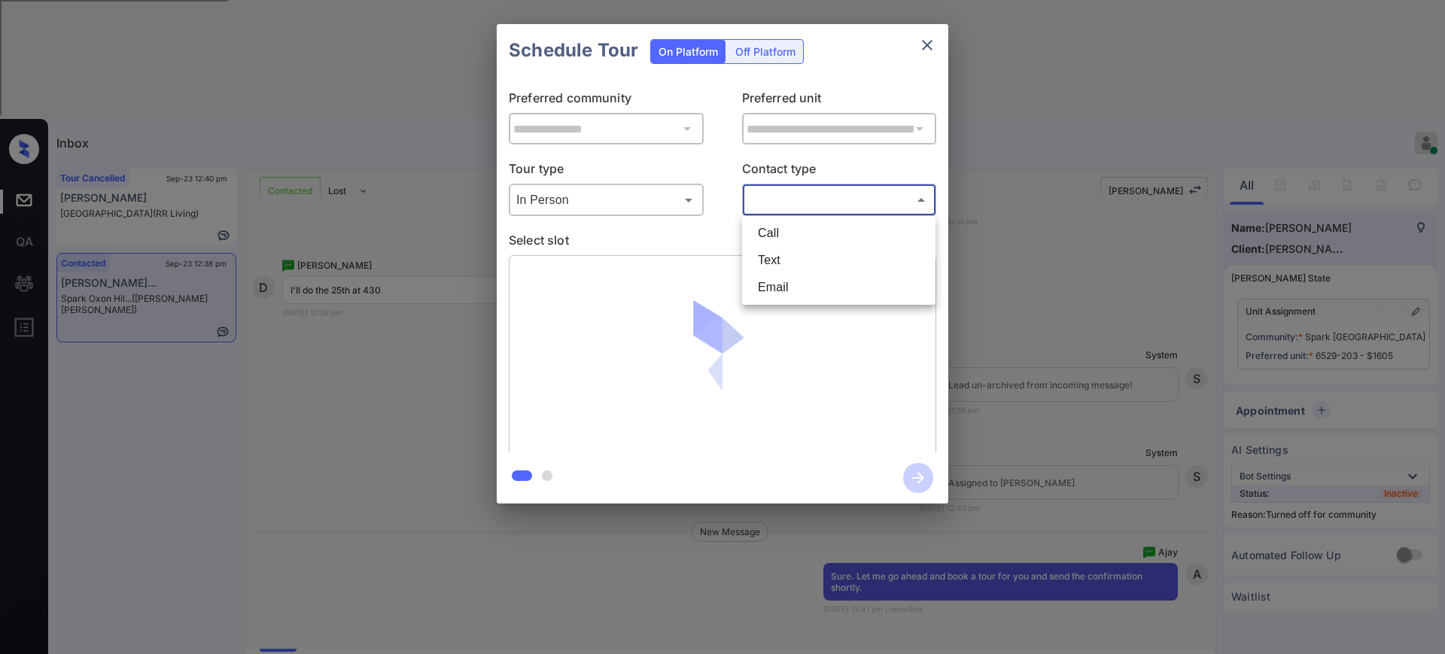
click at [792, 200] on body "Inbox Ajay Kumar Online Set yourself offline Set yourself on break Profile Swit…" at bounding box center [722, 327] width 1445 height 654
click at [787, 251] on li "Text" at bounding box center [839, 260] width 186 height 27
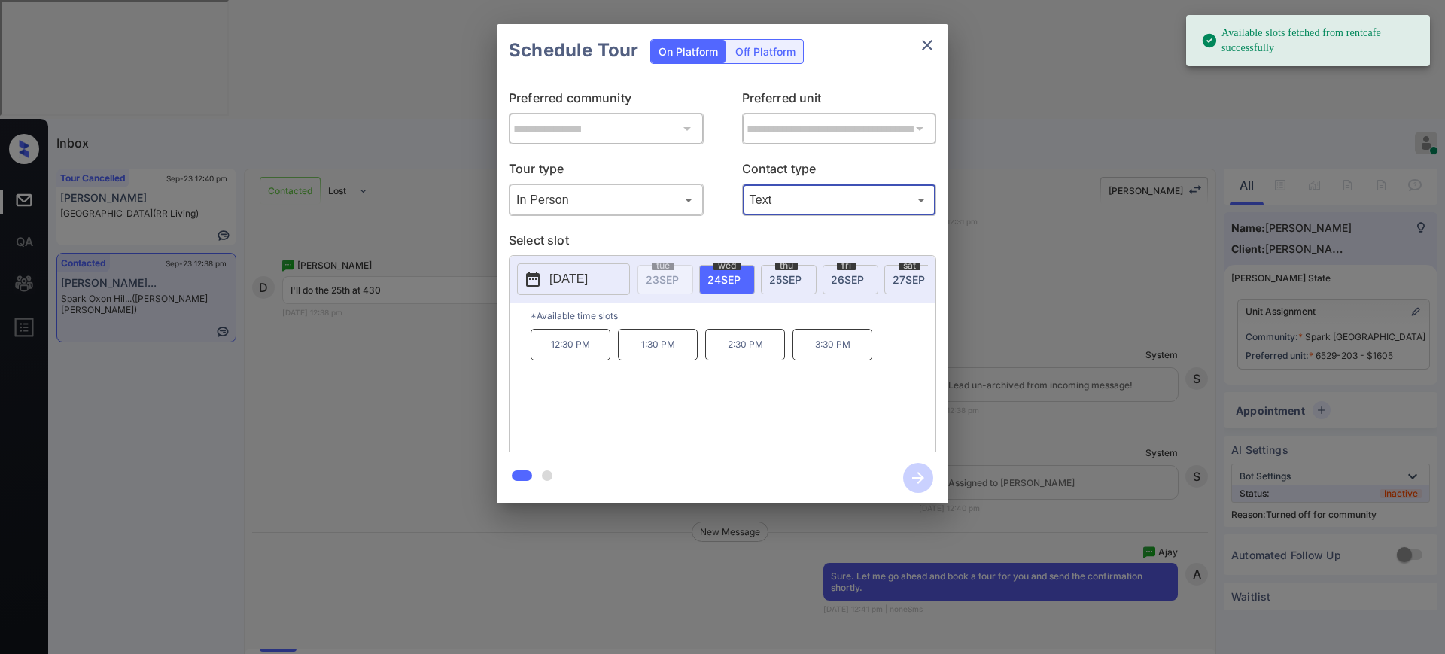
type input "****"
click at [784, 277] on span "25 SEP" at bounding box center [785, 279] width 32 height 13
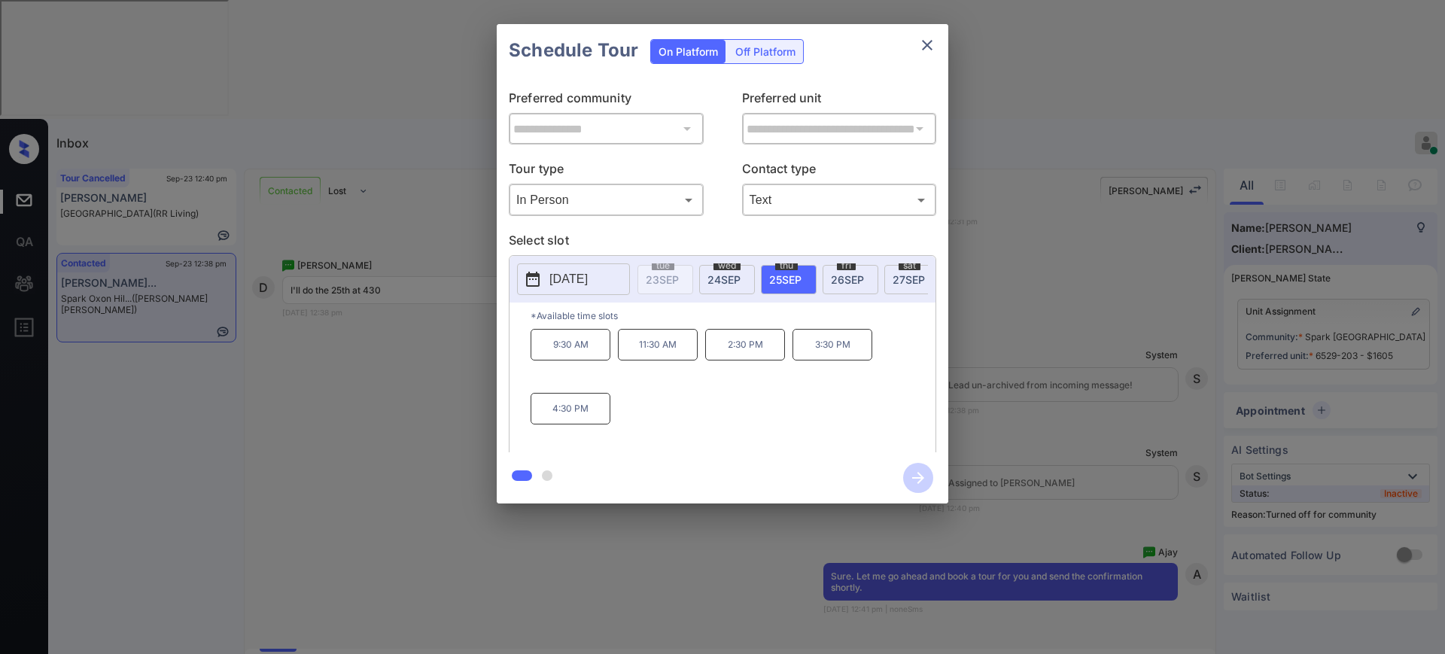
click at [560, 424] on p "4:30 PM" at bounding box center [571, 409] width 80 height 32
click at [911, 480] on icon "button" at bounding box center [918, 478] width 30 height 30
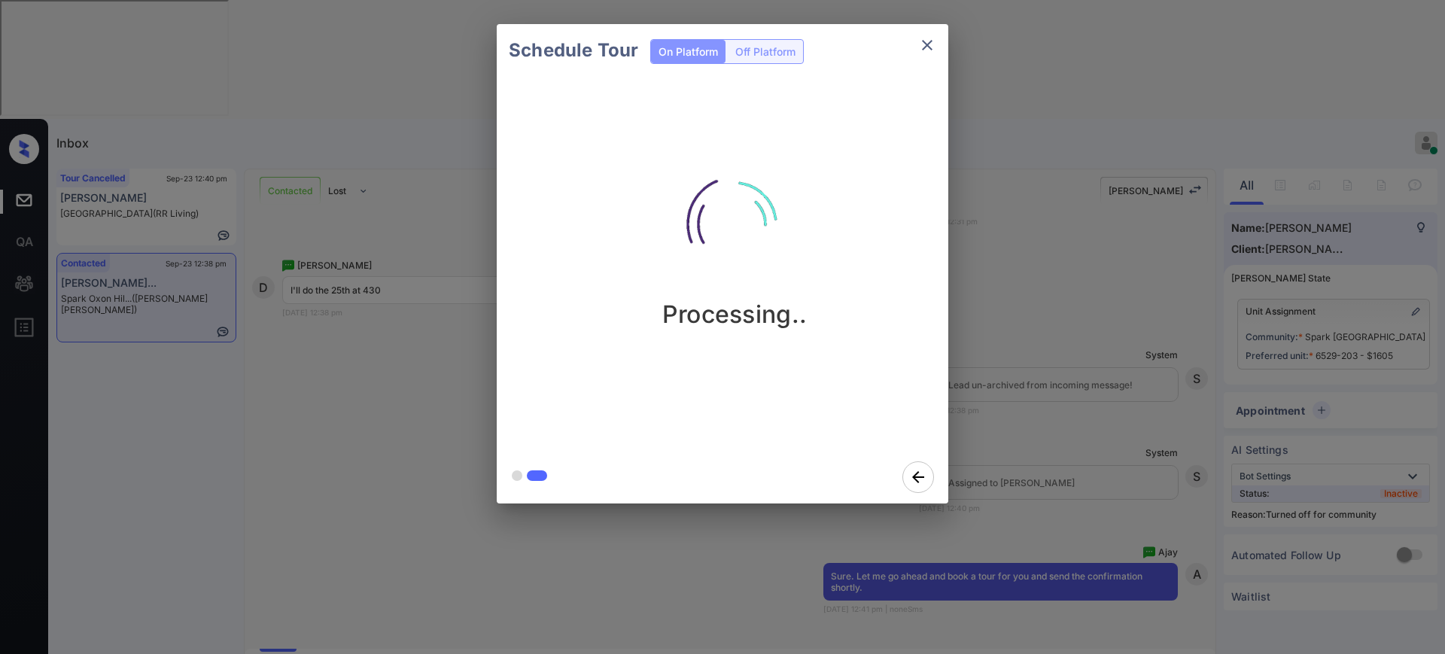
click at [1044, 353] on div "Schedule Tour On Platform Off Platform Processing.." at bounding box center [722, 264] width 1445 height 528
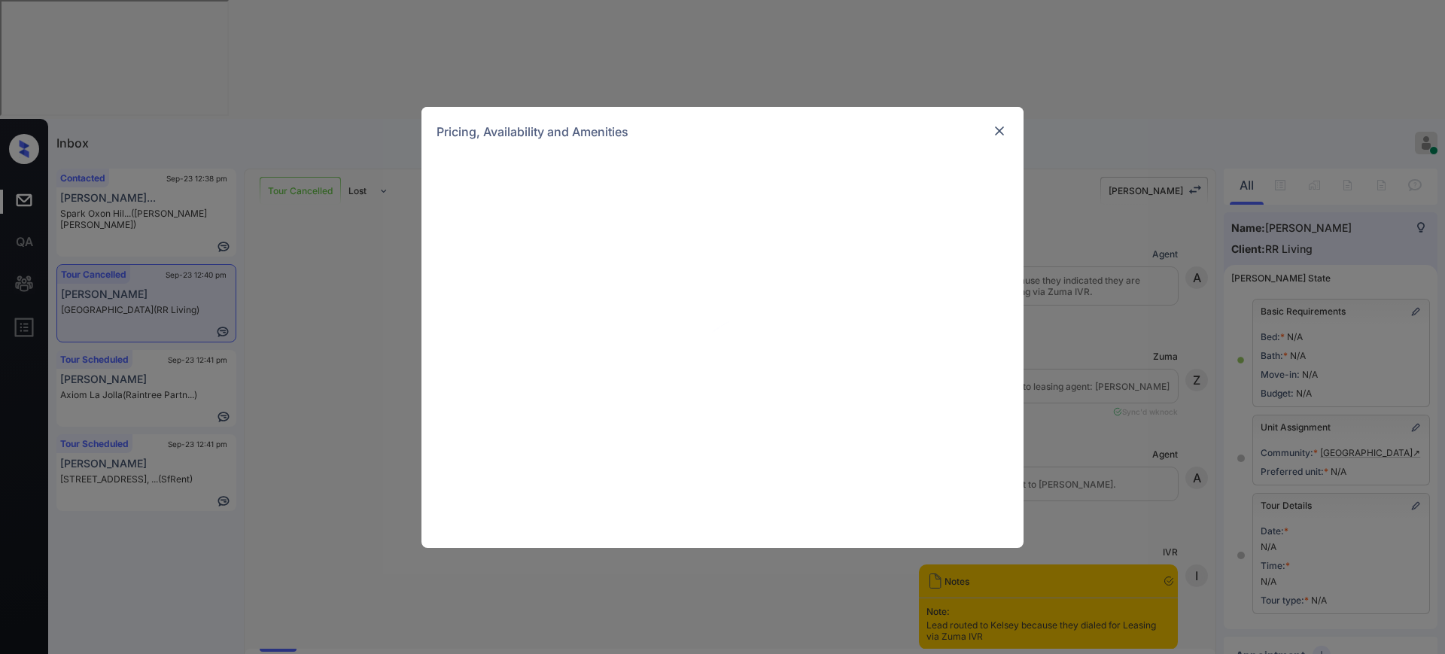
scroll to position [6046, 0]
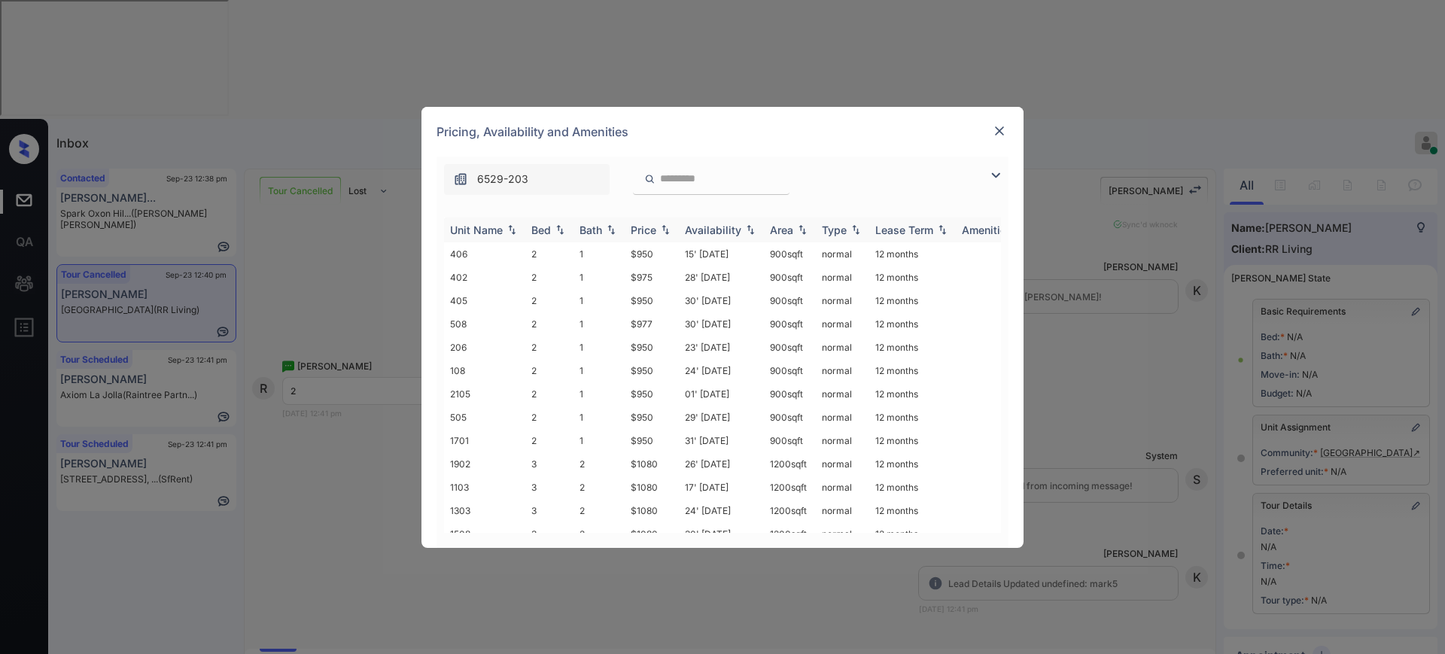
click at [541, 235] on div "Bed" at bounding box center [541, 229] width 20 height 13
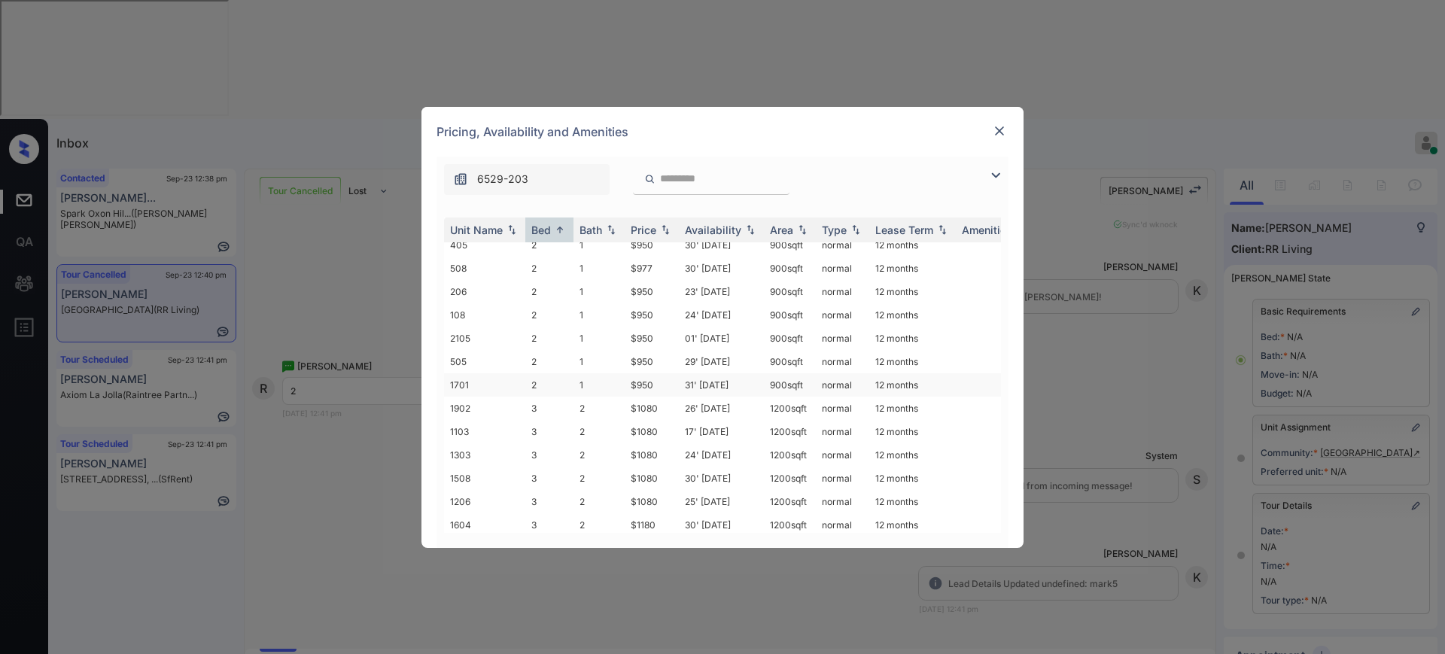
scroll to position [0, 0]
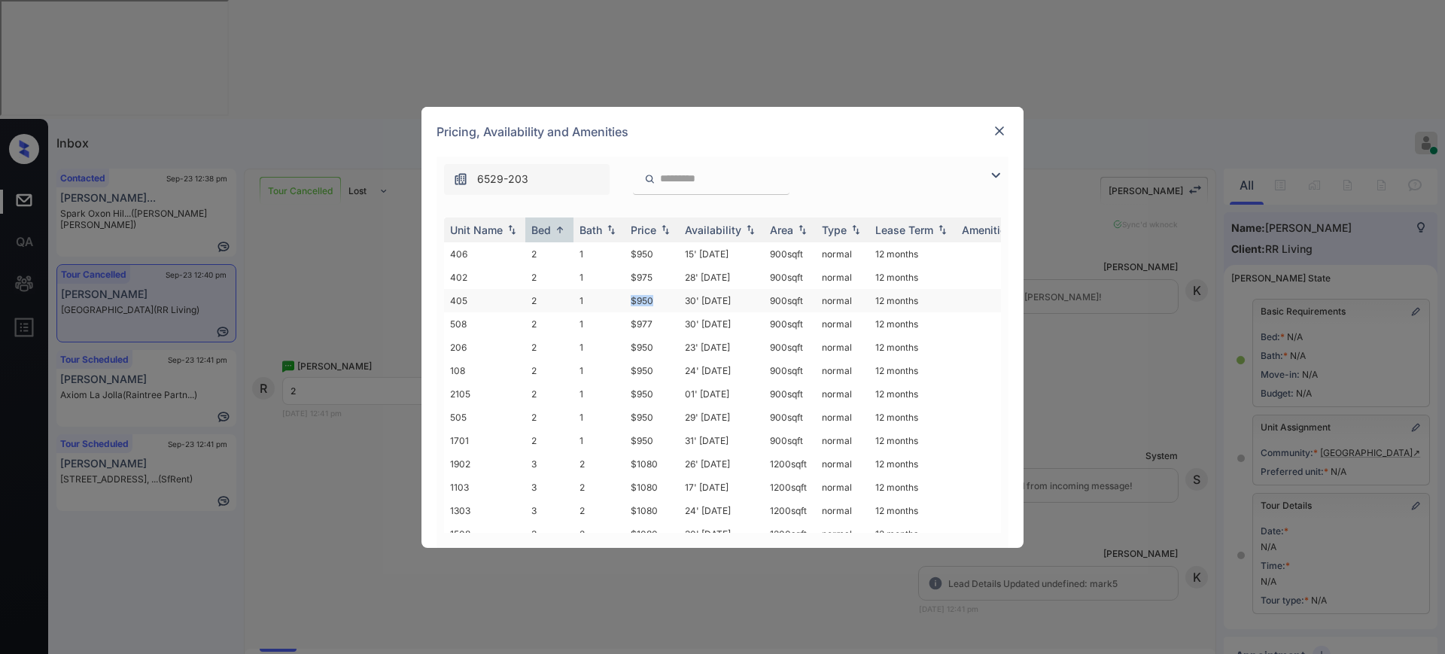
drag, startPoint x: 619, startPoint y: 304, endPoint x: 681, endPoint y: 298, distance: 62.0
click at [677, 298] on tr "405 2 1 $950 30' [DATE] 900 sqft normal 12 months" at bounding box center [837, 300] width 786 height 23
copy tr "$950"
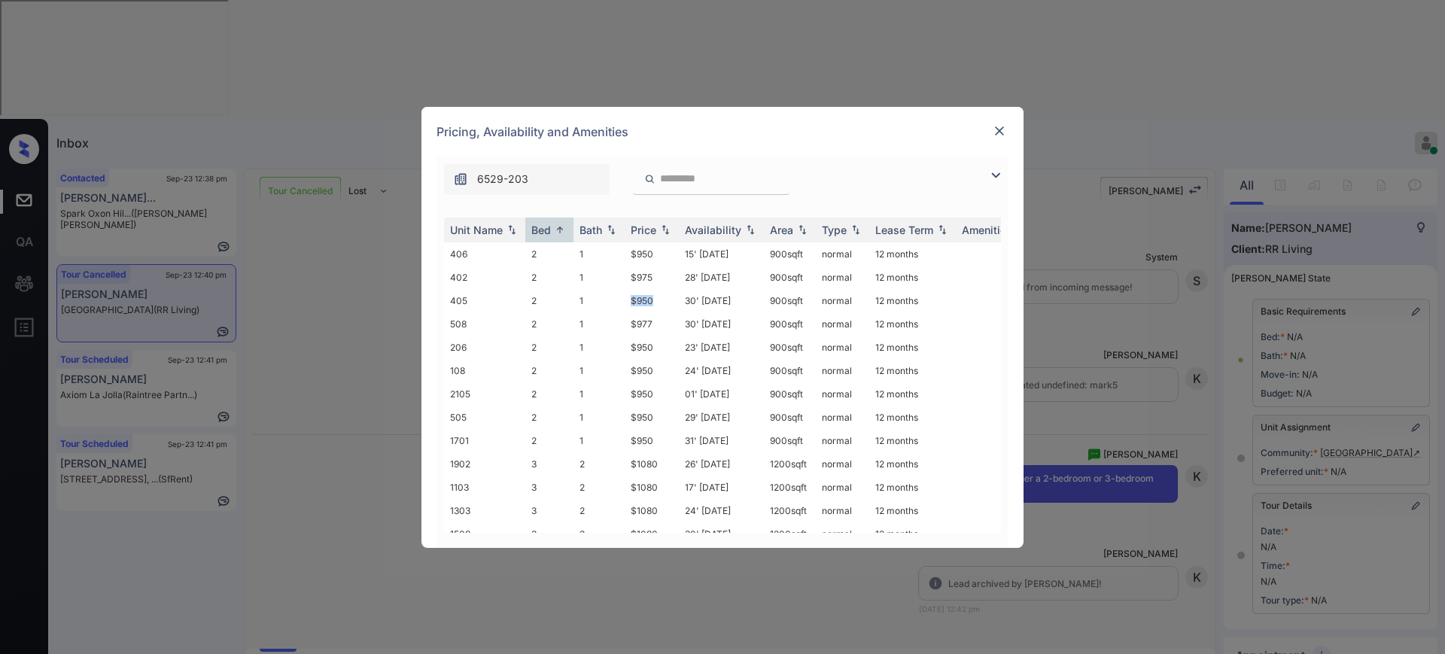
scroll to position [6247, 0]
click at [1002, 126] on img at bounding box center [999, 130] width 15 height 15
